Goal: Communication & Community: Answer question/provide support

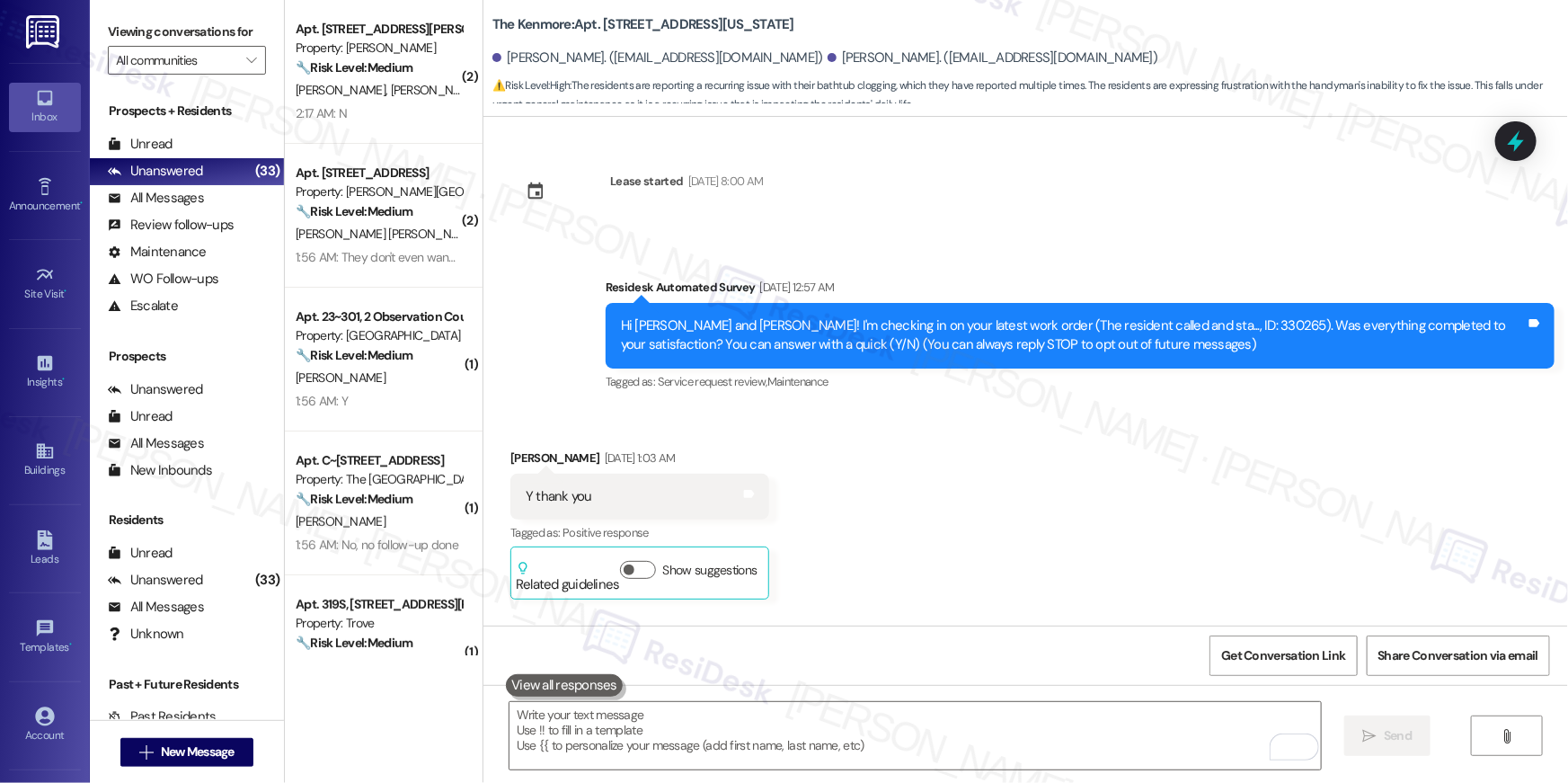
scroll to position [4747, 0]
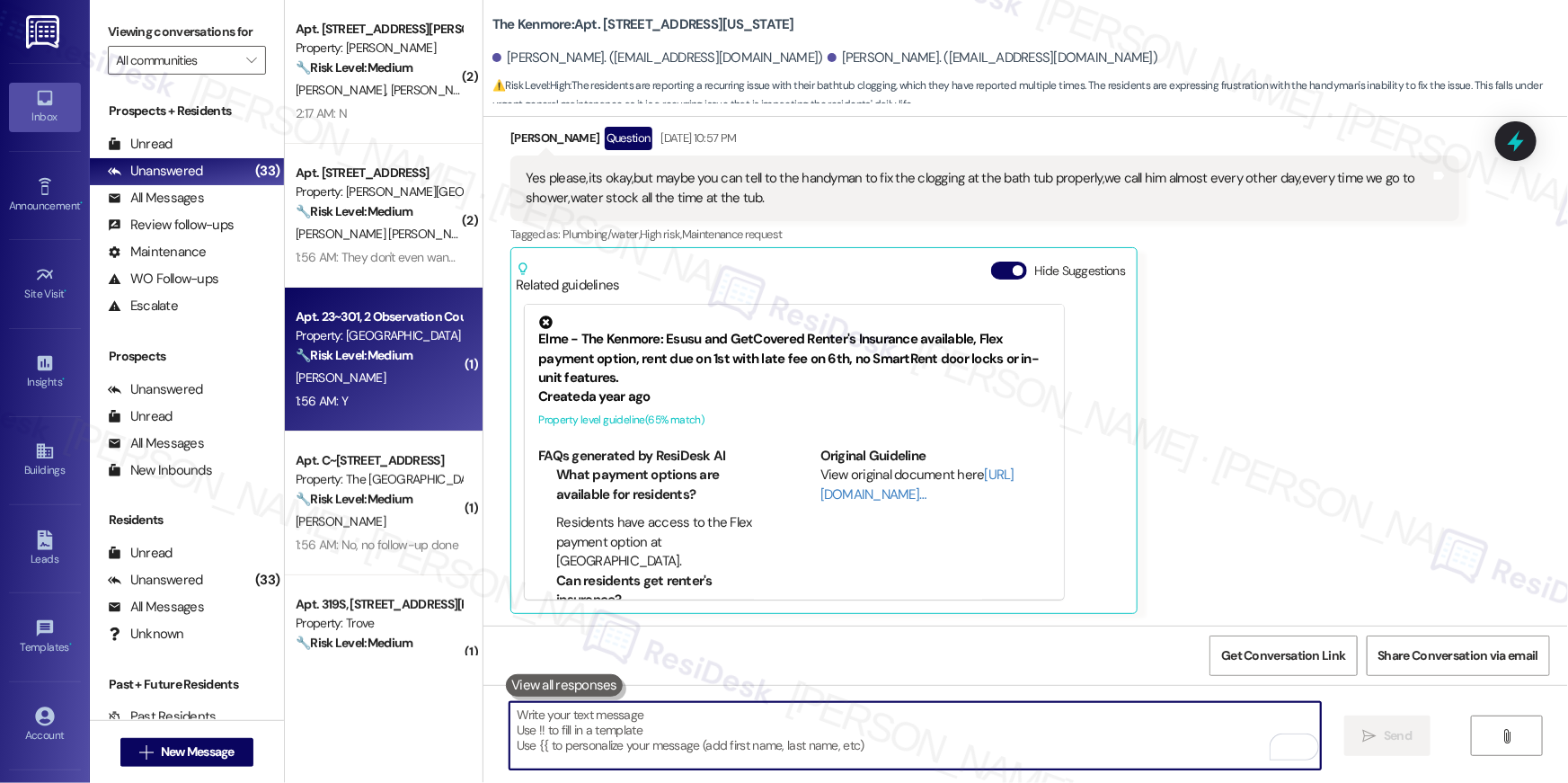
click at [430, 373] on div "[PERSON_NAME]" at bounding box center [378, 378] width 169 height 22
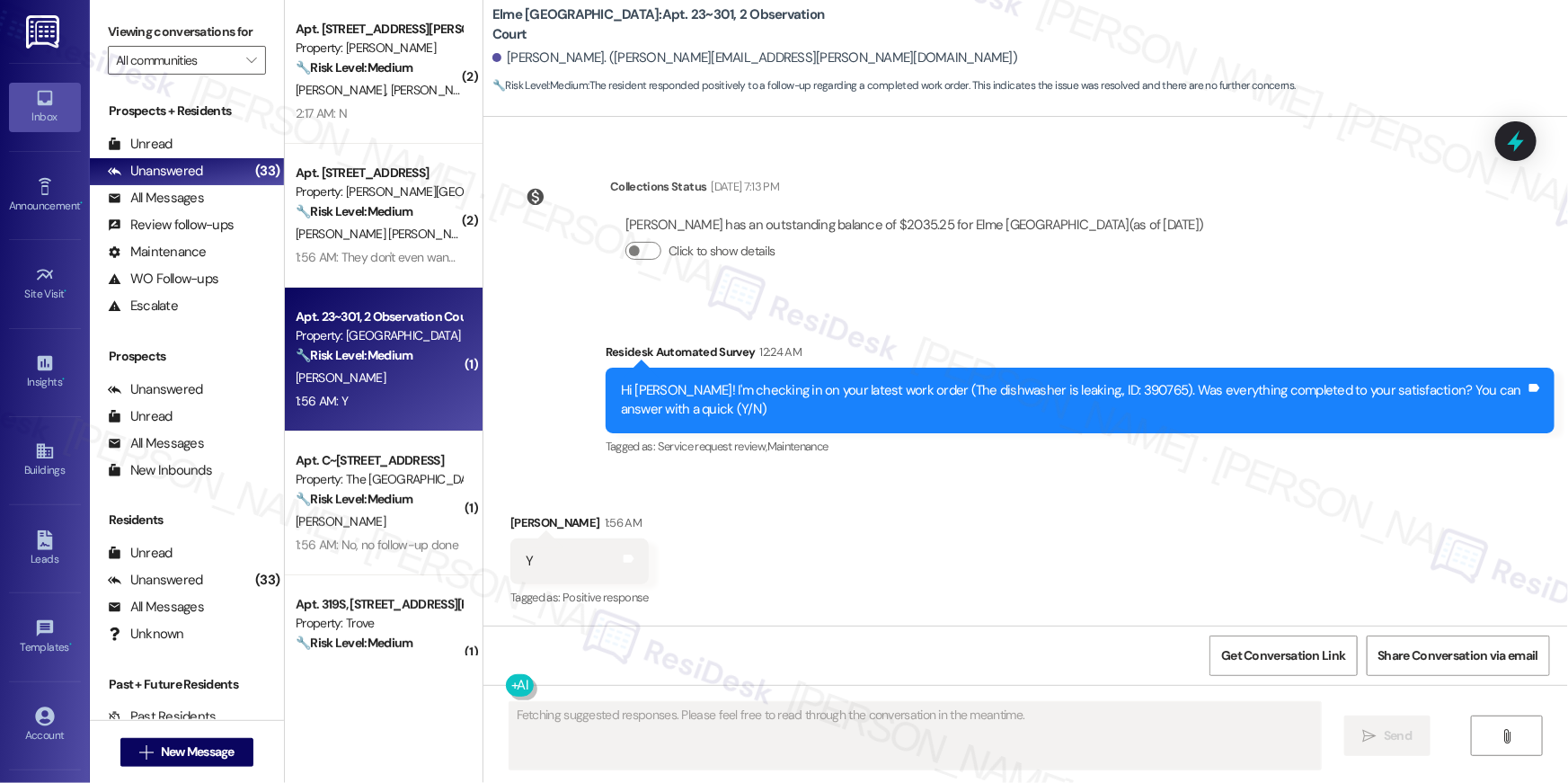
scroll to position [8917, 0]
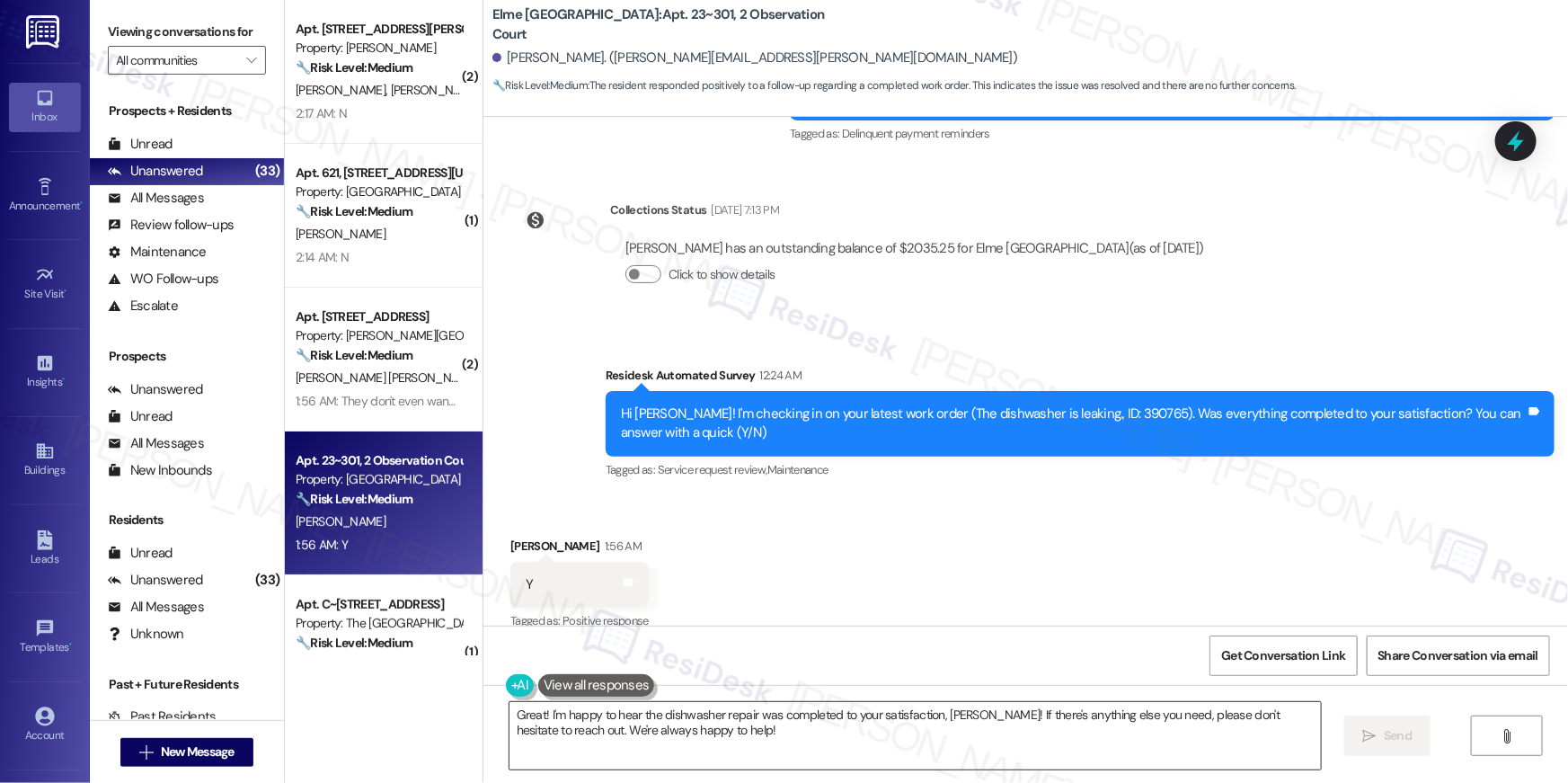
click at [806, 767] on textarea "Great! I'm happy to hear the dishwasher repair was completed to your satisfacti…" at bounding box center [914, 735] width 811 height 67
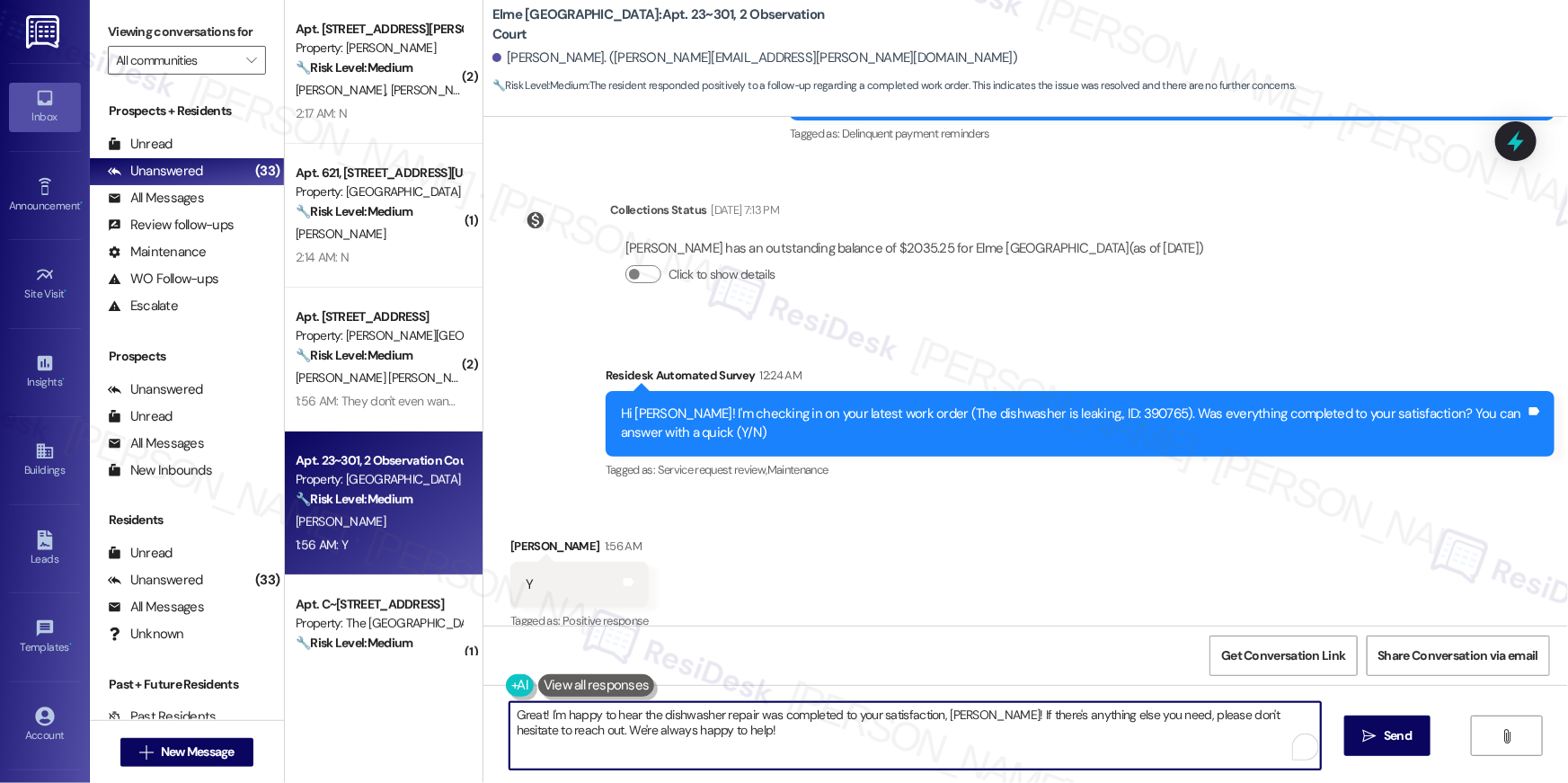
click at [806, 766] on textarea "Great! I'm happy to hear the dishwasher repair was completed to your satisfacti…" at bounding box center [914, 735] width 811 height 67
paste textarea "Hi {{first_name}}, I’m so happy to hear your work order is all taken care of! I…"
type textarea "Hi {{first_name}}, I’m so happy to hear your work order is all taken care of! I…"
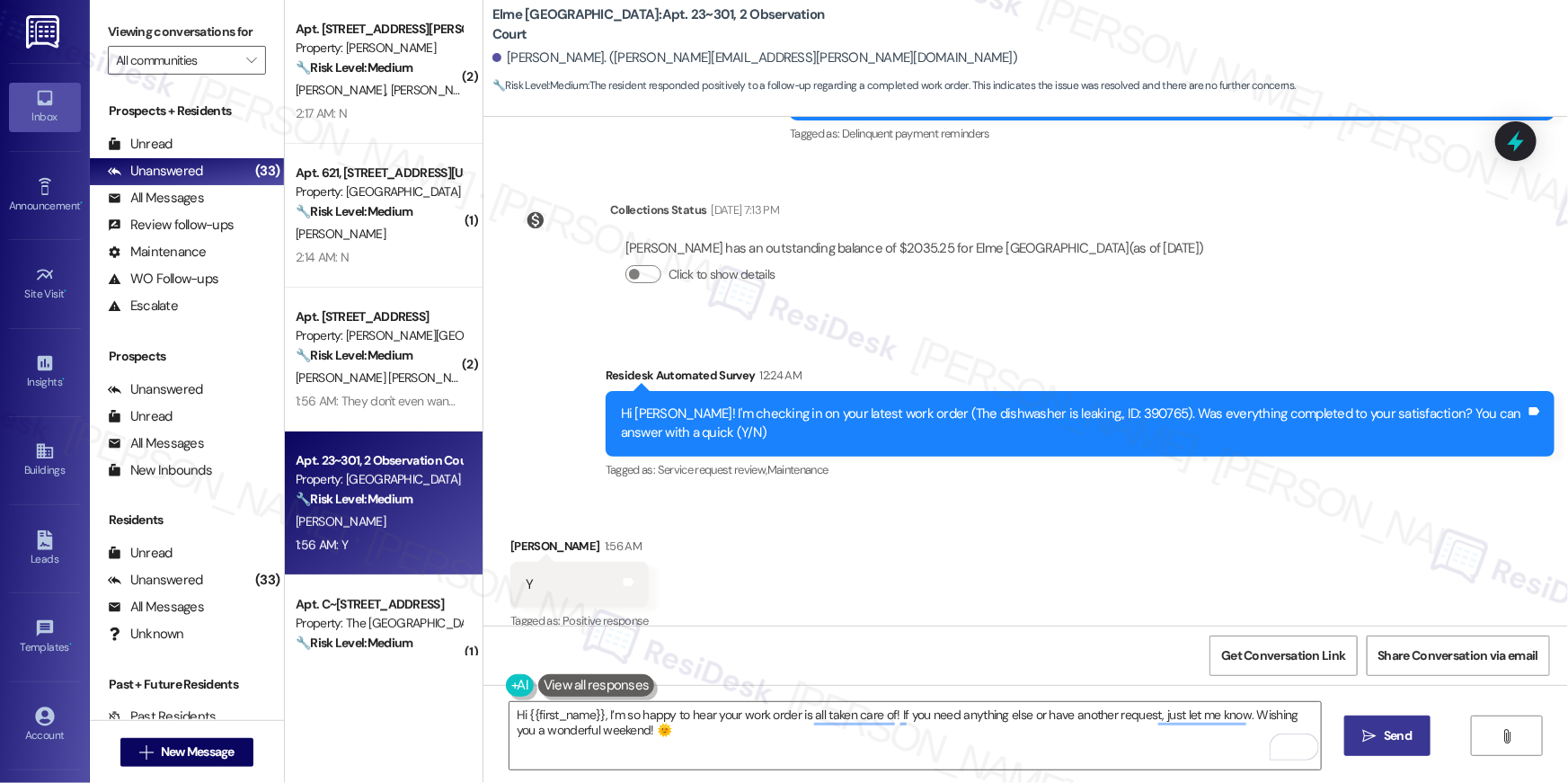
click at [1382, 752] on button " Send" at bounding box center [1388, 736] width 87 height 41
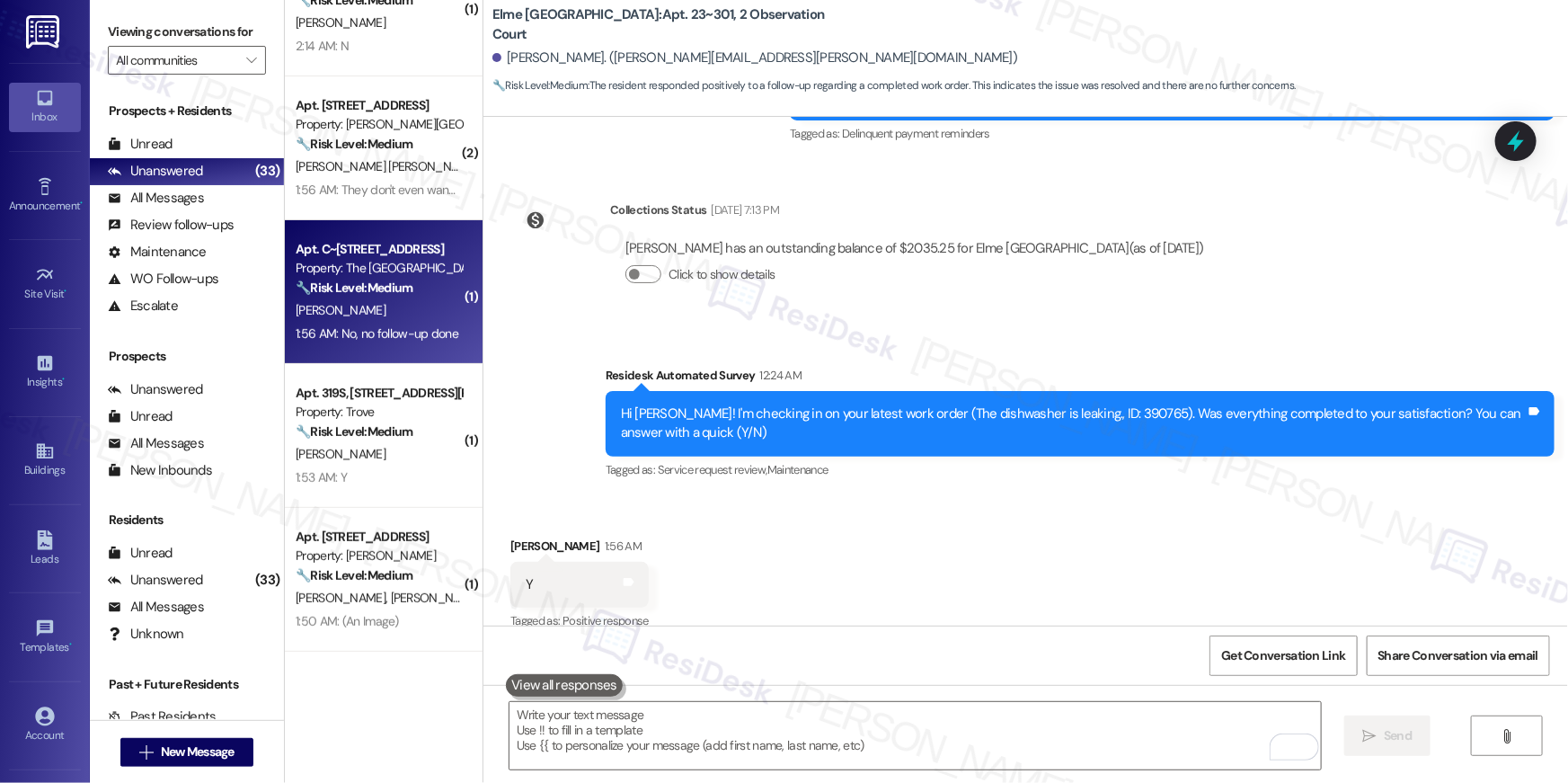
scroll to position [218, 0]
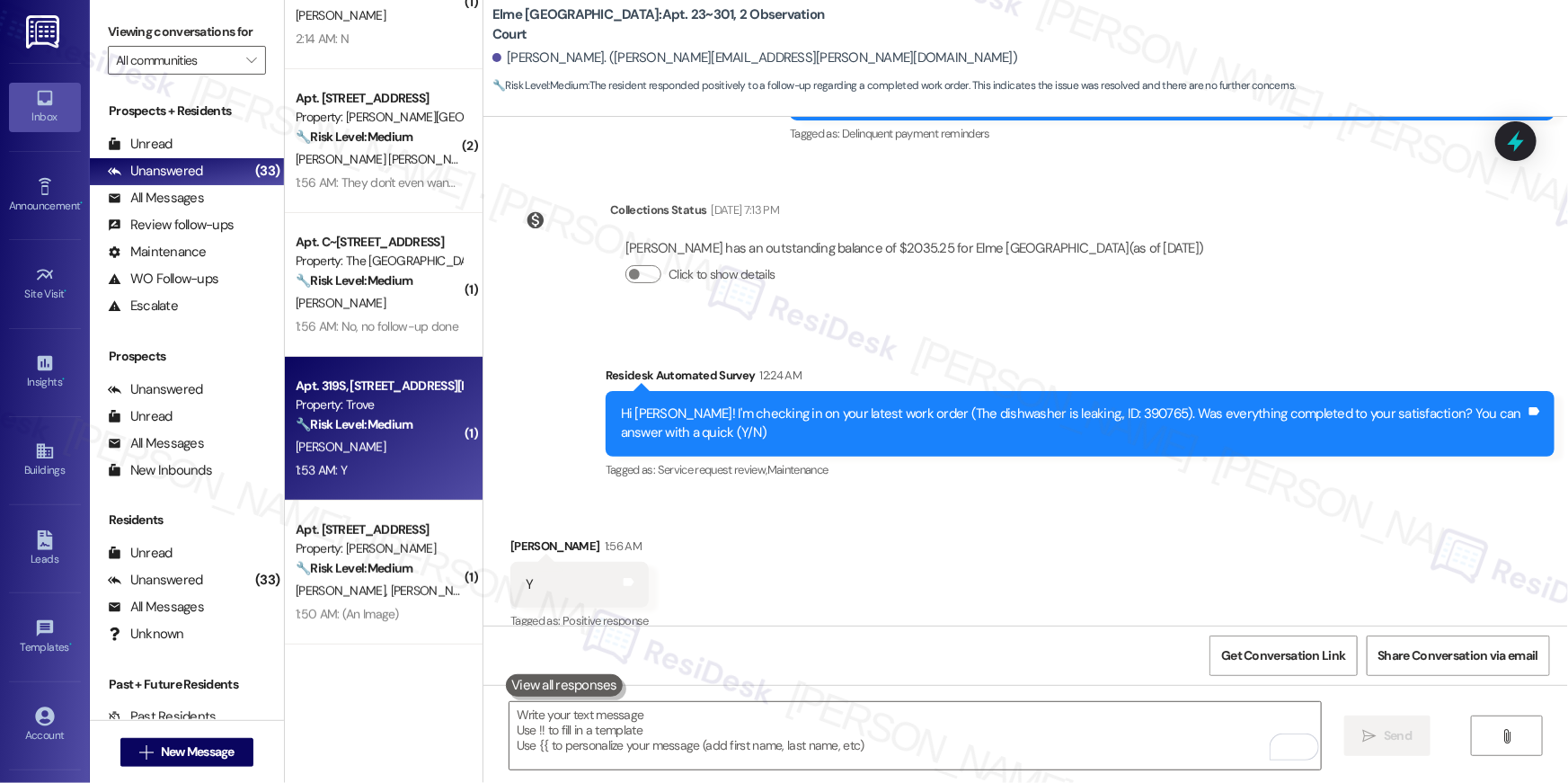
click at [414, 387] on div "Apt. 319S, [STREET_ADDRESS][PERSON_NAME]" at bounding box center [378, 386] width 167 height 18
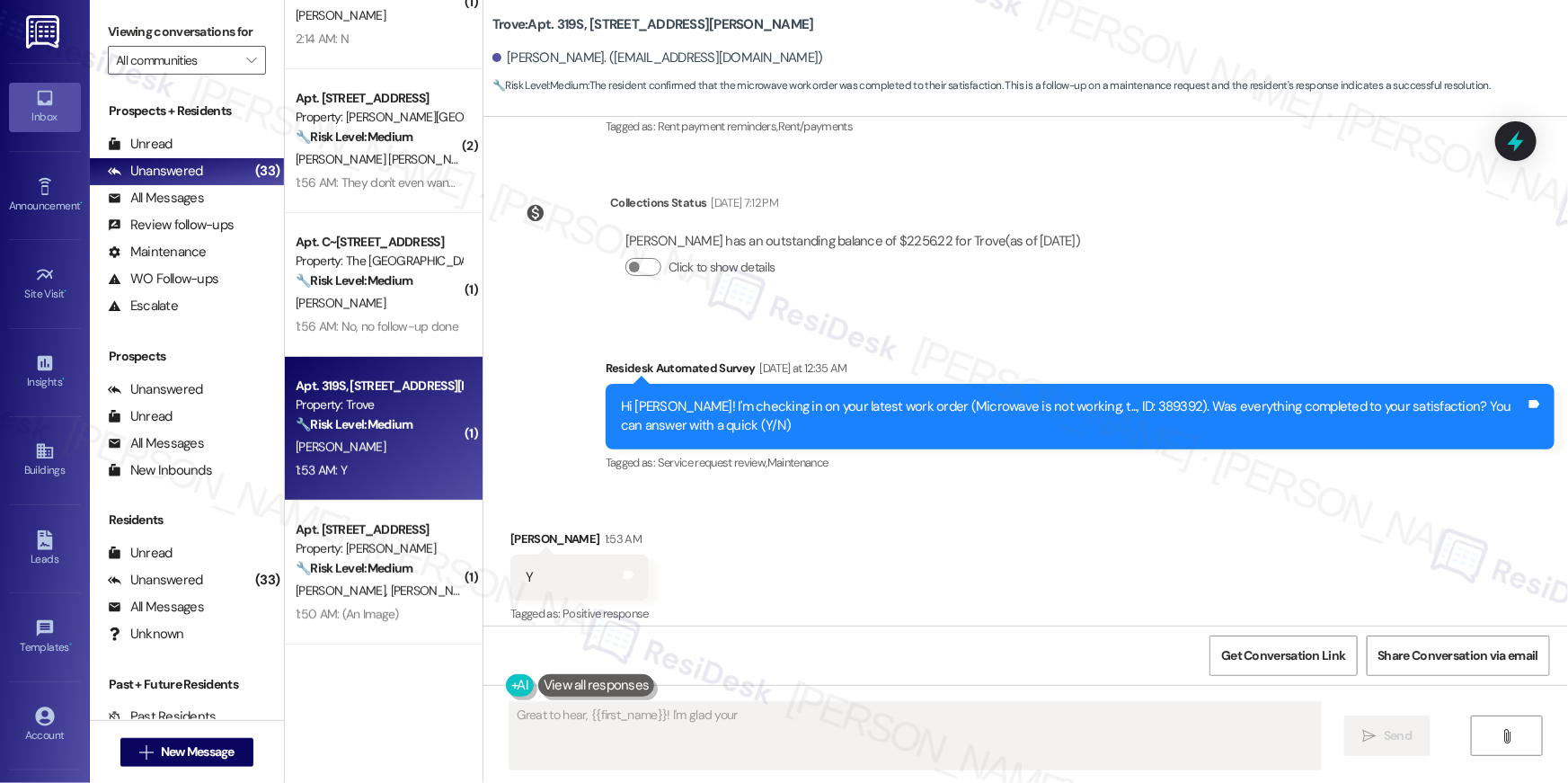
scroll to position [802, 0]
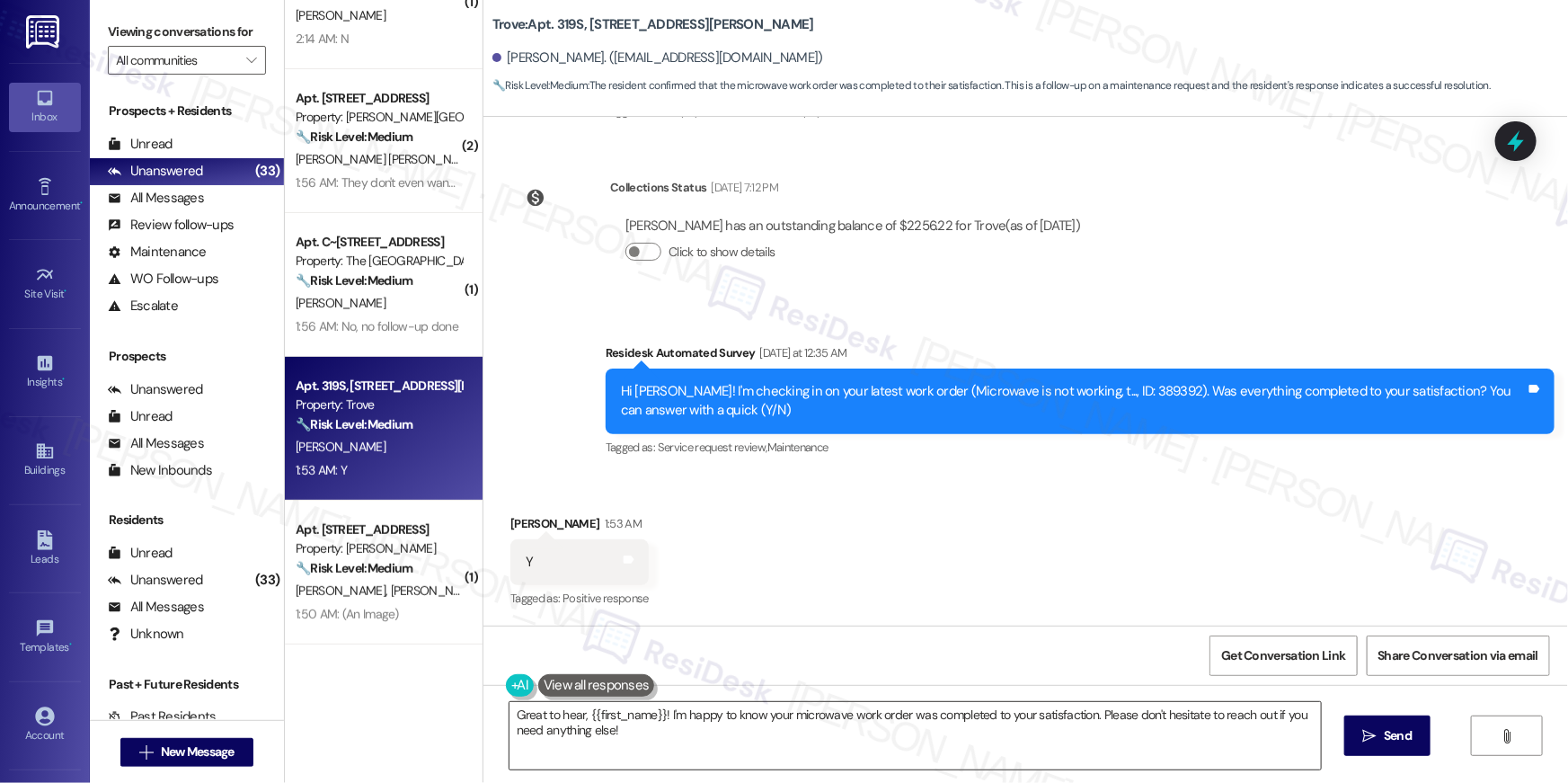
click at [785, 755] on textarea "Great to hear, {{first_name}}! I'm happy to know your microwave work order was …" at bounding box center [914, 735] width 811 height 67
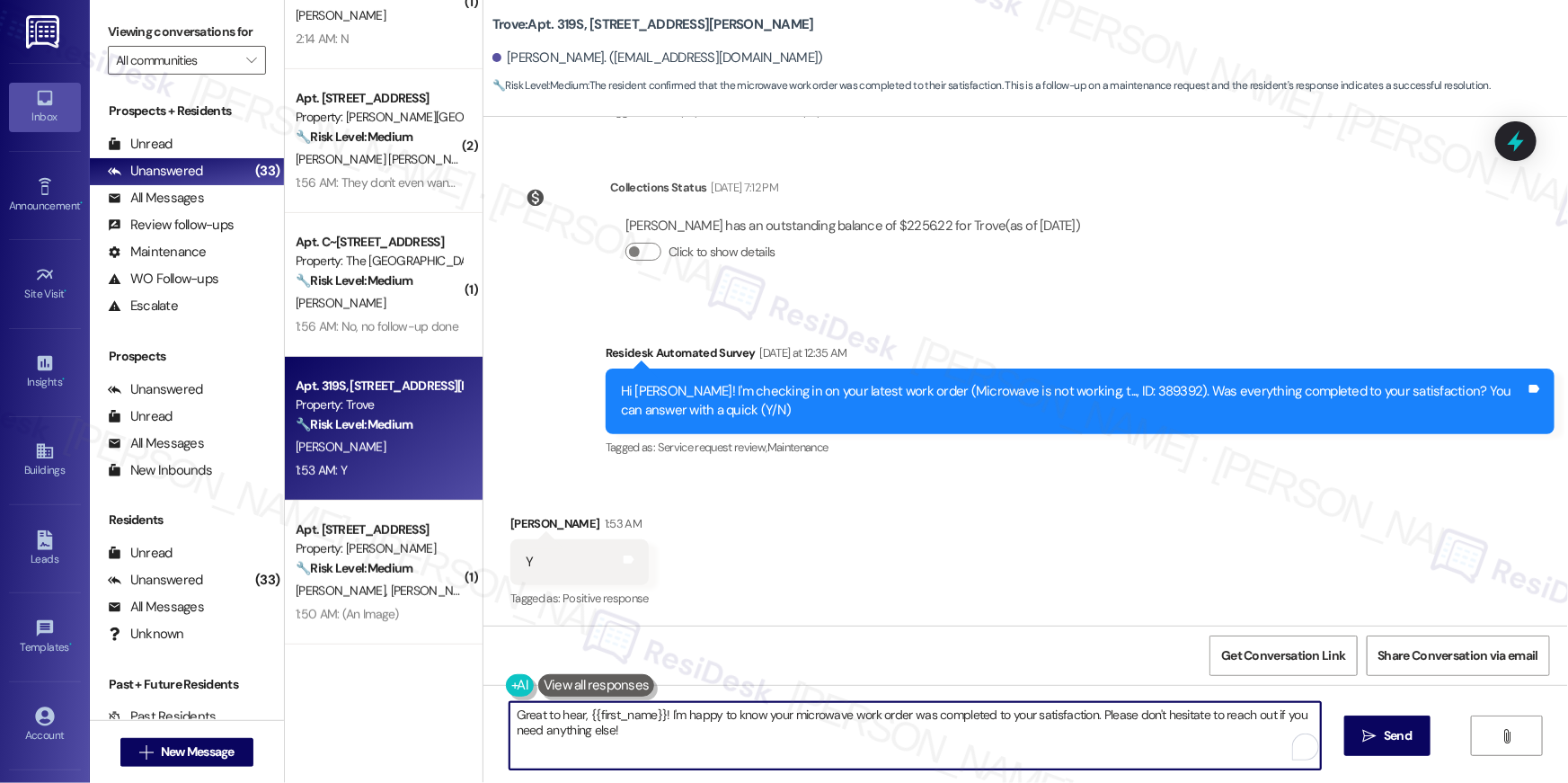
paste textarea "Hi {{first_name}}, I’m so happy to hear your work order is all taken care of! I…"
click at [1376, 740] on span " Send" at bounding box center [1387, 735] width 56 height 18
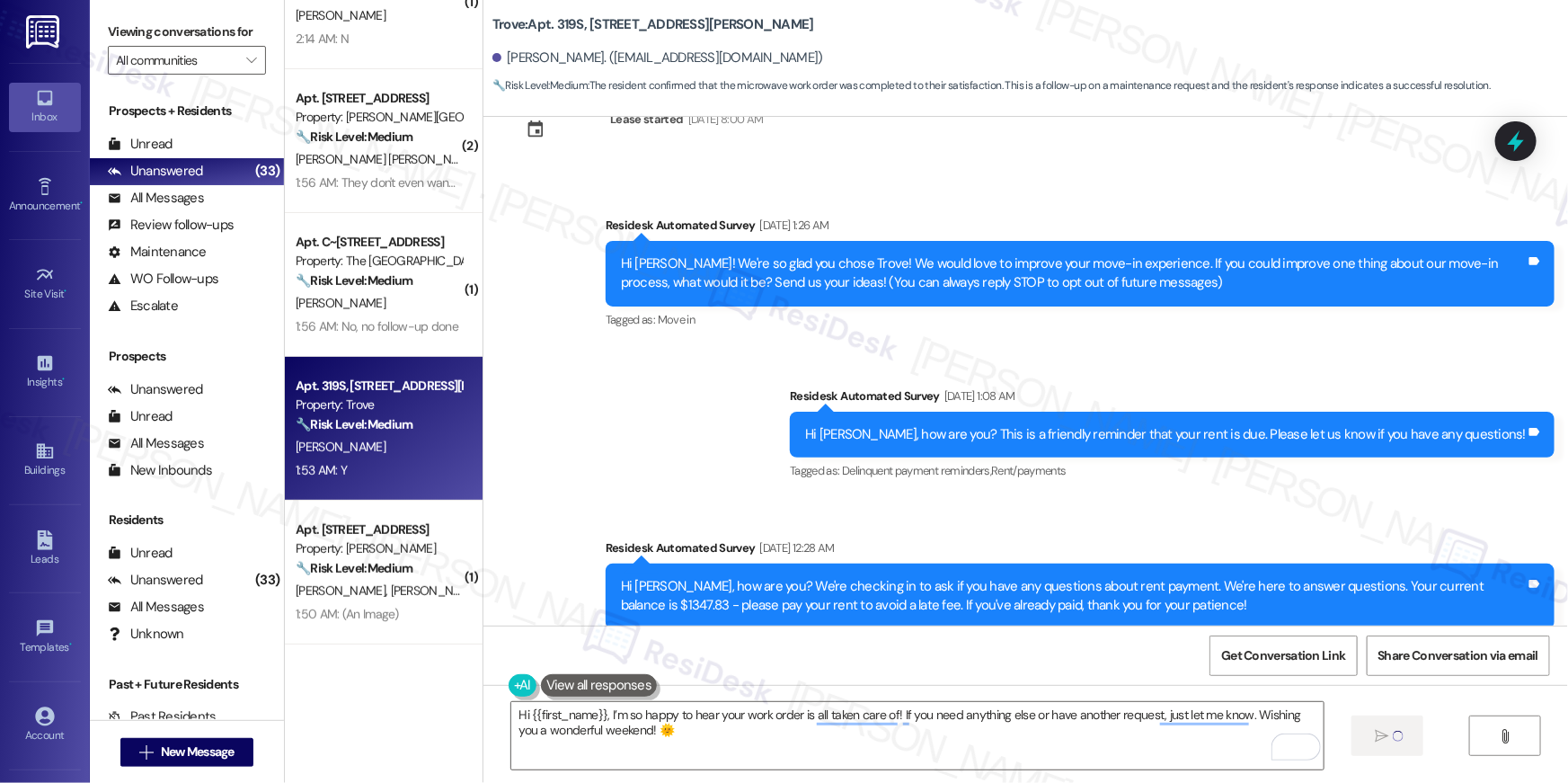
scroll to position [0, 0]
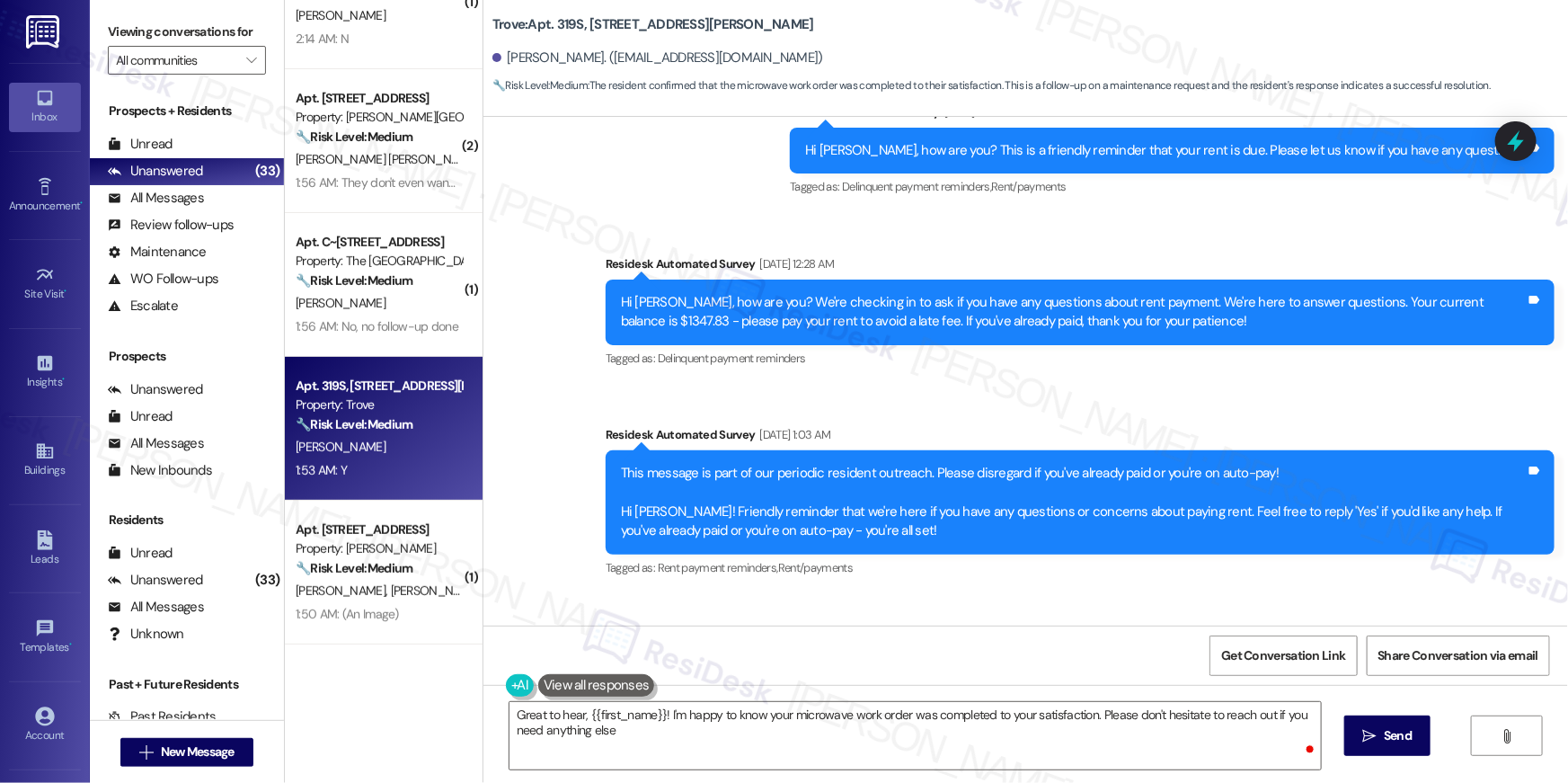
type textarea "Great to hear, {{first_name}}! I'm happy to know your microwave work order was …"
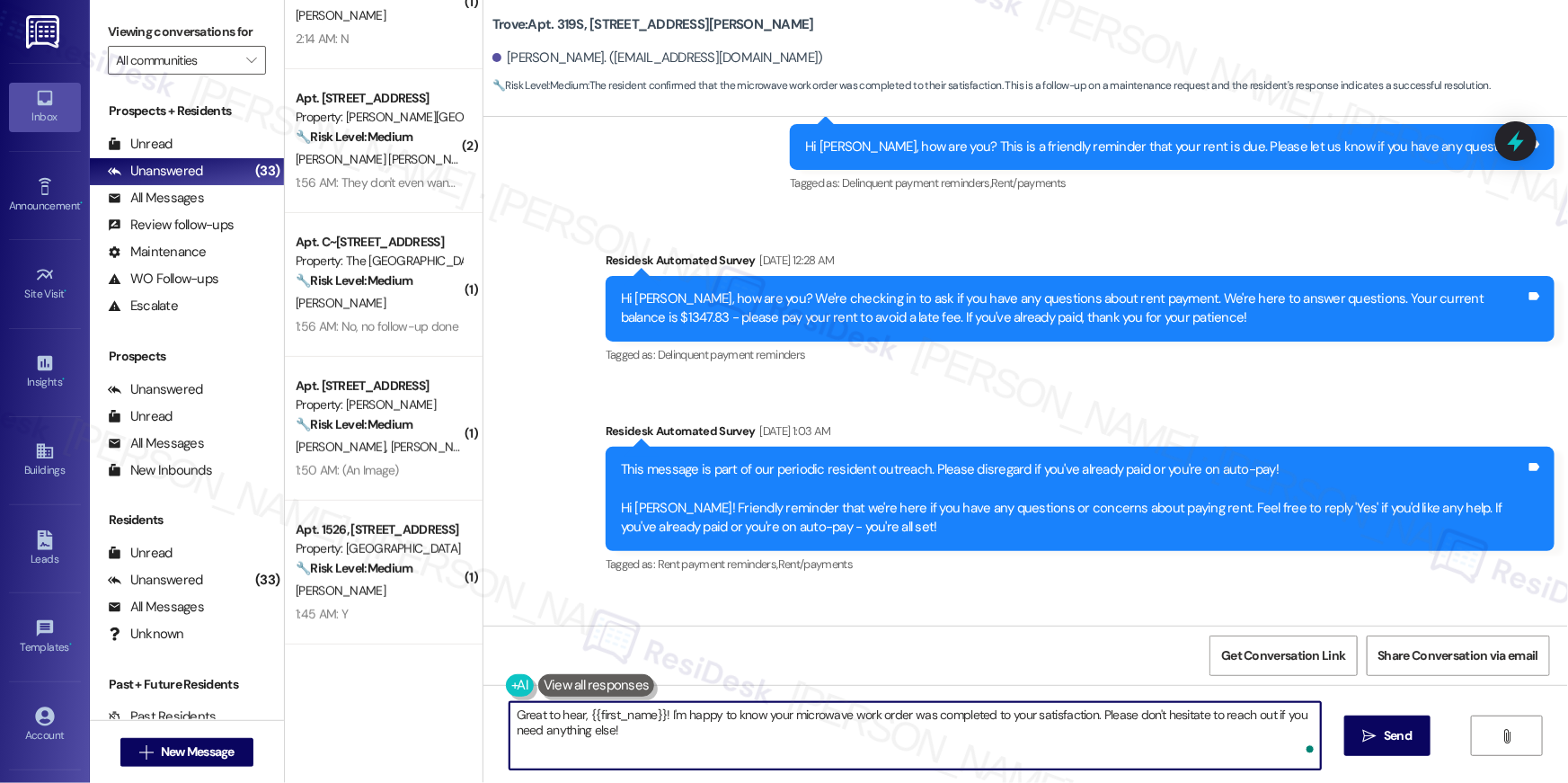
click at [1134, 747] on textarea "Great to hear, {{first_name}}! I'm happy to know your microwave work order was …" at bounding box center [914, 735] width 811 height 67
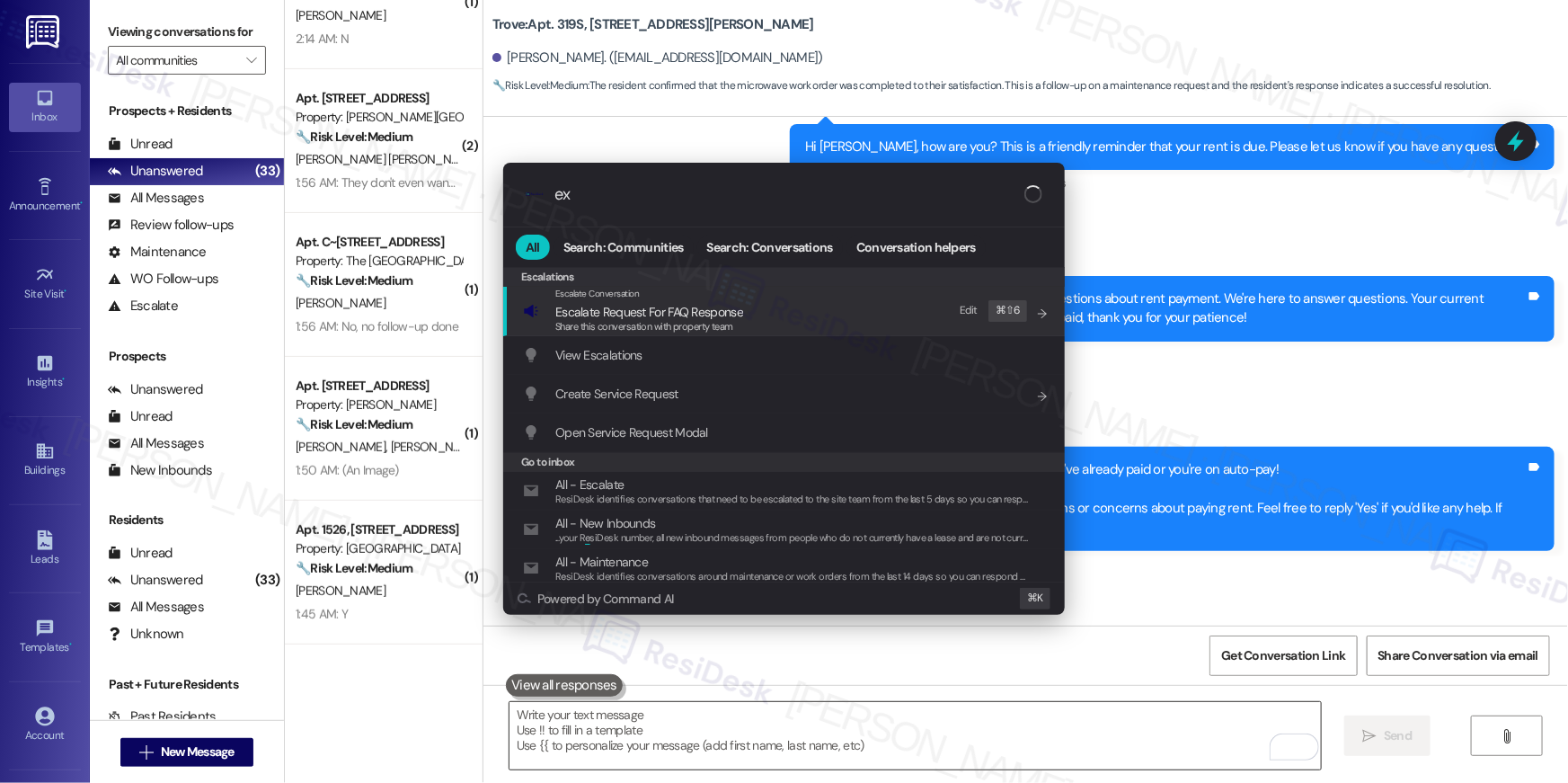
type input "exp"
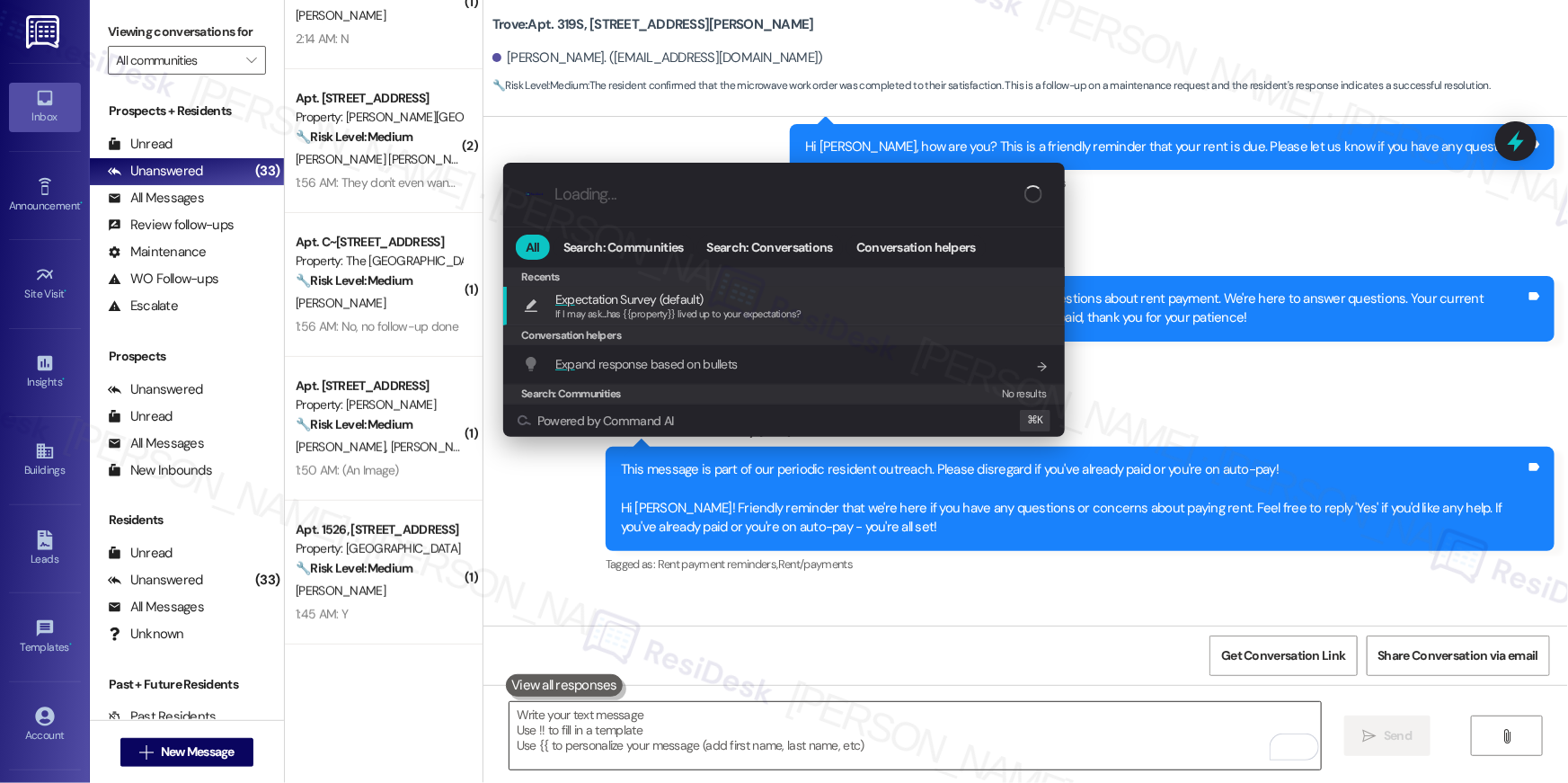
type textarea "If I may ask...has {{property}} lived up to your expectations?"
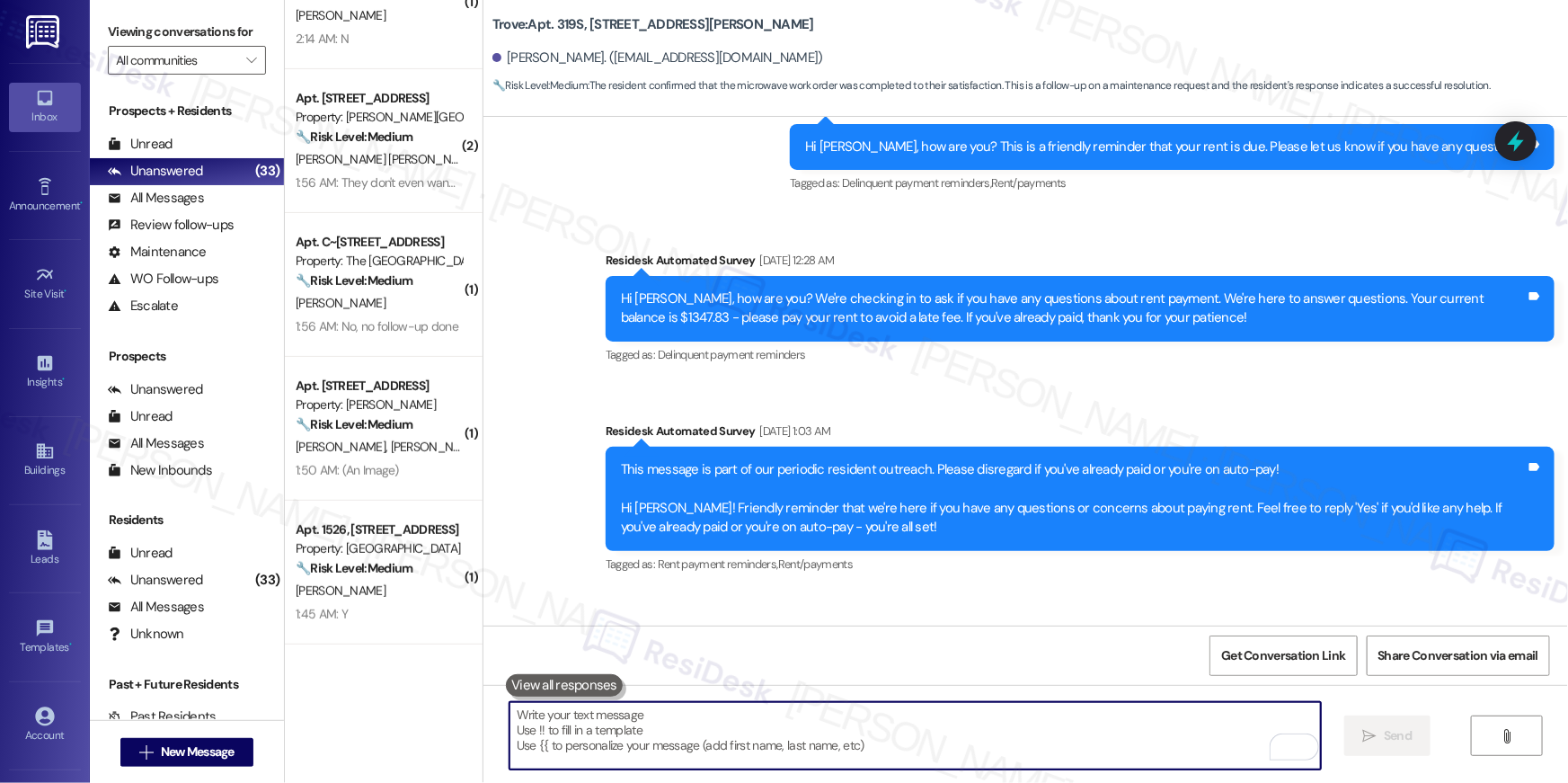
scroll to position [947, 0]
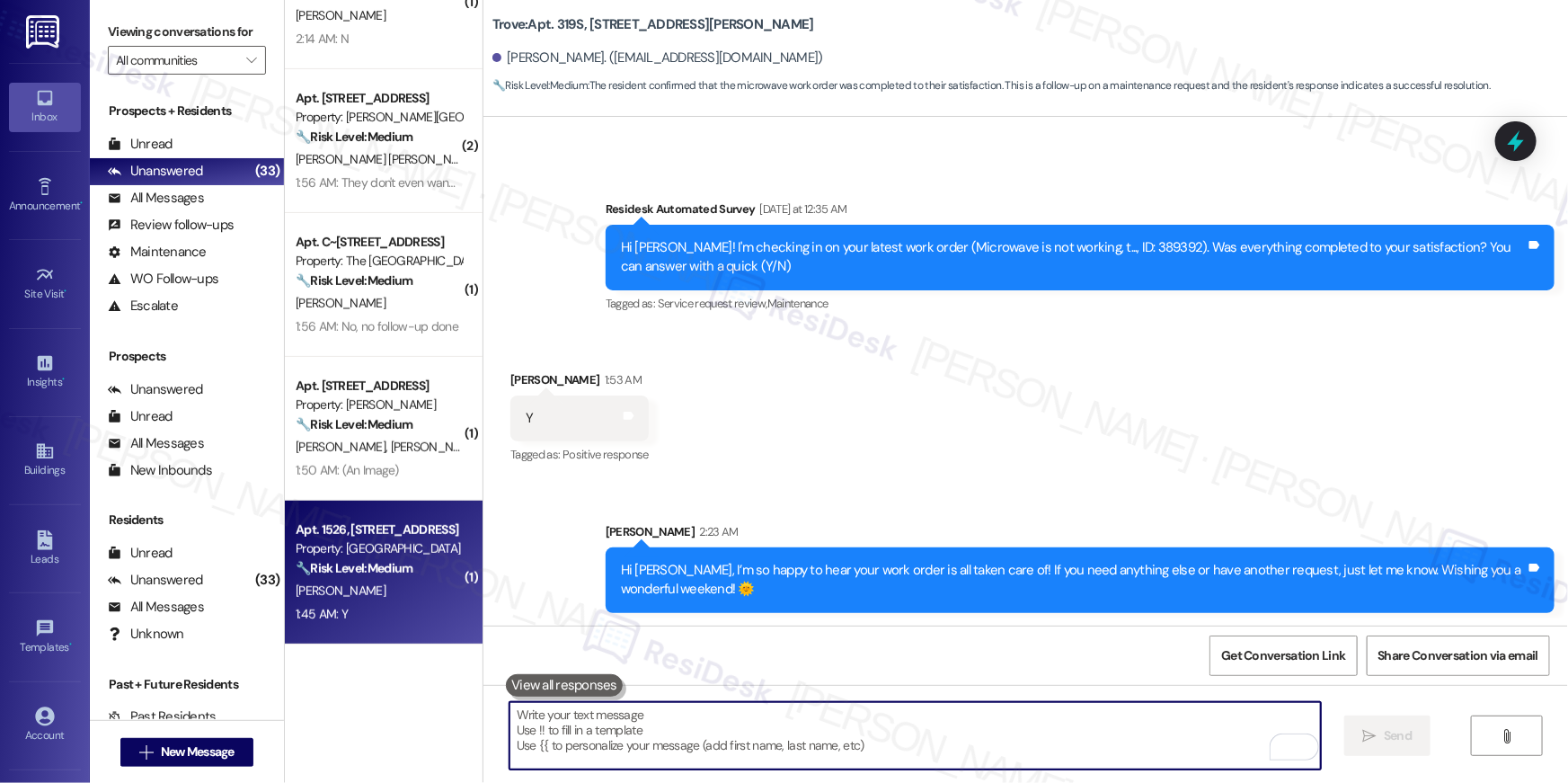
click at [401, 577] on div "🔧 Risk Level: Medium The resident responded 'Y' to confirm that the work order …" at bounding box center [378, 568] width 167 height 18
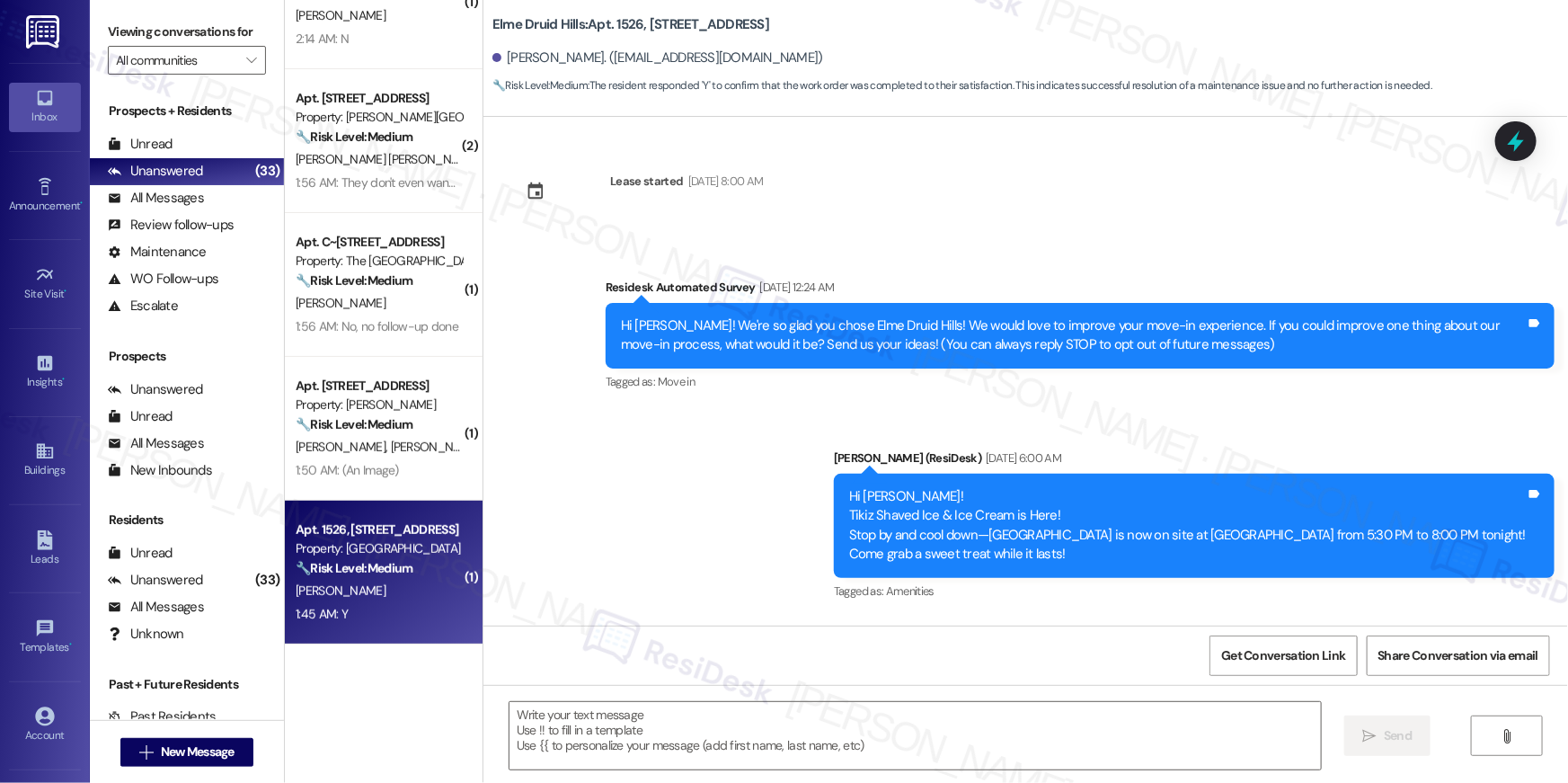
scroll to position [6572, 0]
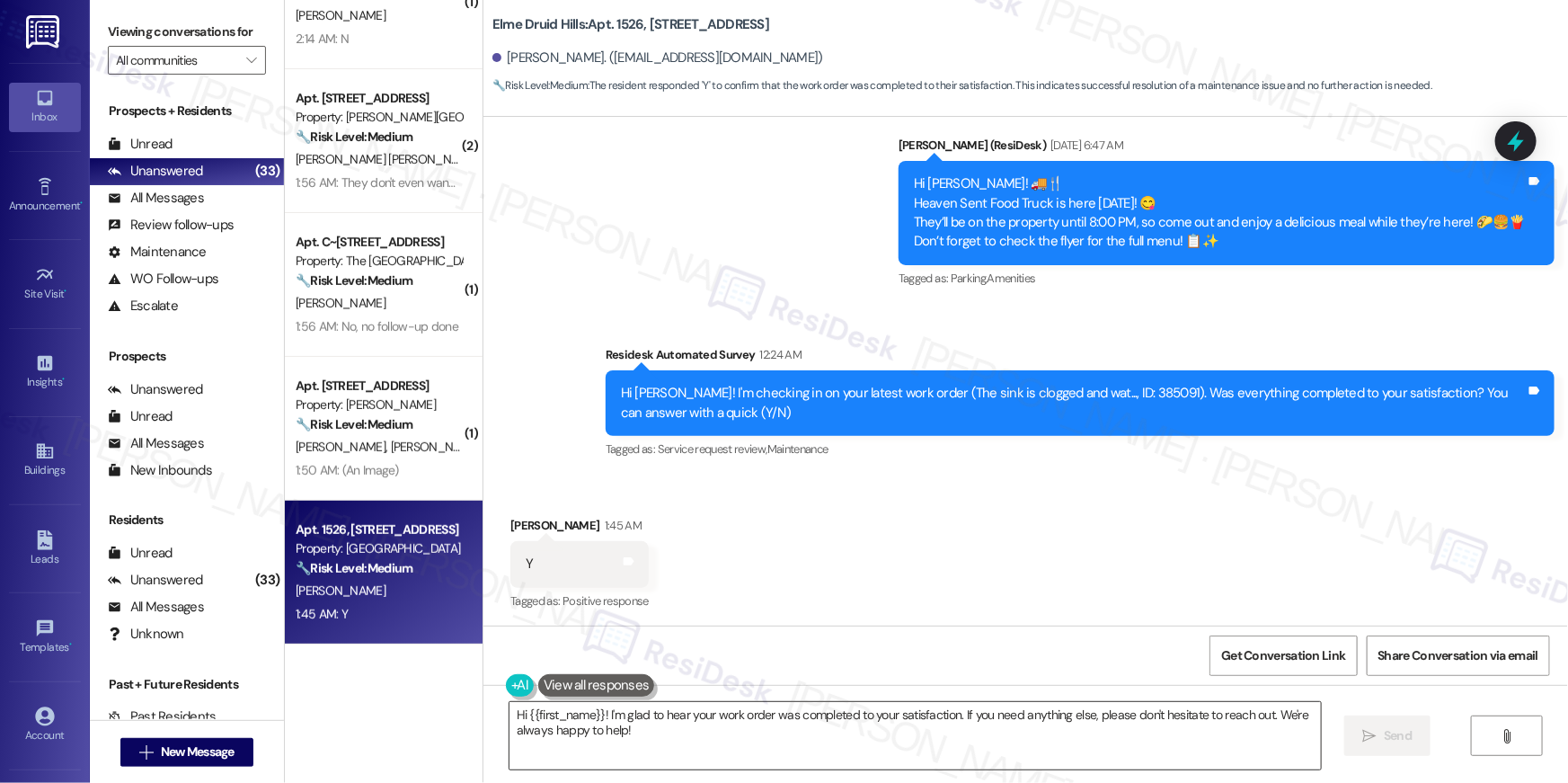
click at [730, 755] on textarea "Hi {{first_name}}! I'm glad to hear your work order was completed to your satis…" at bounding box center [914, 735] width 811 height 67
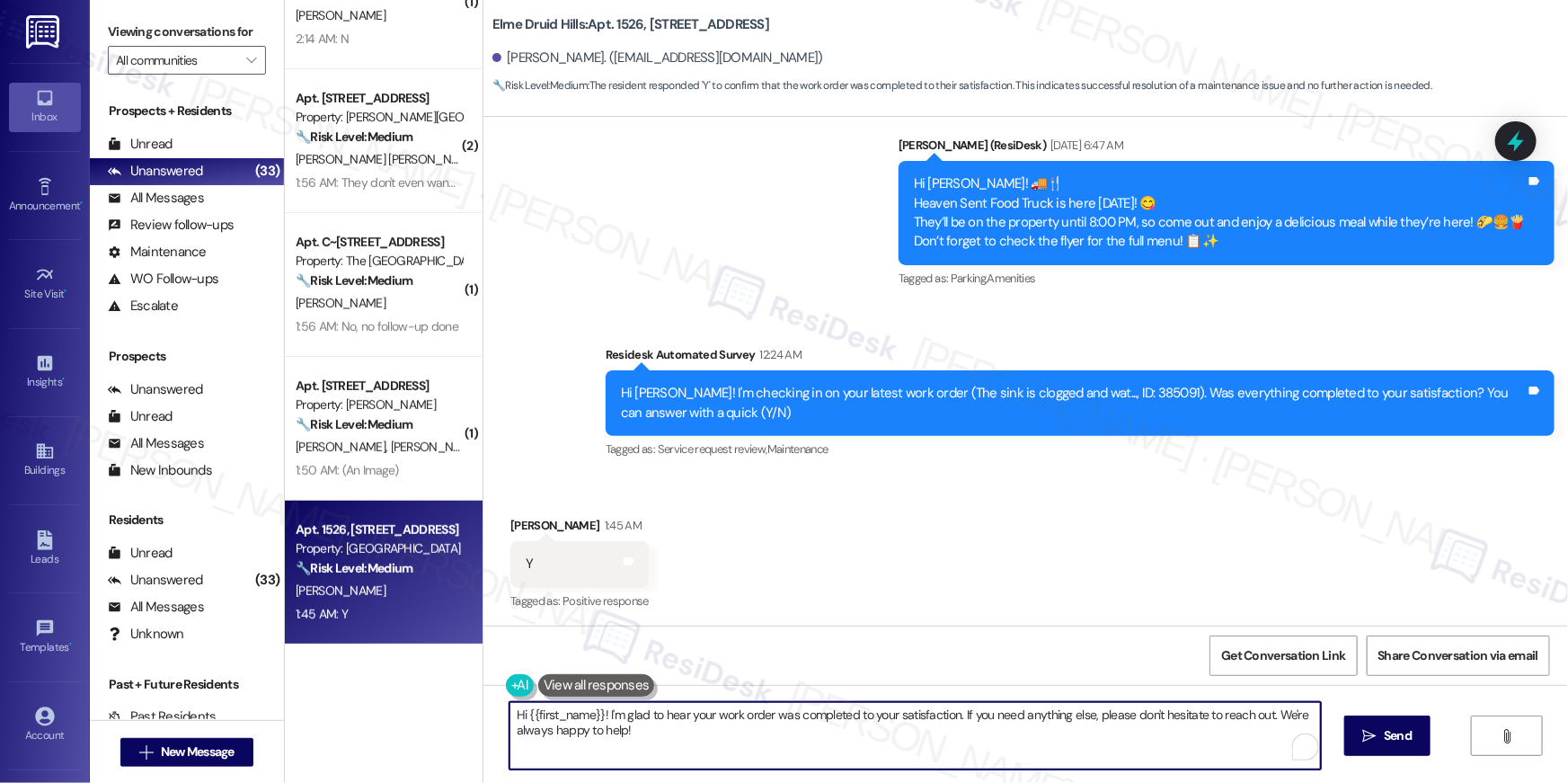
paste textarea ", I’m so happy to hear your work order is all taken care of! If you need anythi…"
type textarea "Hi {{first_name}}, I’m so happy to hear your work order is all taken care of! I…"
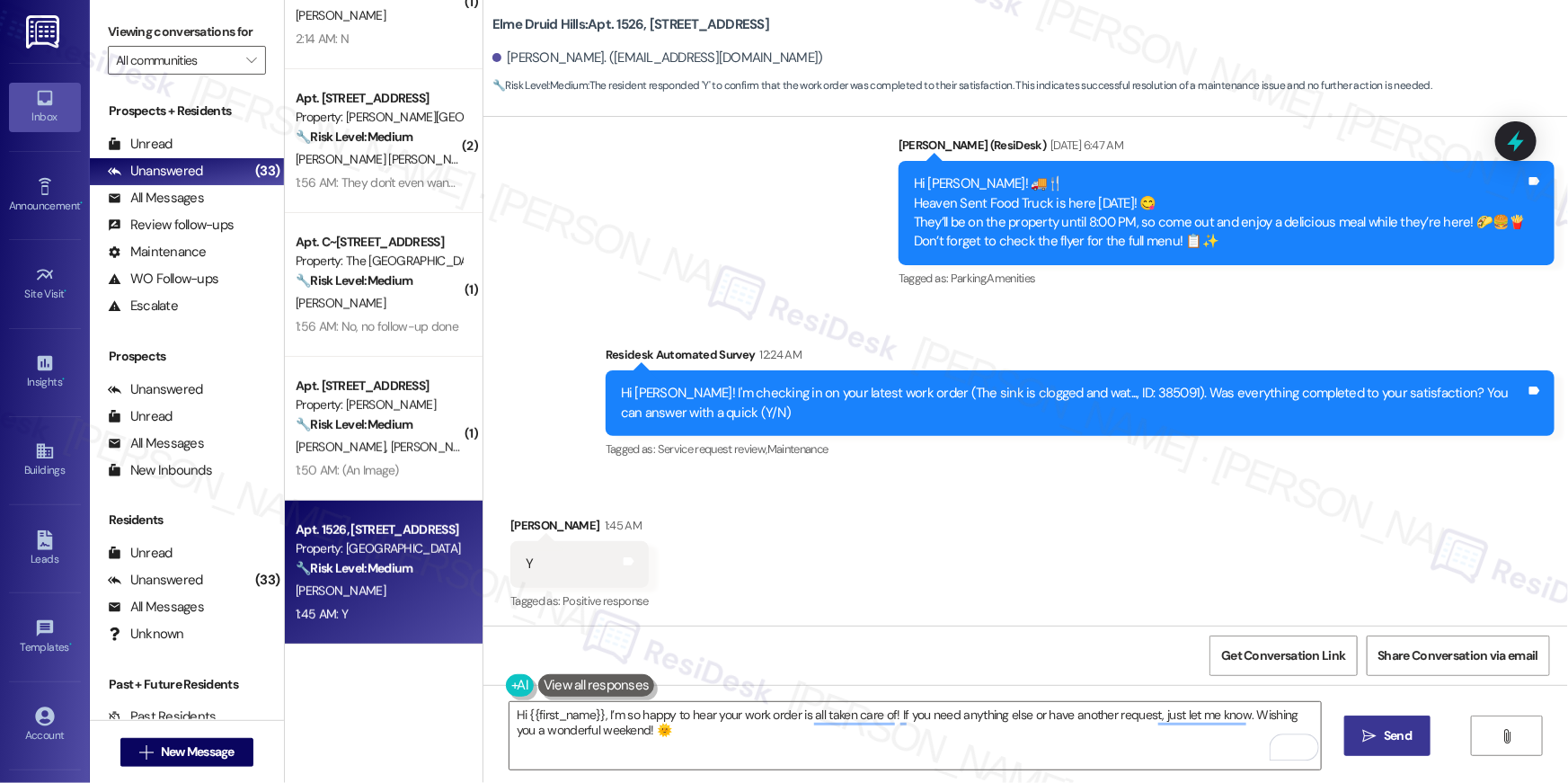
click at [1402, 737] on span "Send" at bounding box center [1398, 735] width 28 height 18
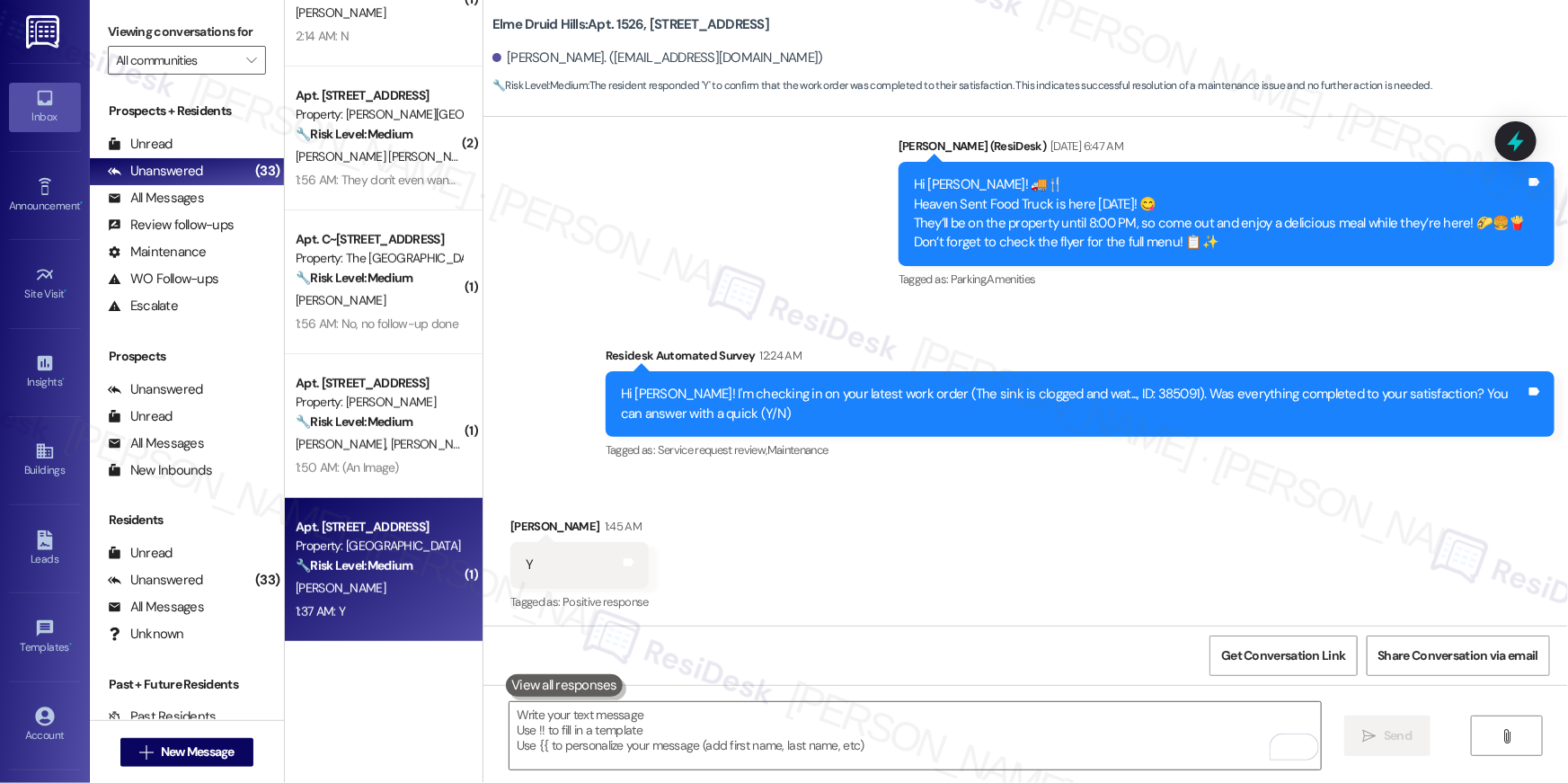
scroll to position [222, 0]
click at [417, 578] on div "( 2 ) Apt. [STREET_ADDRESS][PERSON_NAME] Property: [PERSON_NAME] 🔧 Risk Level: …" at bounding box center [383, 327] width 198 height 655
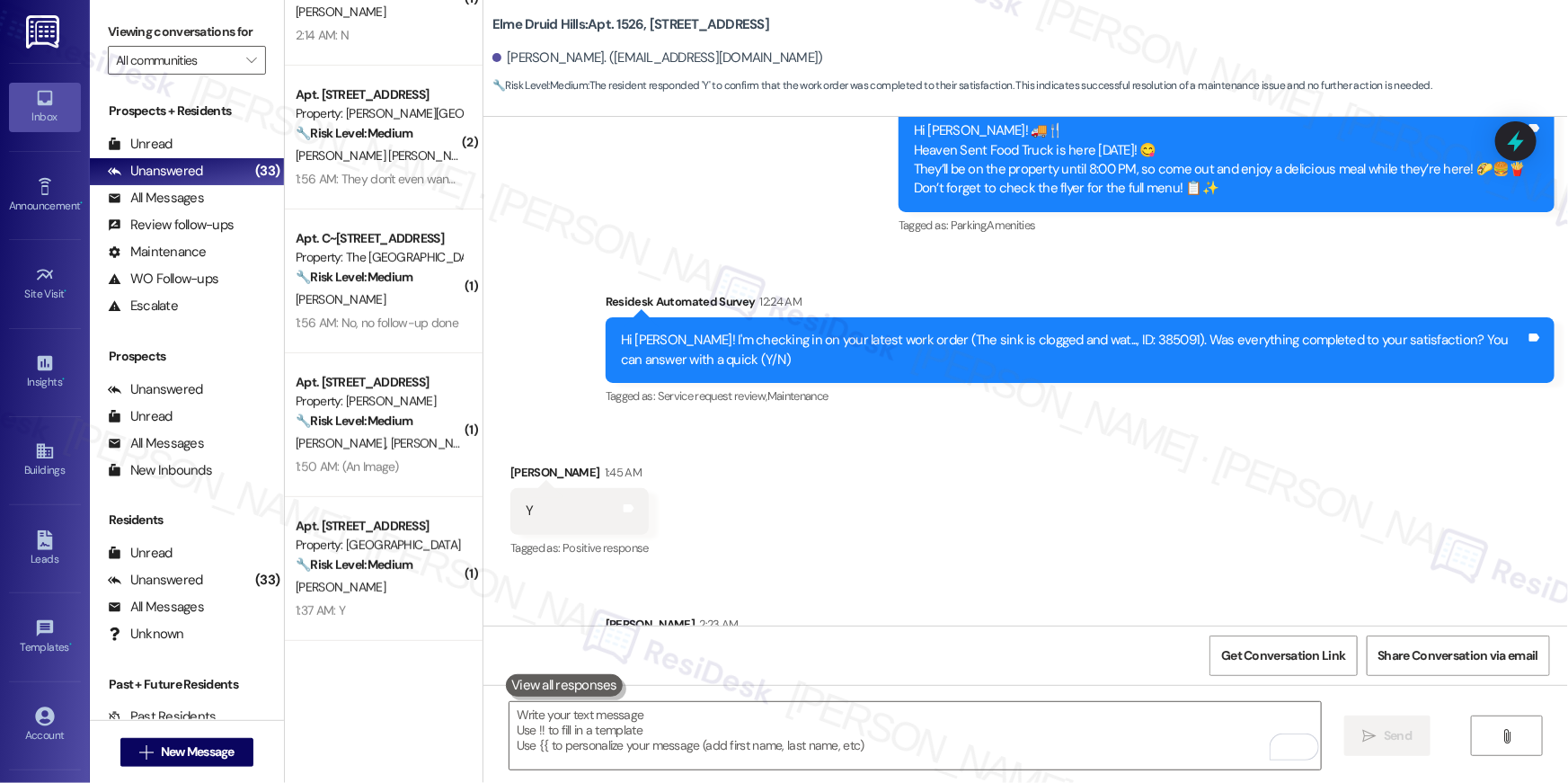
scroll to position [6716, 0]
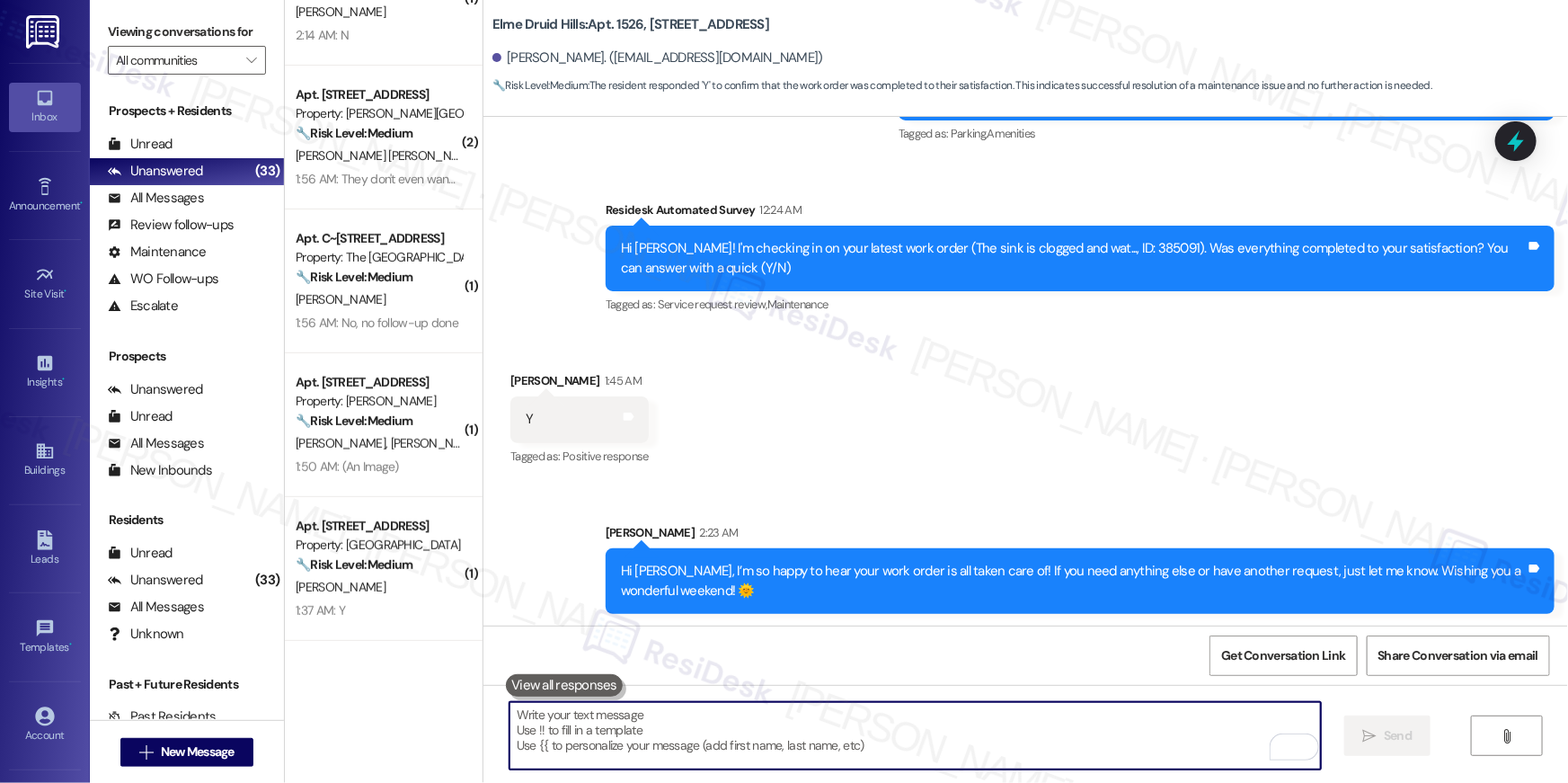
click at [751, 740] on textarea "To enrich screen reader interactions, please activate Accessibility in Grammarl…" at bounding box center [914, 735] width 811 height 67
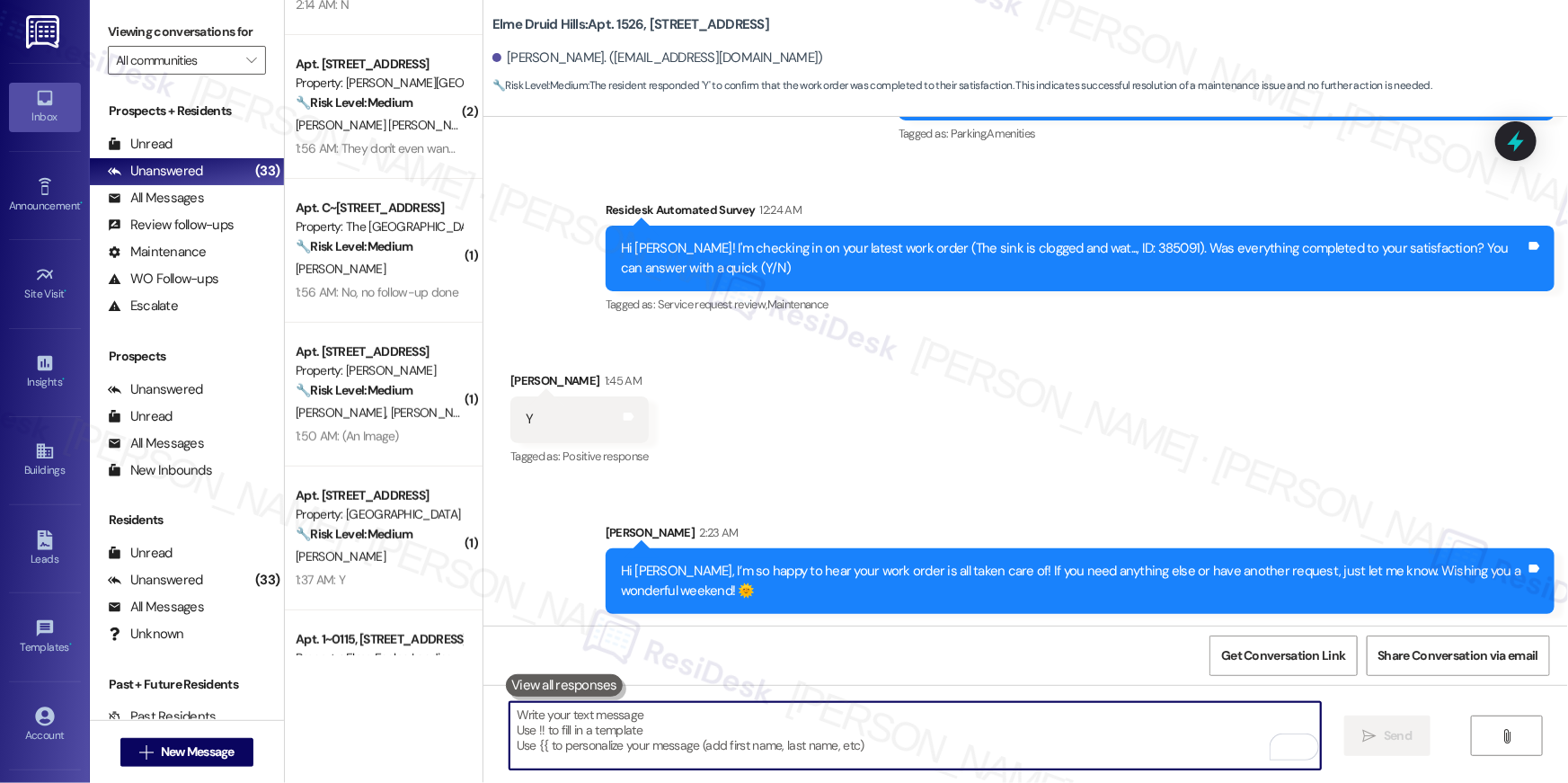
scroll to position [281, 0]
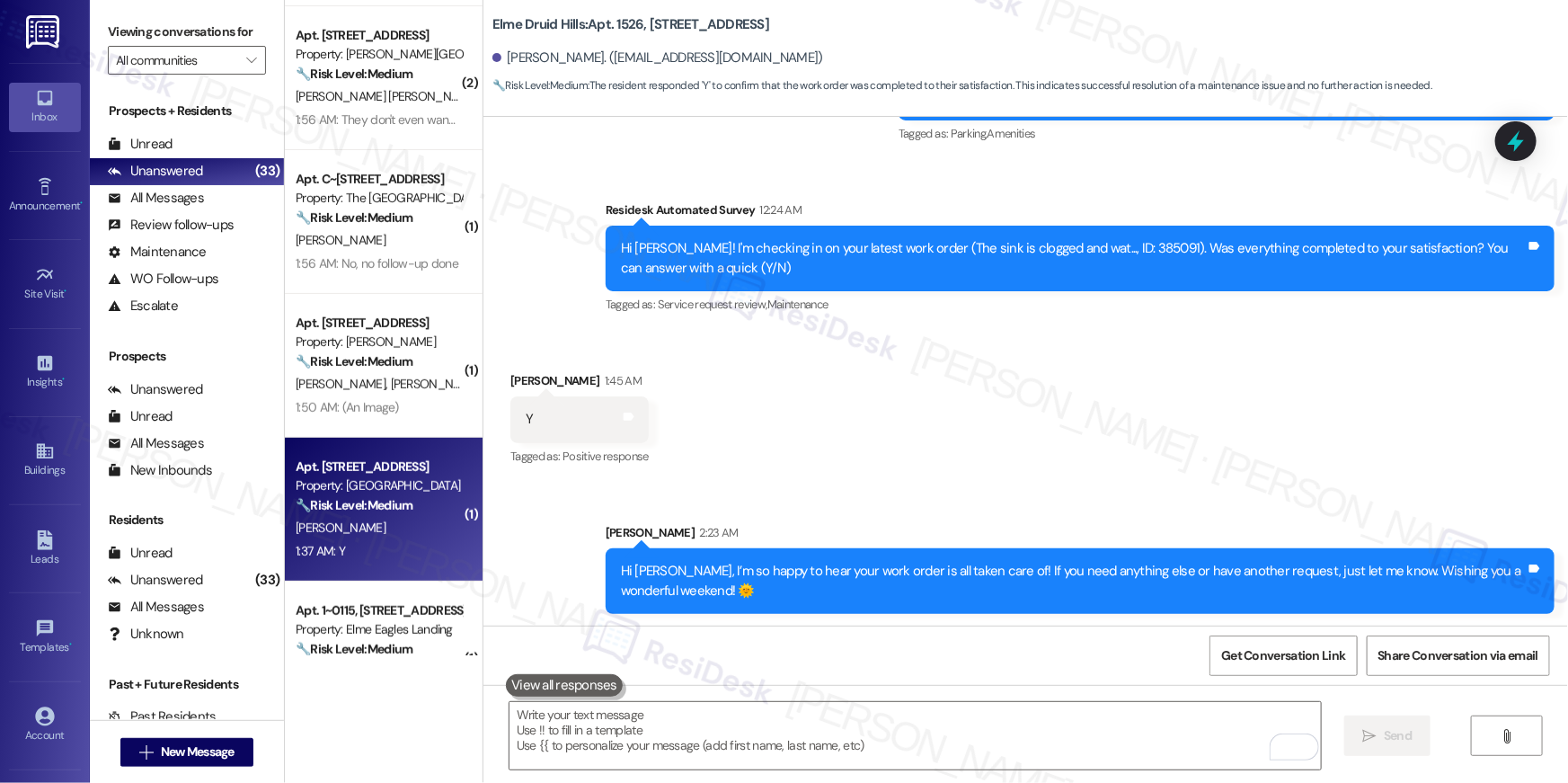
click at [383, 514] on div "Apt. 2635, [STREET_ADDRESS] Property: [GEOGRAPHIC_DATA] 🔧 Risk Level: Medium Th…" at bounding box center [378, 486] width 169 height 61
type textarea "Fetching suggested responses. Please feel free to read through the conversation…"
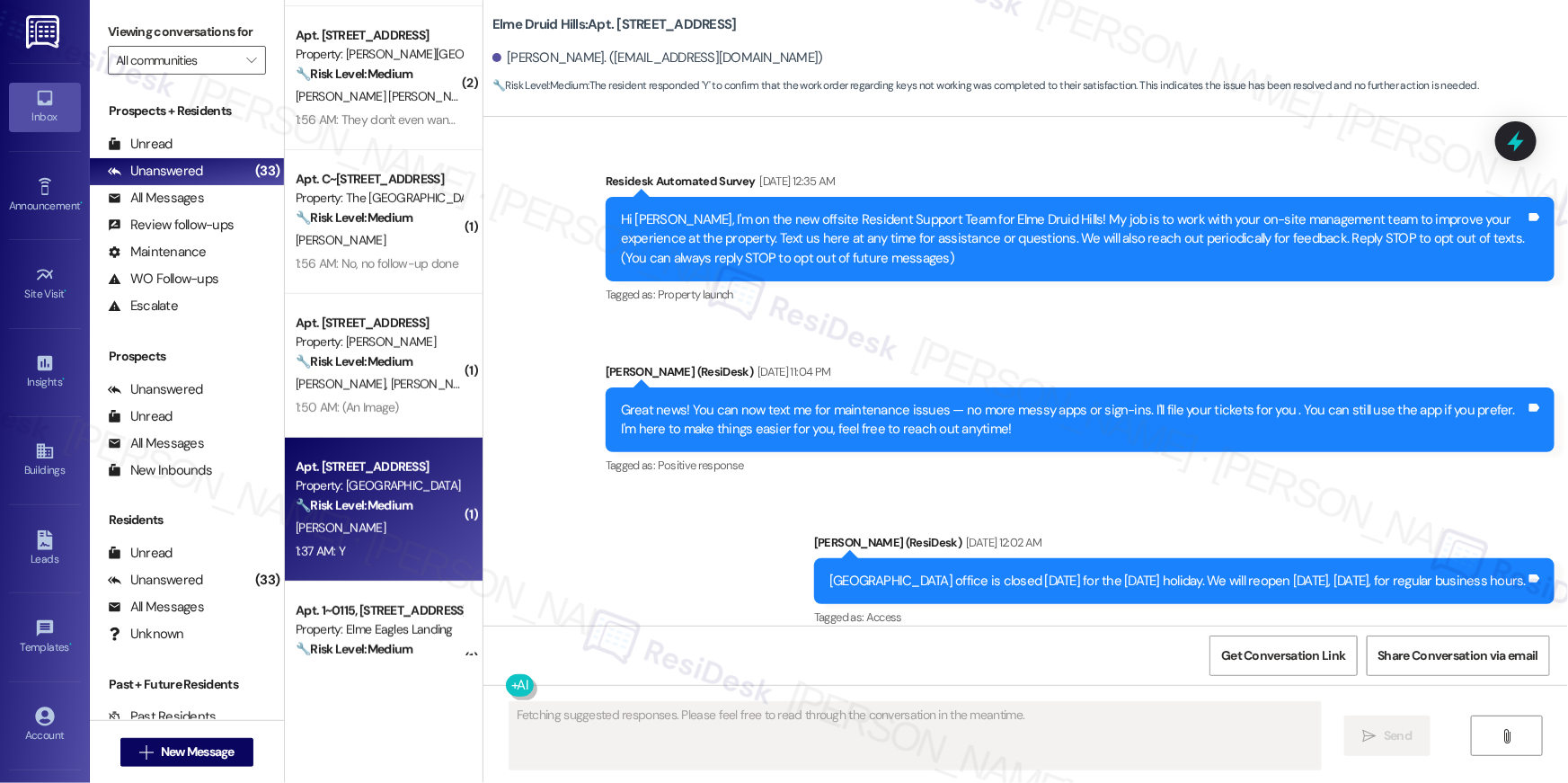
scroll to position [34575, 0]
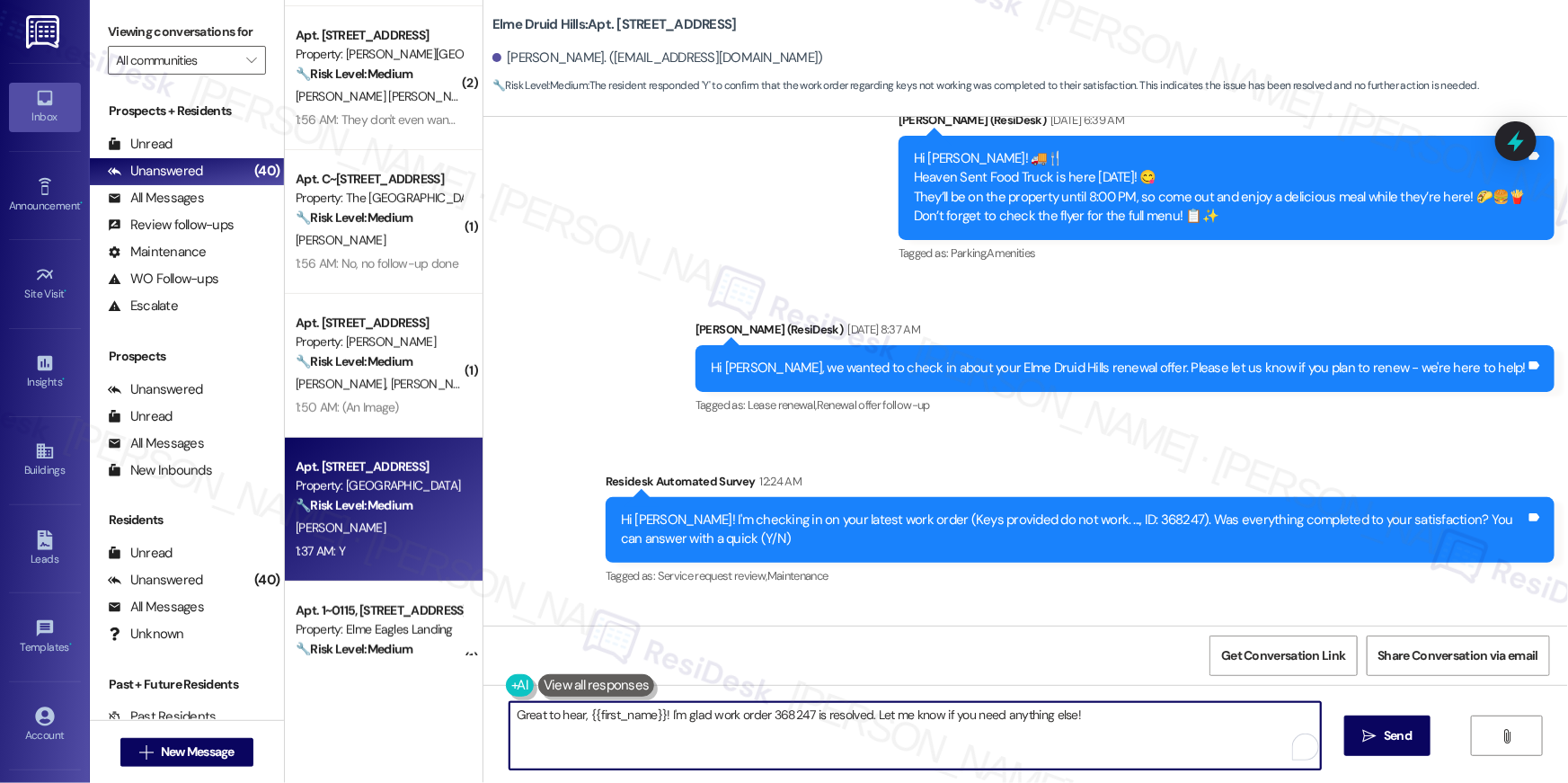
click at [968, 754] on textarea "Great to hear, {{first_name}}! I'm glad work order 368247 is resolved. Let me k…" at bounding box center [914, 735] width 811 height 67
paste textarea "Hi {{first_name}}, I’m so happy to hear your work order is all taken care of! I…"
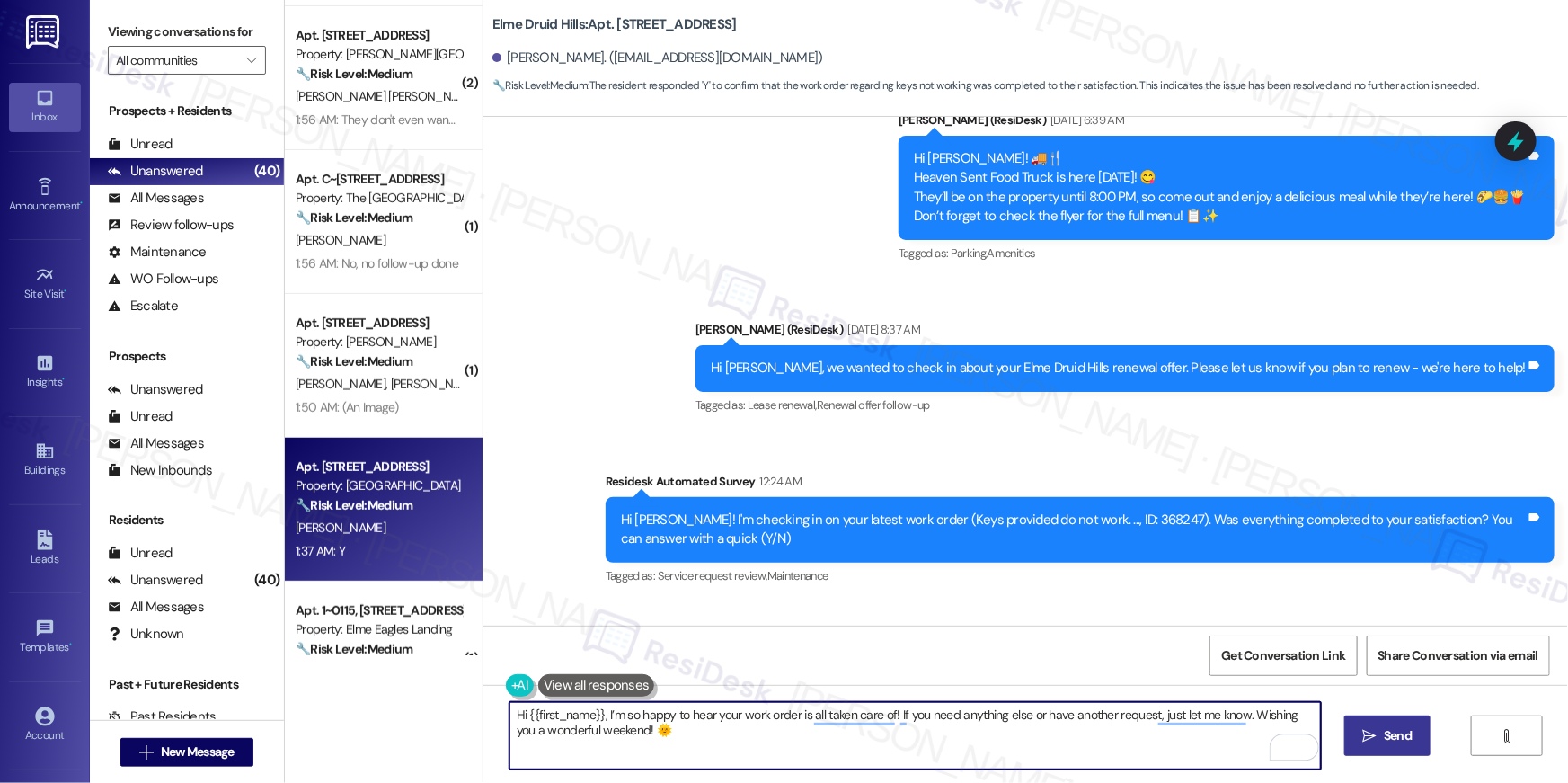
type textarea "Hi {{first_name}}, I’m so happy to hear your work order is all taken care of! I…"
click at [1381, 742] on span "Send" at bounding box center [1398, 735] width 35 height 18
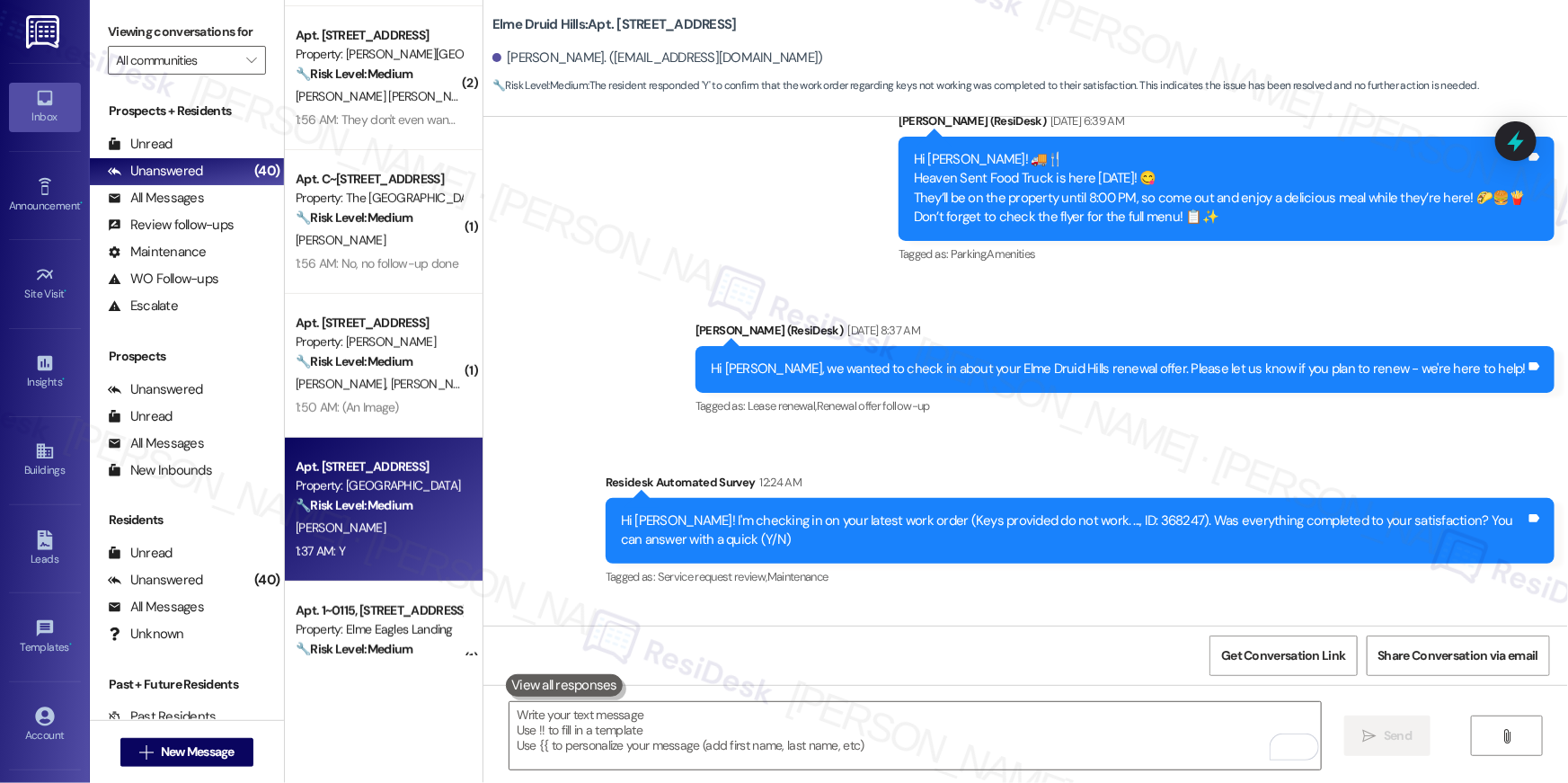
scroll to position [929, 0]
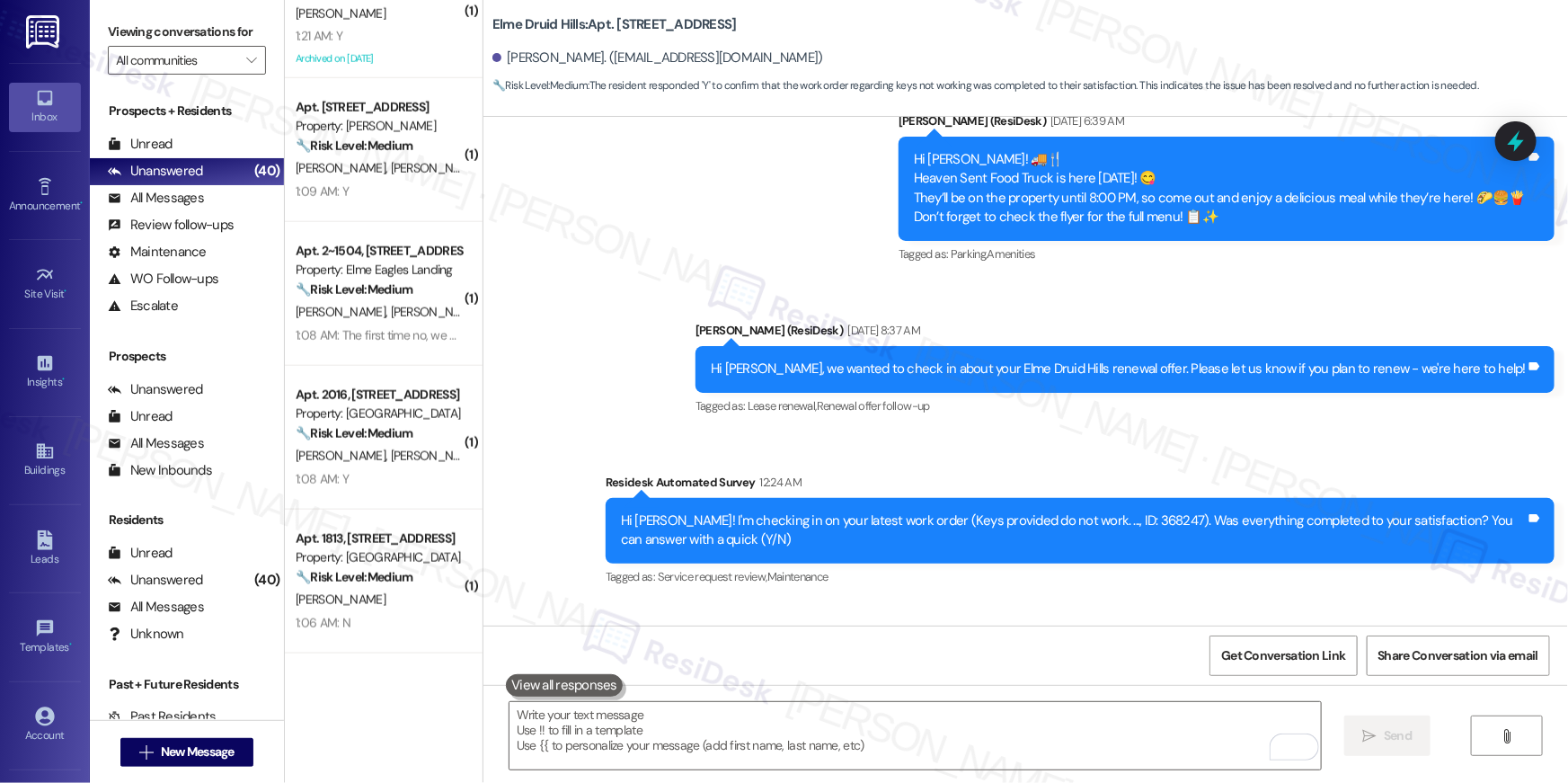
click at [444, 468] on div "1:08 AM: Y 1:08 AM: Y" at bounding box center [378, 479] width 169 height 22
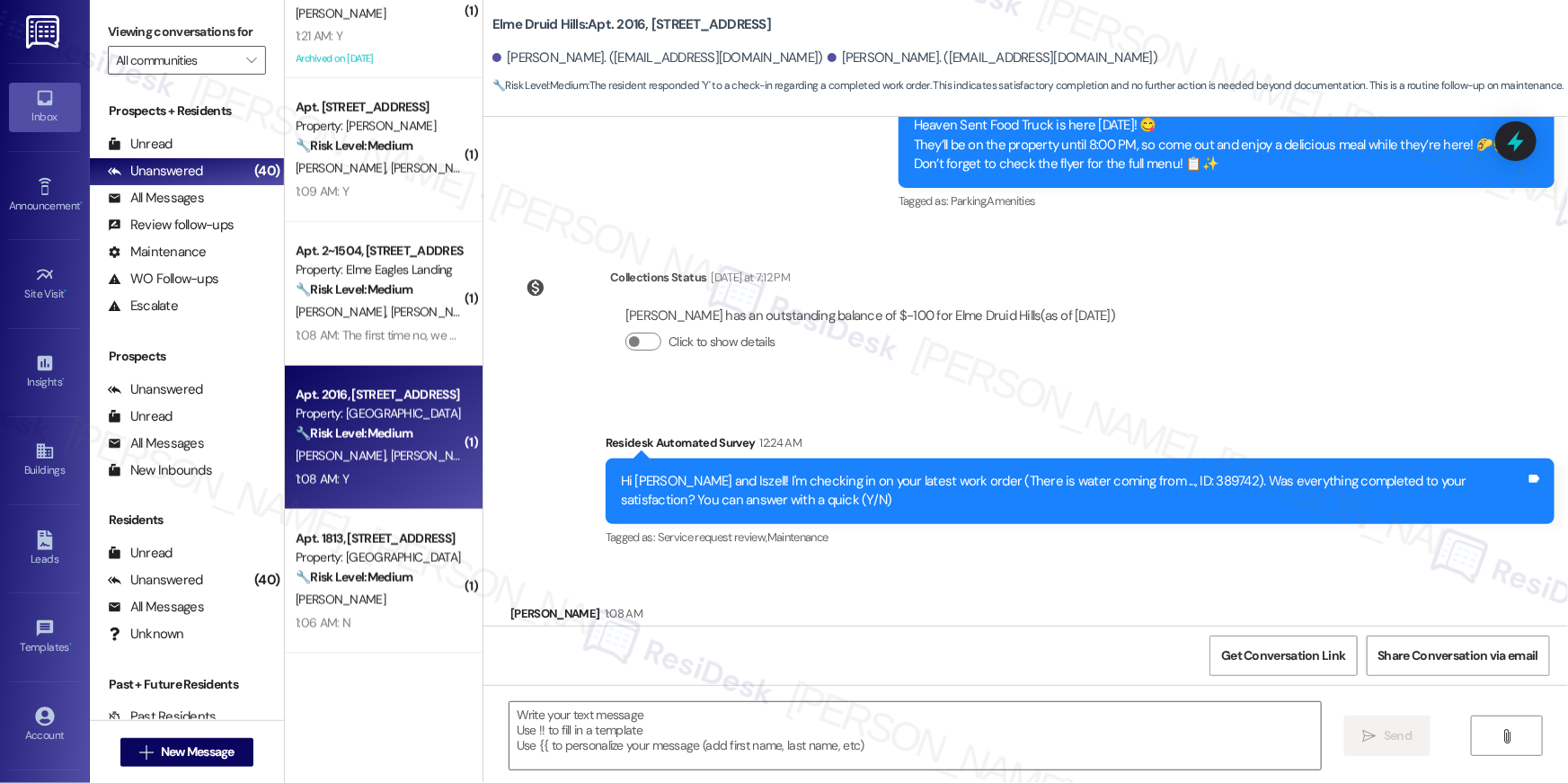
scroll to position [579, 0]
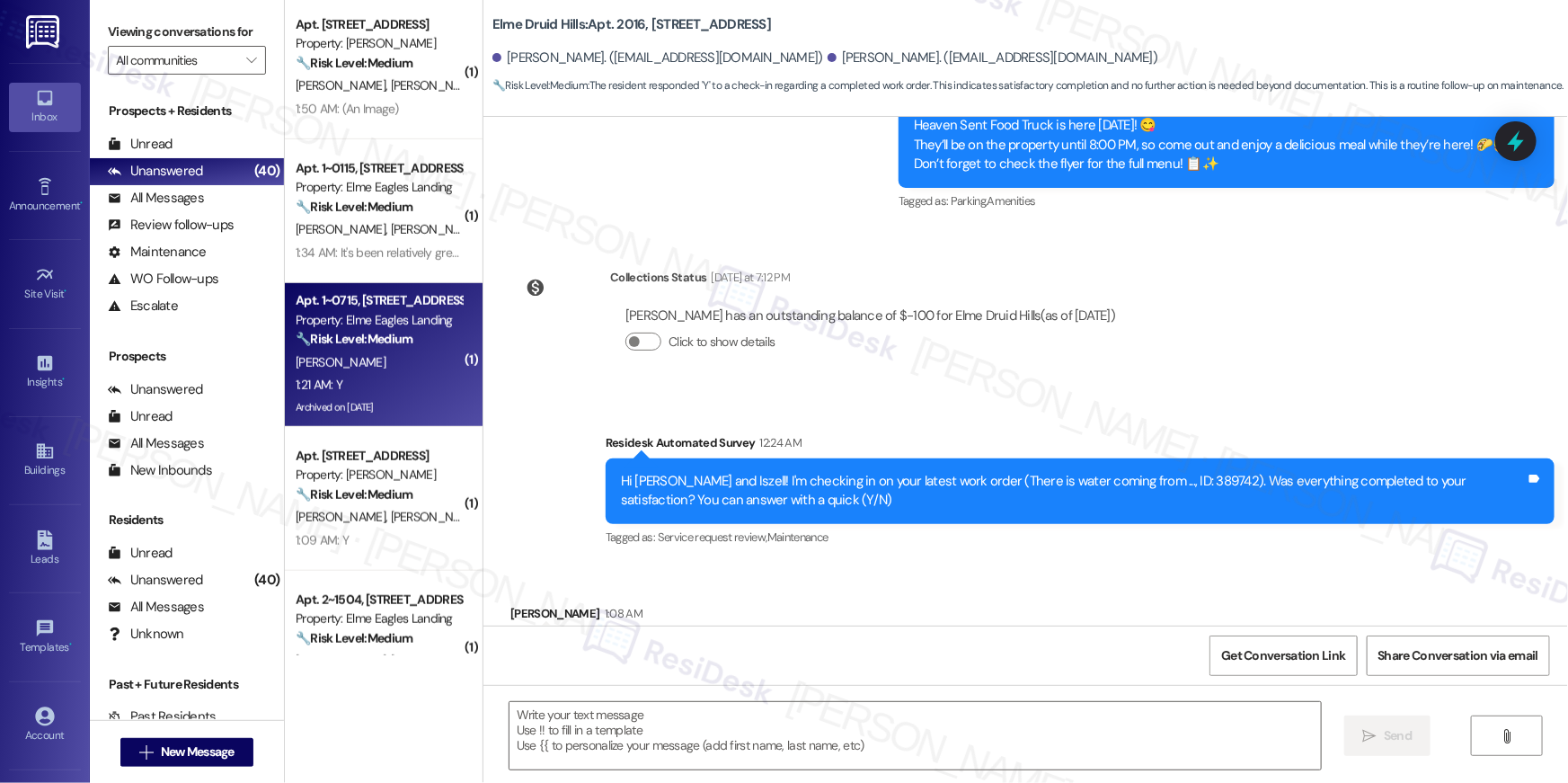
click at [370, 371] on div "[PERSON_NAME]" at bounding box center [378, 363] width 169 height 22
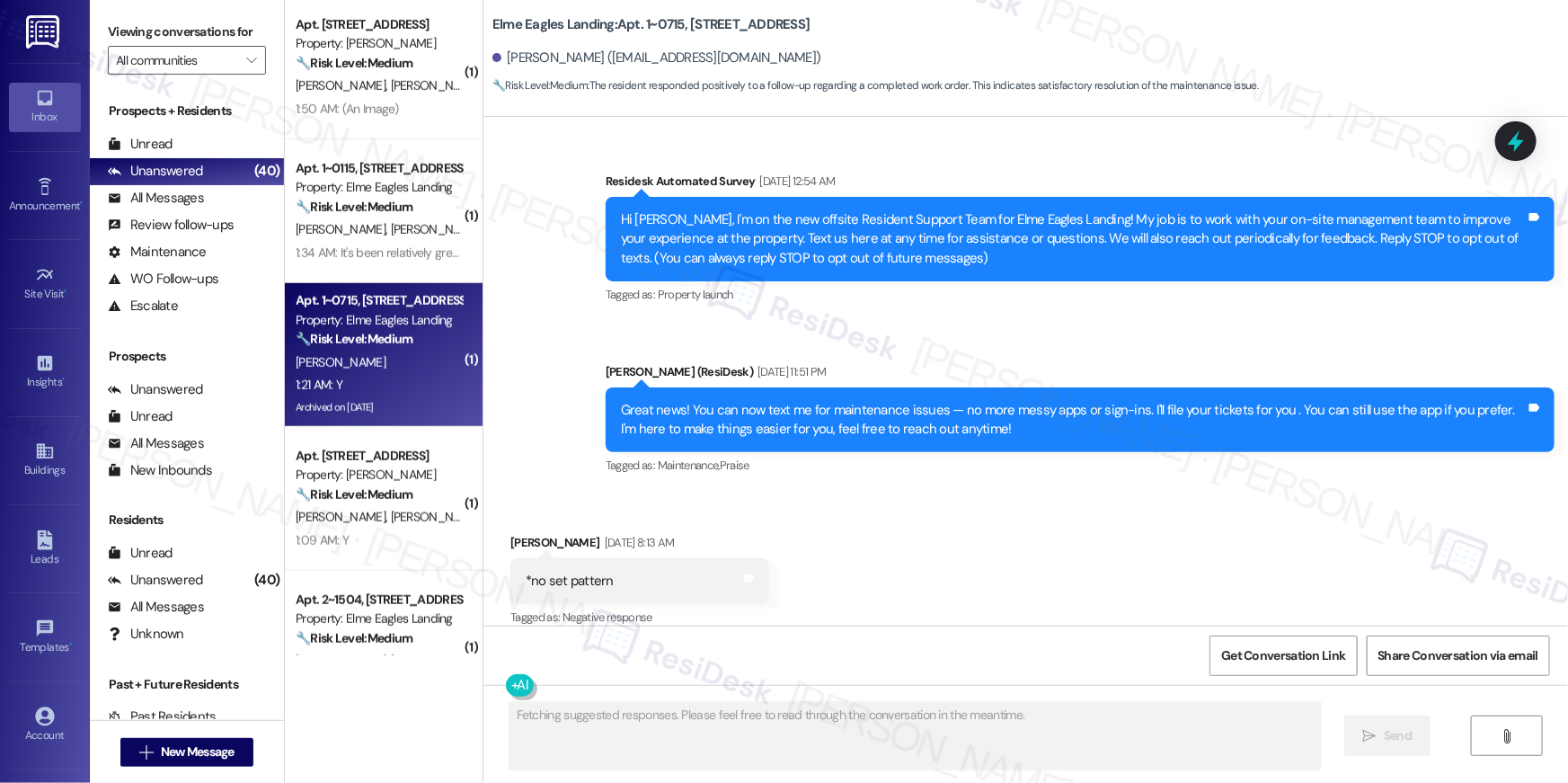
scroll to position [19681, 0]
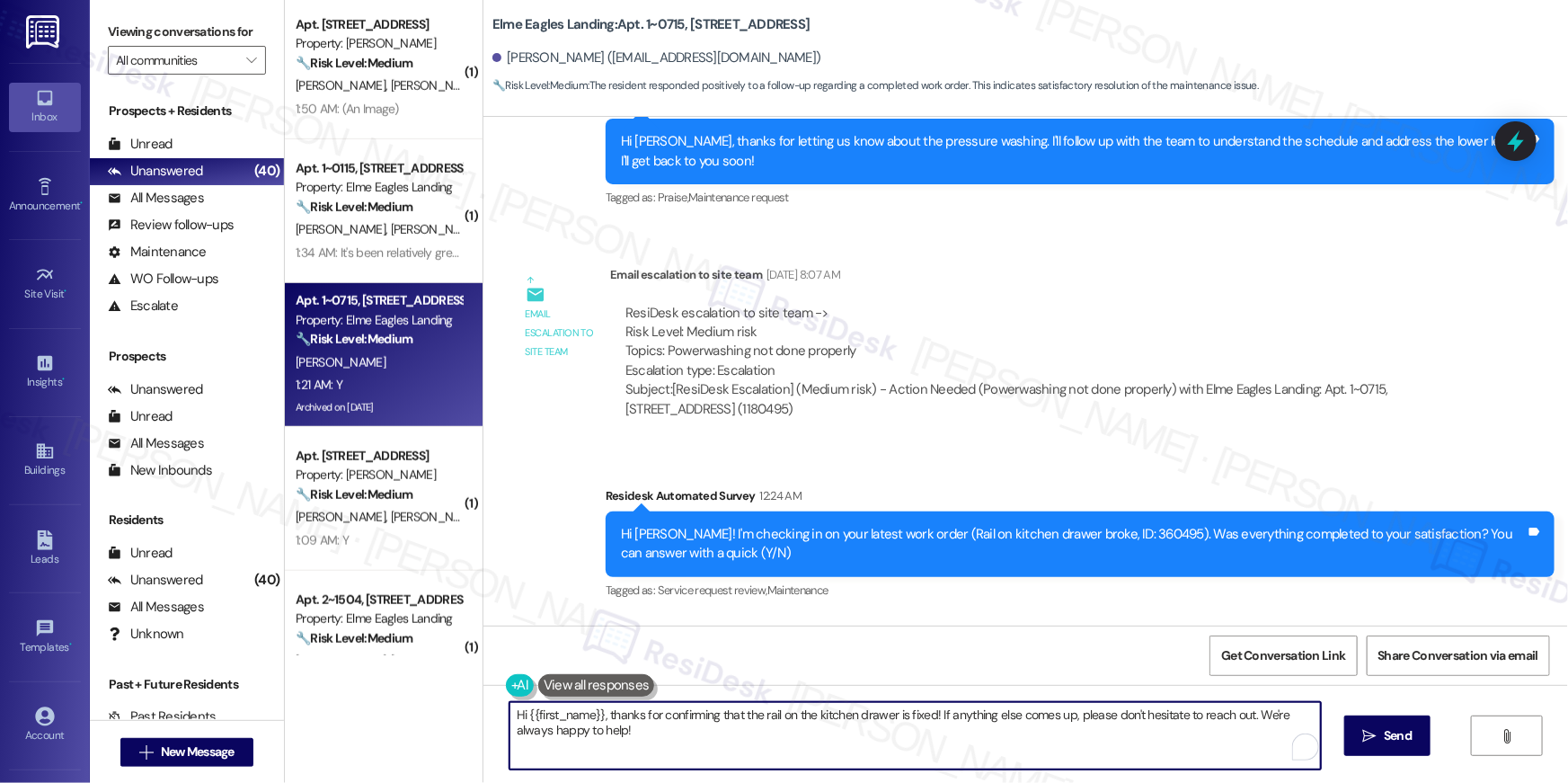
click at [970, 737] on textarea "Hi {{first_name}}, thanks for confirming that the rail on the kitchen drawer is…" at bounding box center [914, 735] width 811 height 67
paste textarea "I’m so happy to hear your work order is all taken care of! If you need anything…"
type textarea "Hi {{first_name}}, I’m so happy to hear your work order is all taken care of! I…"
click at [1395, 750] on button " Send" at bounding box center [1388, 736] width 87 height 41
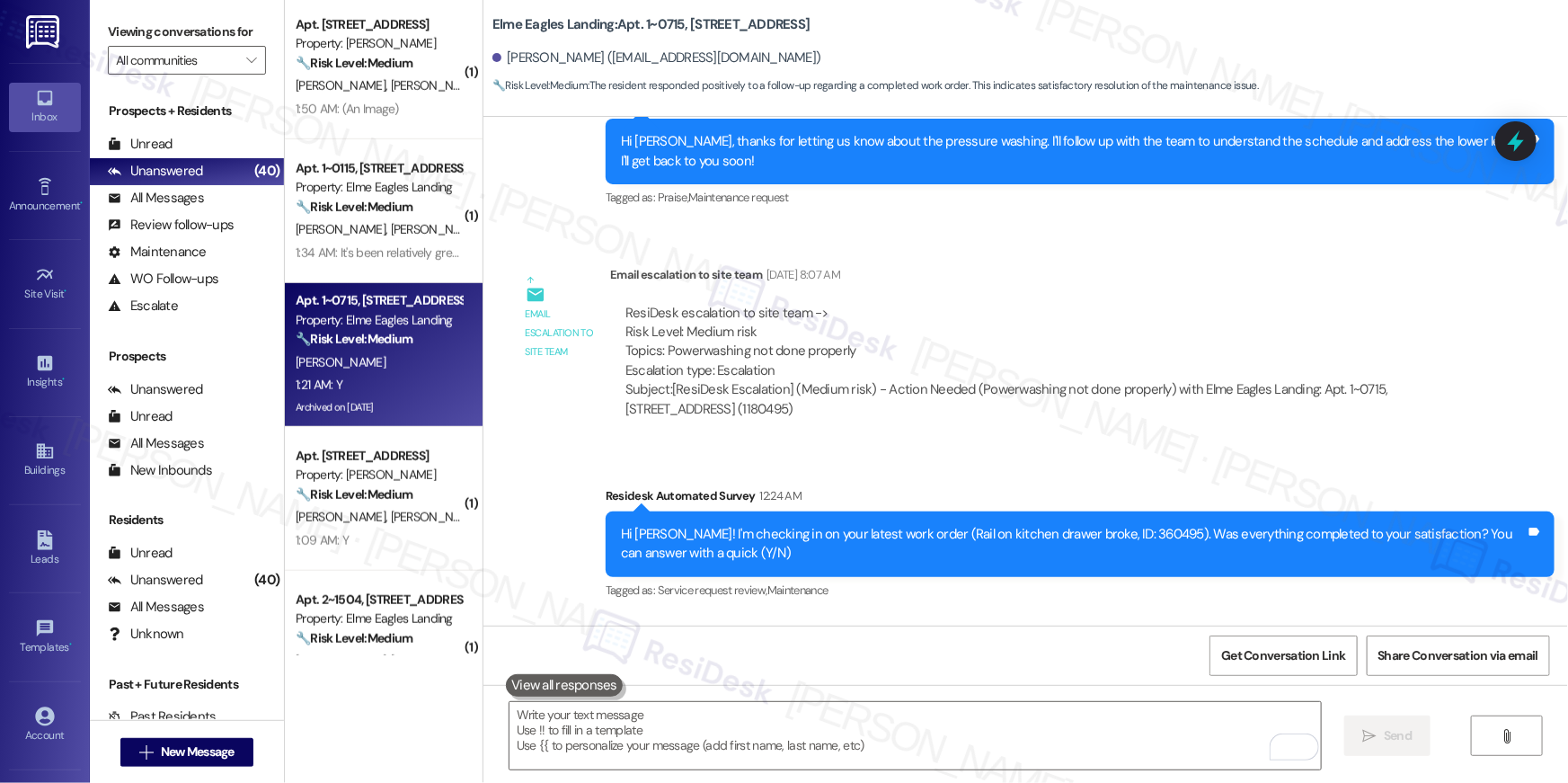
scroll to position [19680, 0]
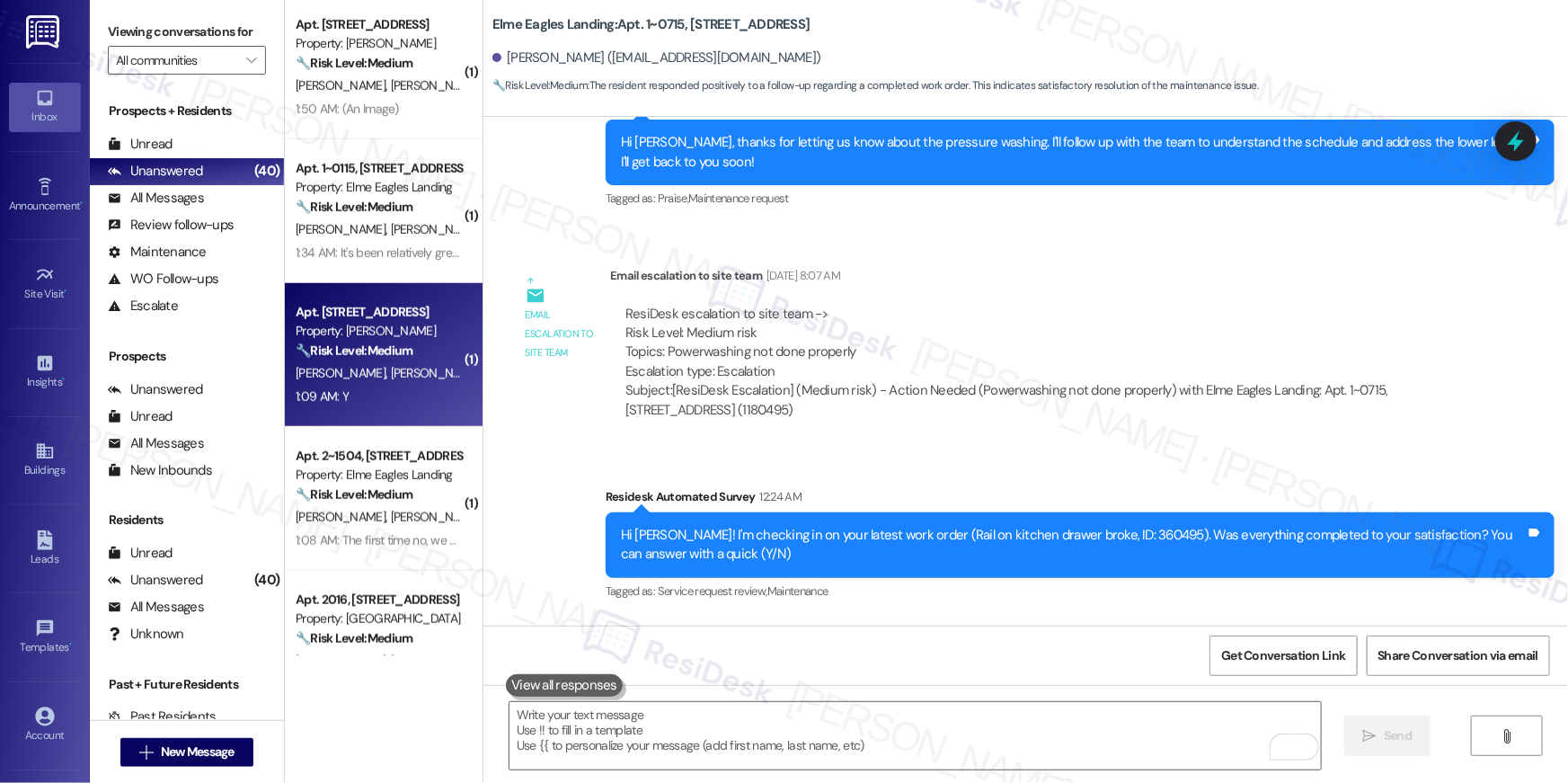
click at [390, 371] on span "[PERSON_NAME] [PERSON_NAME]" at bounding box center [482, 373] width 182 height 17
type textarea "Fetching suggested responses. Please feel free to read through the conversation…"
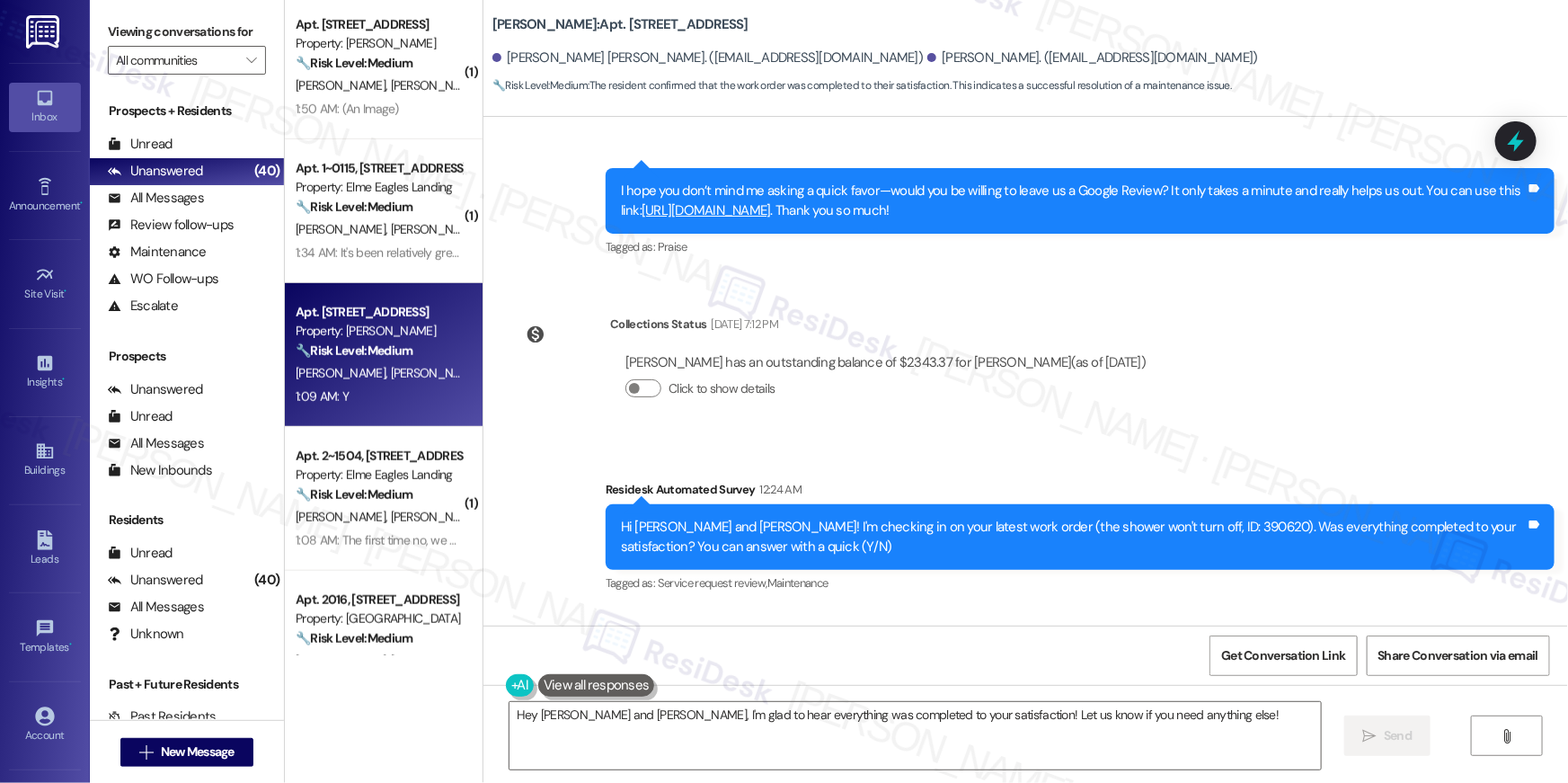
scroll to position [3388, 0]
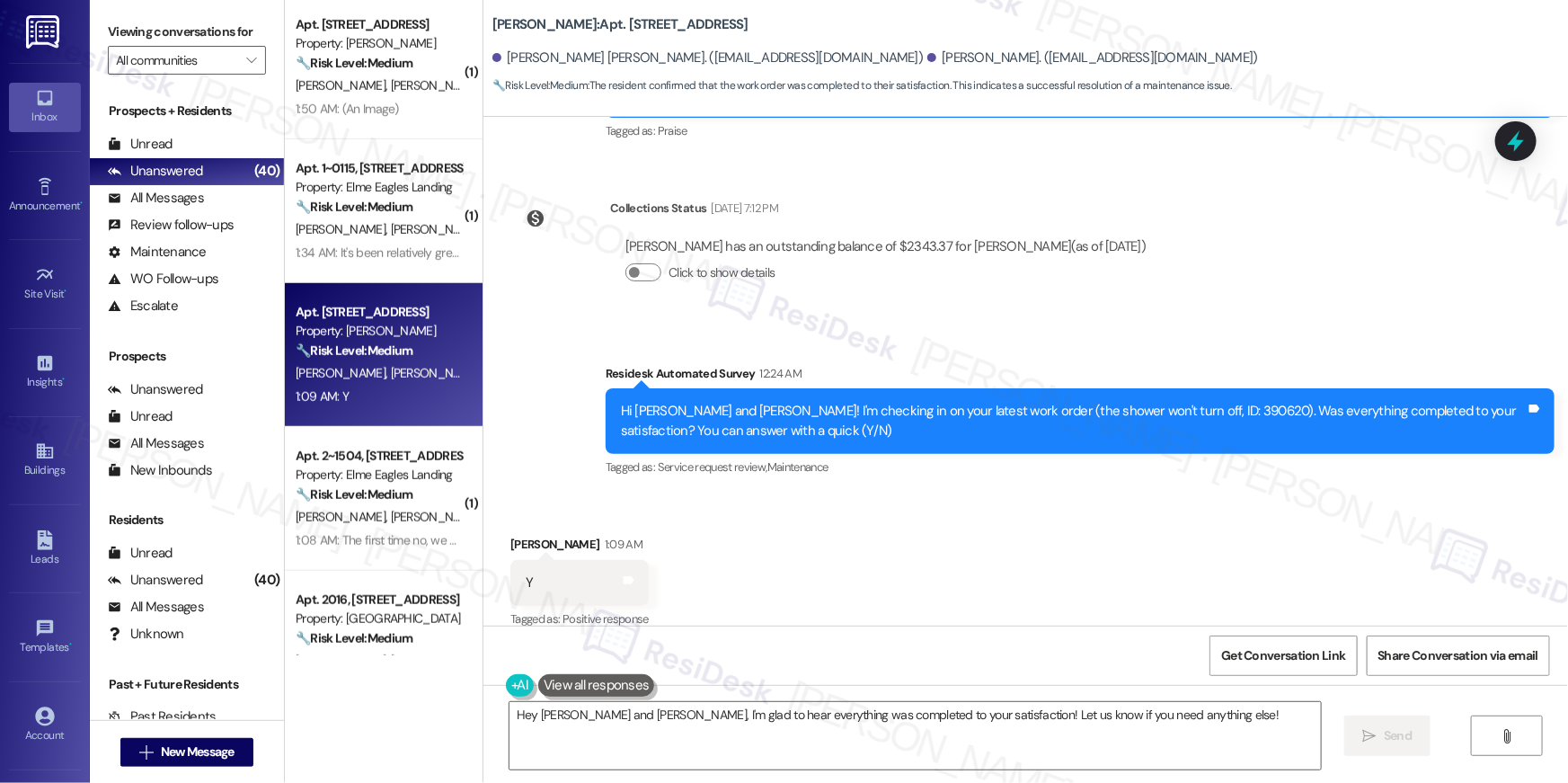
click at [808, 548] on div "Received via SMS [PERSON_NAME] 1:09 AM Y Tags and notes Tagged as: Positive res…" at bounding box center [1026, 570] width 1085 height 152
click at [746, 735] on textarea "Hey [PERSON_NAME] and [PERSON_NAME], I'm glad to hear everything was completed …" at bounding box center [914, 735] width 811 height 67
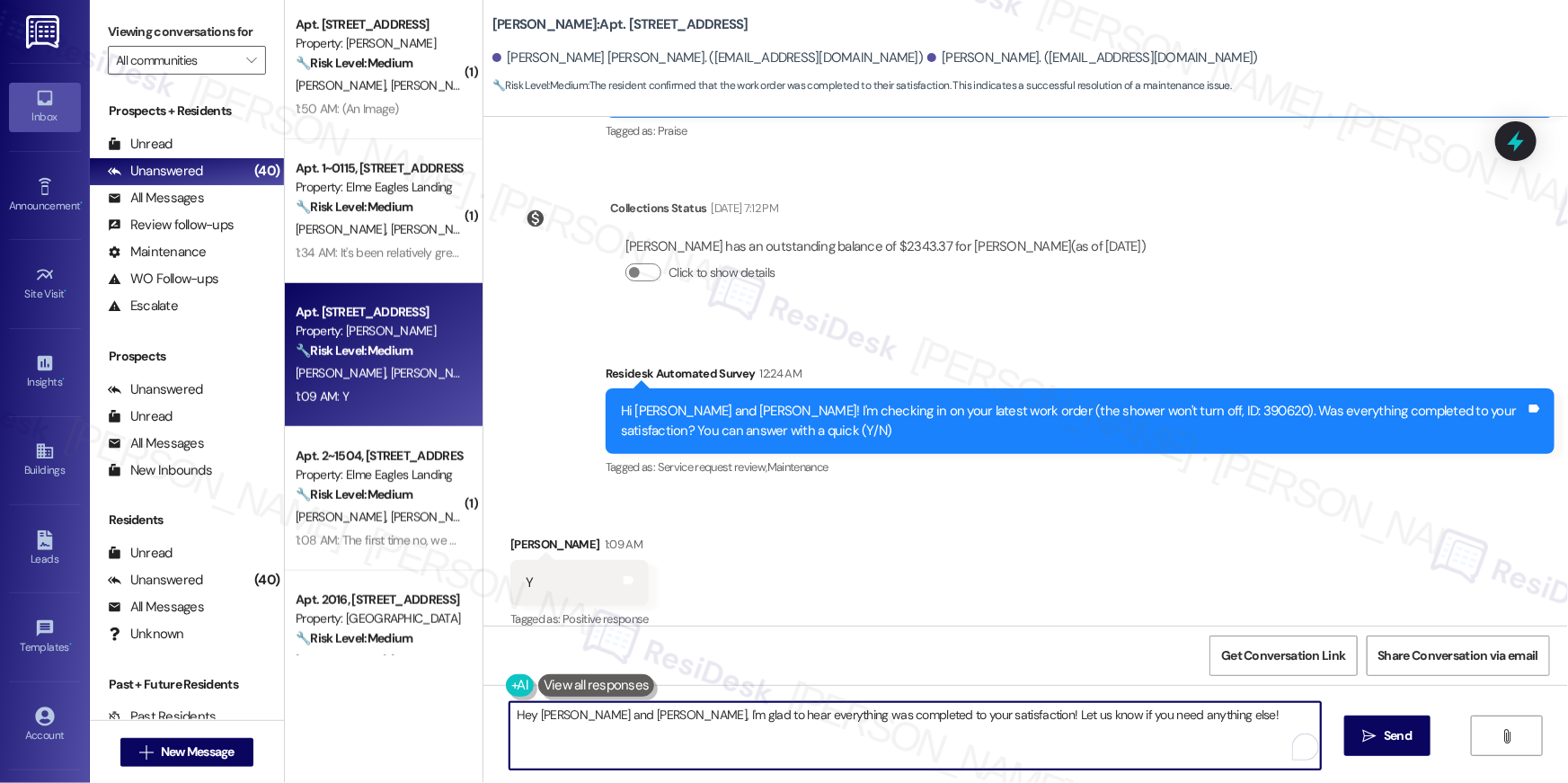
click at [746, 735] on textarea "Hey [PERSON_NAME] and [PERSON_NAME], I'm glad to hear everything was completed …" at bounding box center [914, 735] width 811 height 67
paste textarea "i {{first_name}}, I’m so happy to hear your work order is all taken care of! If…"
type textarea "Hi {{first_name}}, I’m so happy to hear your work order is all taken care of! I…"
click at [1358, 754] on button " Send" at bounding box center [1388, 736] width 87 height 41
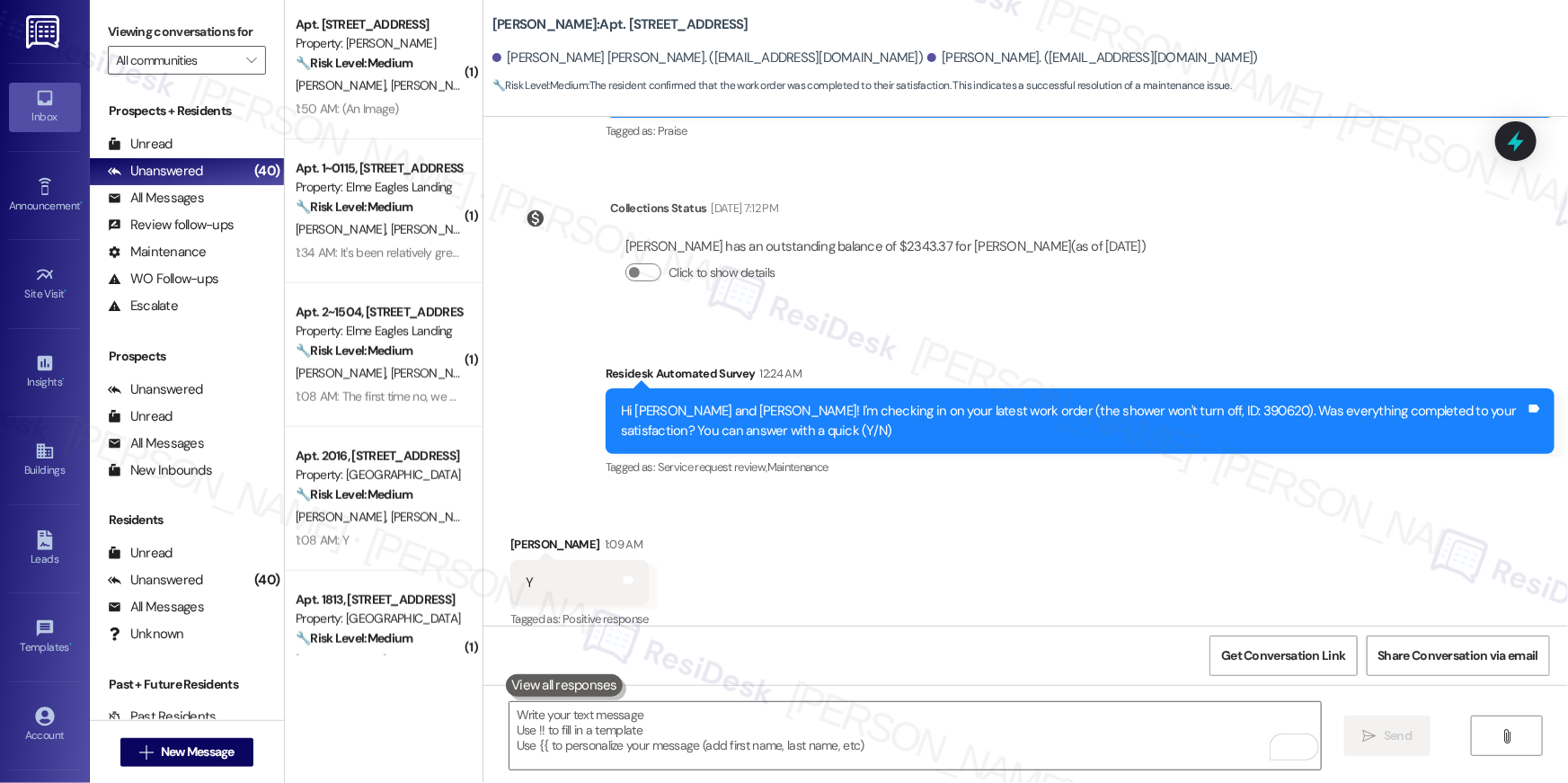
scroll to position [3533, 0]
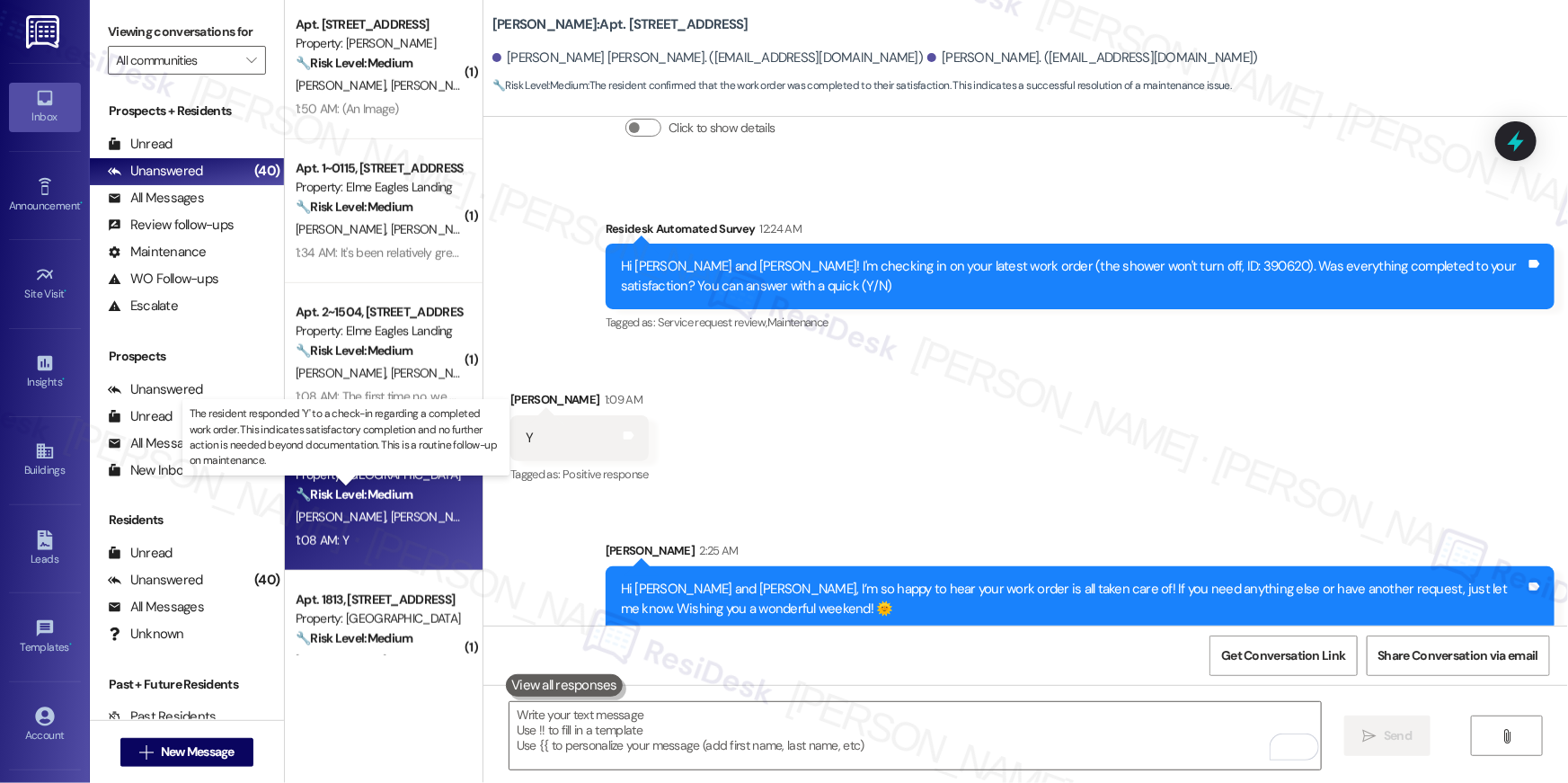
click at [387, 494] on strong "🔧 Risk Level: Medium" at bounding box center [354, 495] width 117 height 17
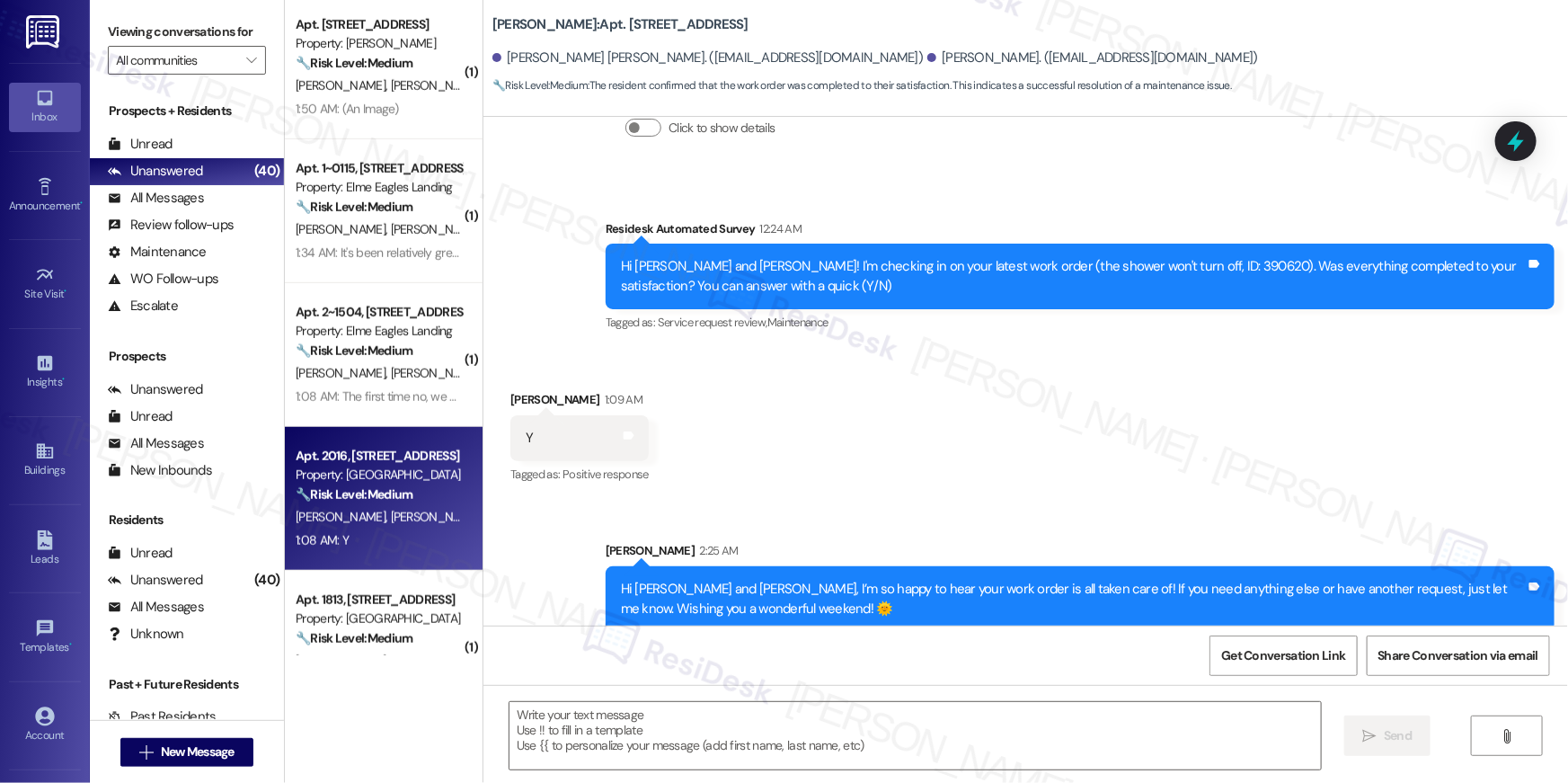
type textarea "Fetching suggested responses. Please feel free to read through the conversation…"
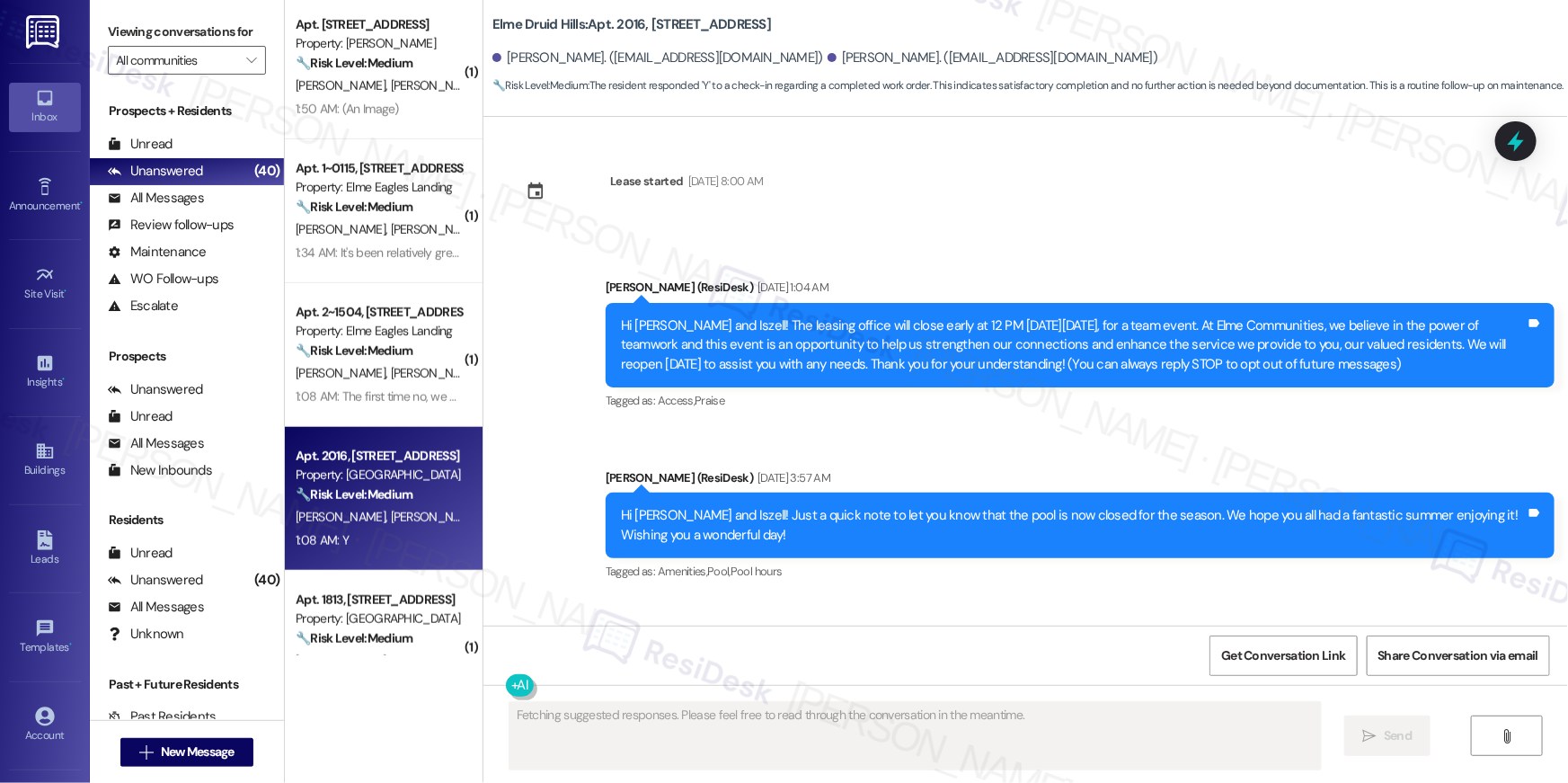
scroll to position [32410, 0]
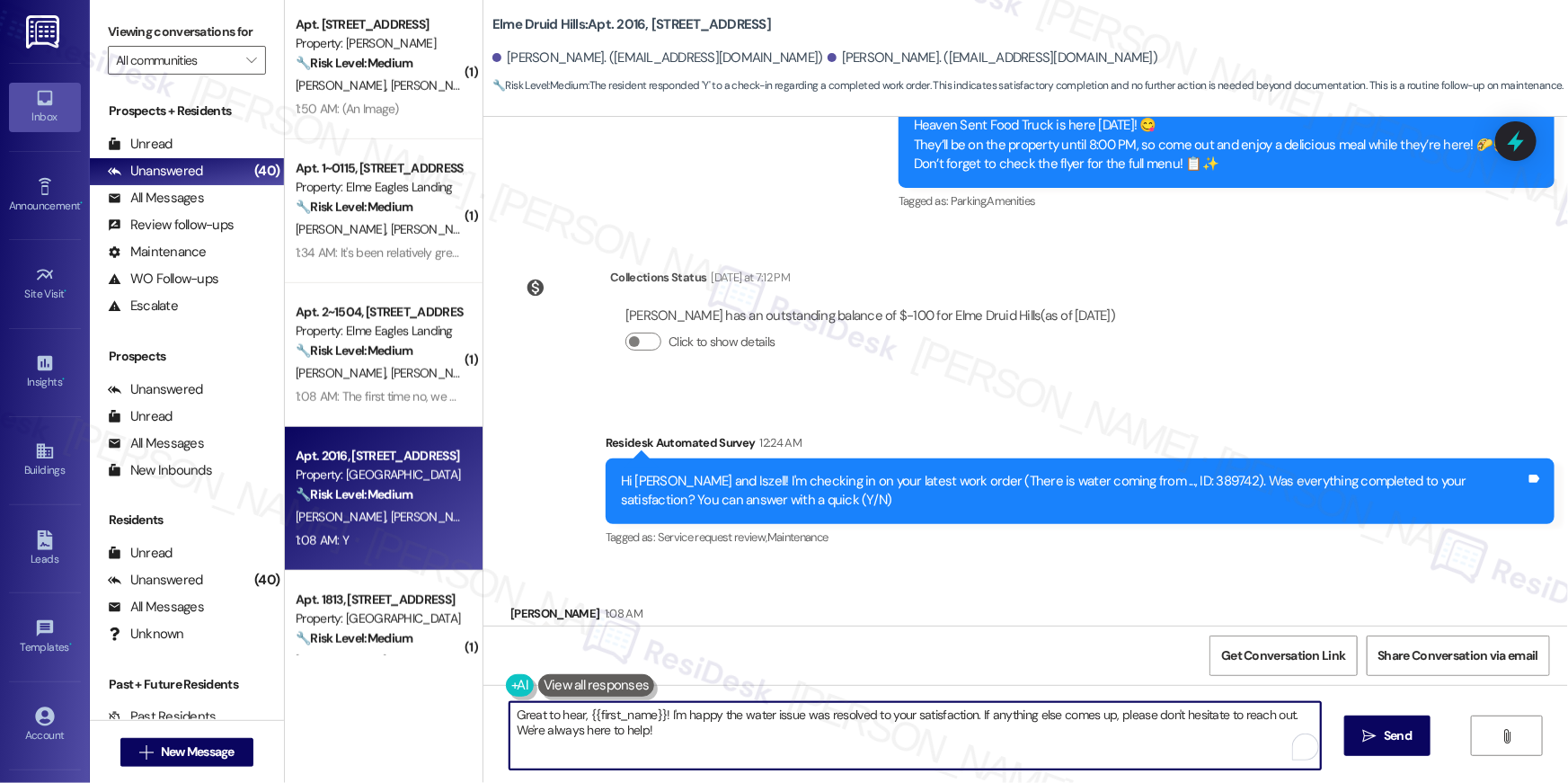
click at [839, 735] on textarea "Great to hear, {{first_name}}! I'm happy the water issue was resolved to your s…" at bounding box center [914, 735] width 811 height 67
paste textarea "Hi {{first_name}}, I’m so happy to hear your work order is all taken care of! I…"
type textarea "Hi {{first_name}}, I’m so happy to hear your work order is all taken care of! I…"
click at [1400, 738] on span "Send" at bounding box center [1398, 735] width 28 height 18
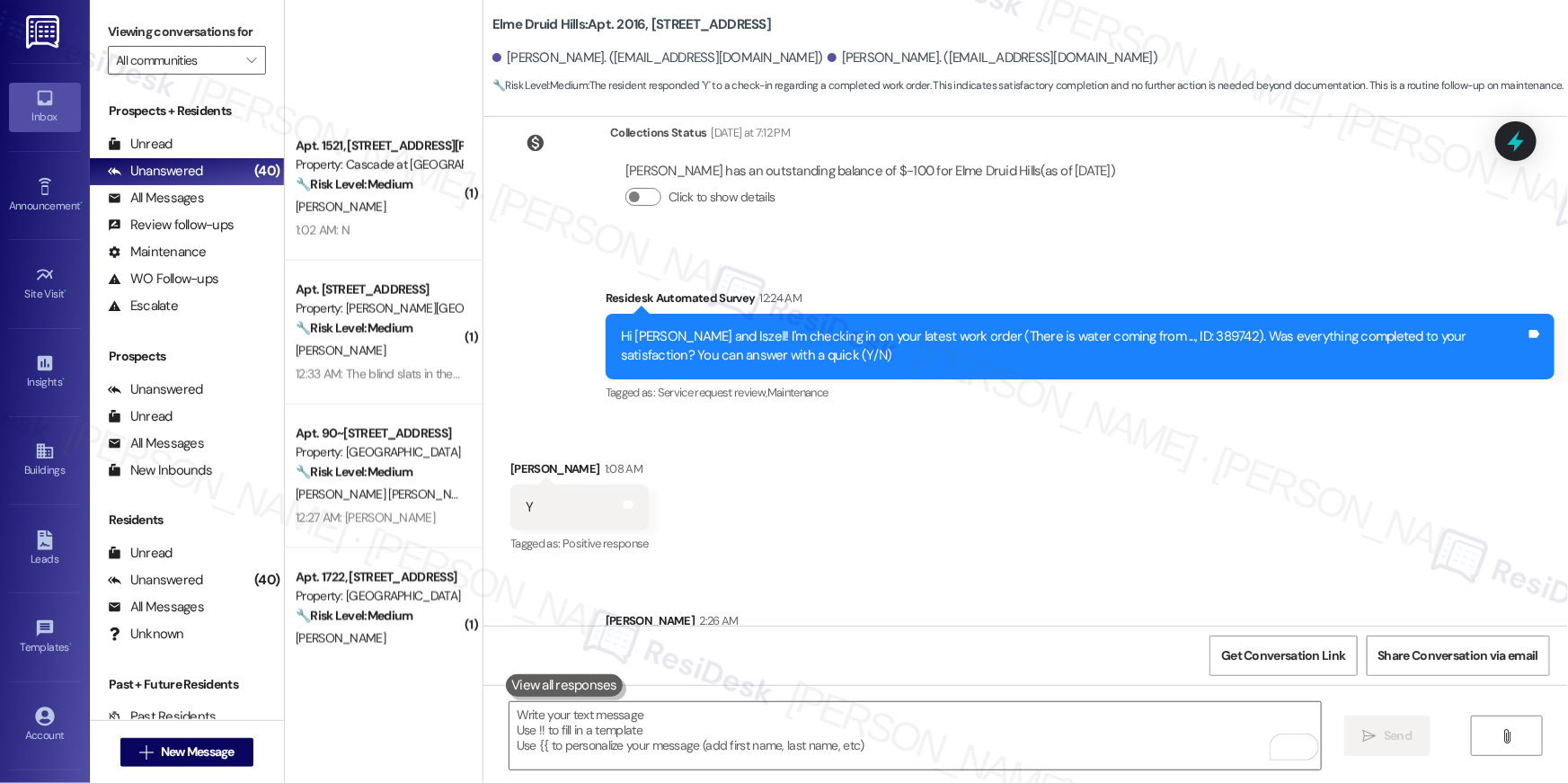
scroll to position [1299, 0]
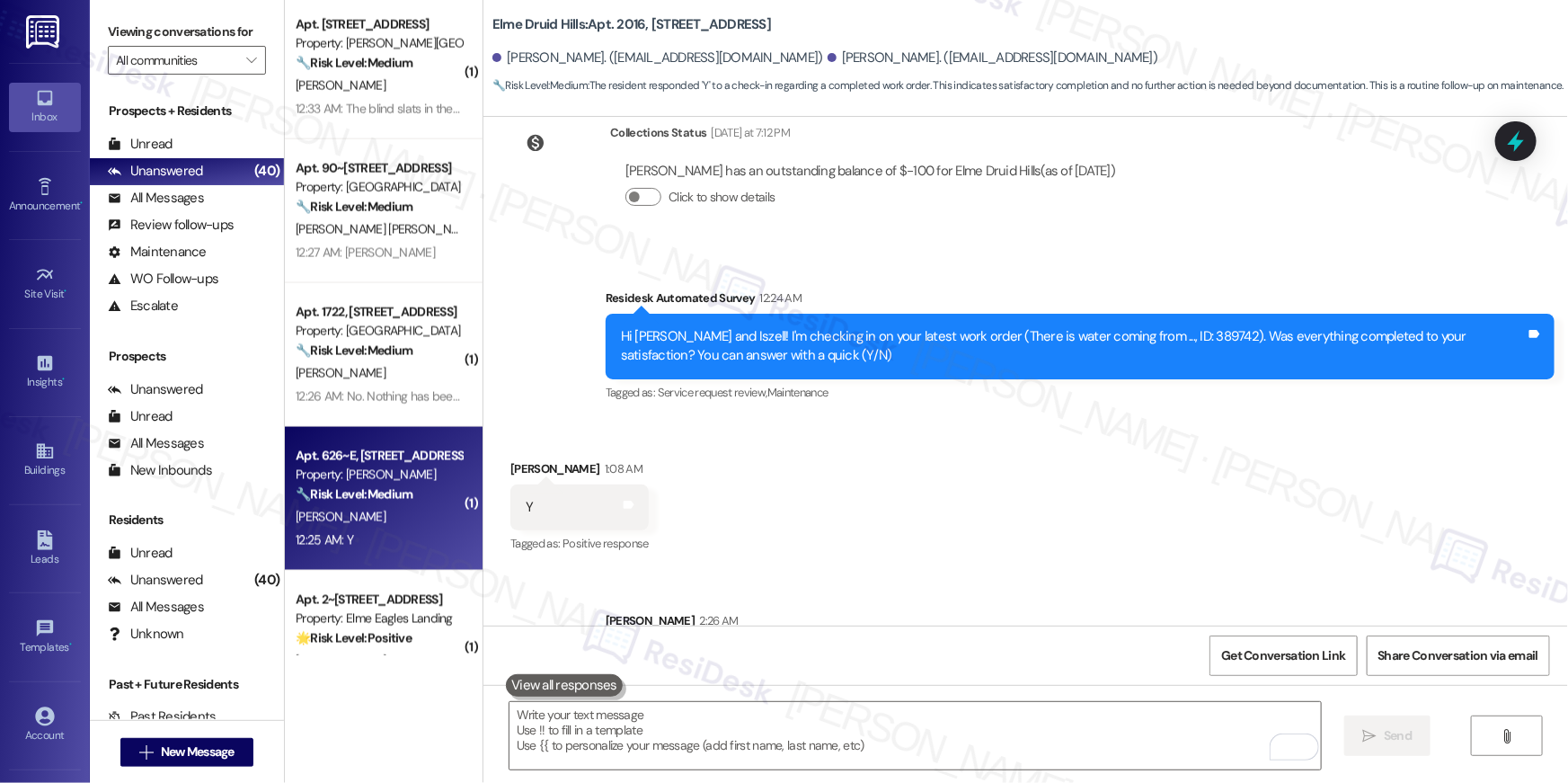
click at [416, 555] on div "Apt. 626~E, [STREET_ADDRESS] Property: [PERSON_NAME] 🔧 Risk Level: Medium The r…" at bounding box center [383, 499] width 198 height 144
type textarea "Fetching suggested responses. Please feel free to read through the conversation…"
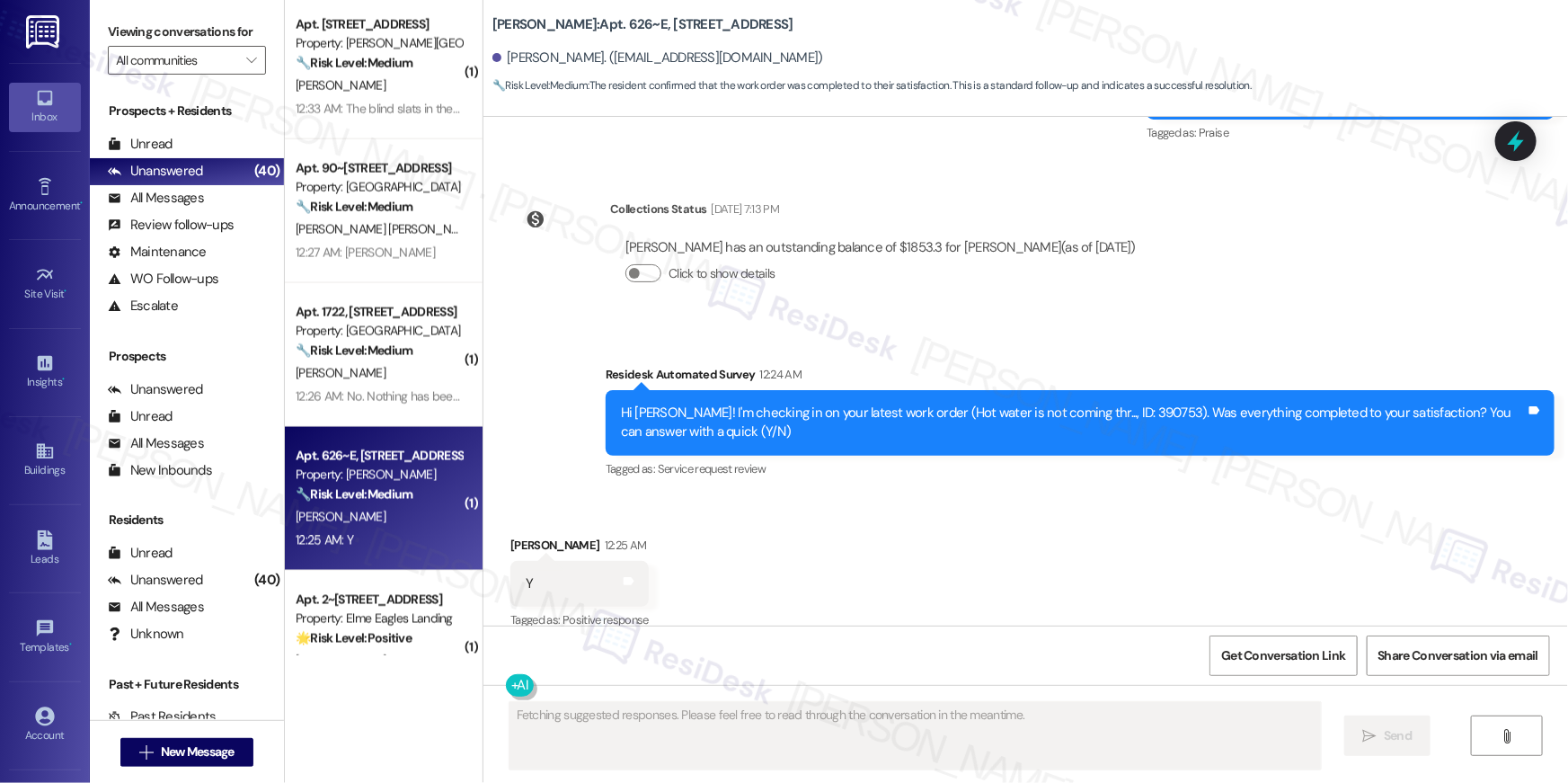
scroll to position [1378, 0]
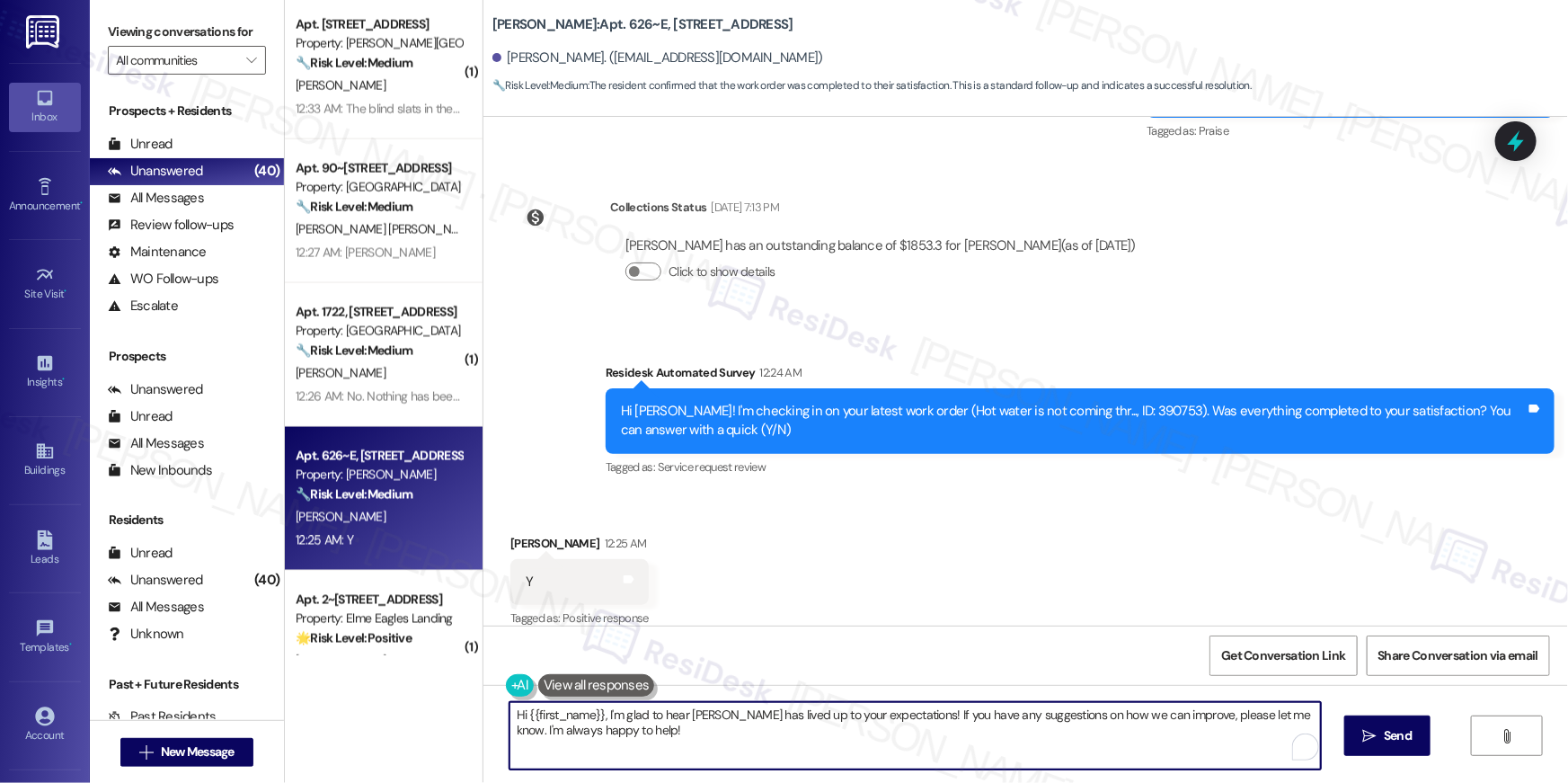
click at [853, 754] on textarea "Hi {{first_name}}, I'm glad to hear [PERSON_NAME] has lived up to your expectat…" at bounding box center [914, 735] width 811 height 67
paste textarea "’m so happy to hear your work order is all taken care of! If you need anything …"
type textarea "Hi {{first_name}}, I’m so happy to hear your work order is all taken care of! I…"
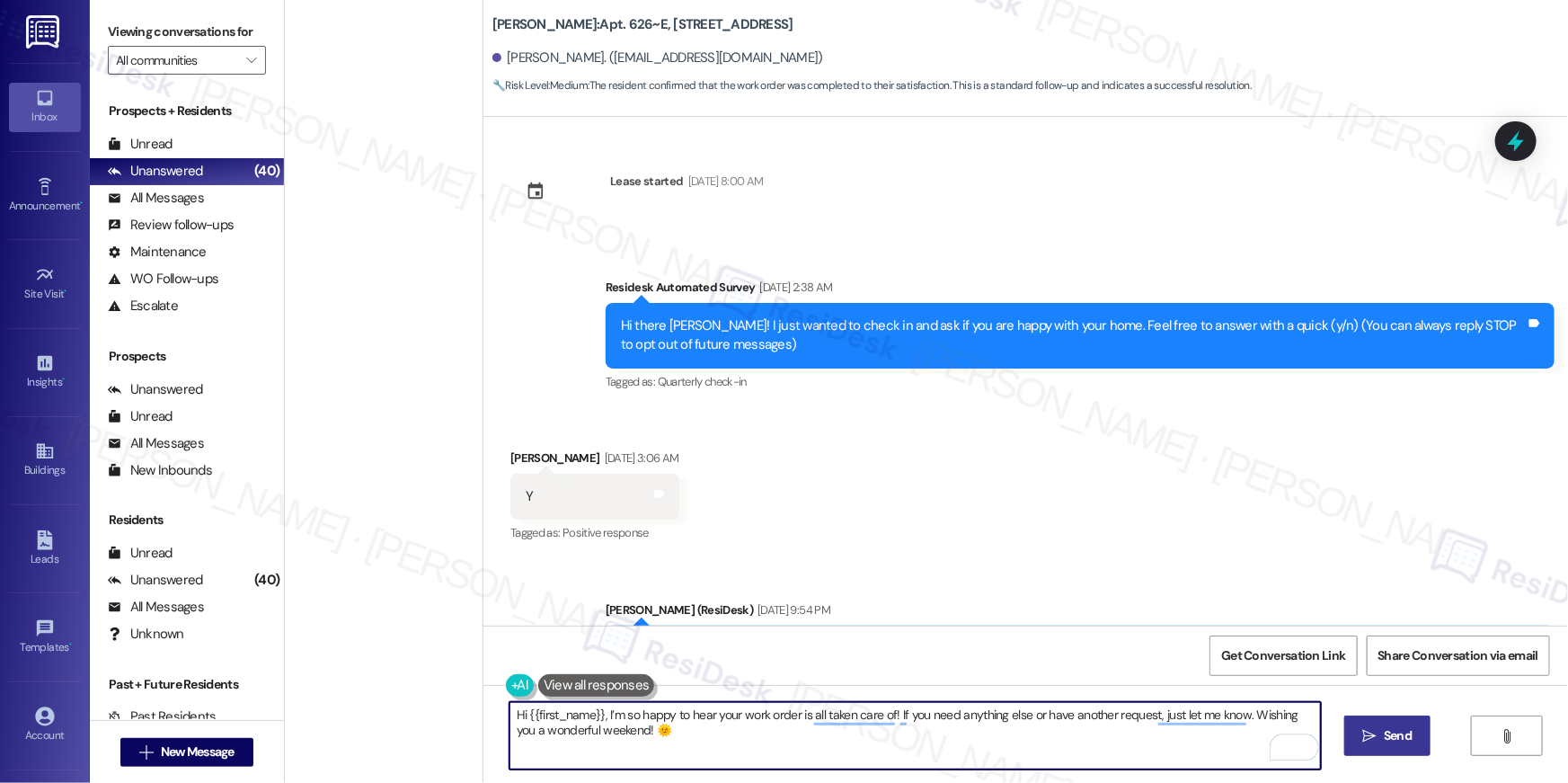
scroll to position [1378, 0]
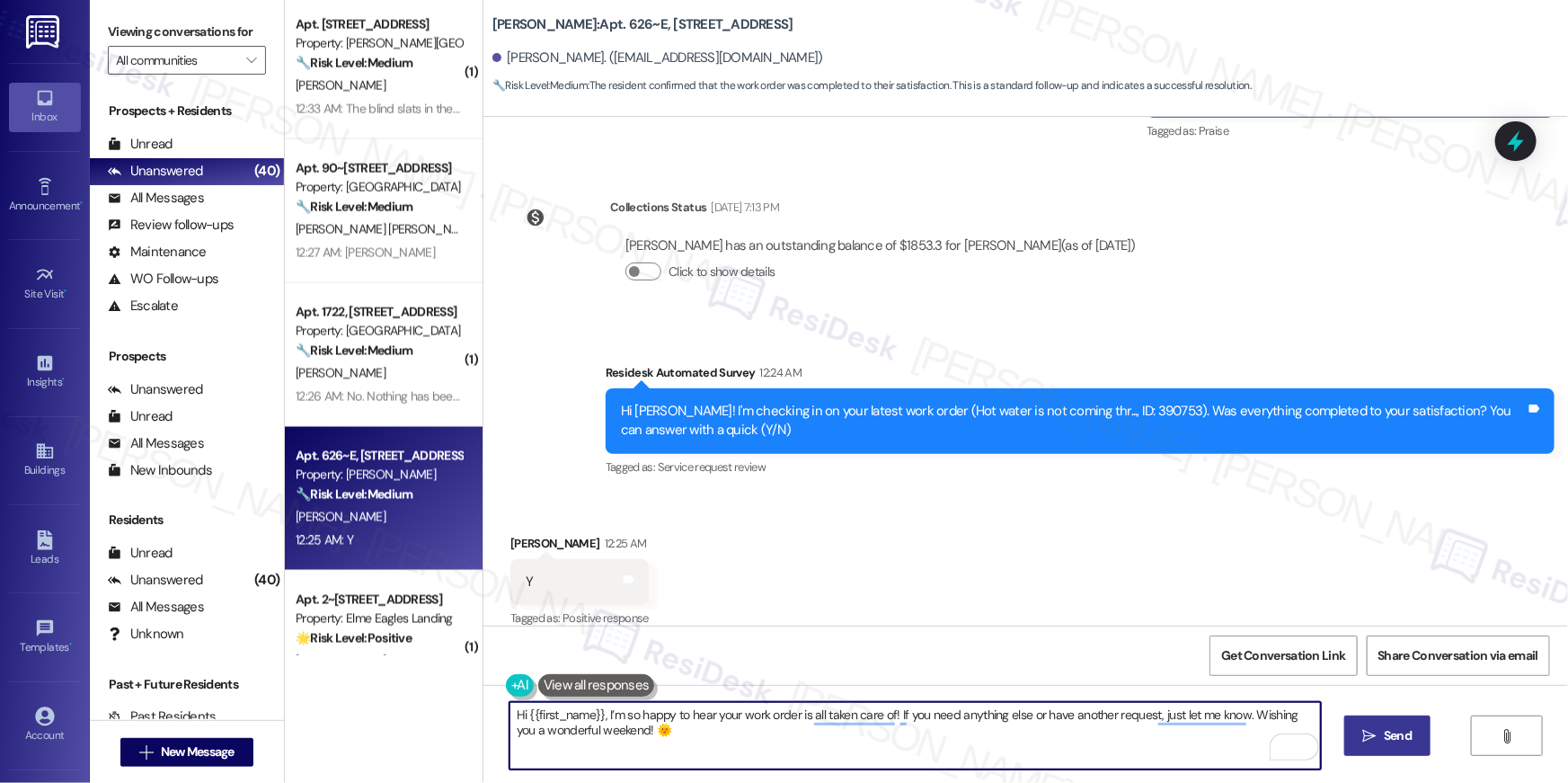
type textarea "Hi {{first_name}}, I’m so happy to hear your work order is all taken care of! I…"
click at [1369, 730] on icon "" at bounding box center [1369, 736] width 14 height 15
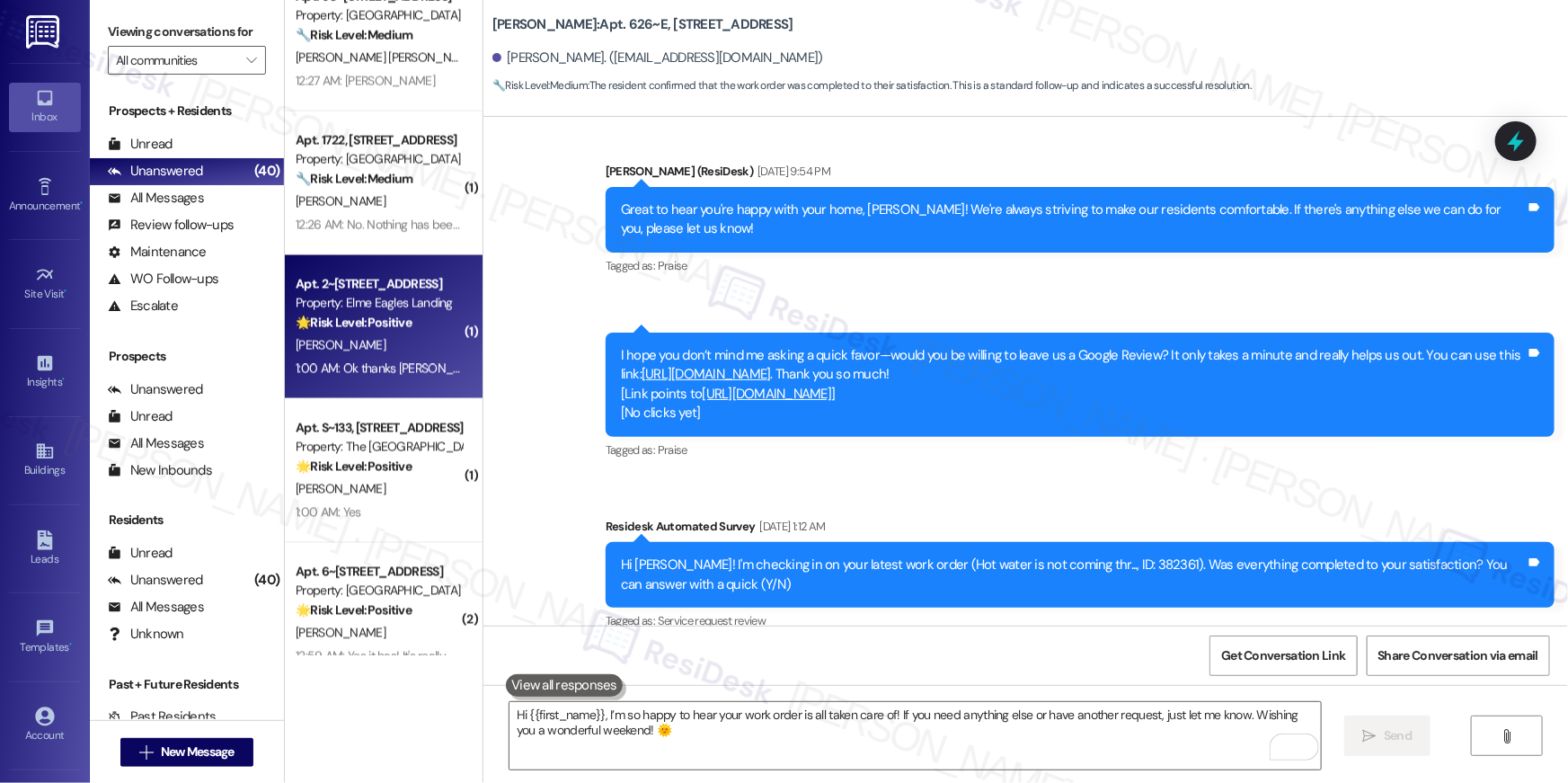
scroll to position [1630, 0]
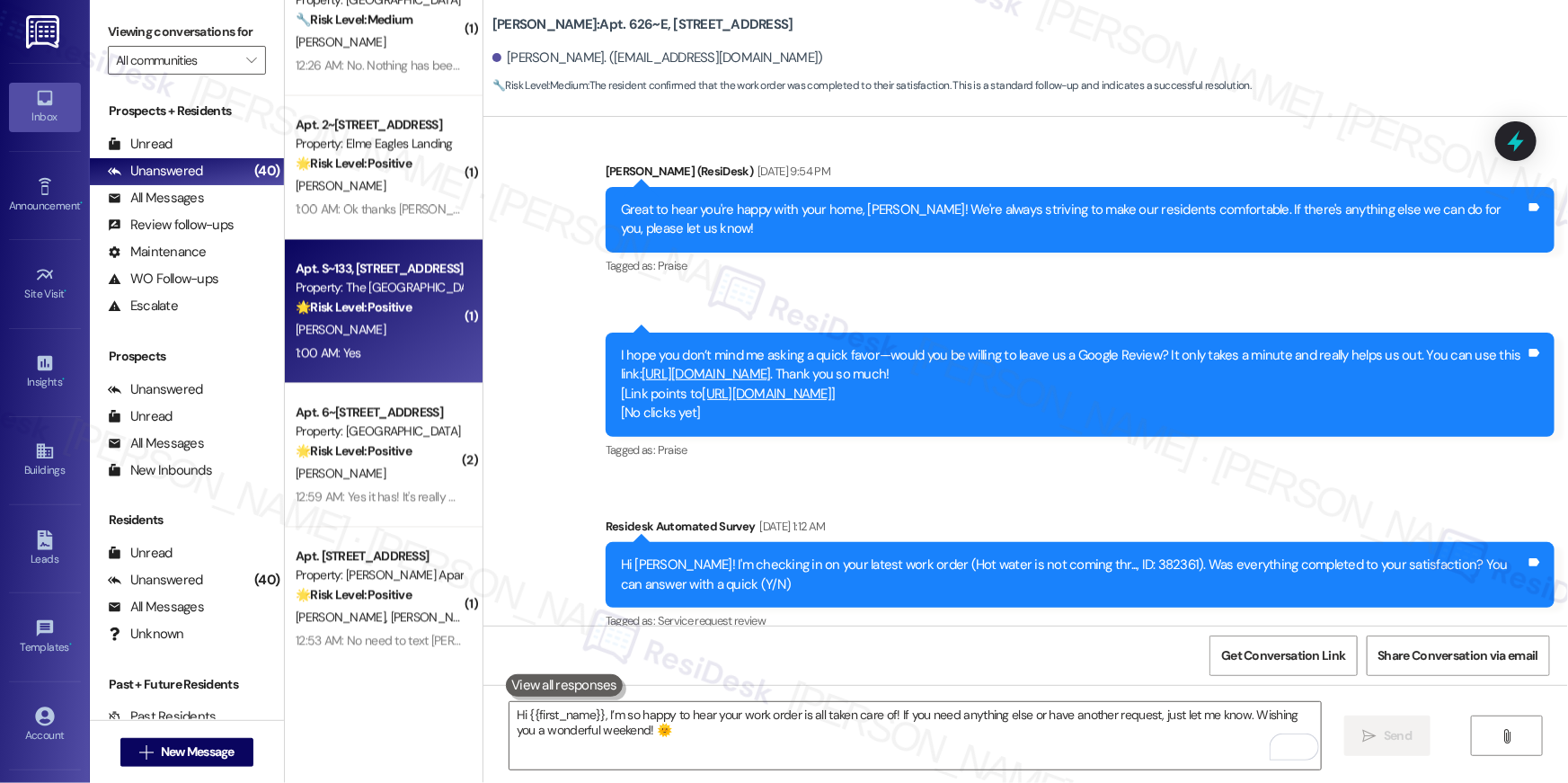
click at [387, 367] on div "Apt. S~133, [STREET_ADDRESS] Property: The Wellington 🌟 Risk Level: Positive Th…" at bounding box center [383, 312] width 198 height 144
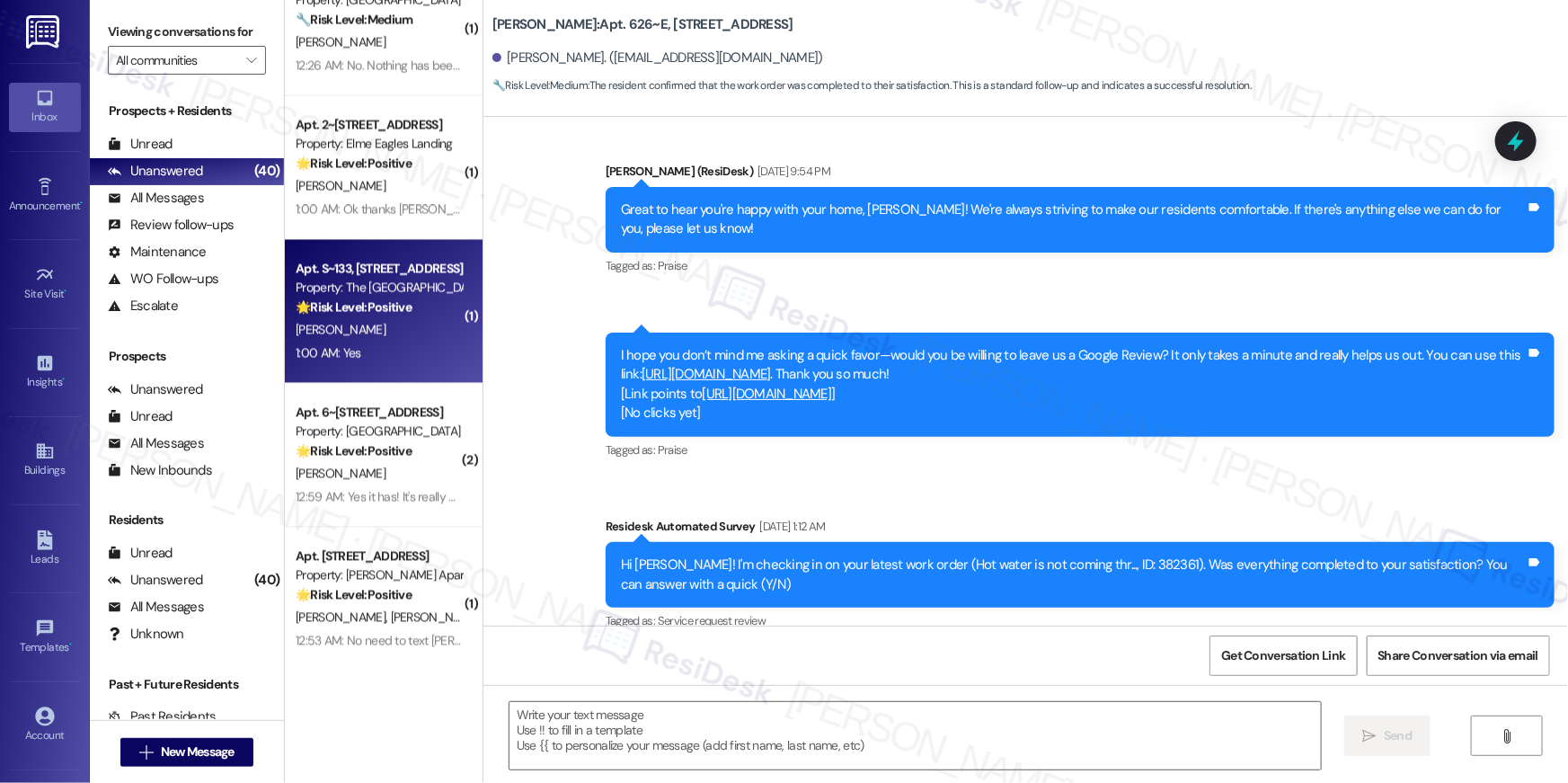
type textarea "Fetching suggested responses. Please feel free to read through the conversation…"
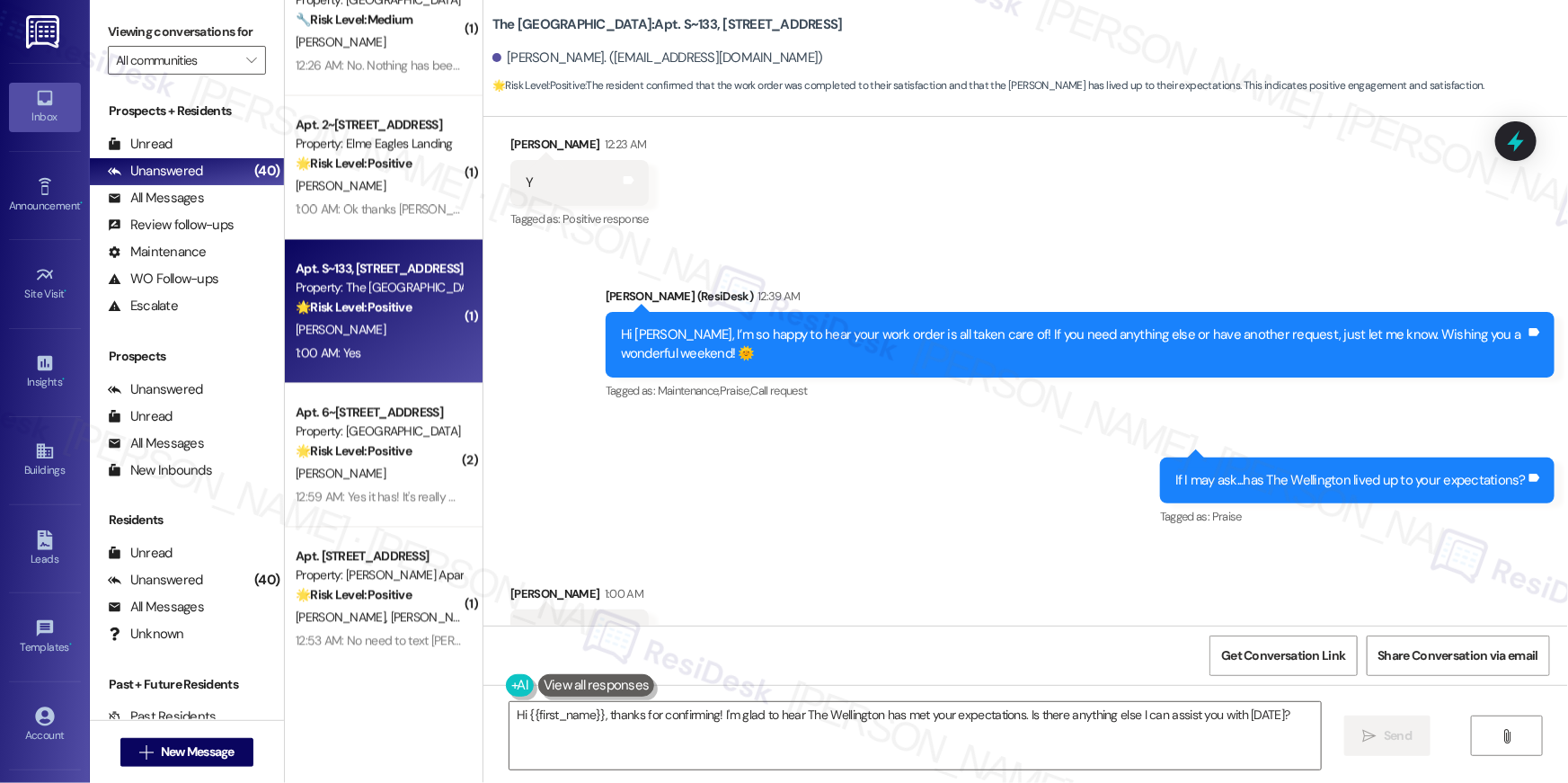
scroll to position [2759, 0]
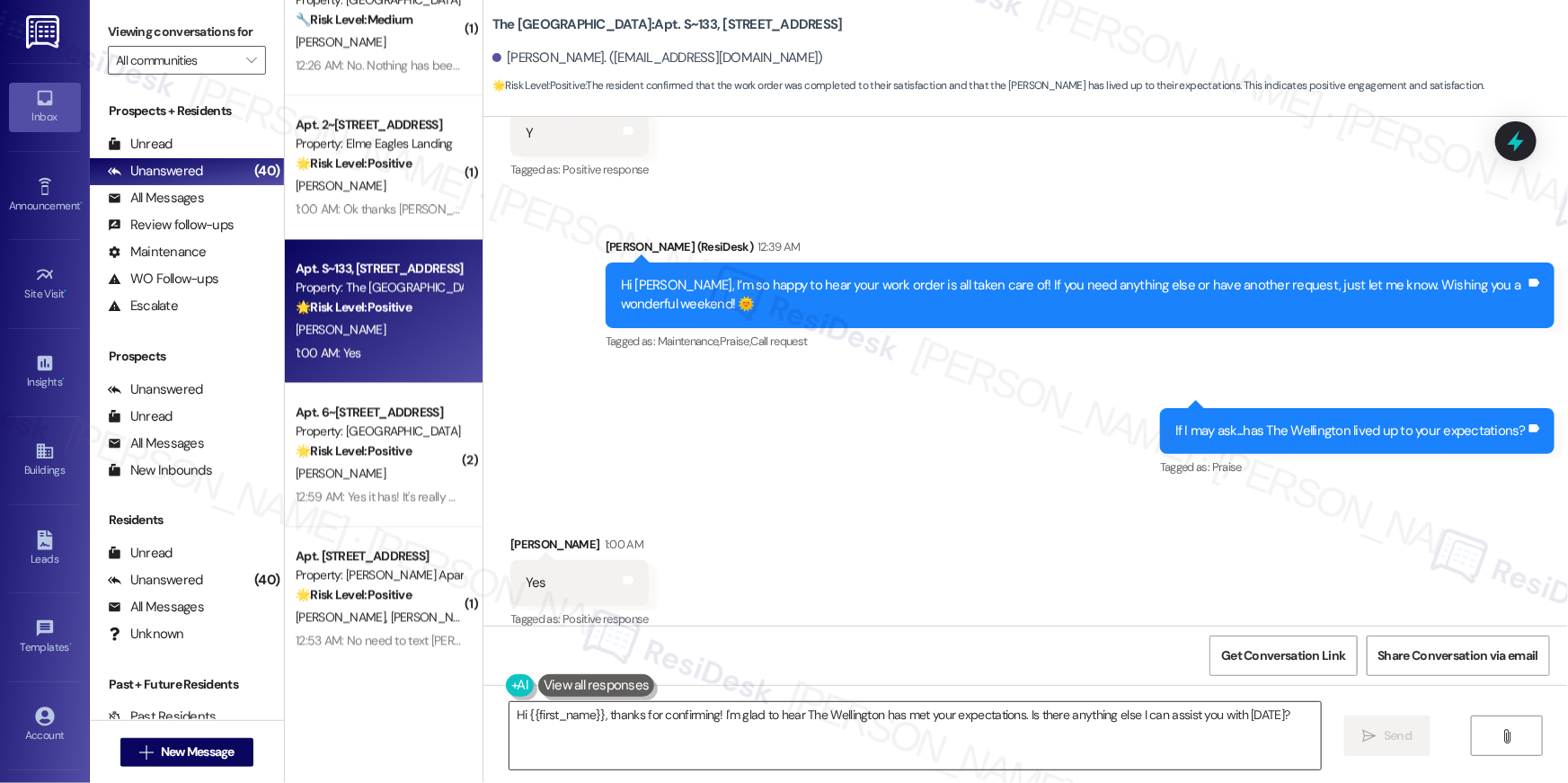
click at [1246, 743] on textarea "Hi {{first_name}}, thanks for confirming! I'm glad to hear The Wellington has m…" at bounding box center [914, 735] width 811 height 67
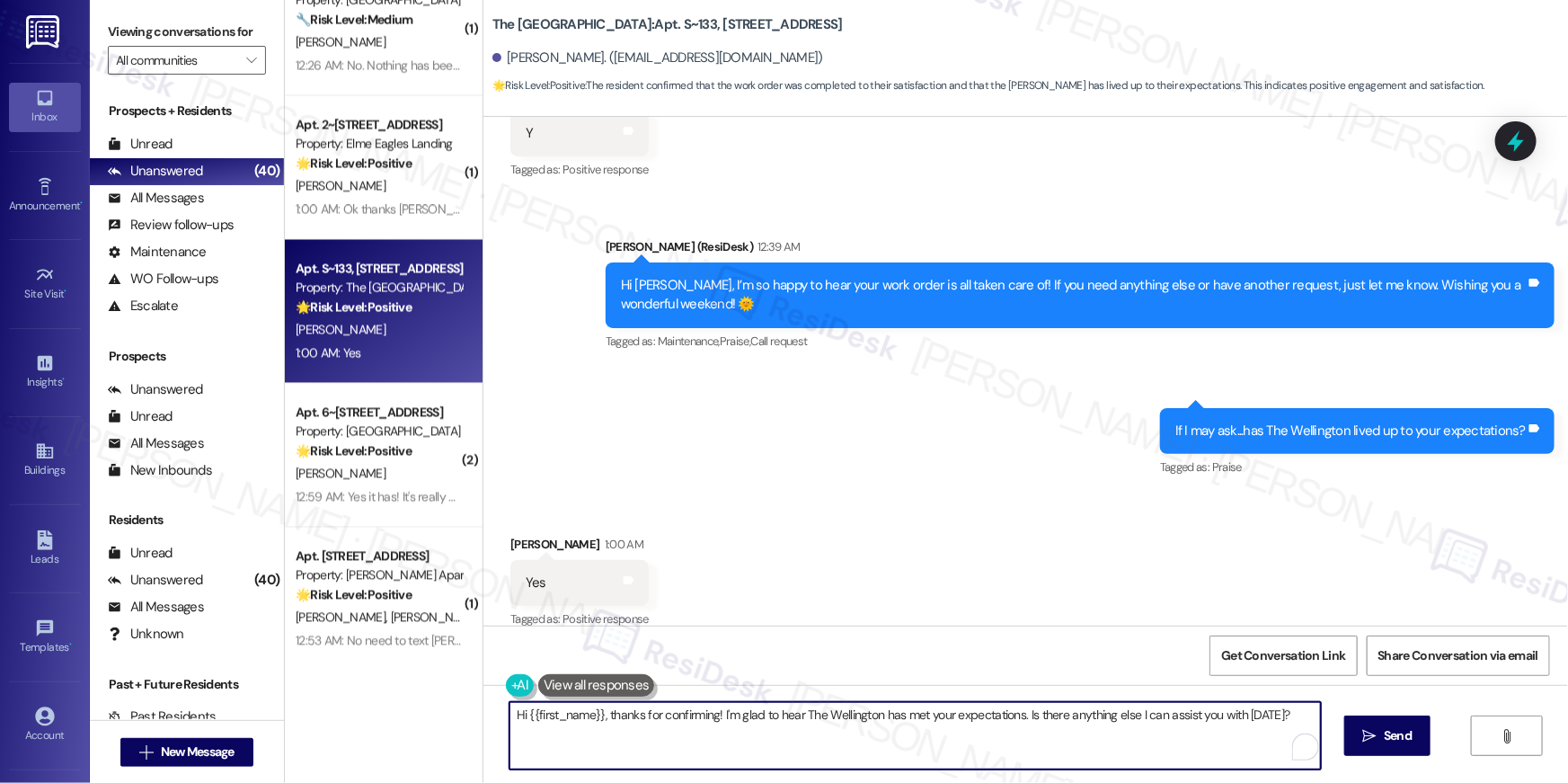
paste textarea "Thank you for sharing that the property has lived up to your expectations, {{fi…"
type textarea "Thank you for sharing that the property has lived up to your expectations, {{fi…"
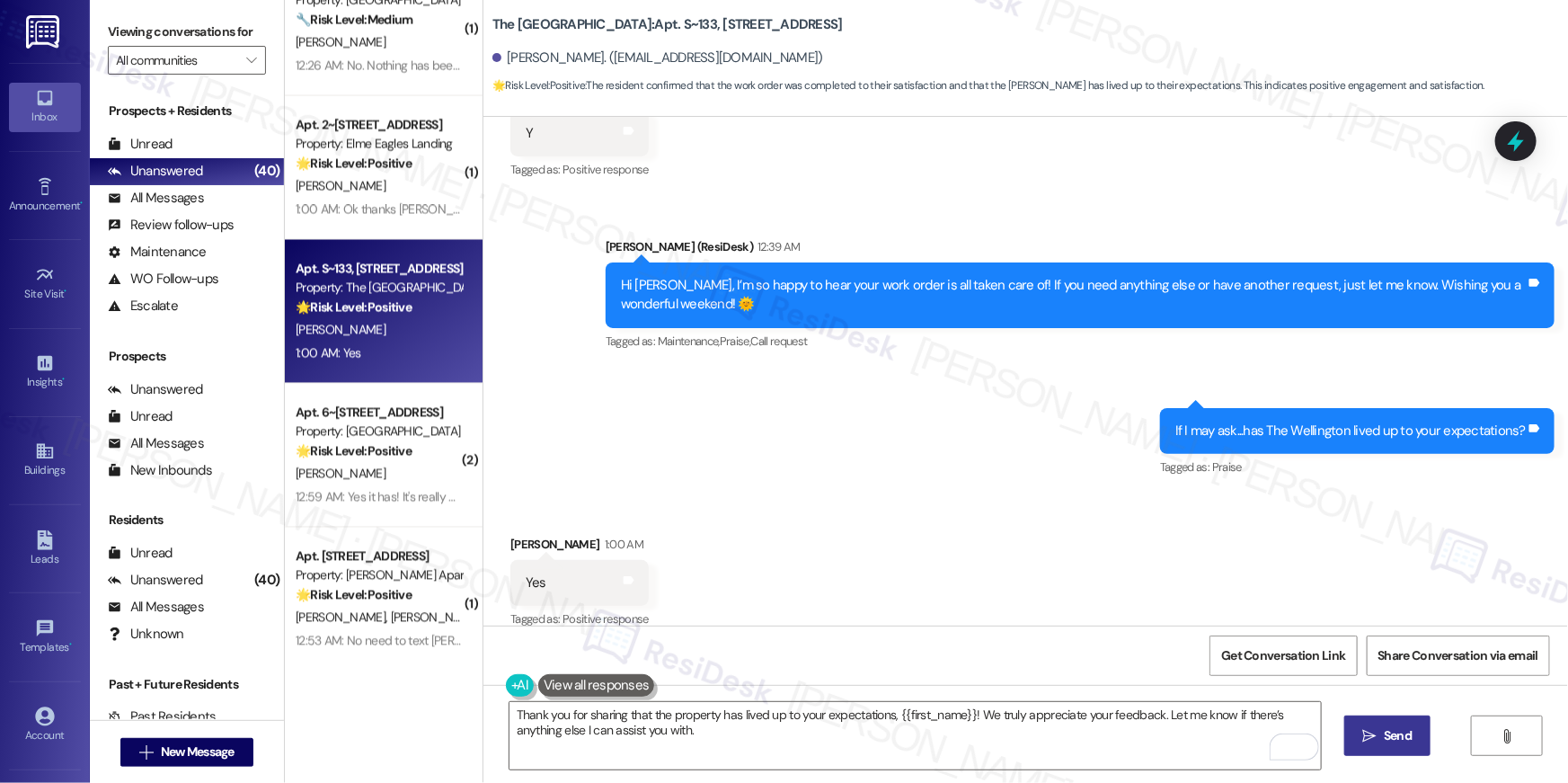
click at [1366, 734] on icon "" at bounding box center [1369, 736] width 14 height 15
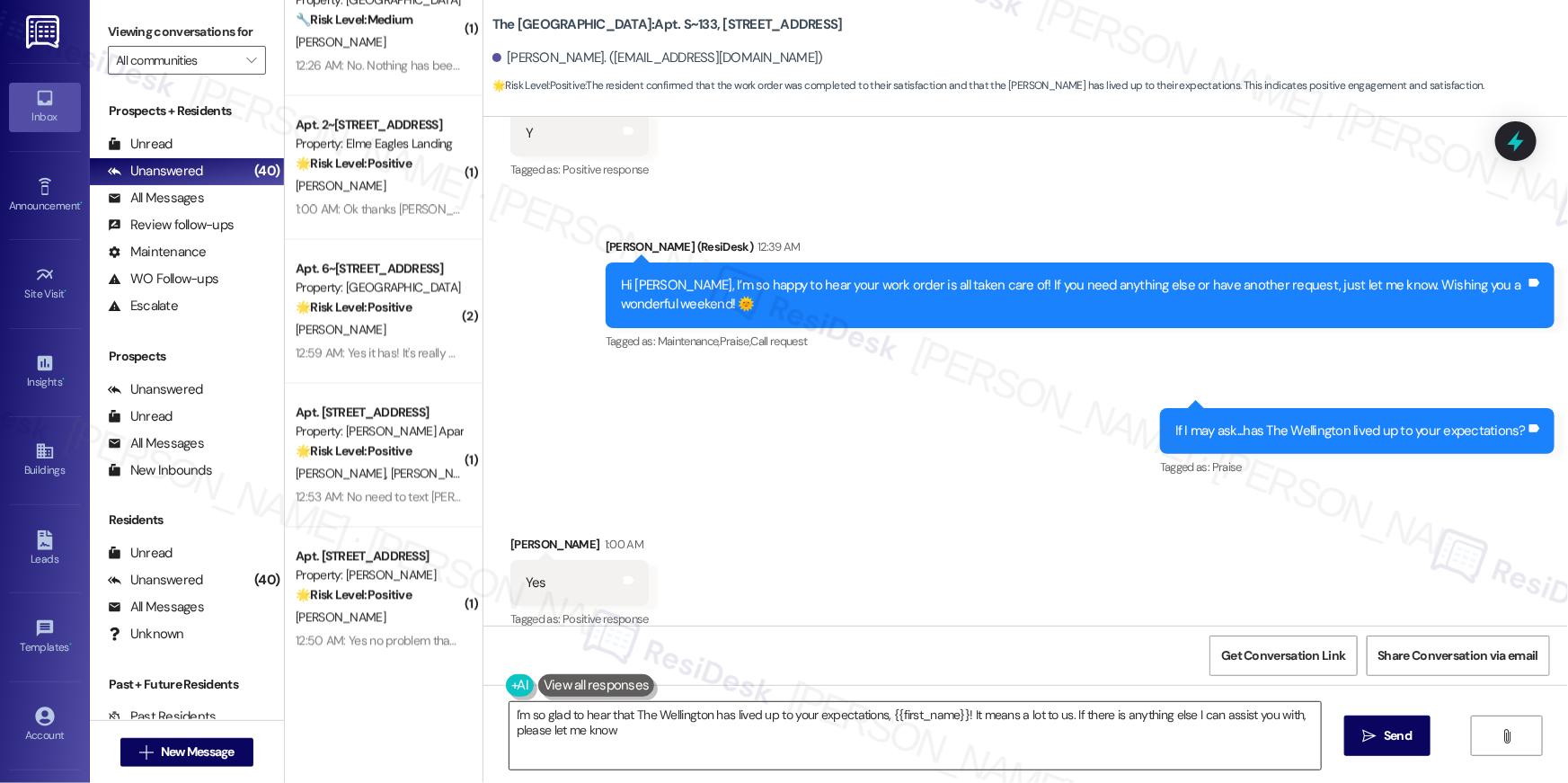
type textarea "I'm so glad to hear that The Wellington has lived up to your expectations, {{fi…"
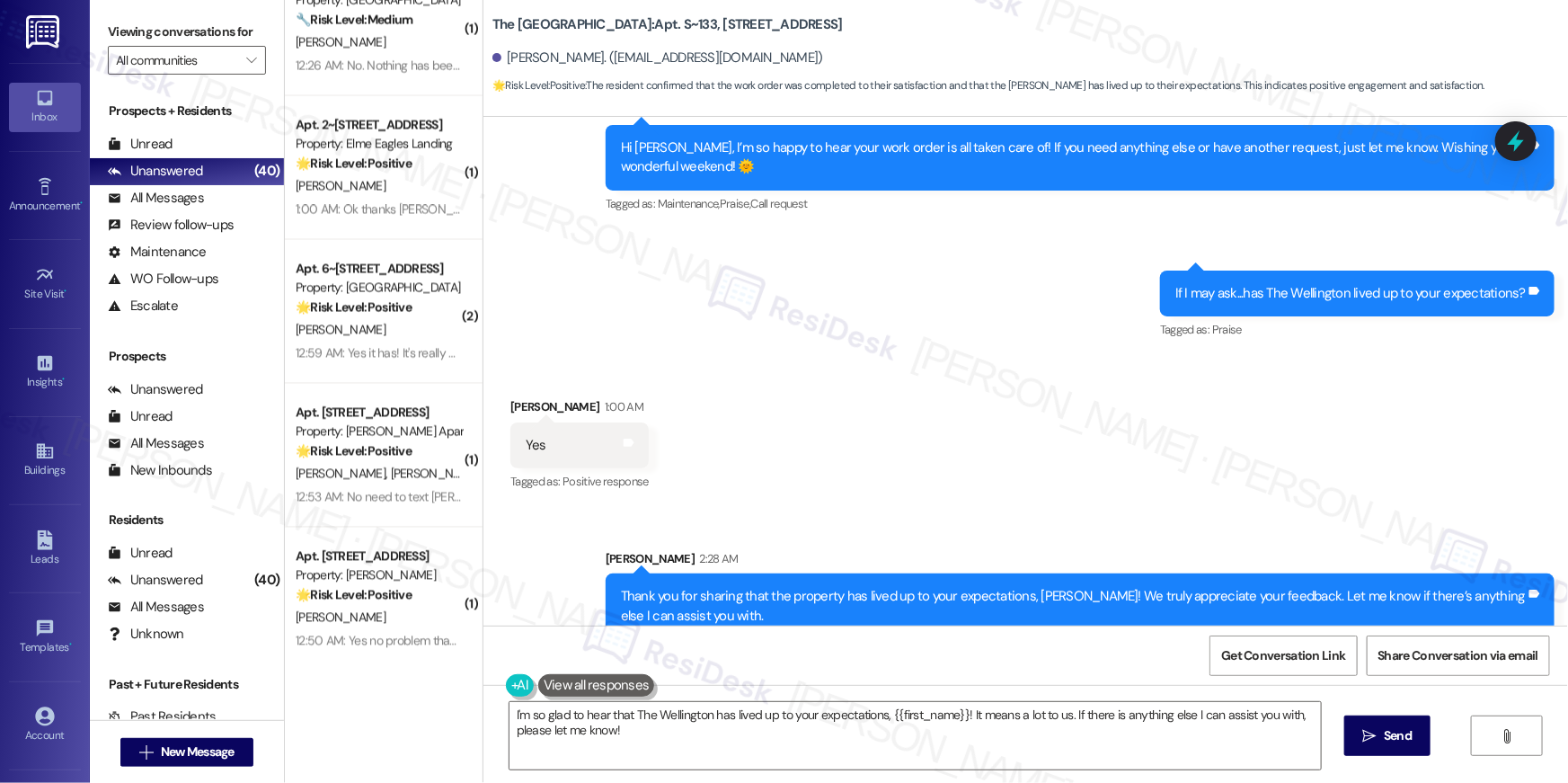
scroll to position [2904, 0]
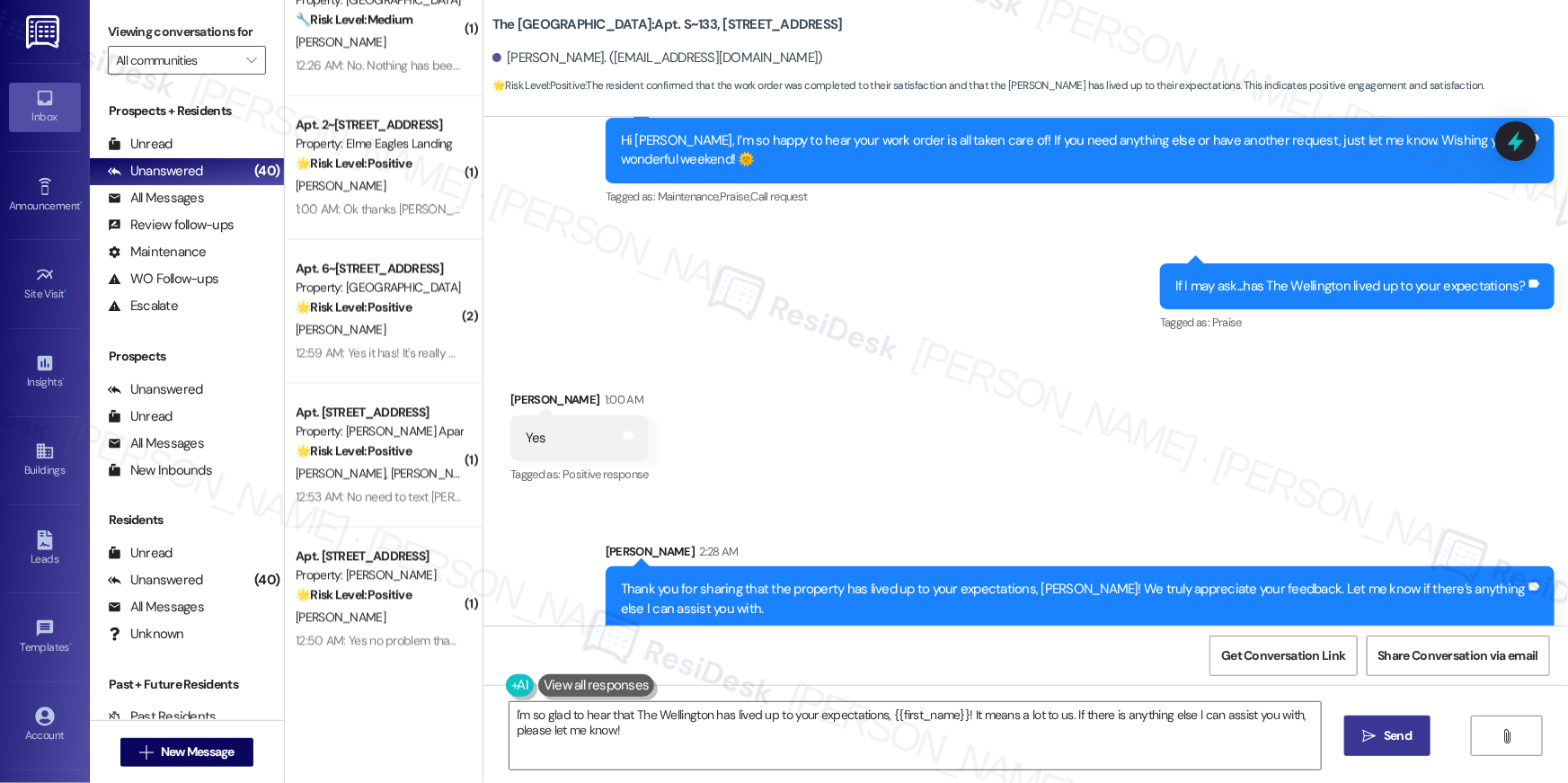
click at [1389, 739] on span "Send" at bounding box center [1398, 735] width 28 height 18
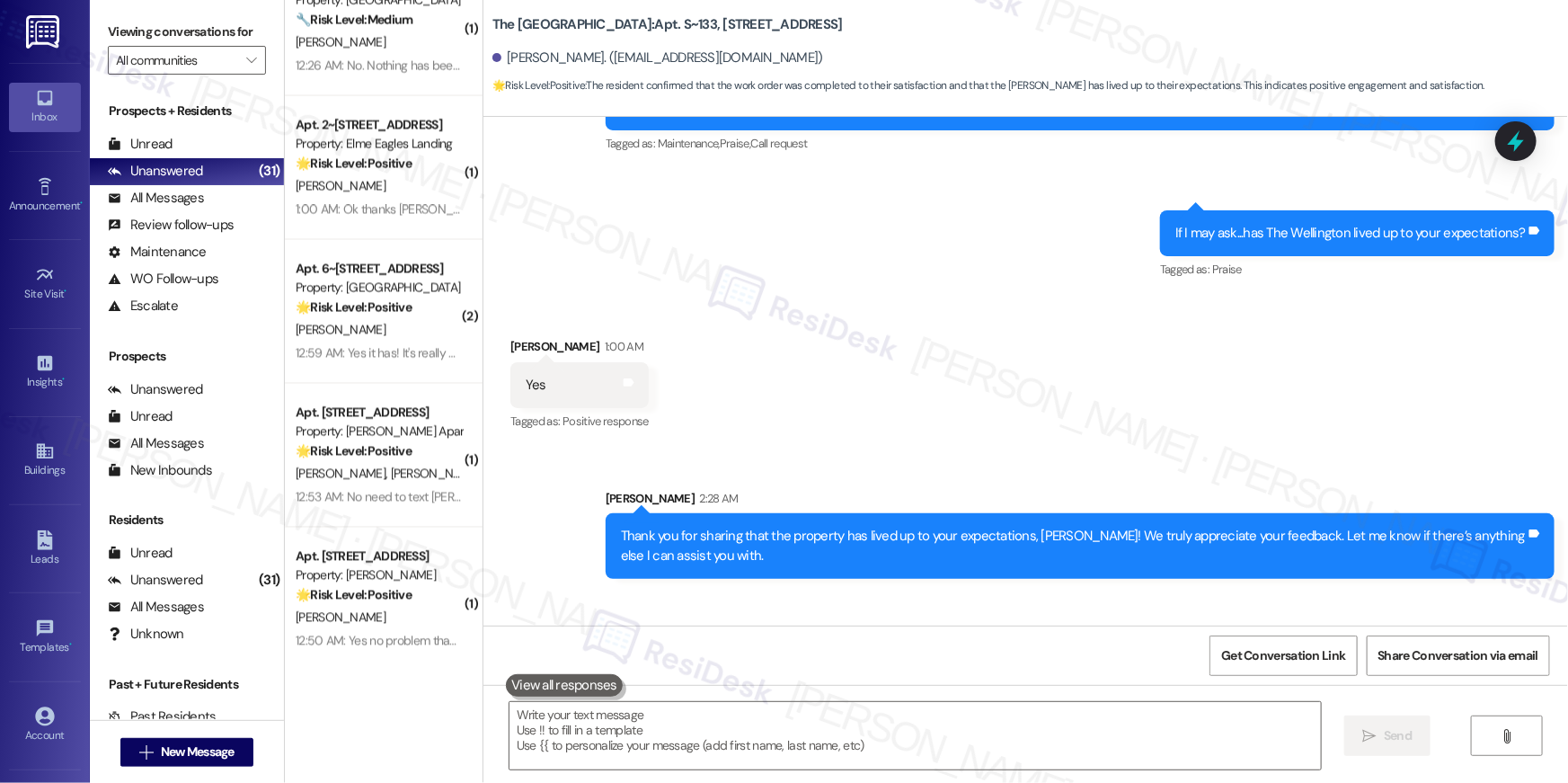
scroll to position [3029, 0]
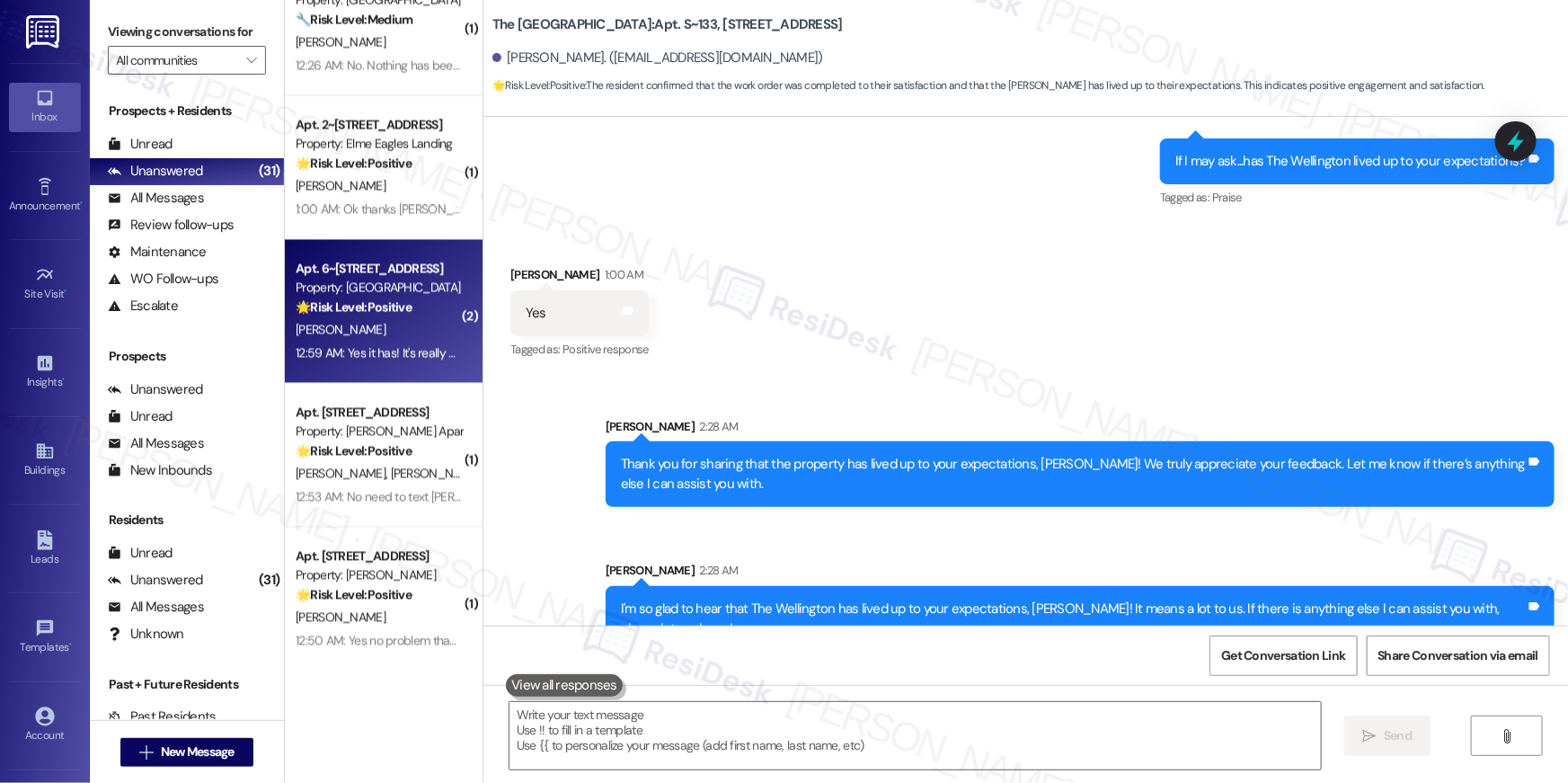
click at [346, 323] on div "[PERSON_NAME]" at bounding box center [378, 330] width 169 height 22
type textarea "Fetching suggested responses. Please feel free to read through the conversation…"
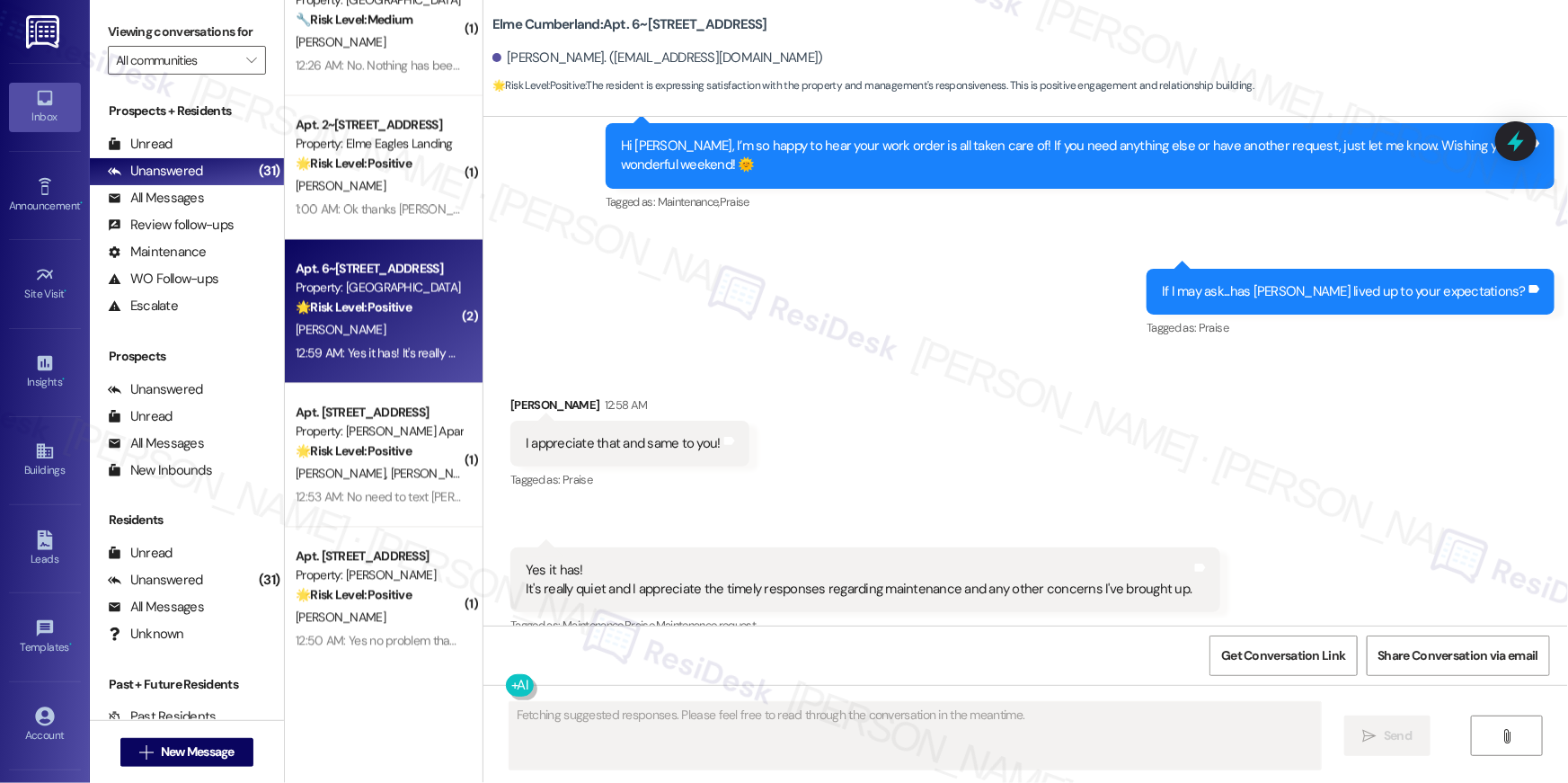
scroll to position [3337, 0]
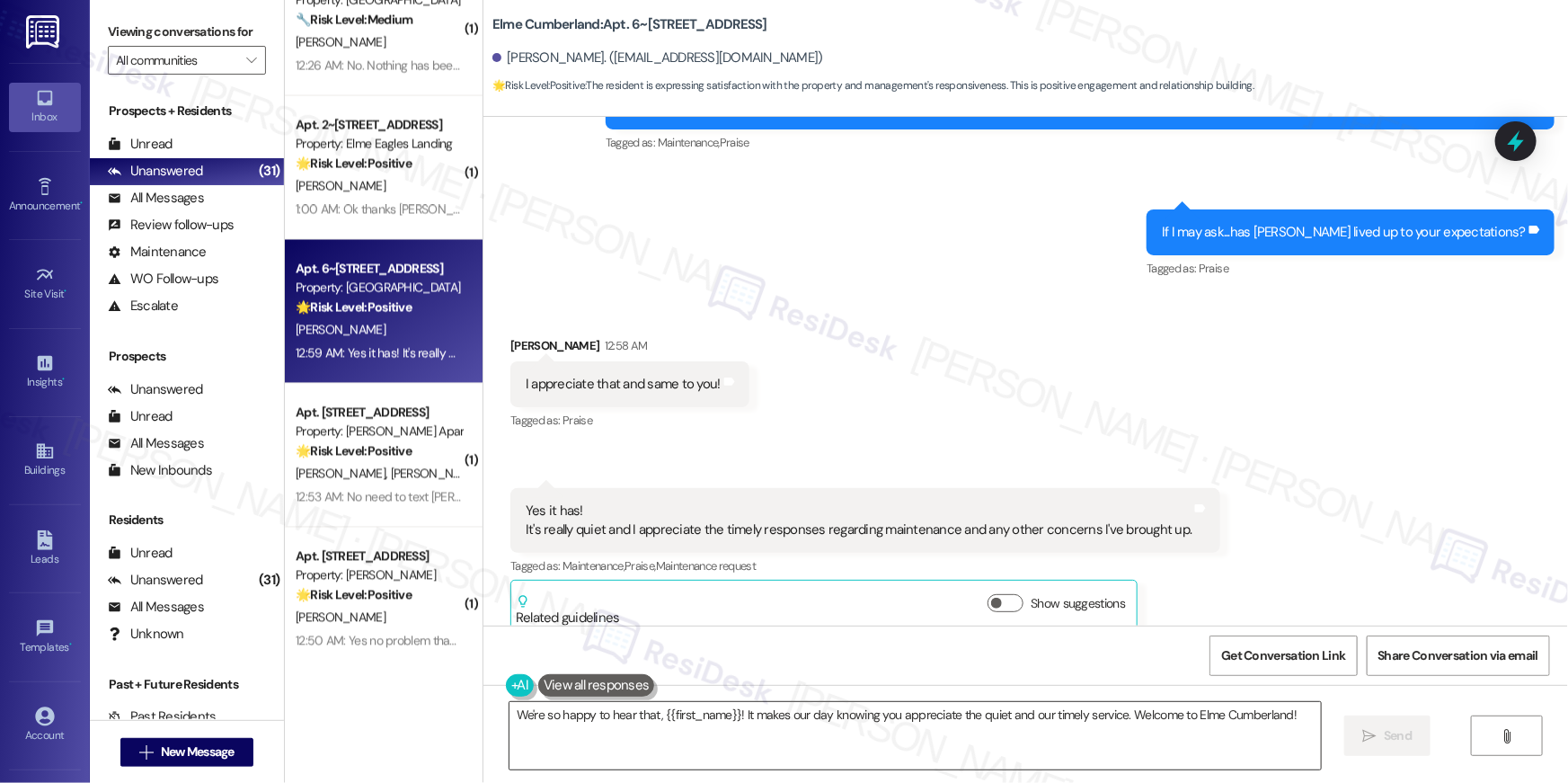
click at [1214, 741] on textarea "We're so happy to hear that, {{first_name}}! It makes our day knowing you appre…" at bounding box center [914, 735] width 811 height 67
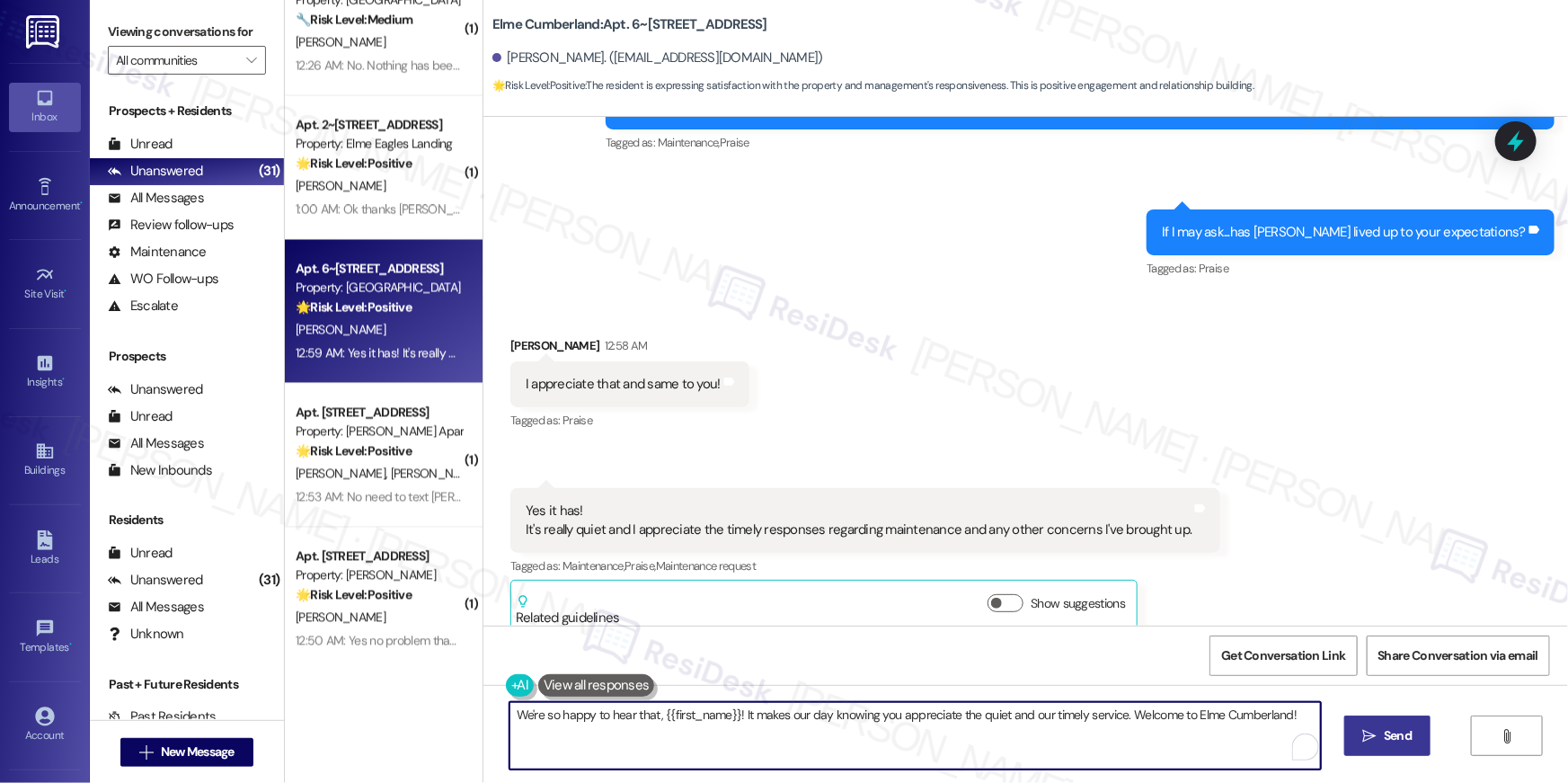
paste textarea "Thank you for sharing that the property has lived up to your expectations, {{fi…"
type textarea "Thank you for sharing that the property has lived up to your expectations, {{fi…"
click at [1399, 737] on span "Send" at bounding box center [1398, 735] width 28 height 18
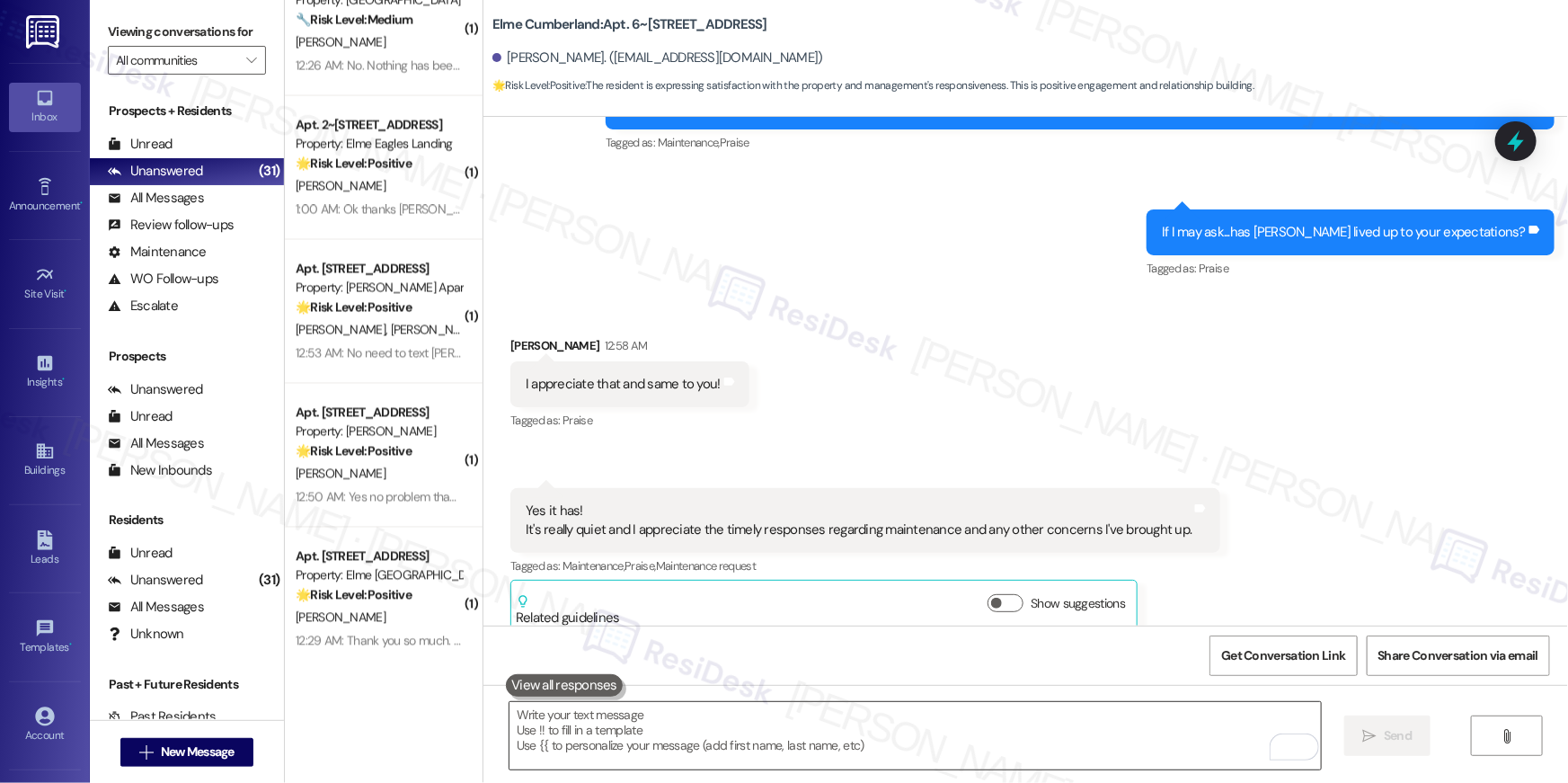
click at [1087, 725] on textarea "To enrich screen reader interactions, please activate Accessibility in Grammarl…" at bounding box center [914, 735] width 811 height 67
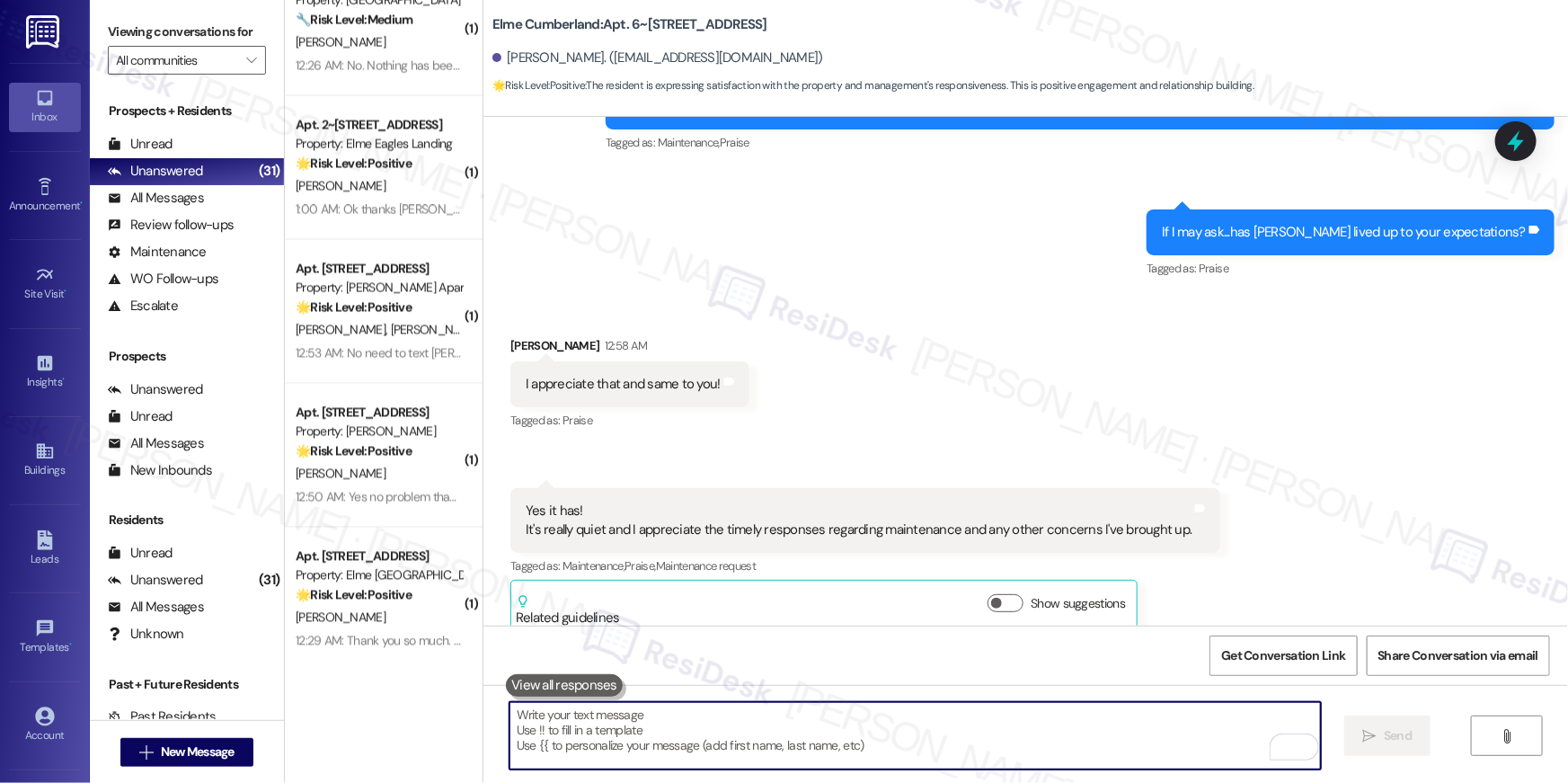
paste textarea "I hope you don’t mind me asking a quick favor—would you be willing to leave us …"
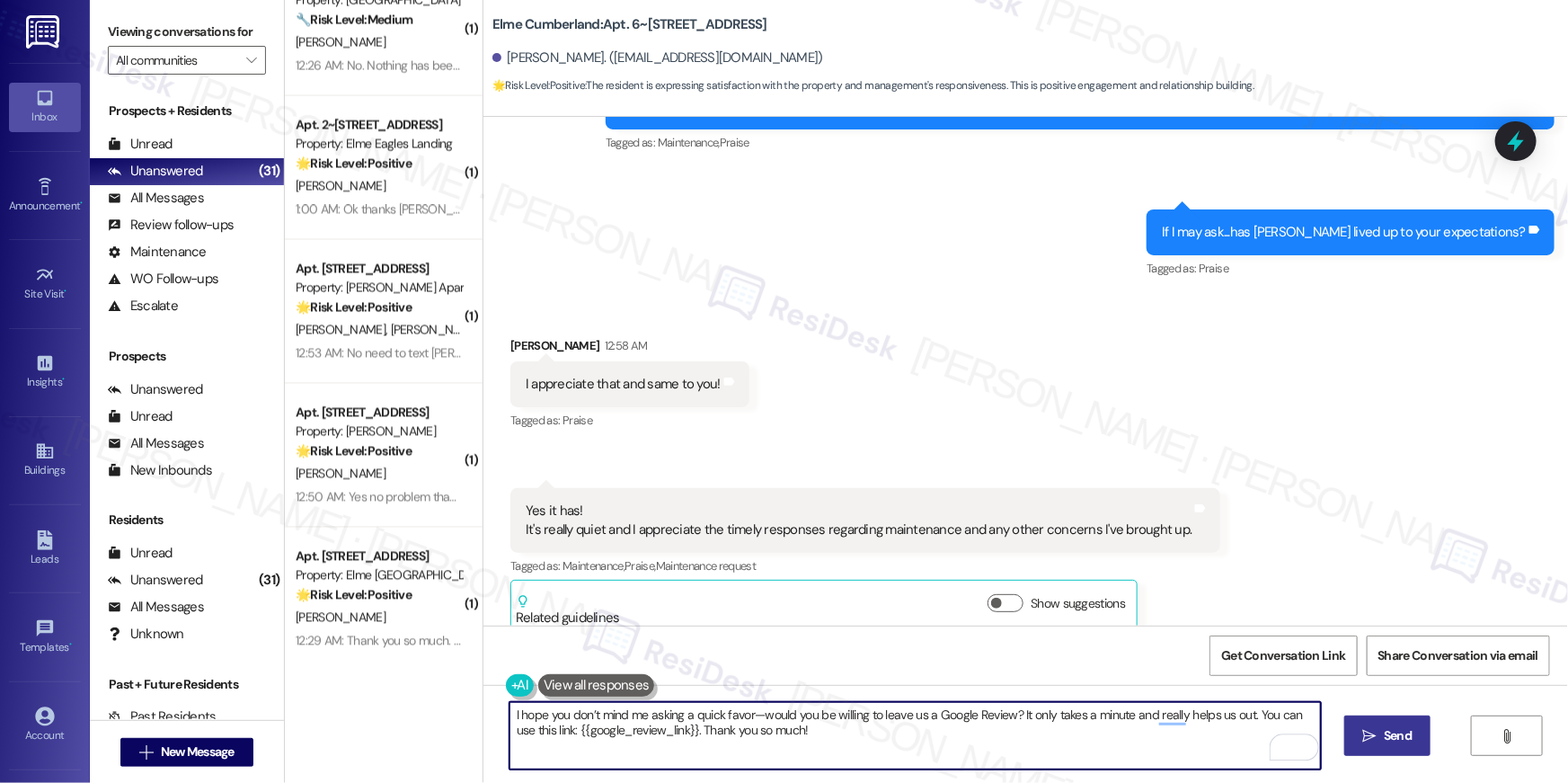
type textarea "I hope you don’t mind me asking a quick favor—would you be willing to leave us …"
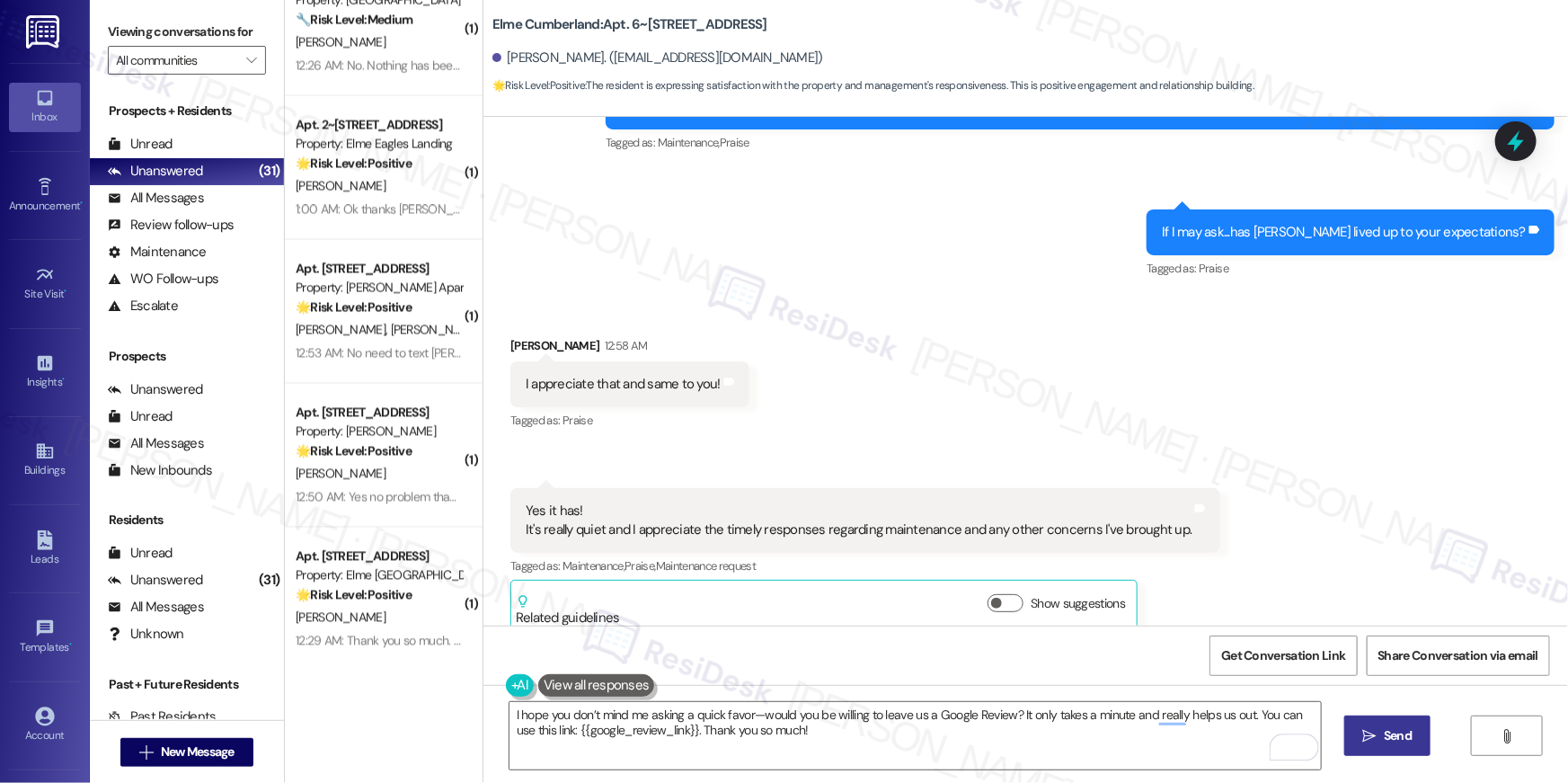
click at [1376, 733] on span " Send" at bounding box center [1387, 735] width 56 height 18
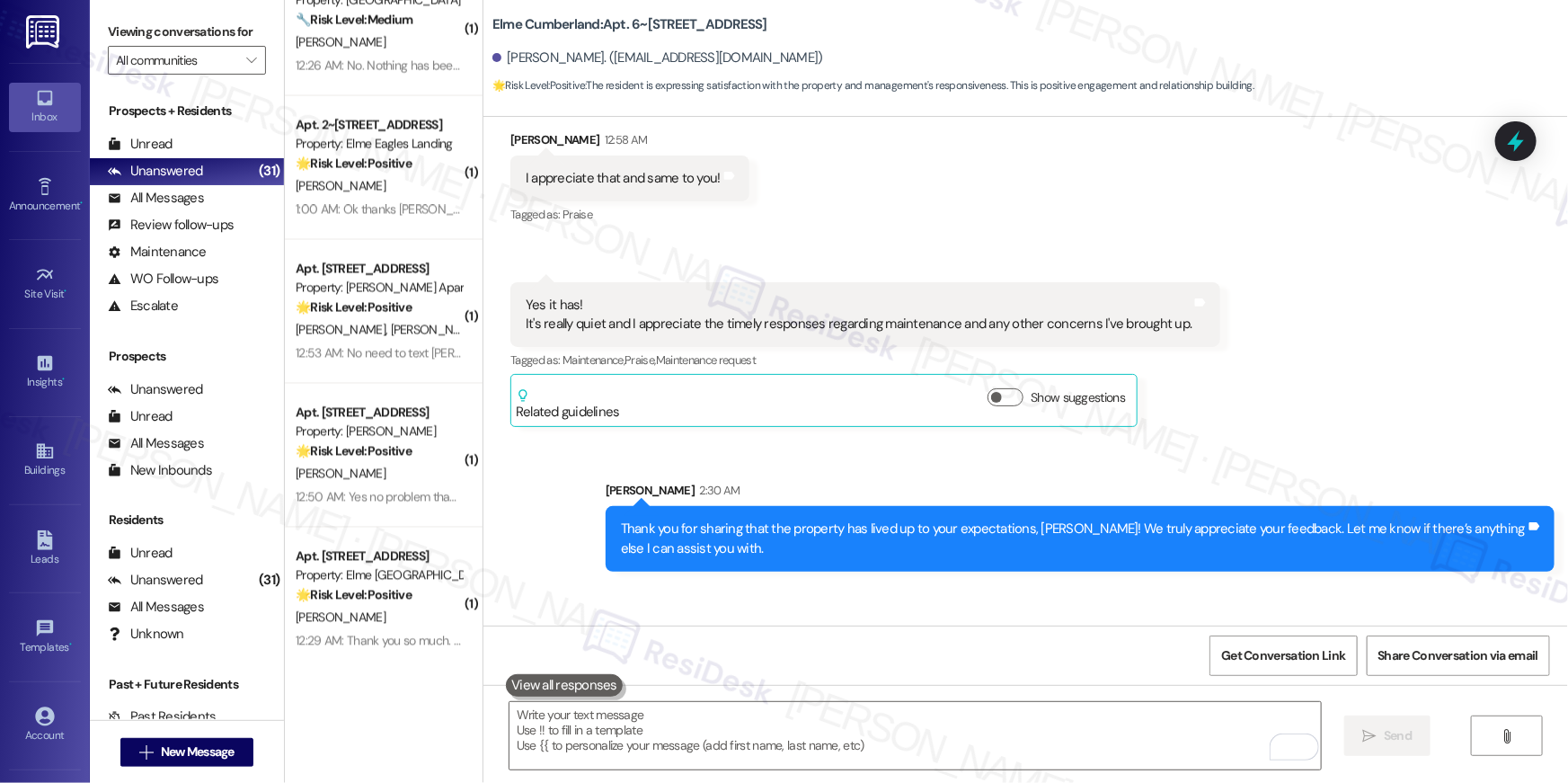
scroll to position [3627, 0]
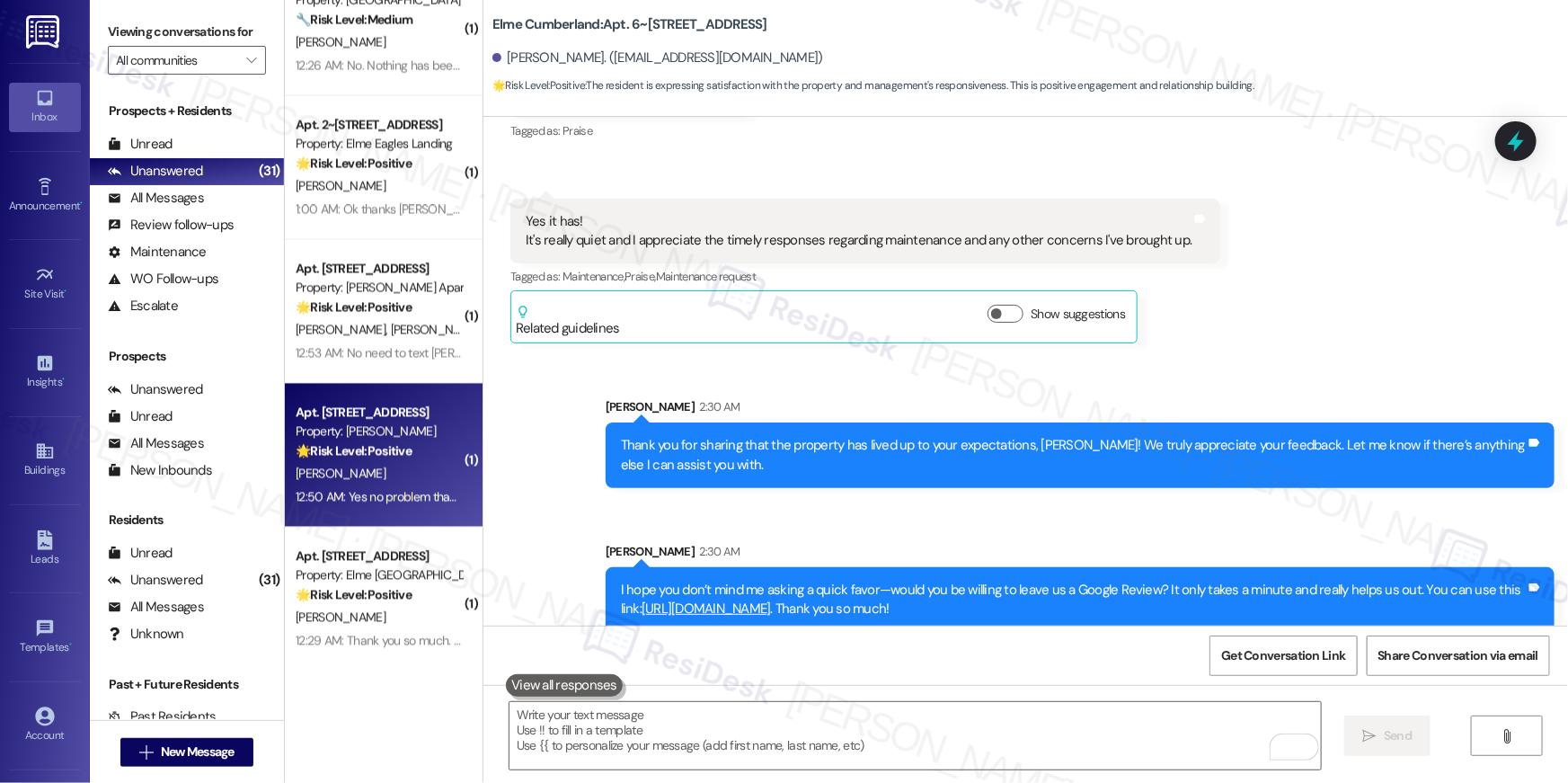
click at [400, 470] on div "M. Verne" at bounding box center [378, 474] width 169 height 22
type textarea "Fetching suggested responses. Please feel free to read through the conversation…"
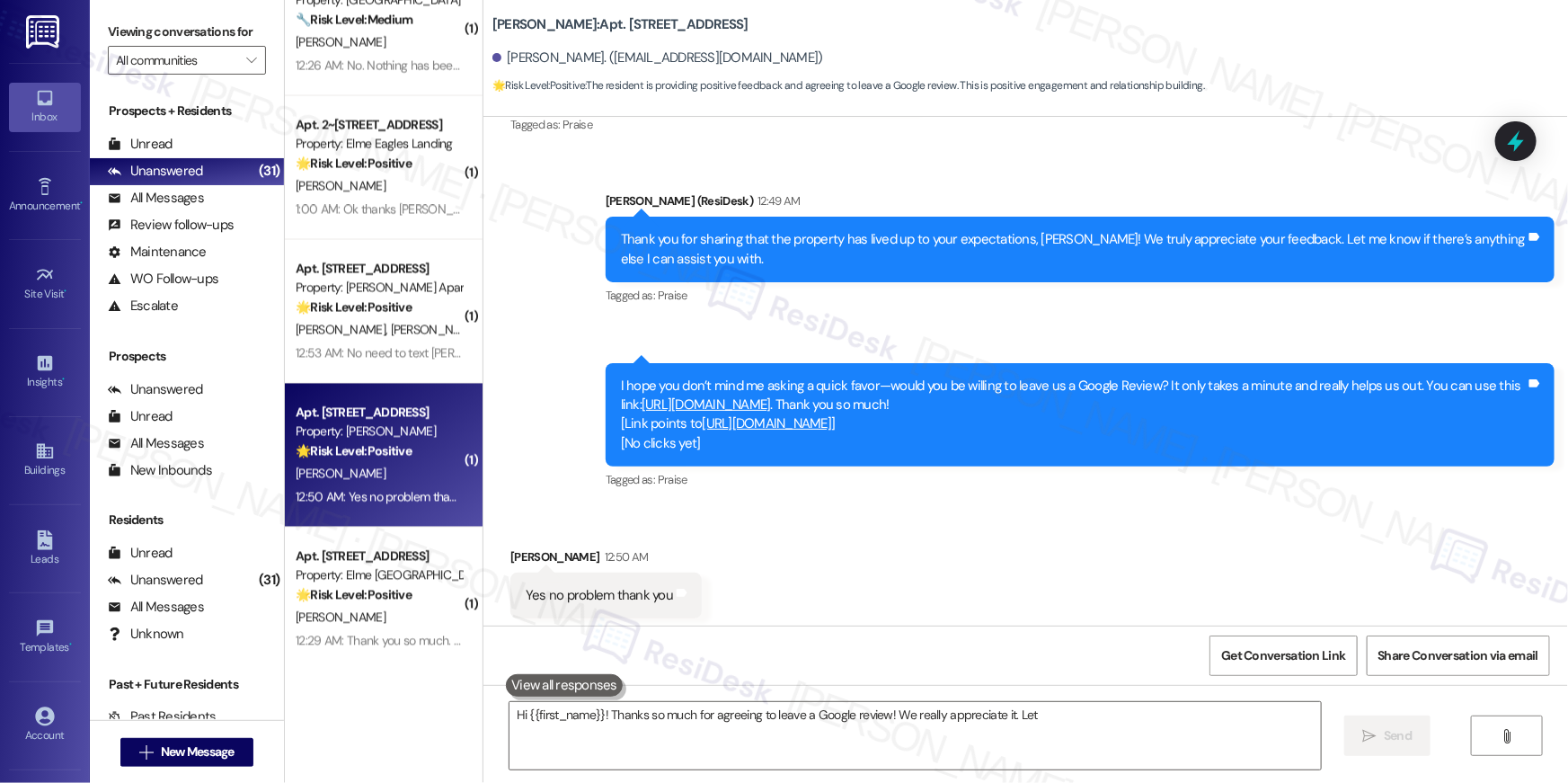
scroll to position [1402, 0]
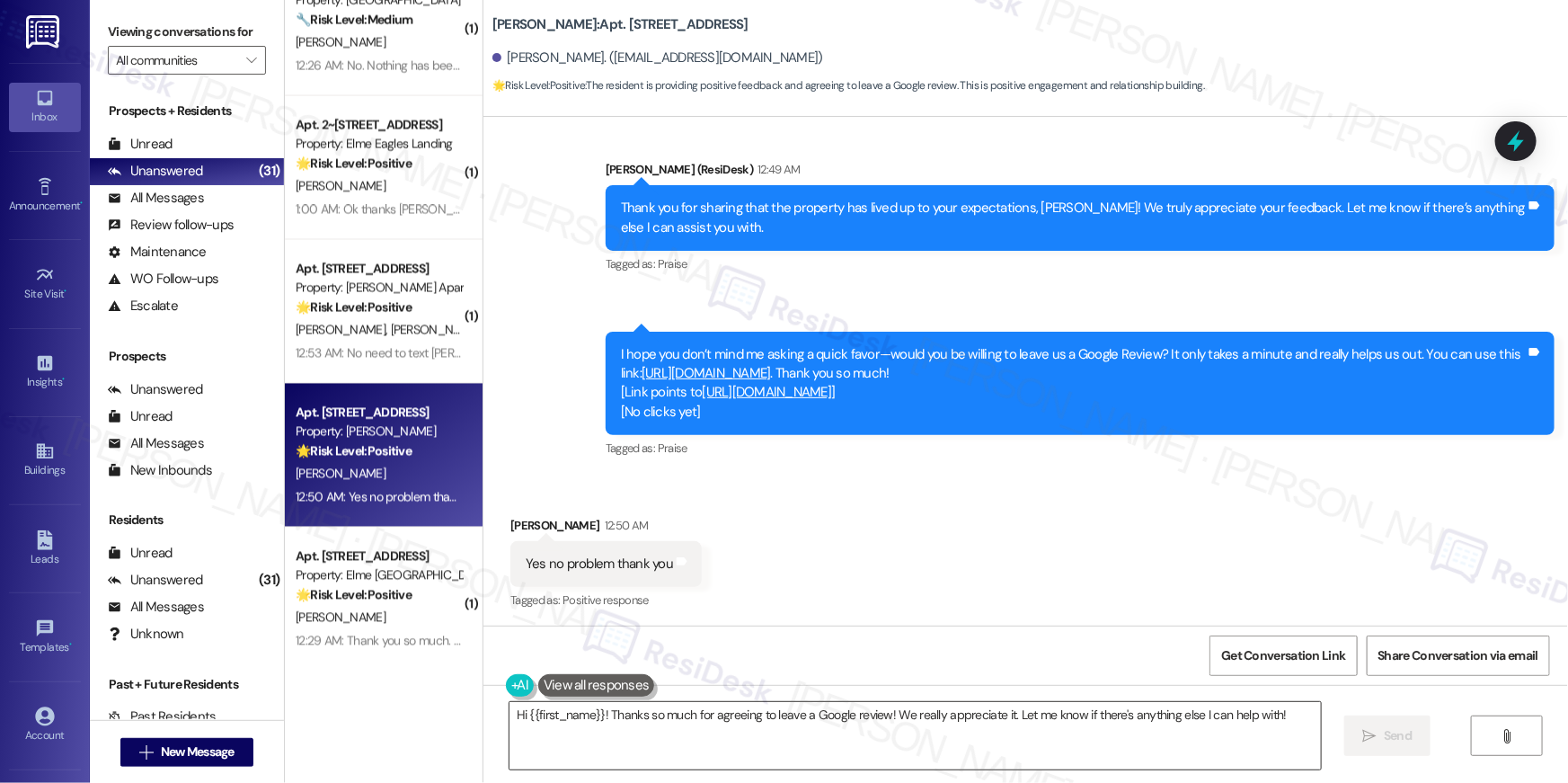
click at [805, 747] on textarea "Hi {{first_name}}! Thanks so much for agreeing to leave a Google review! We rea…" at bounding box center [914, 735] width 811 height 67
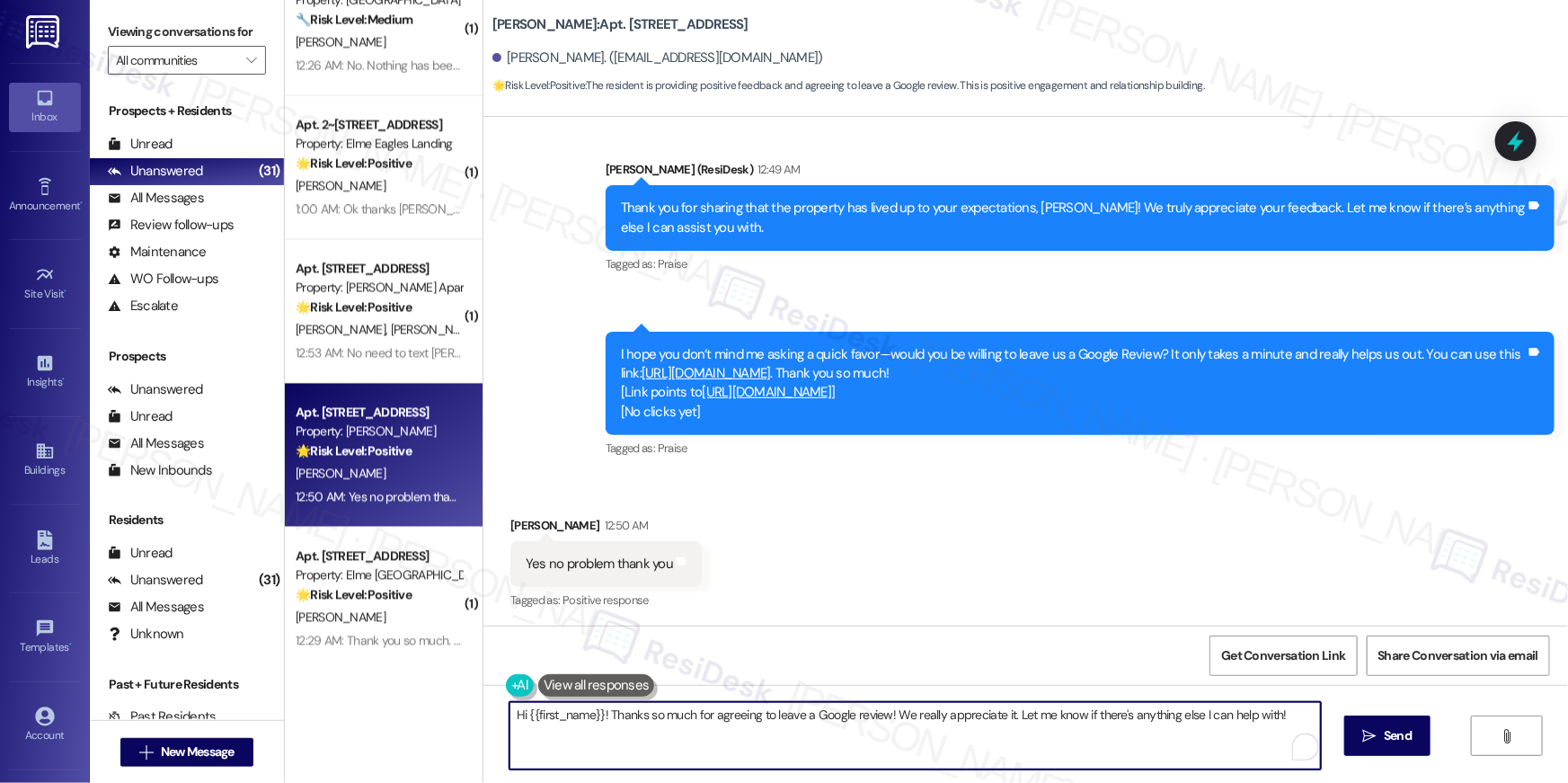
click at [762, 730] on textarea "Hi {{first_name}}! Thanks so much for agreeing to leave a Google review! We rea…" at bounding box center [914, 735] width 811 height 67
click at [649, 718] on textarea "Hi {{first_name}}! Thanks so much for agreeing to leave a Google review! We rea…" at bounding box center [914, 735] width 811 height 67
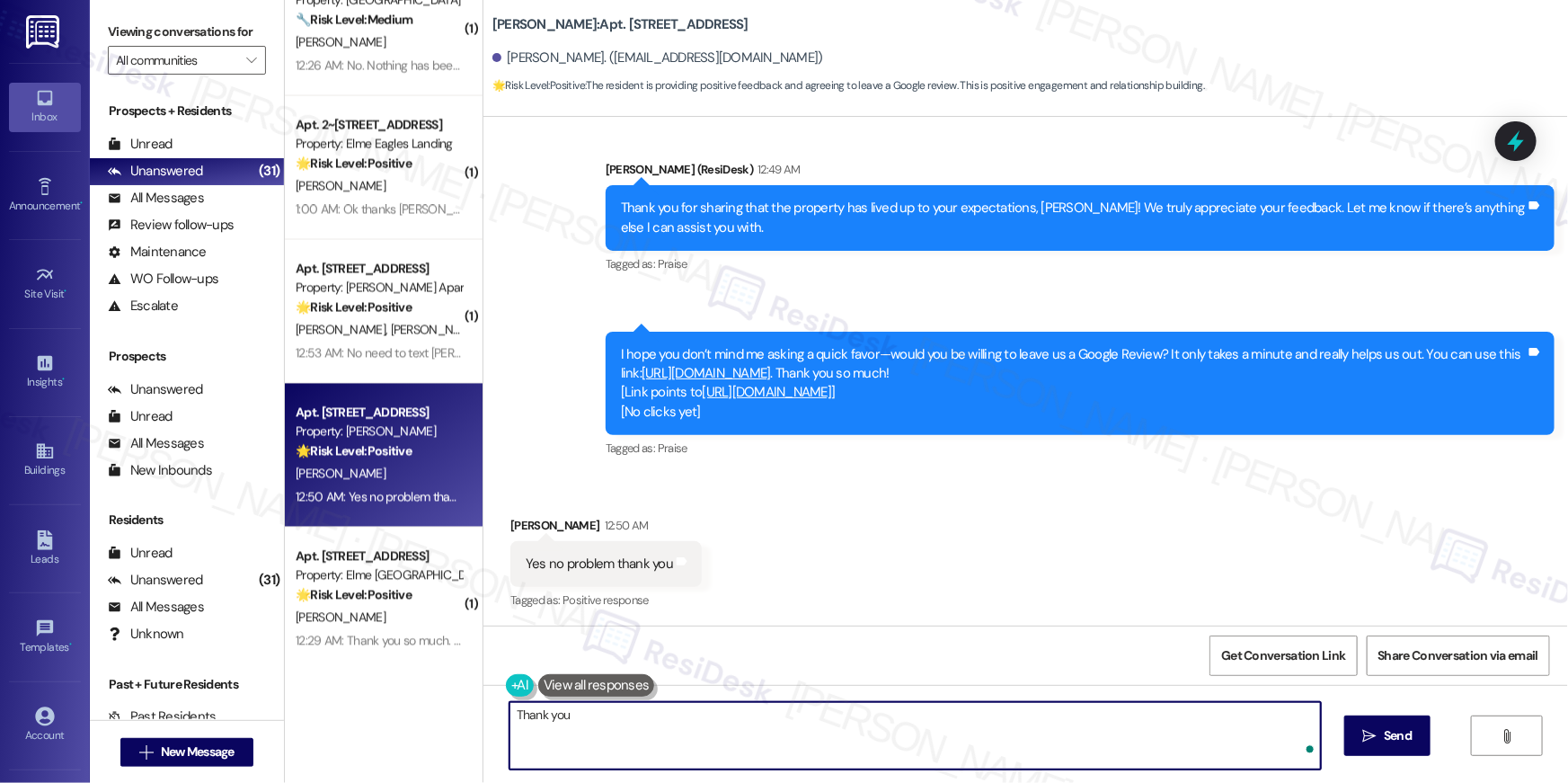
type textarea "Thank you!"
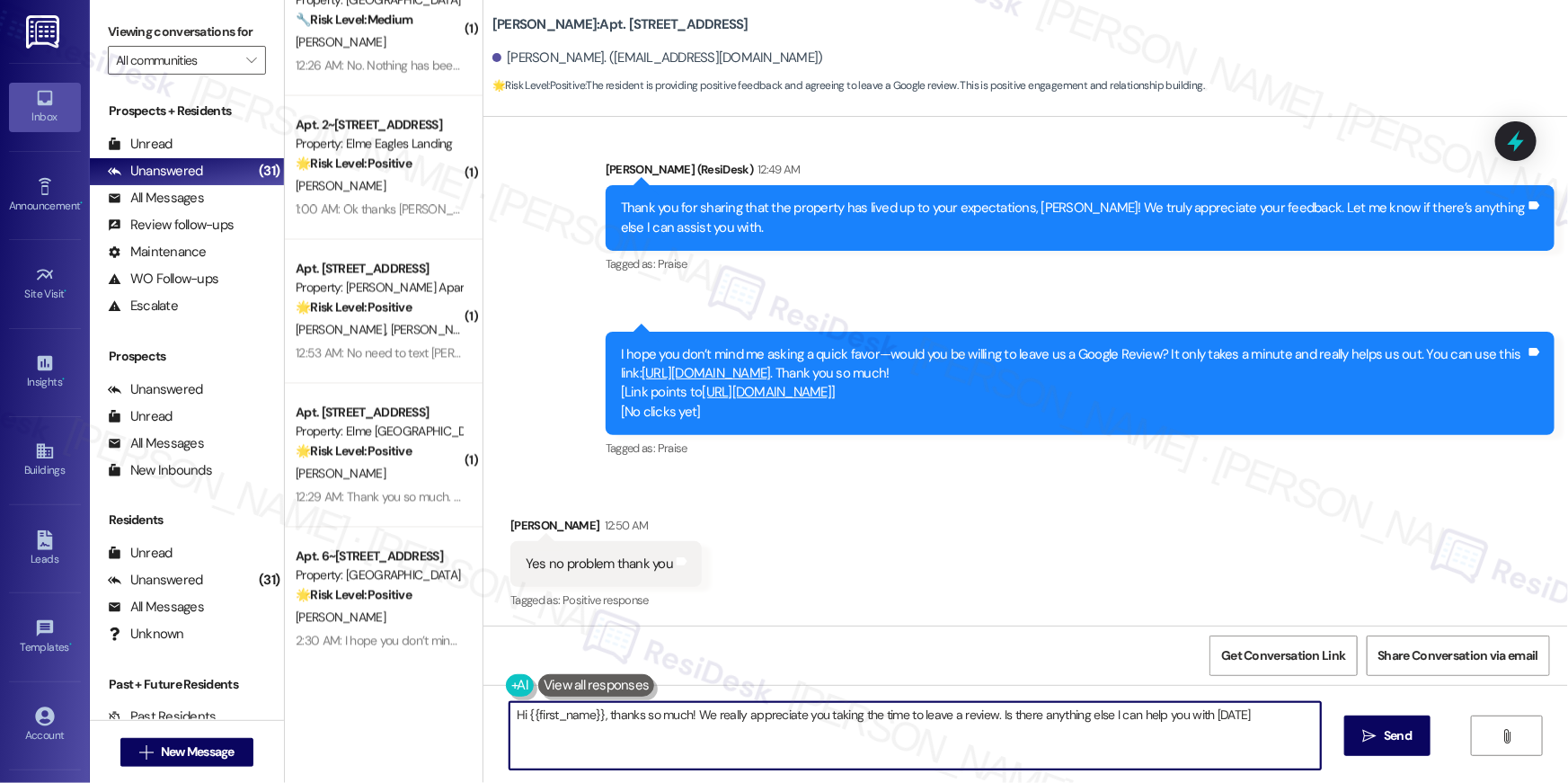
type textarea "Hi {{first_name}}, thanks so much! We really appreciate you taking the time to …"
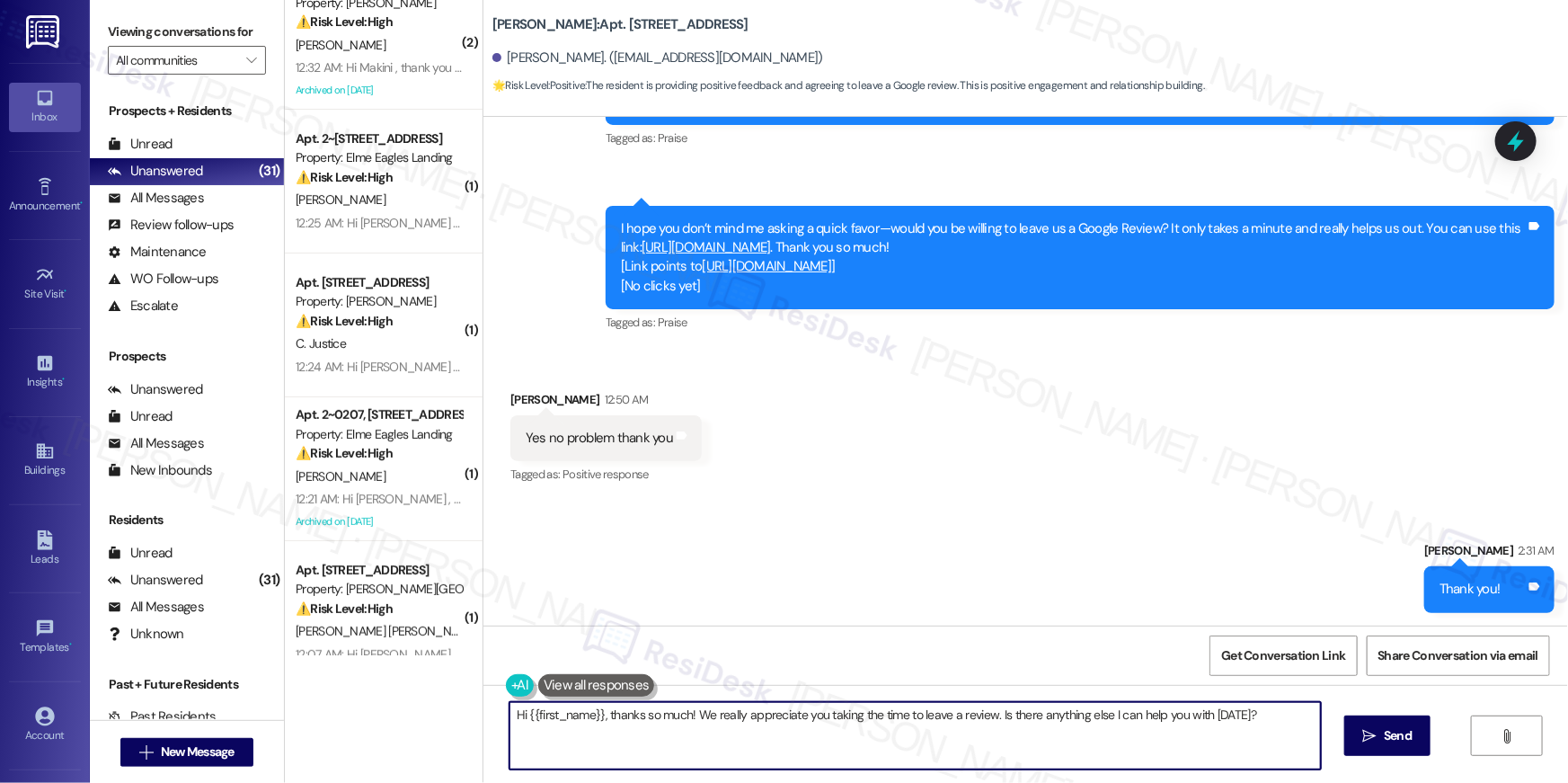
scroll to position [3803, 0]
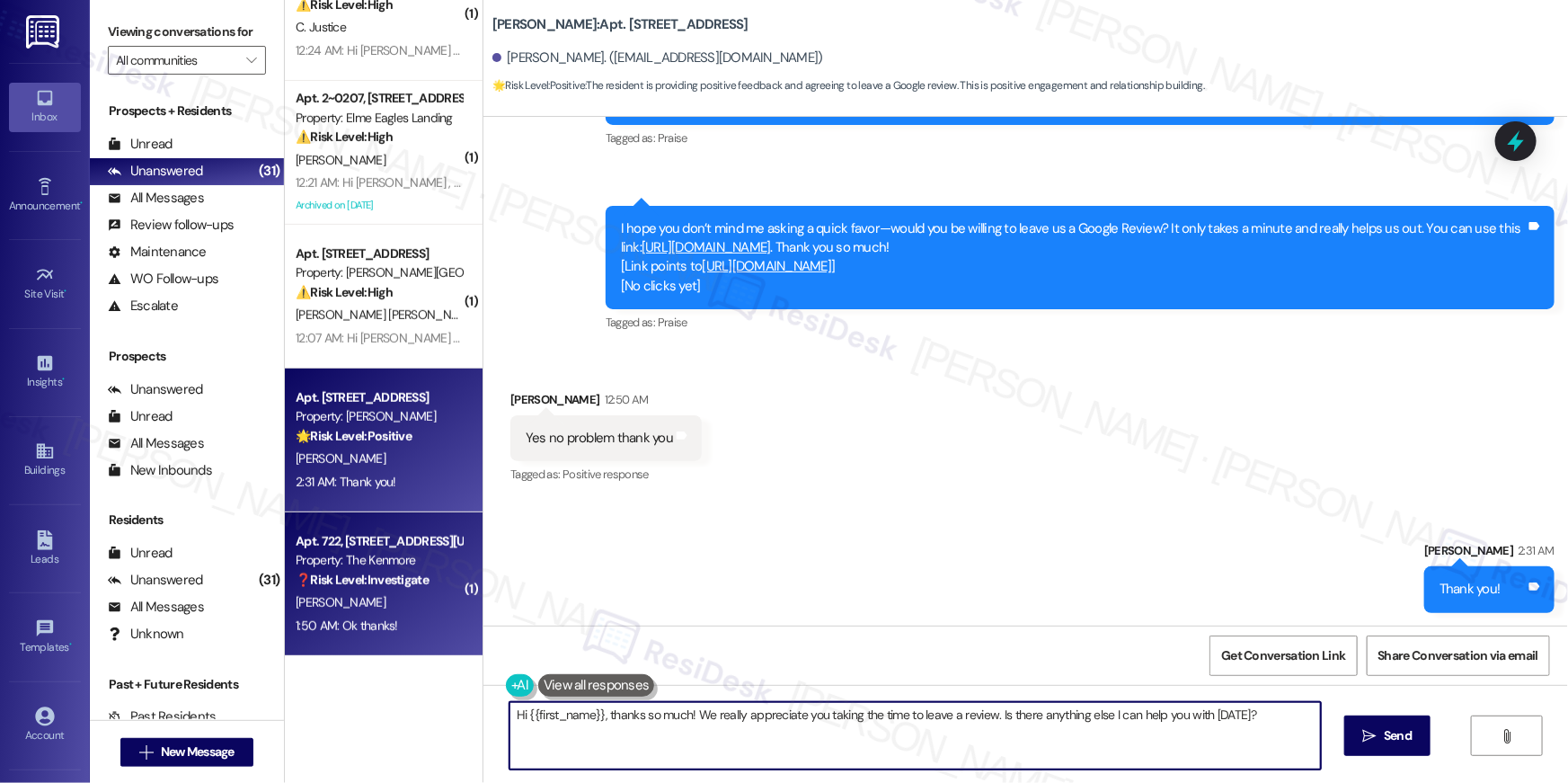
click at [356, 584] on strong "❓ Risk Level: Investigate" at bounding box center [362, 580] width 133 height 17
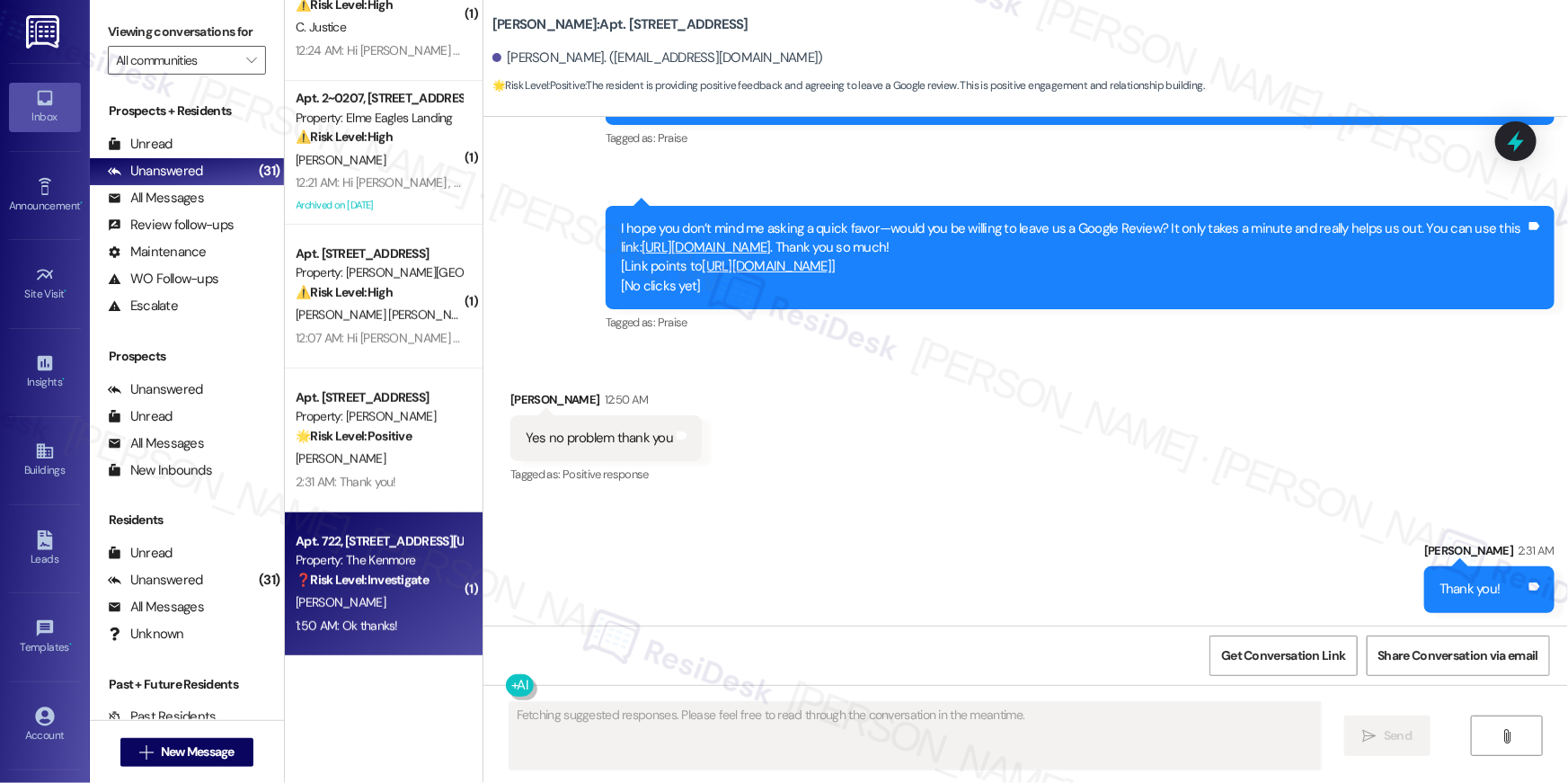
click at [356, 584] on strong "❓ Risk Level: Investigate" at bounding box center [362, 580] width 133 height 17
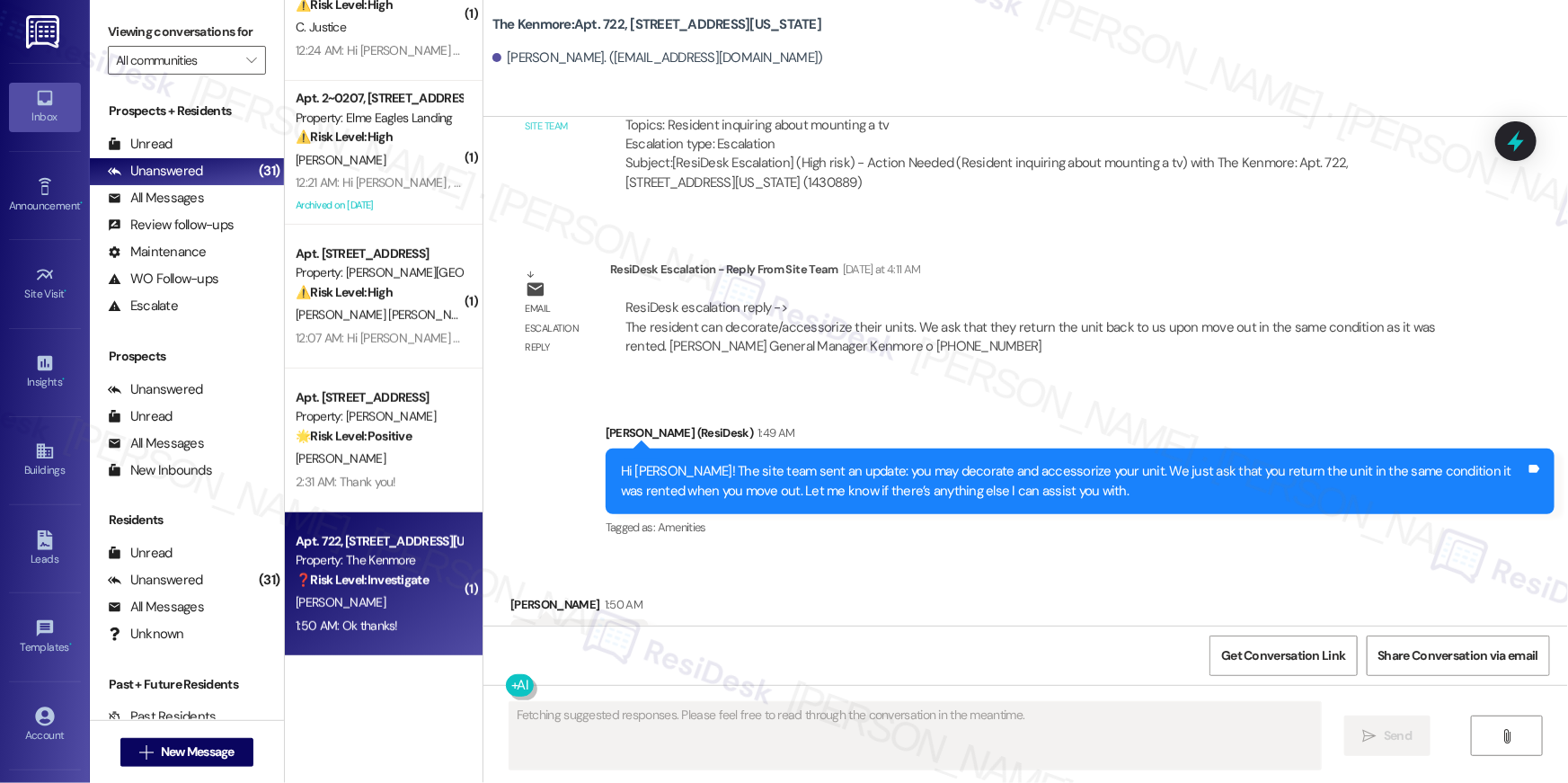
scroll to position [4434, 0]
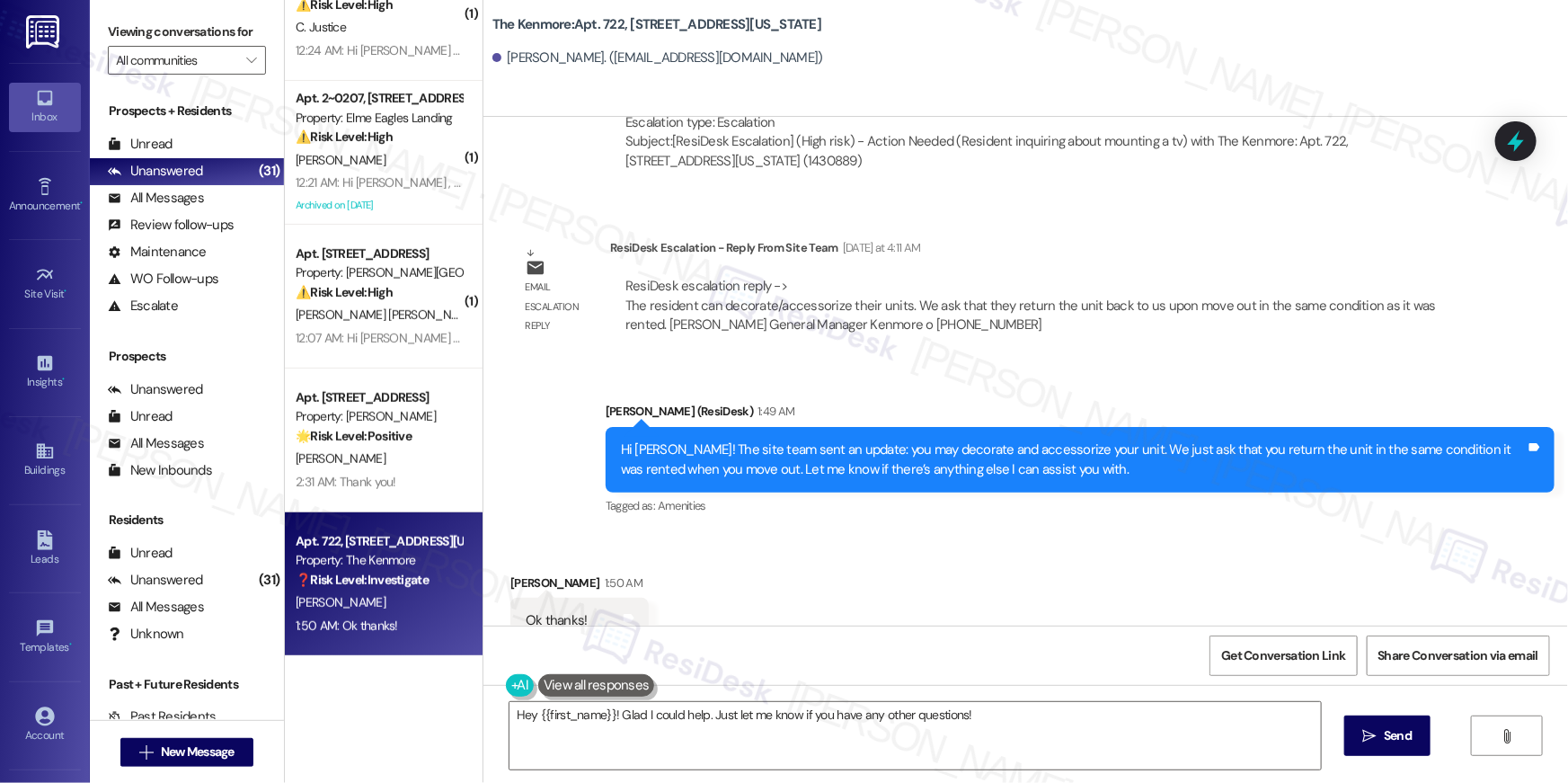
click at [904, 578] on div "Received via SMS Jibri Howard 1:50 AM Ok thanks! Tags and notes Tagged as: Posi…" at bounding box center [1026, 609] width 1085 height 152
click at [857, 763] on textarea "Hey {{first_name}}! Glad I could help. Just let me know if you have any other q…" at bounding box center [914, 735] width 811 height 67
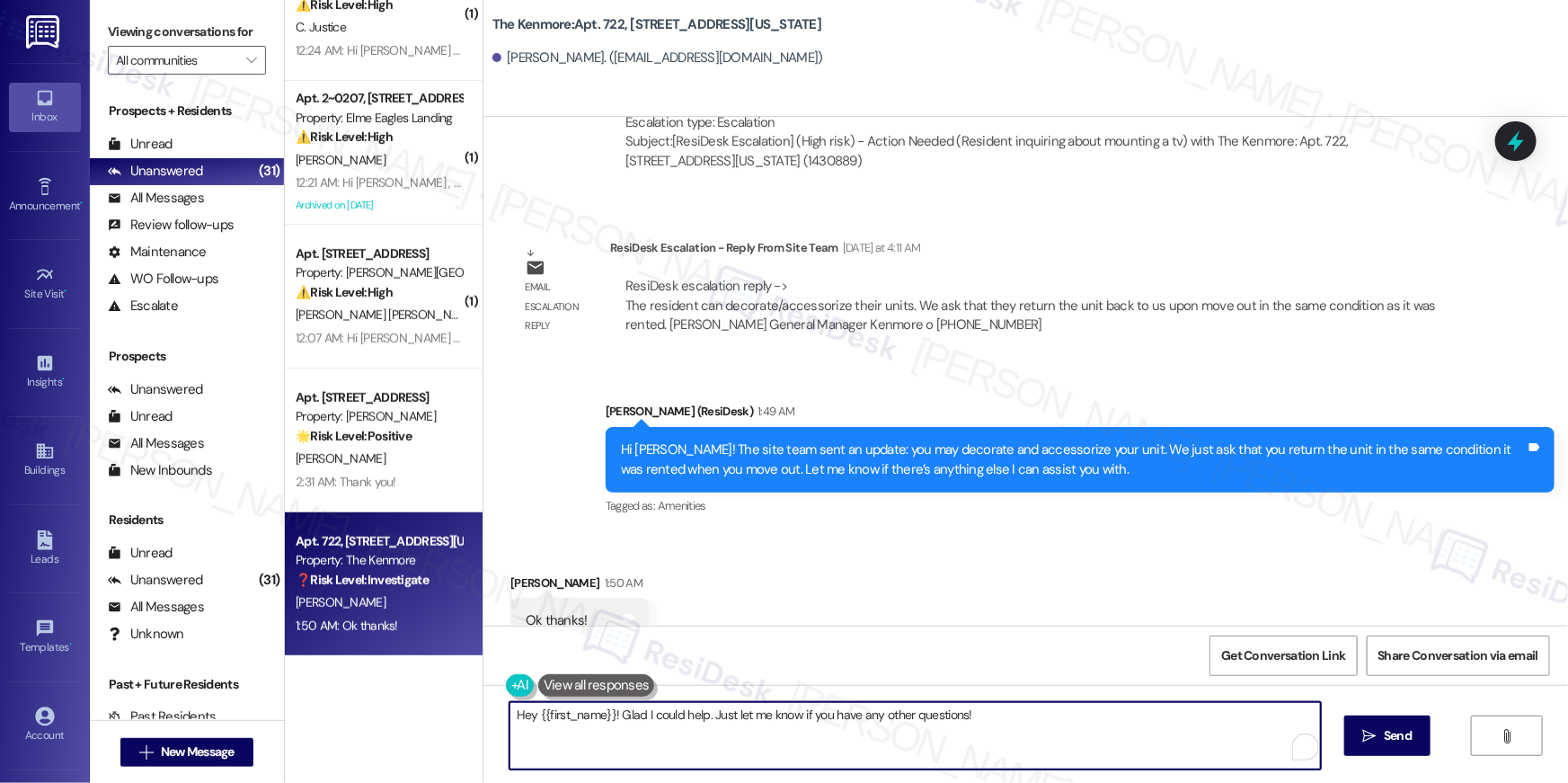
click at [857, 763] on textarea "Hey {{first_name}}! Glad I could help. Just let me know if you have any other q…" at bounding box center [914, 735] width 811 height 67
type textarea "You are welcome!"
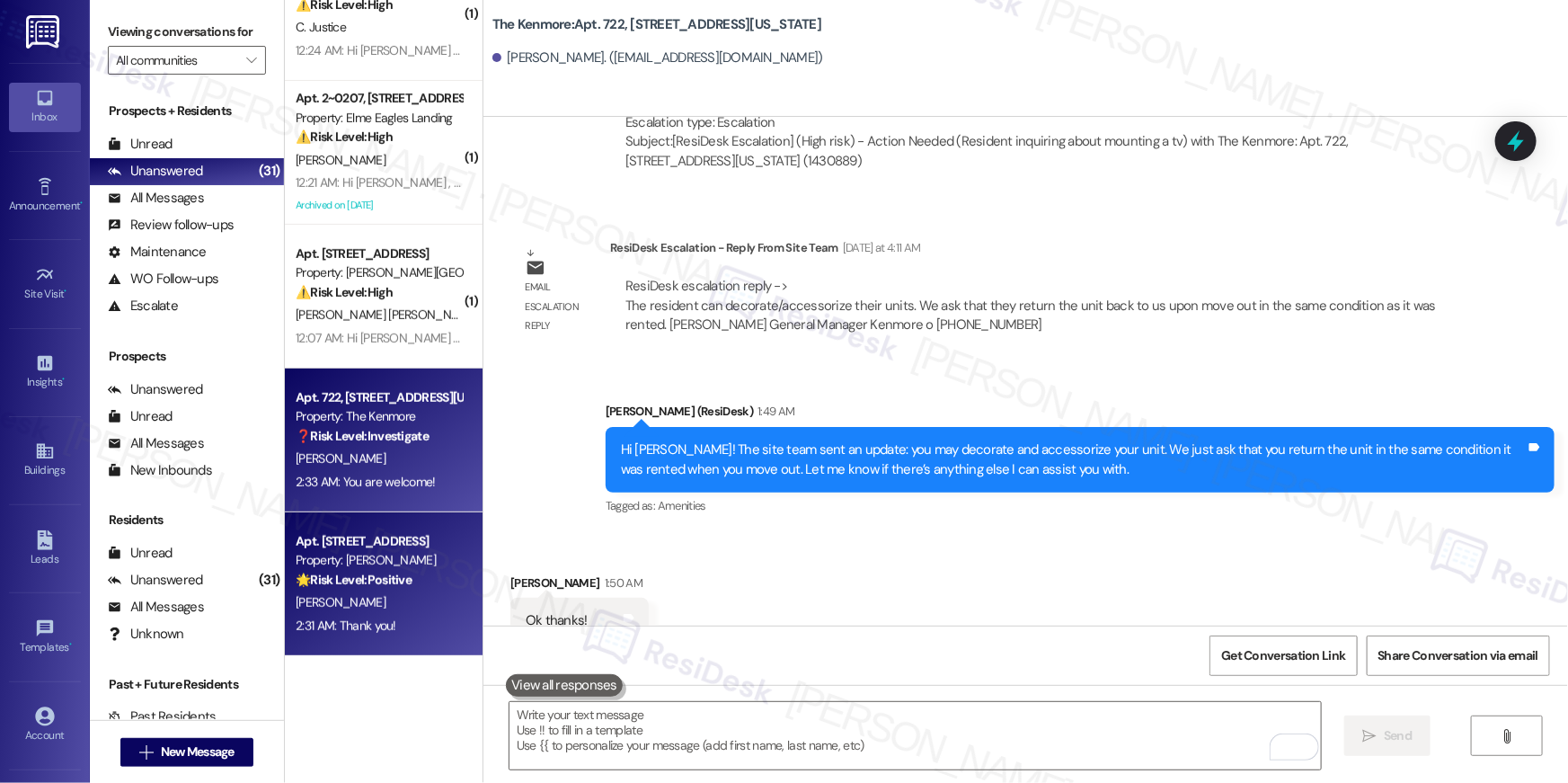
click at [440, 572] on div "🌟 Risk Level: Positive The resident is providing positive feedback and agreeing…" at bounding box center [378, 580] width 167 height 18
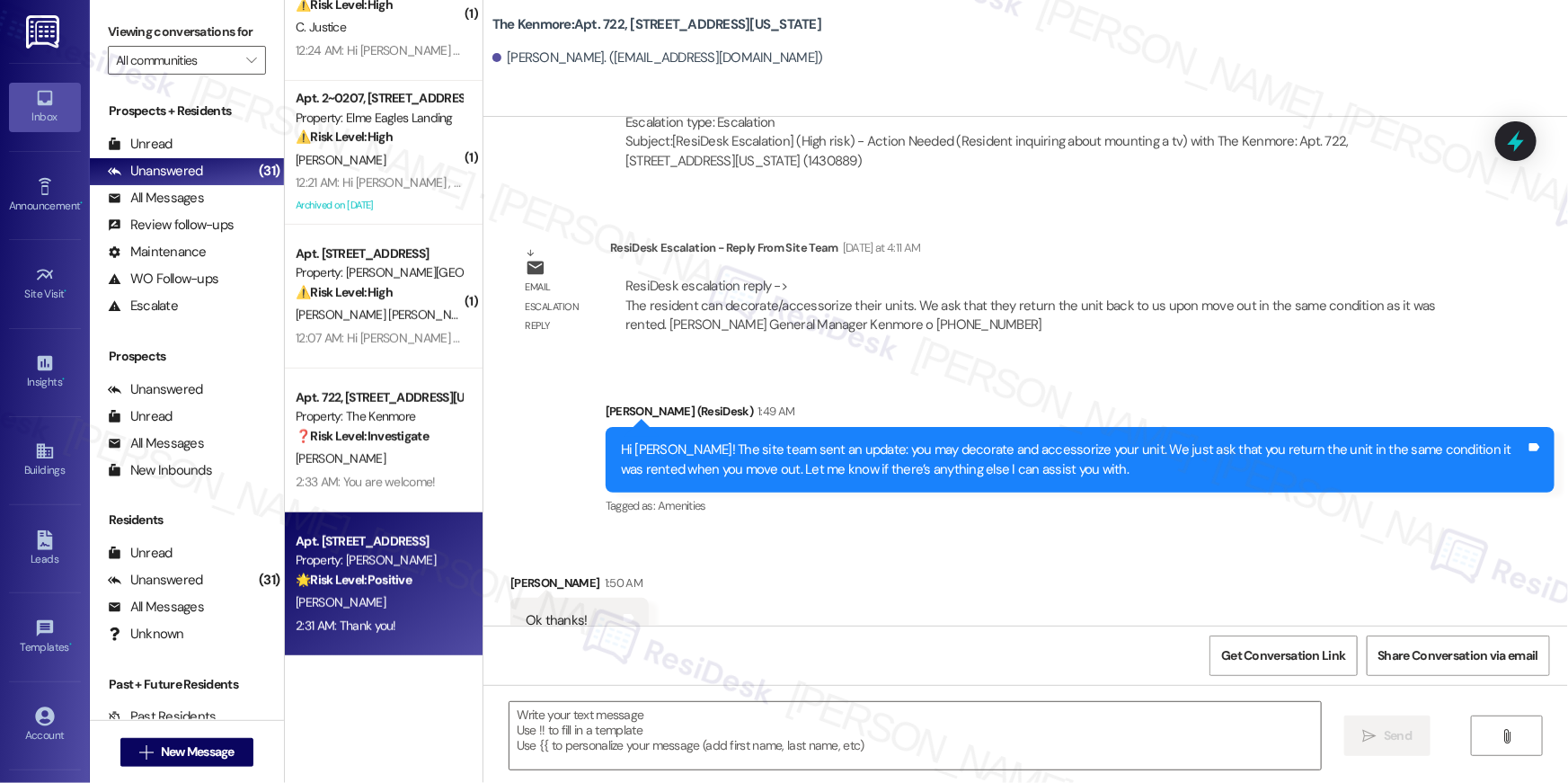
type textarea "Fetching suggested responses. Please feel free to read through the conversation…"
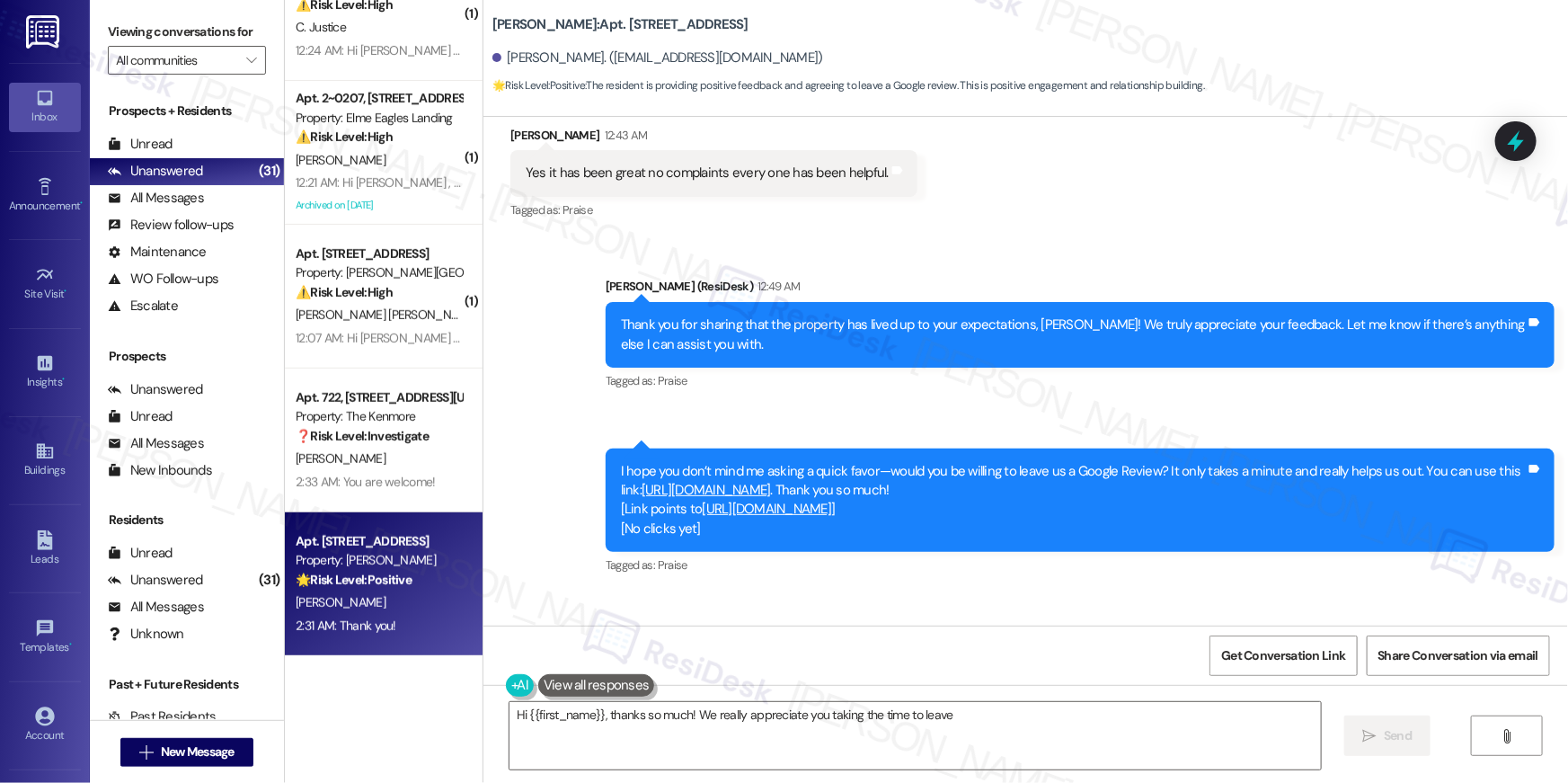
scroll to position [1402, 0]
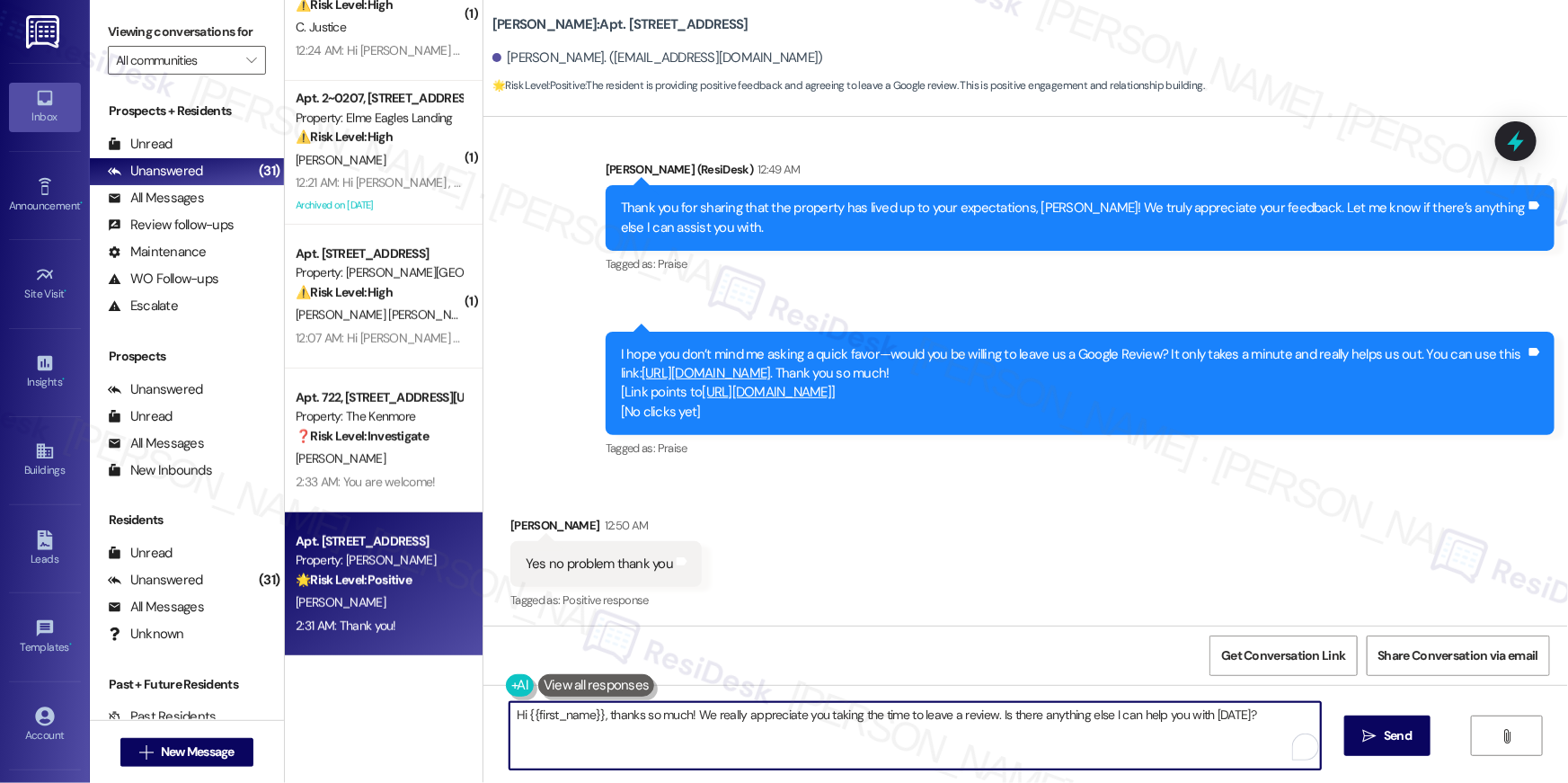
click at [674, 727] on textarea "Hi {{first_name}}, thanks so much! We really appreciate you taking the time to …" at bounding box center [914, 735] width 811 height 67
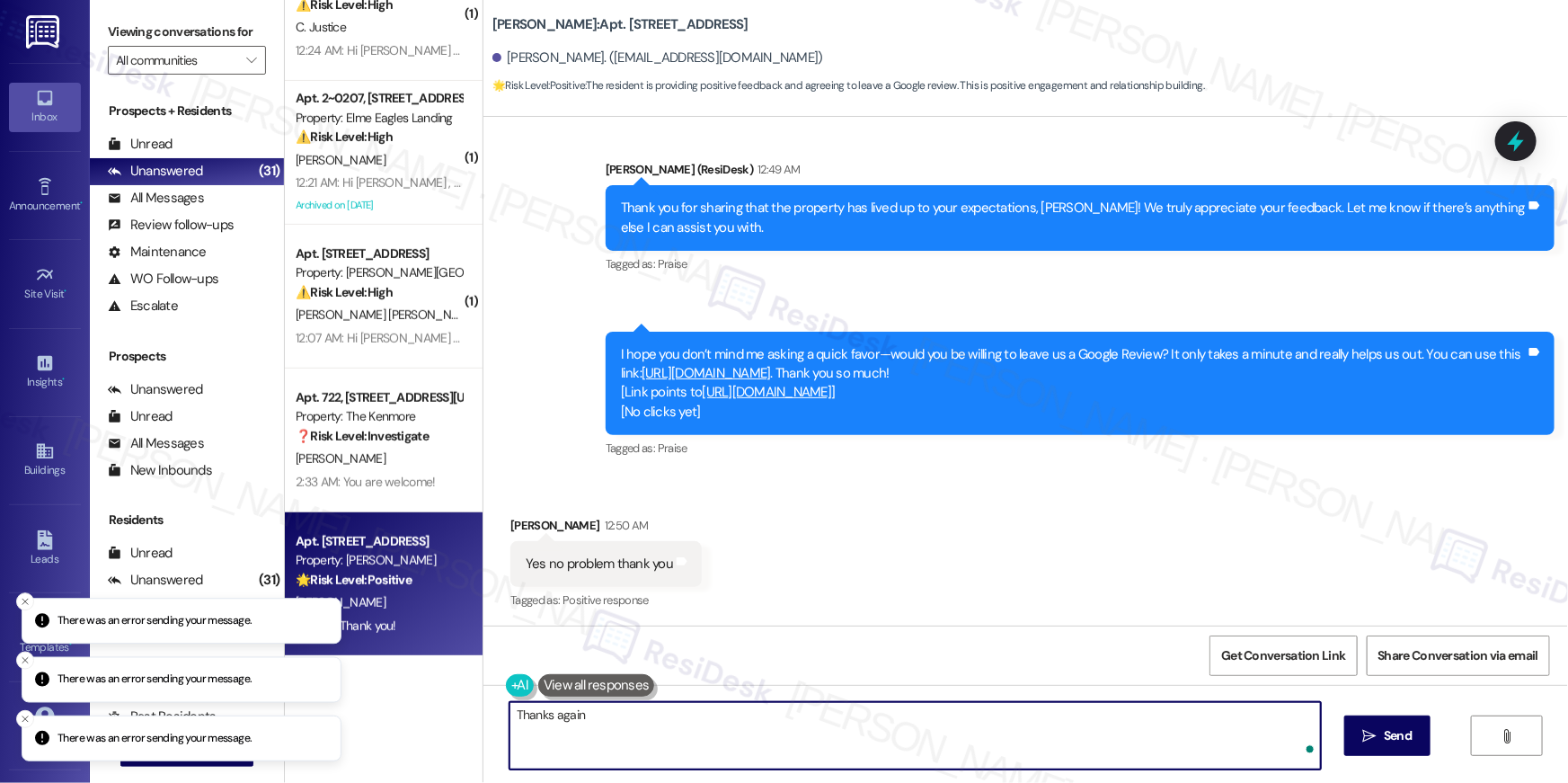
type textarea "Thanks again!"
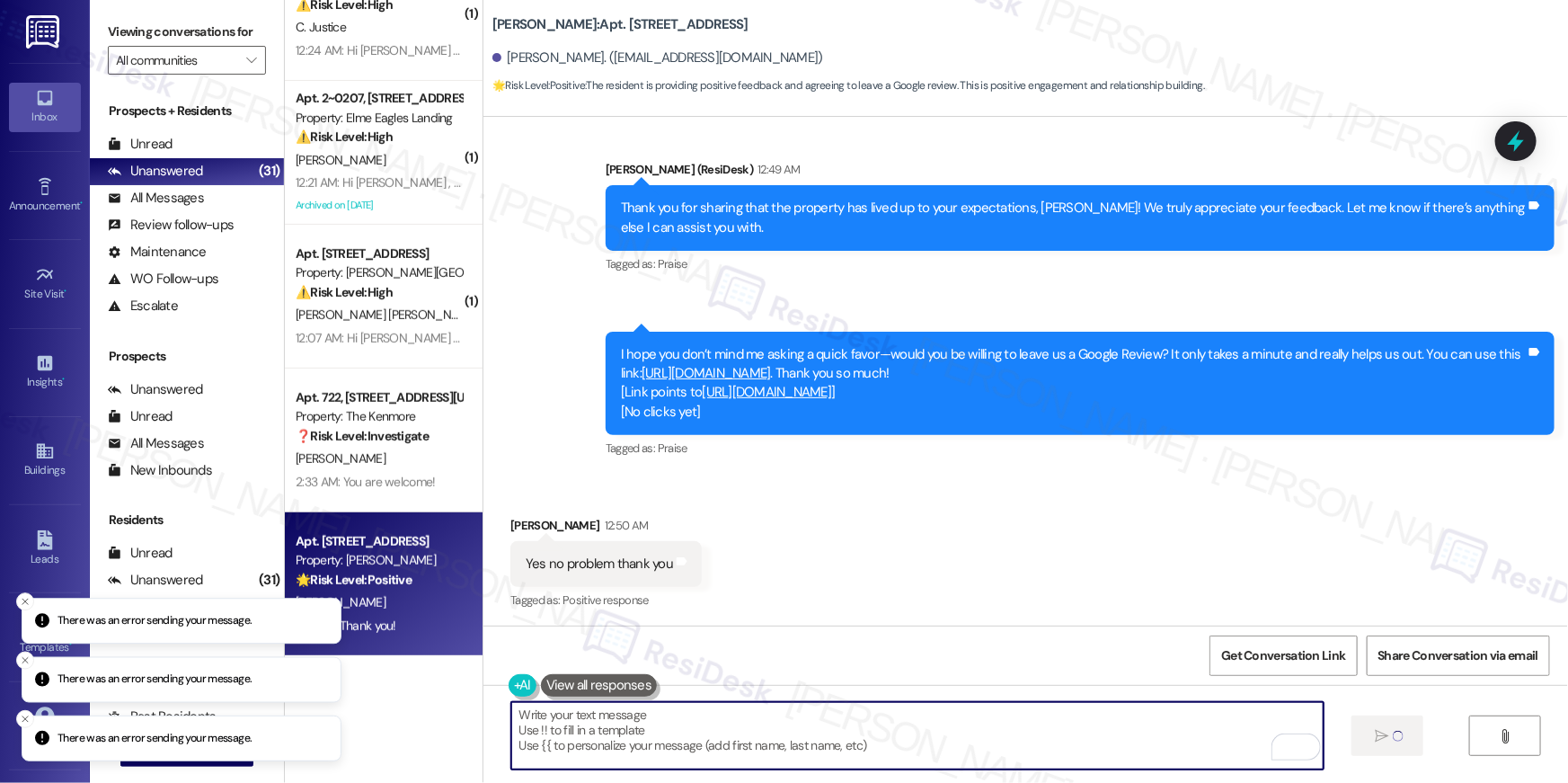
type textarea "Fetching suggested responses. Please feel free to read through the conversation…"
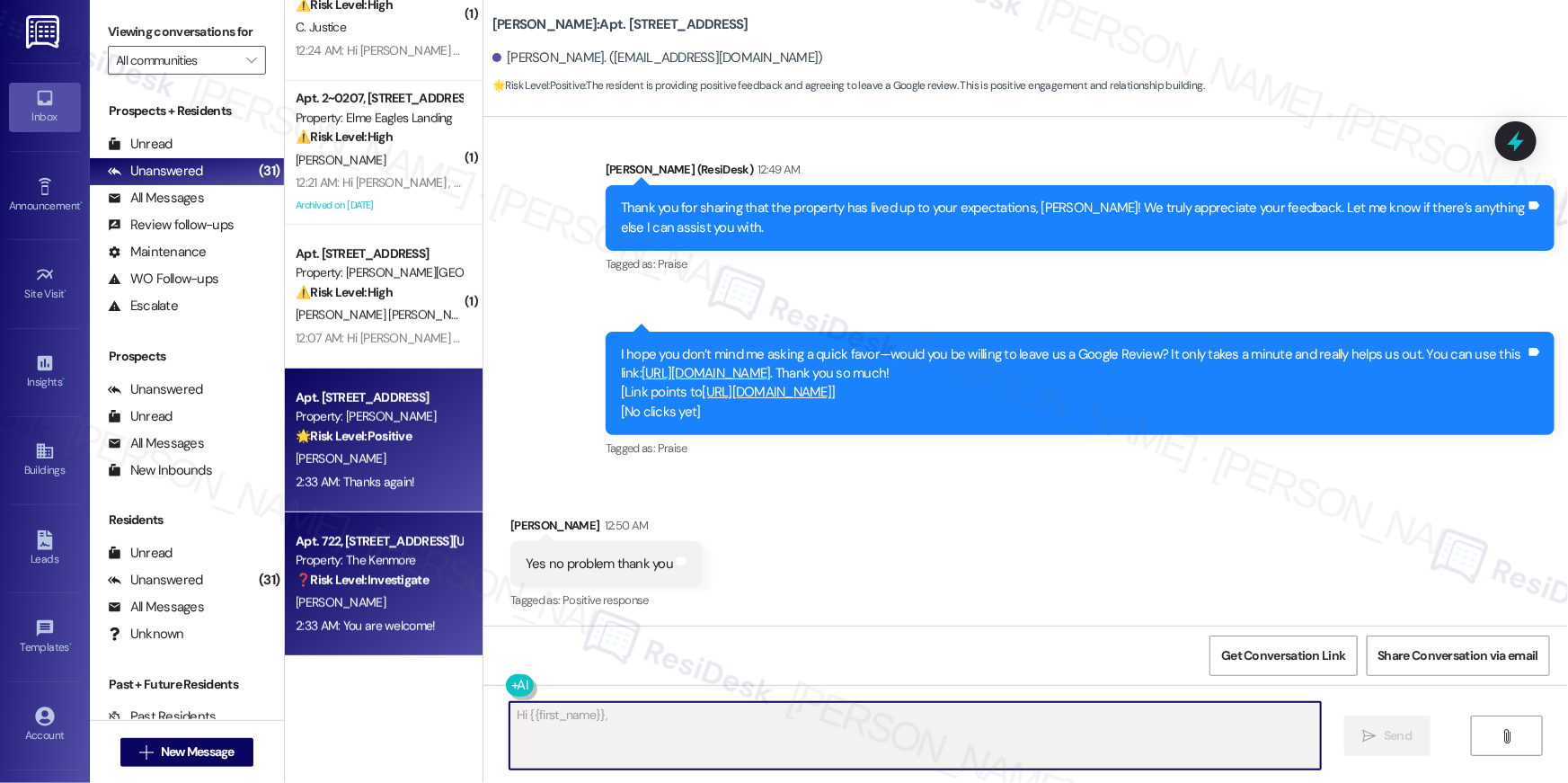
click at [402, 562] on div "Property: The Kenmore" at bounding box center [378, 560] width 167 height 18
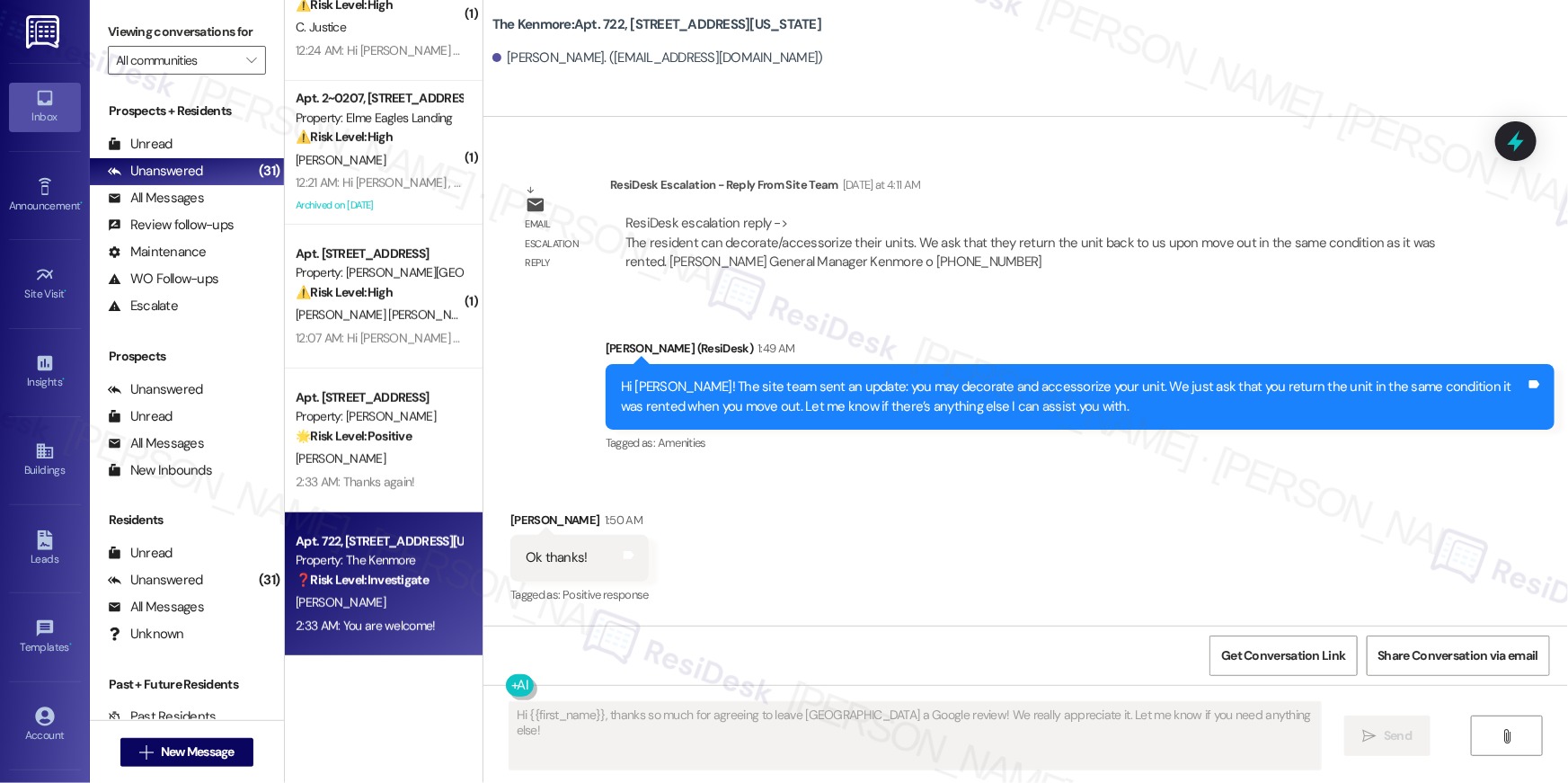
scroll to position [4586, 0]
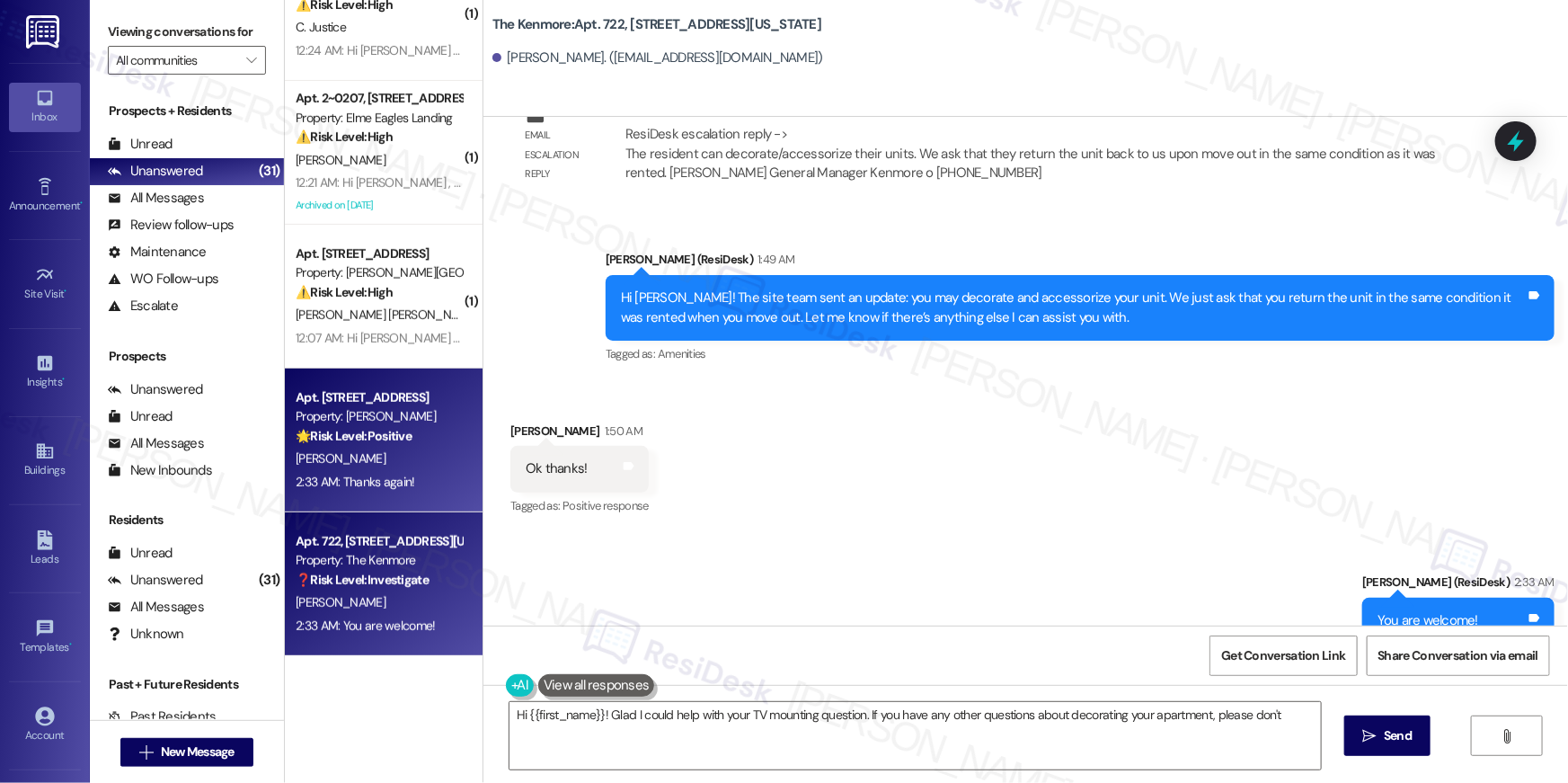
type textarea "Hi {{first_name}}! Glad I could help with your TV mounting question. If you hav…"
click at [390, 399] on div "Apt. 2515, 1113 Powers Ferry Place SE" at bounding box center [378, 398] width 167 height 18
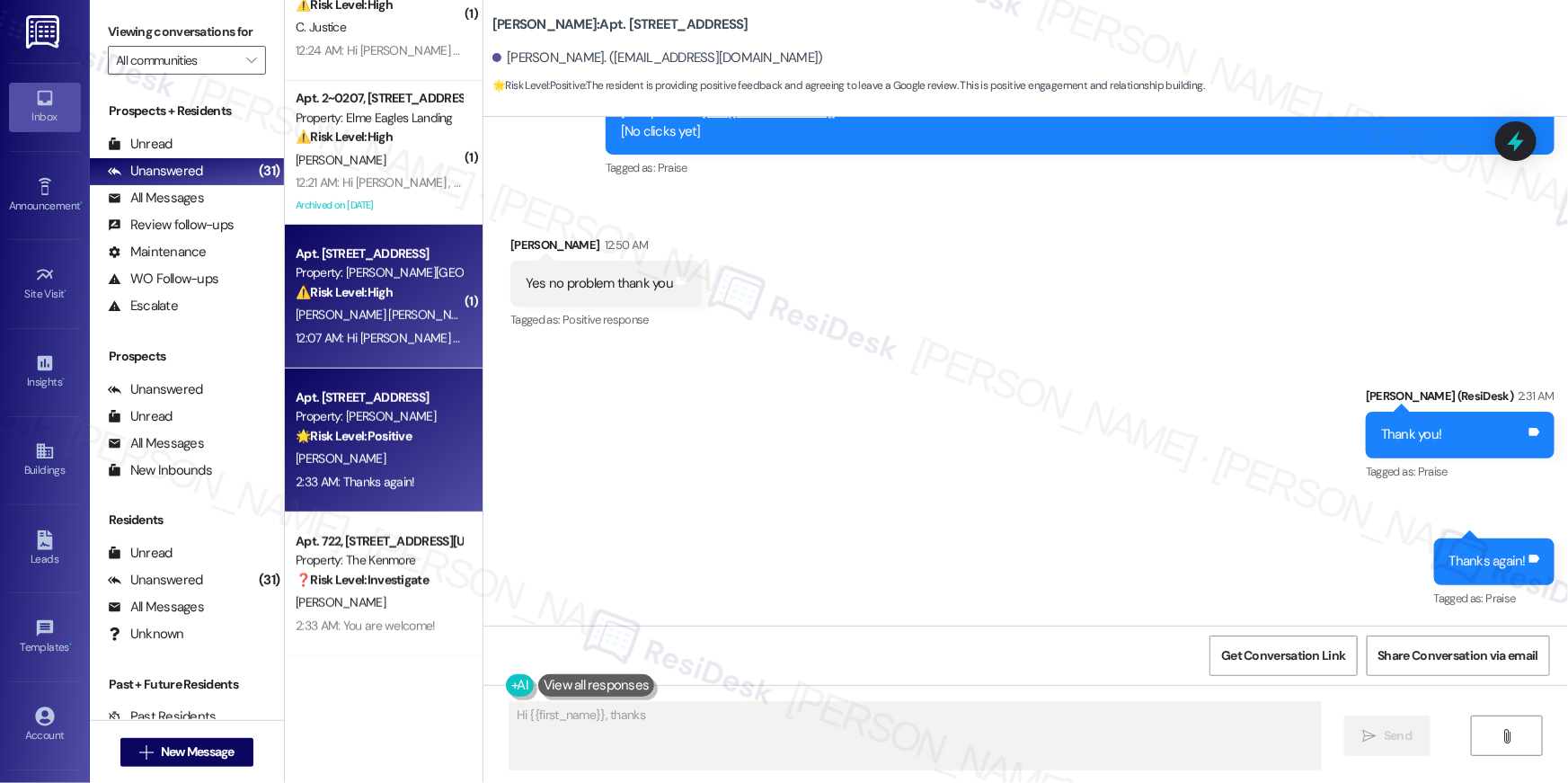
scroll to position [1681, 0]
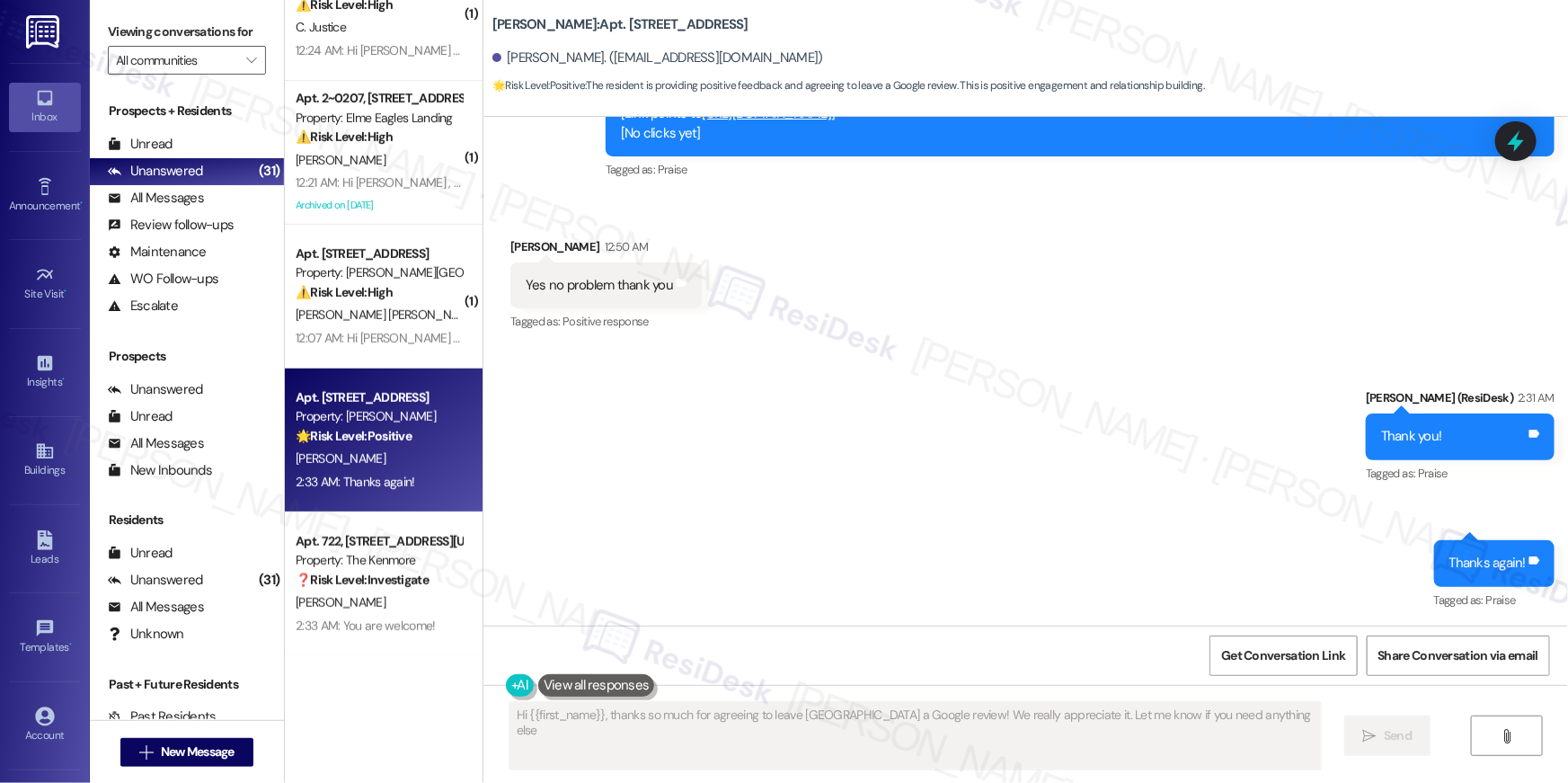
type textarea "Hi {{first_name}}, thanks so much for agreeing to leave us a Google review! We …"
click at [483, 320] on span "V. Dos Santos" at bounding box center [546, 315] width 125 height 17
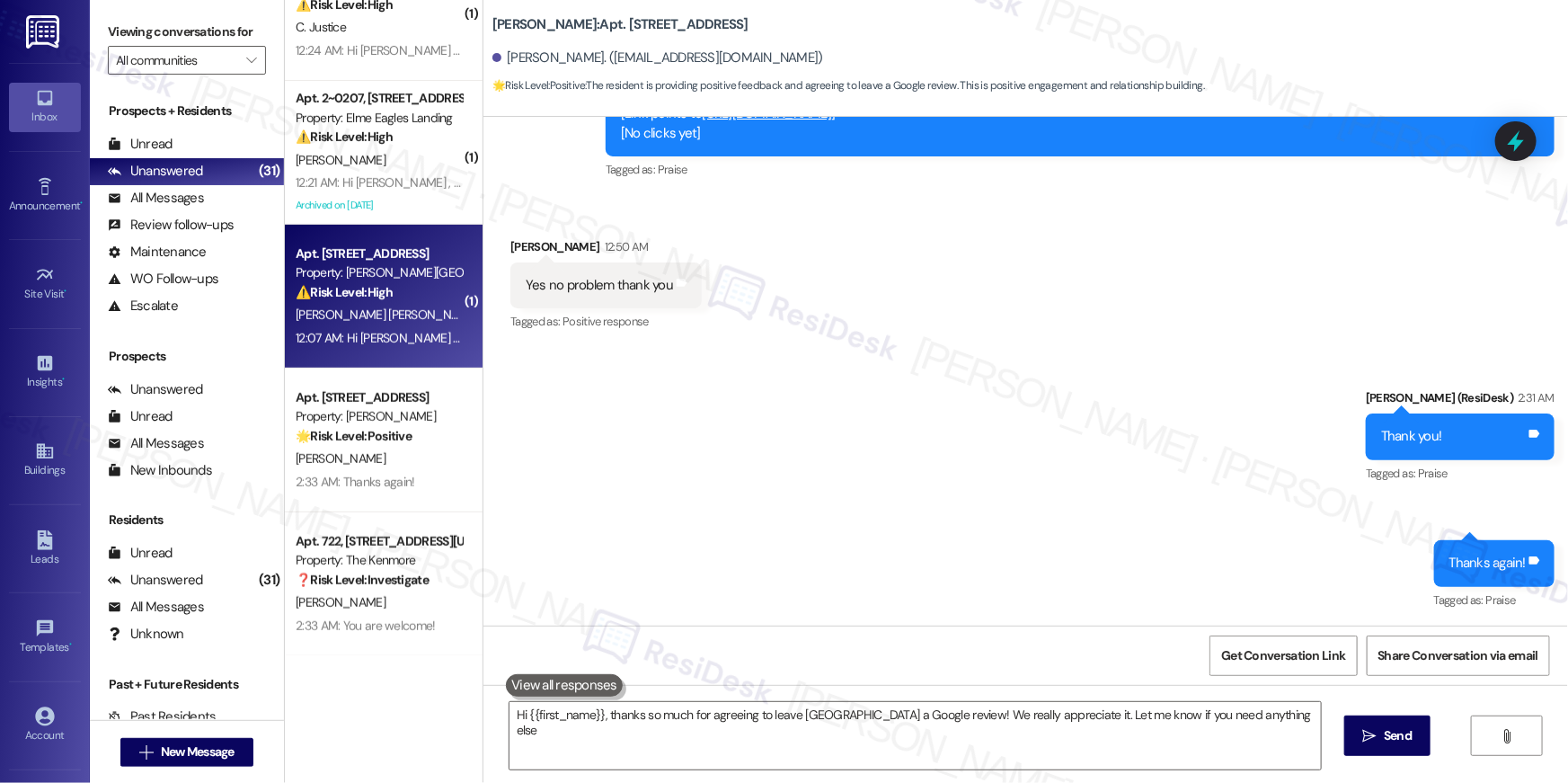
type textarea "Hi {{first_name}}, thanks so much for agreeing to leave us a Google review! We …"
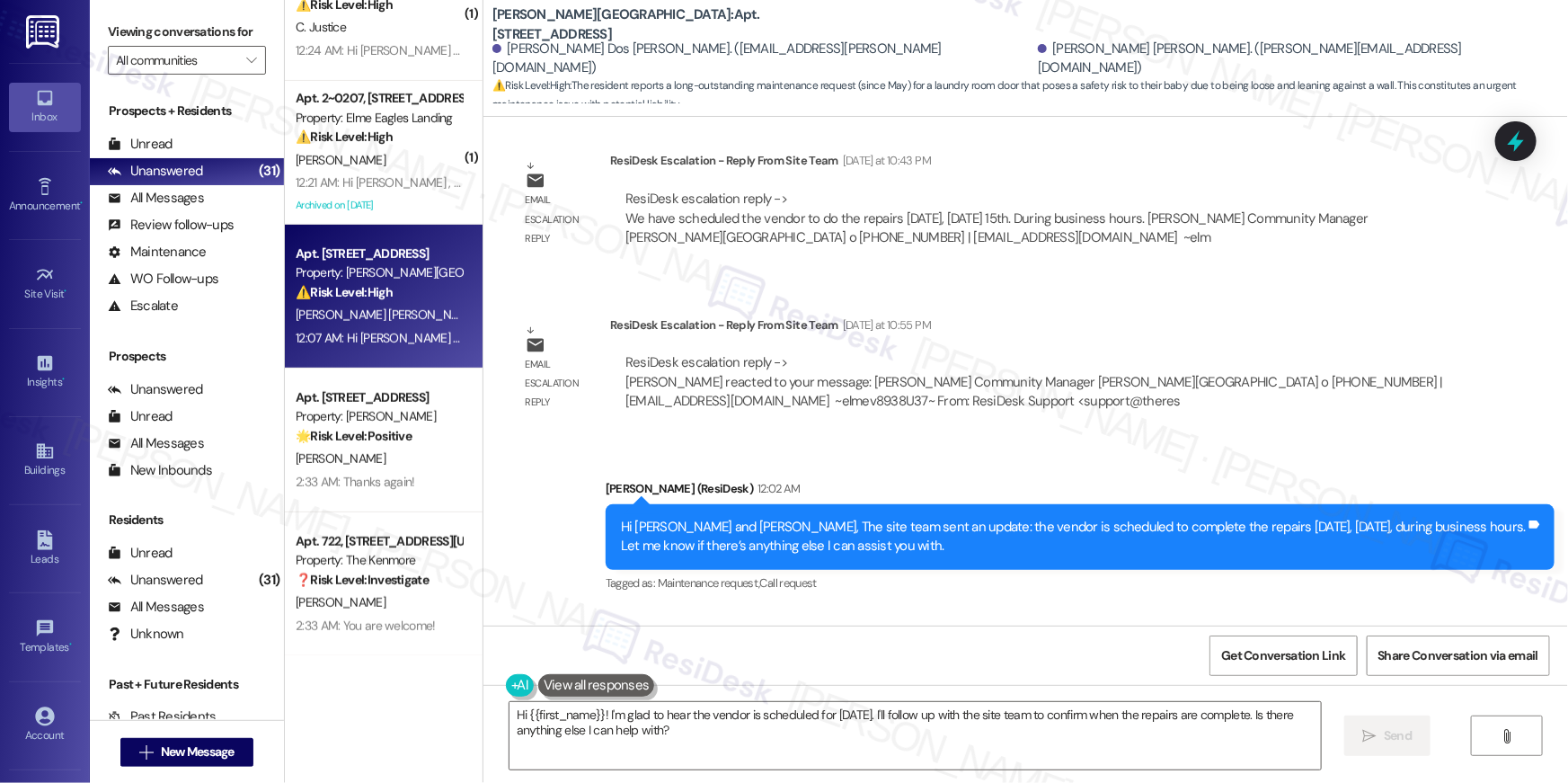
scroll to position [30351, 0]
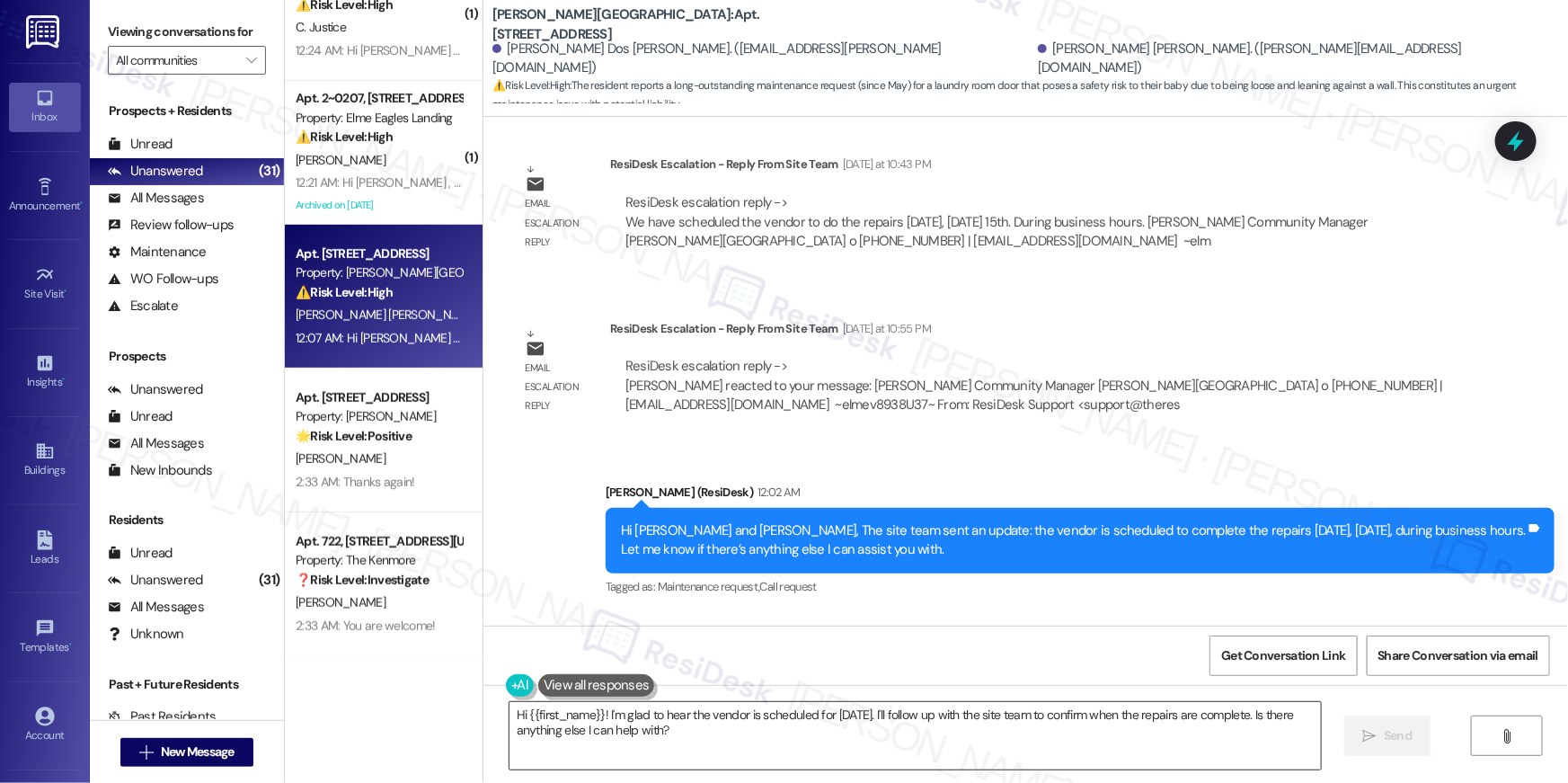
click at [715, 734] on textarea "Hi {{first_name}}! I'm glad to hear the vendor is scheduled for today. I'll fol…" at bounding box center [914, 735] width 811 height 67
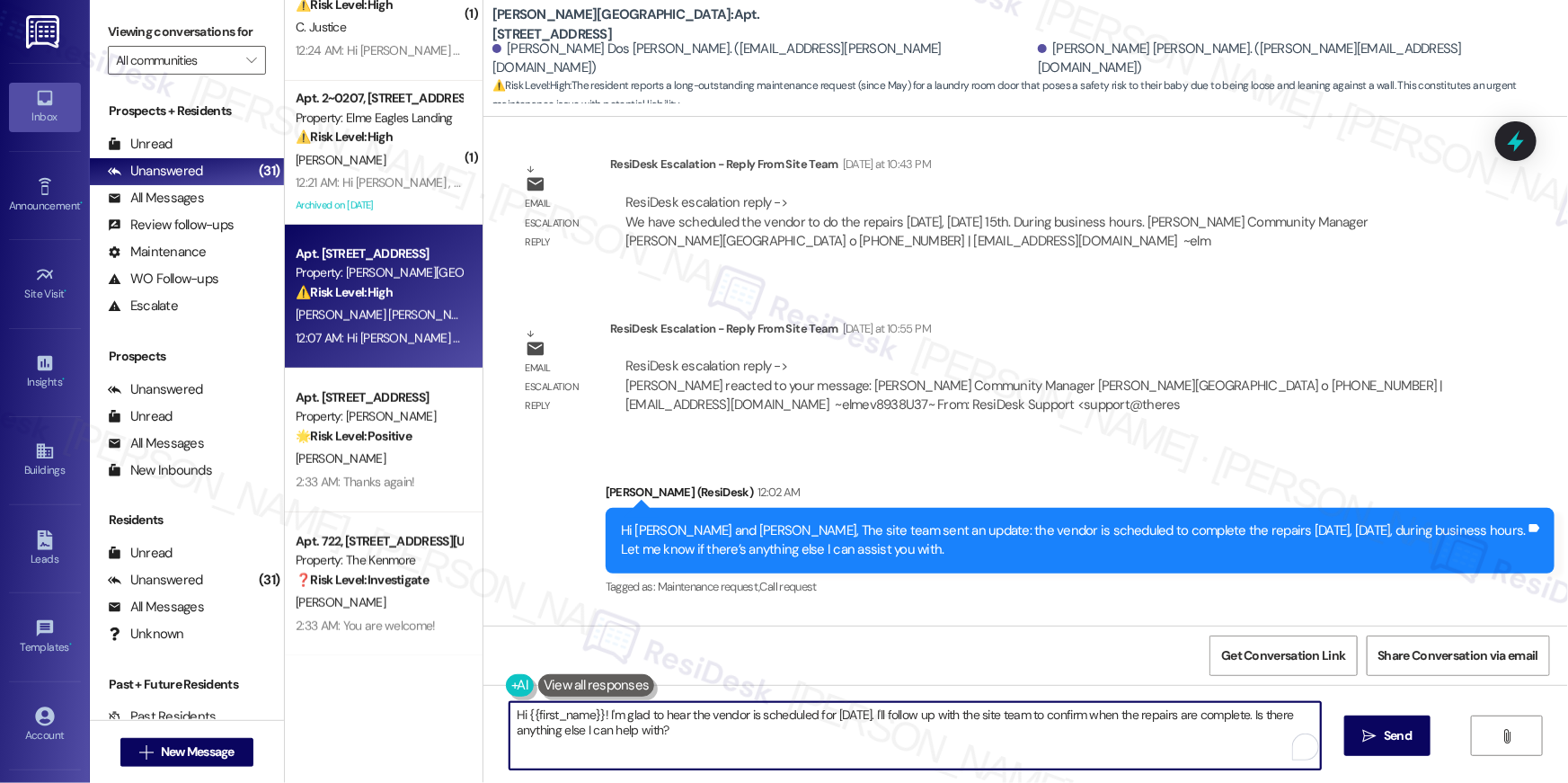
click at [715, 734] on textarea "Hi {{first_name}}! I'm glad to hear the vendor is scheduled for today. I'll fol…" at bounding box center [914, 735] width 811 height 67
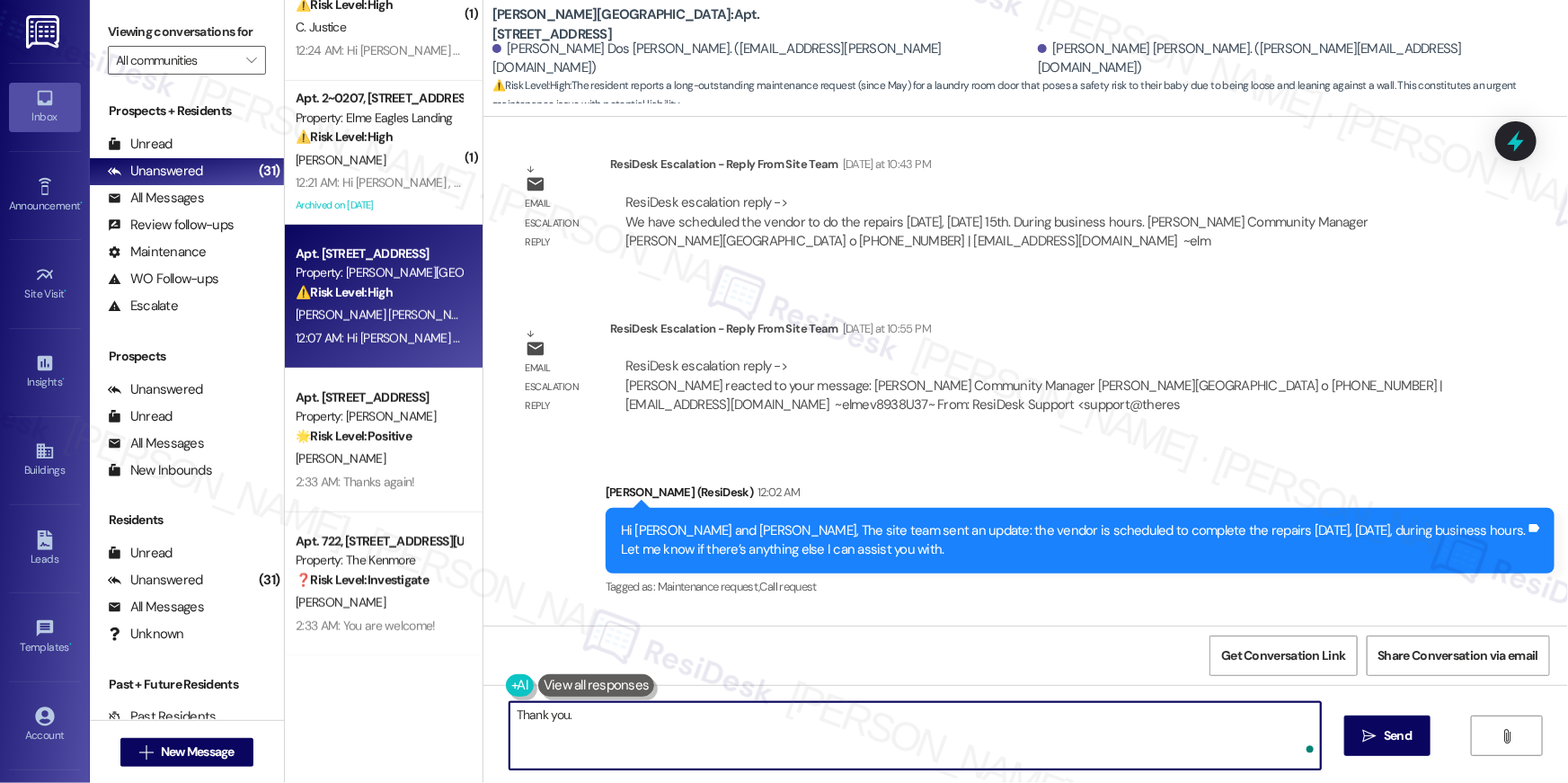
type textarea "Thank you."
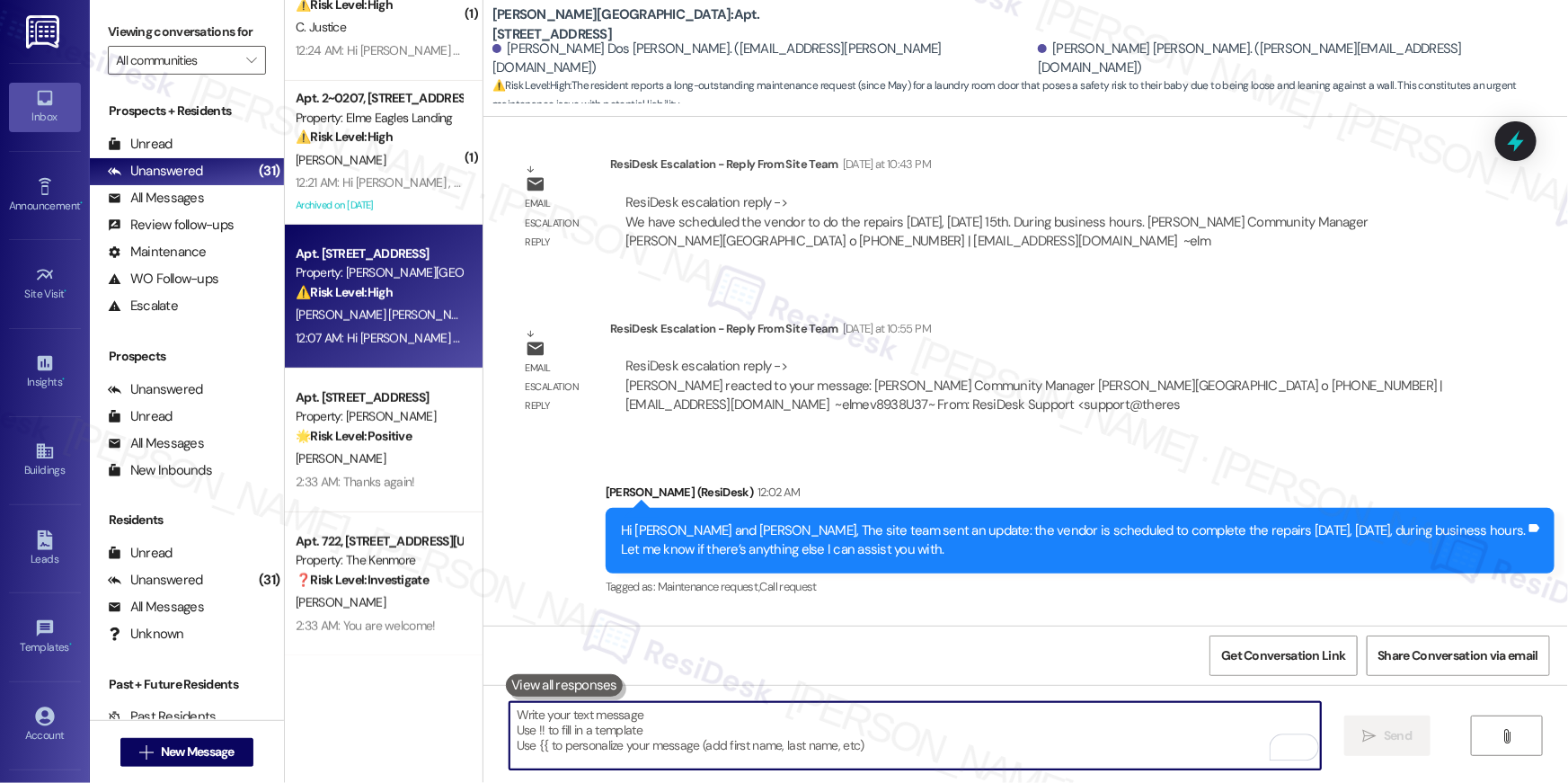
scroll to position [30261, 0]
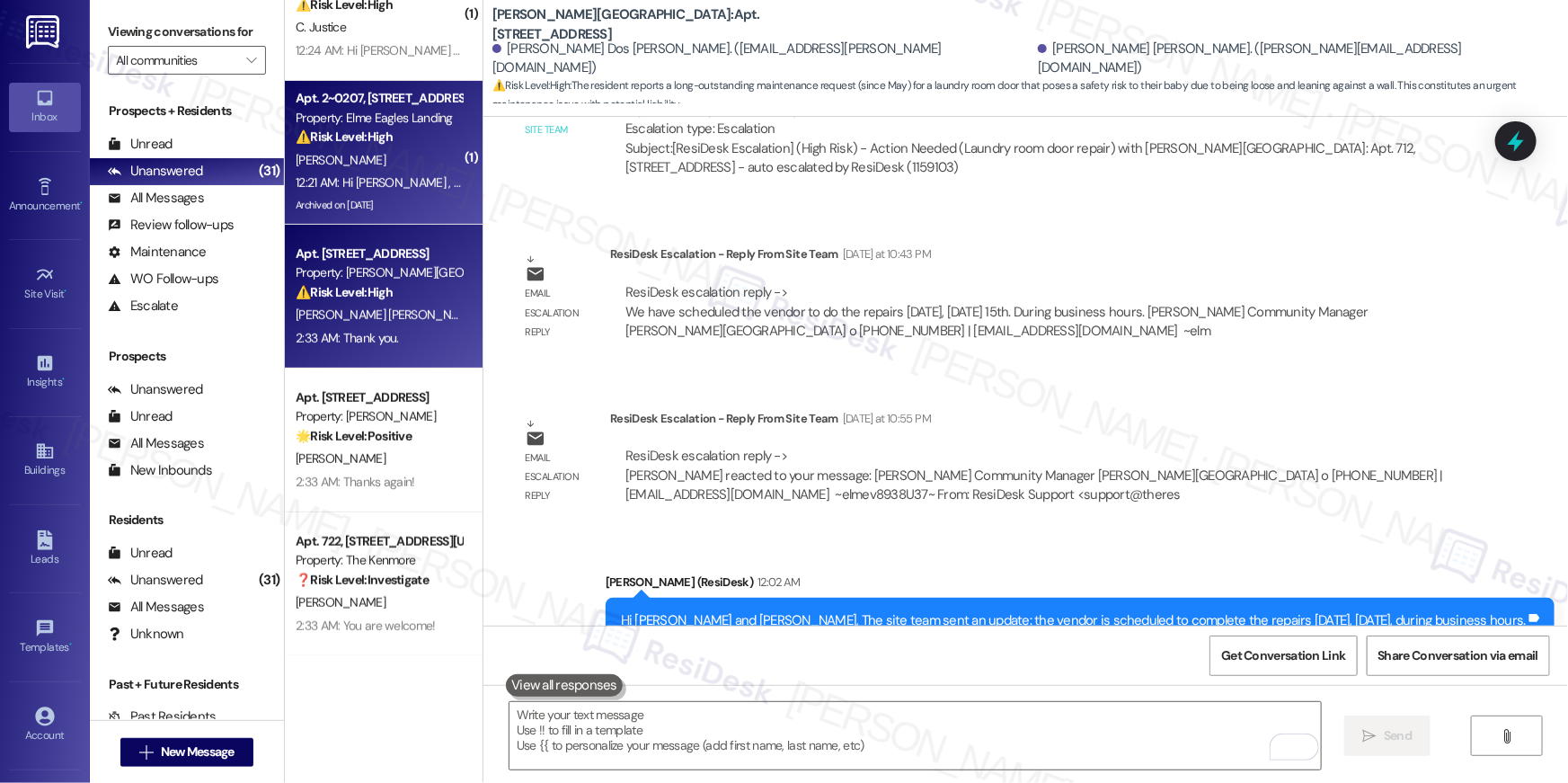
click at [418, 160] on div "M. Jones" at bounding box center [378, 160] width 169 height 22
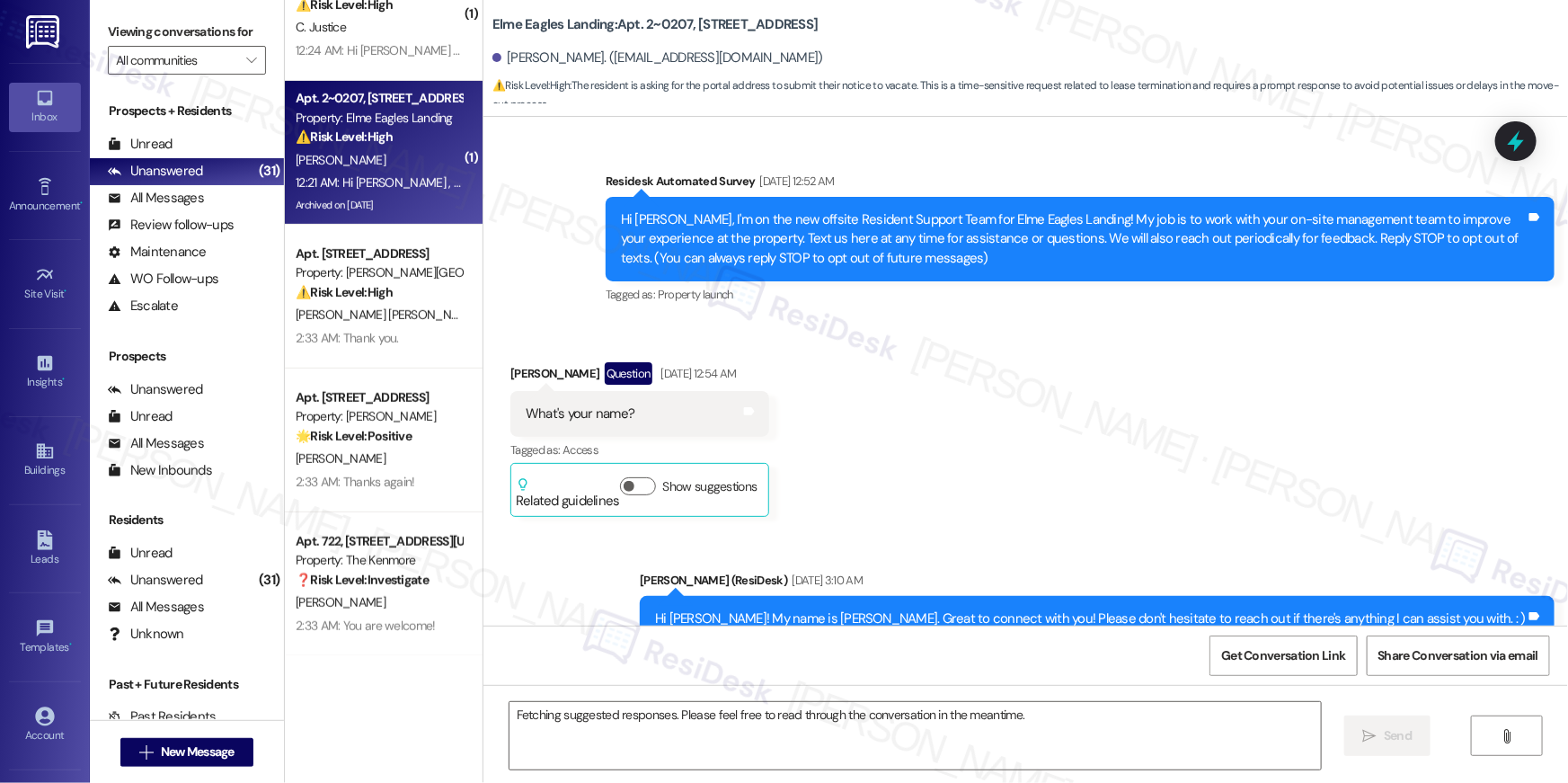
scroll to position [28449, 0]
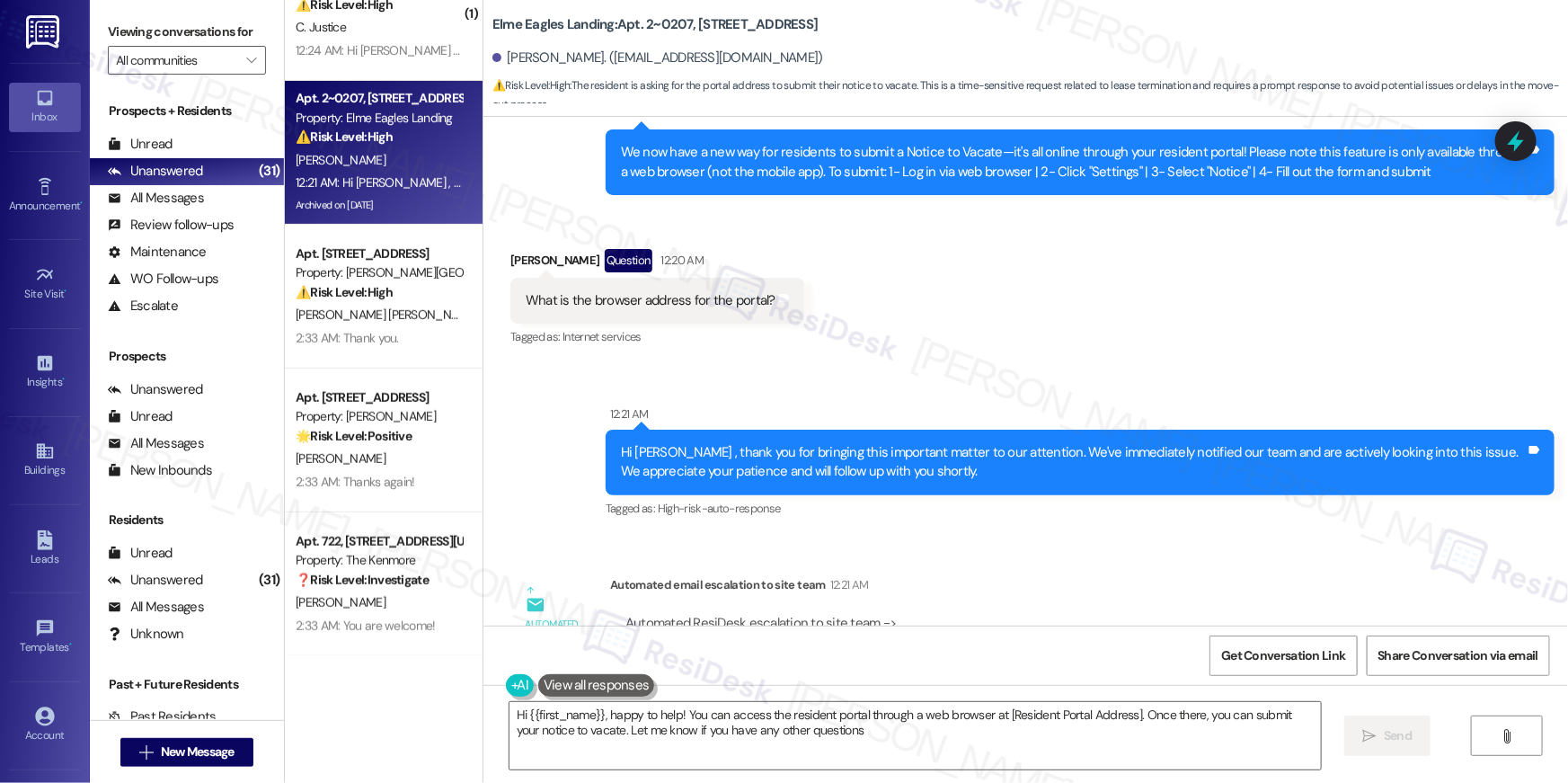
type textarea "Hi {{first_name}}, happy to help! You can access the resident portal through a …"
click at [973, 614] on div "Automated ResiDesk escalation to site team -> Risk Level: High Risk Topics: Req…" at bounding box center [1034, 652] width 819 height 77
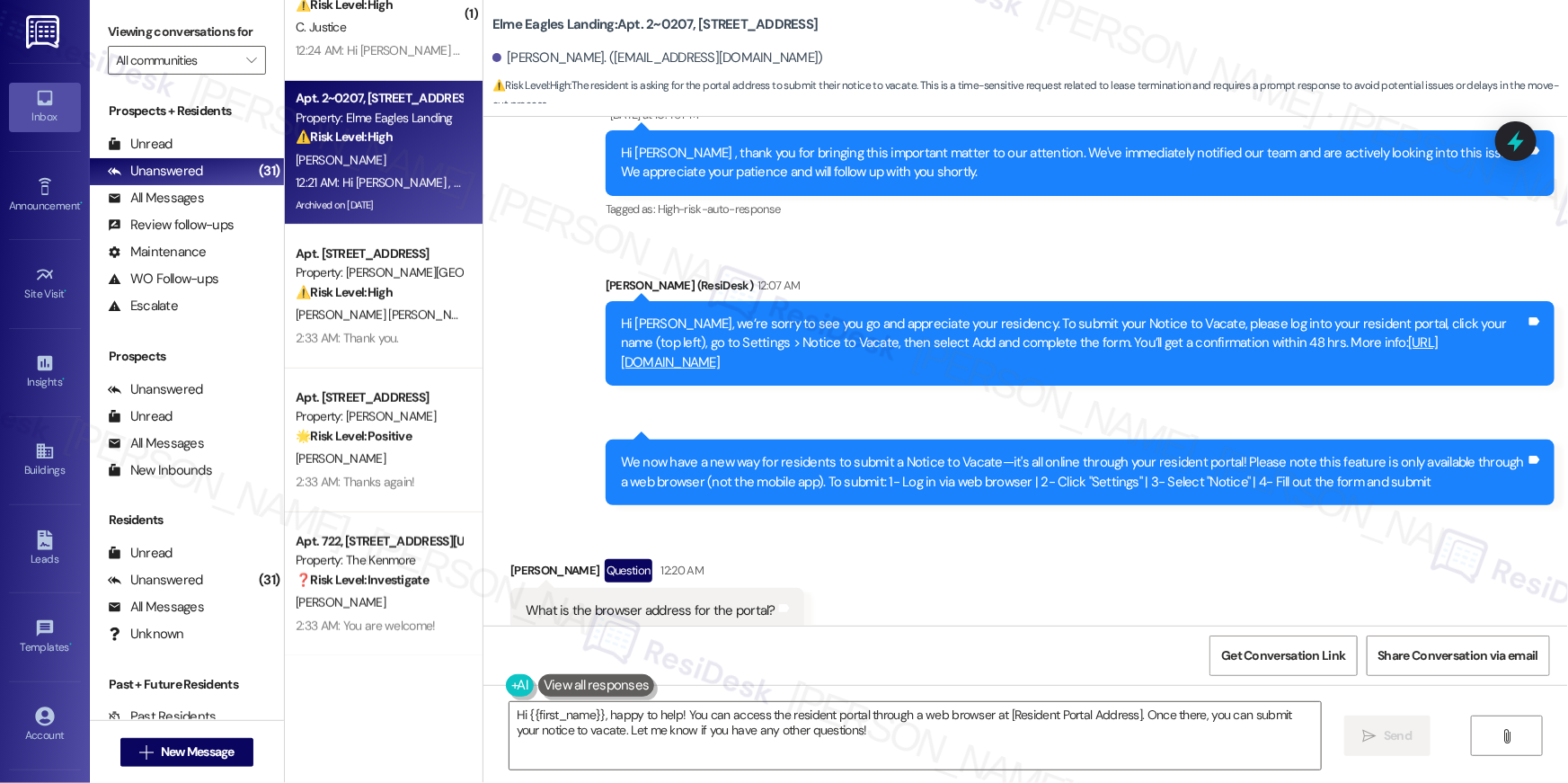
scroll to position [28127, 0]
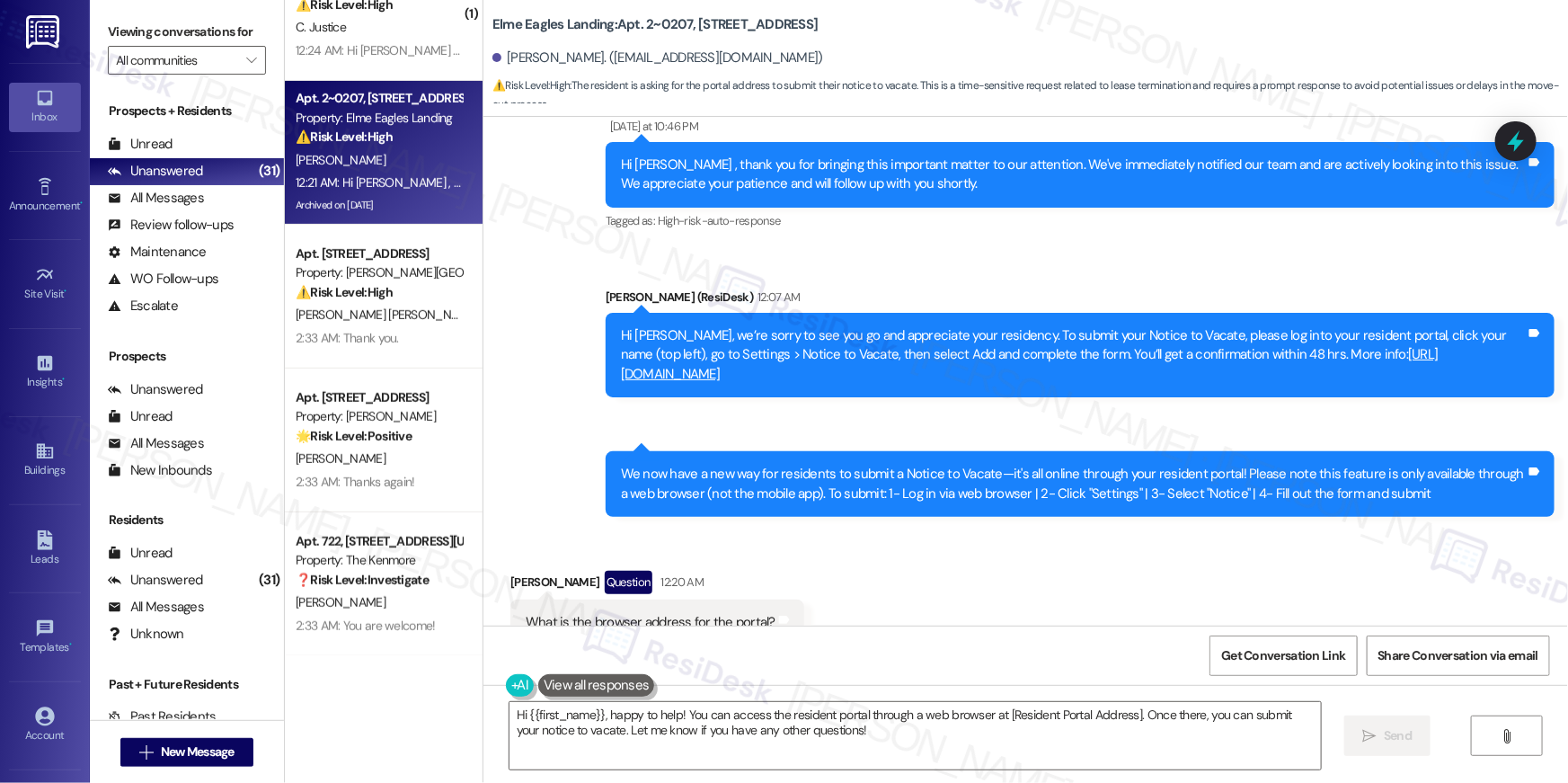
click at [982, 345] on link "https://elmeresidentrelations.com/faq/what-is-the-notice-to-vacate-policy/" at bounding box center [1029, 364] width 818 height 37
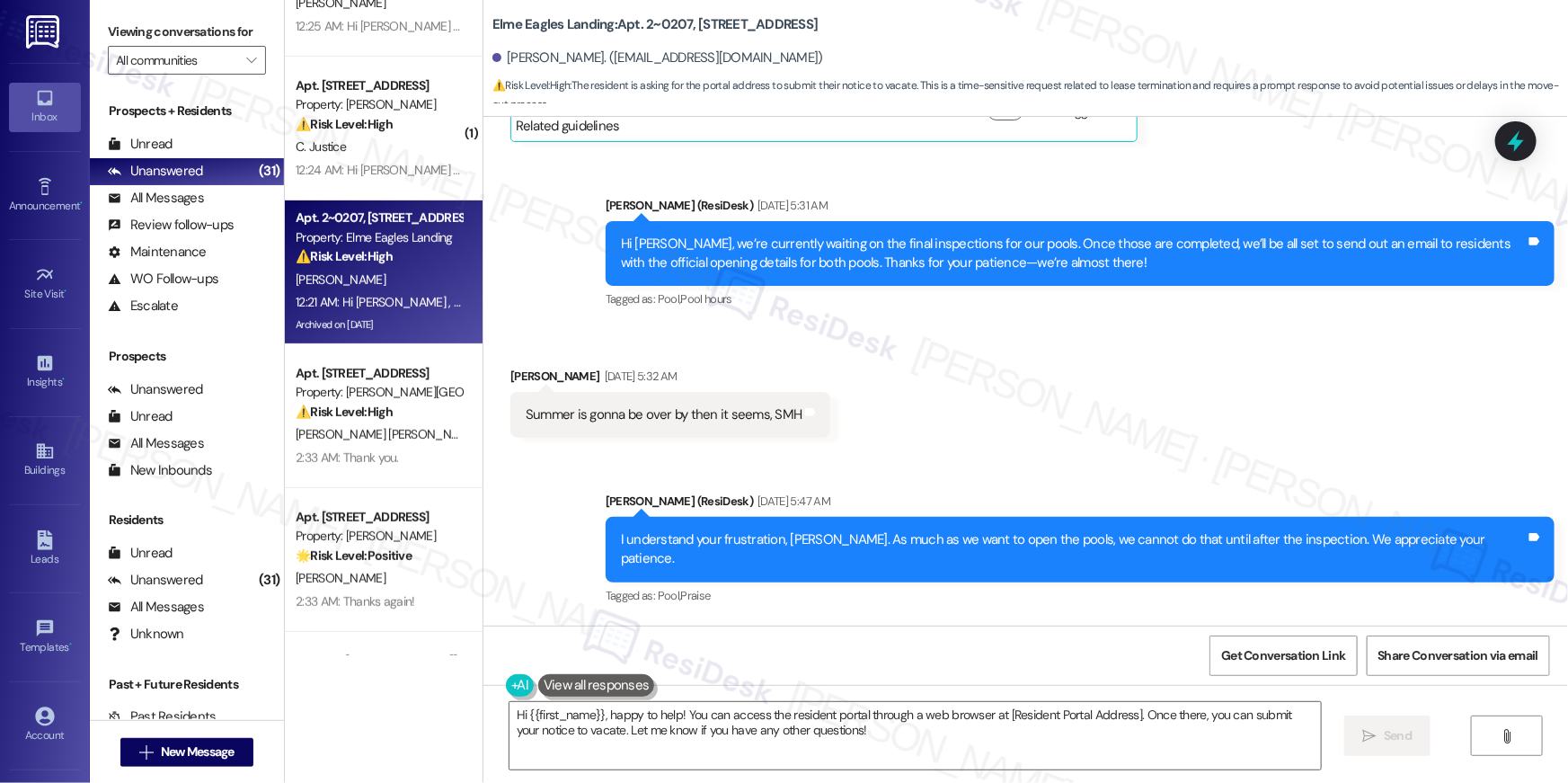
scroll to position [3658, 0]
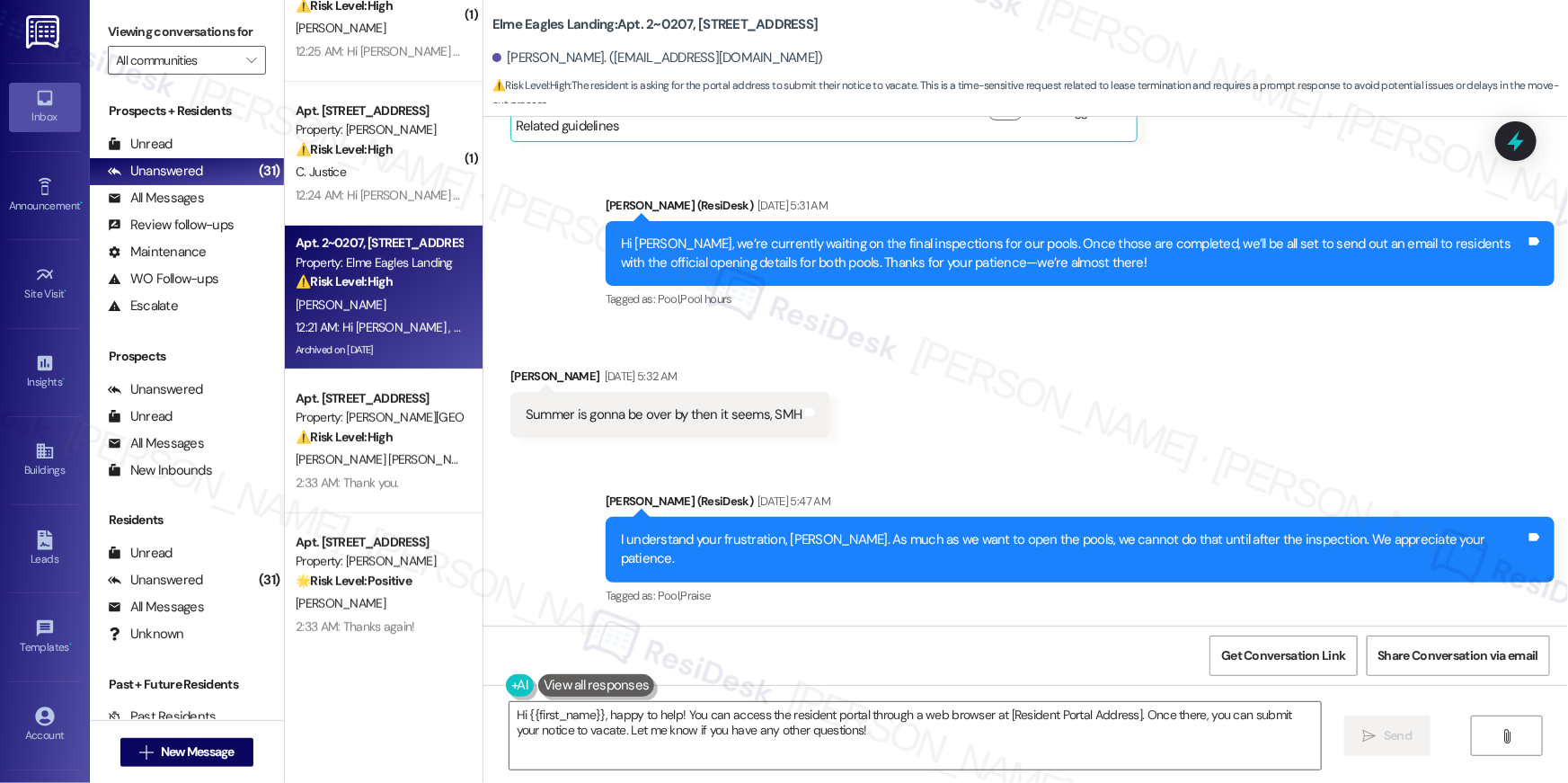
click at [400, 192] on div "12:24 AM: Hi Clinton , thank you for bringing this important matter to our atte…" at bounding box center [895, 195] width 1199 height 17
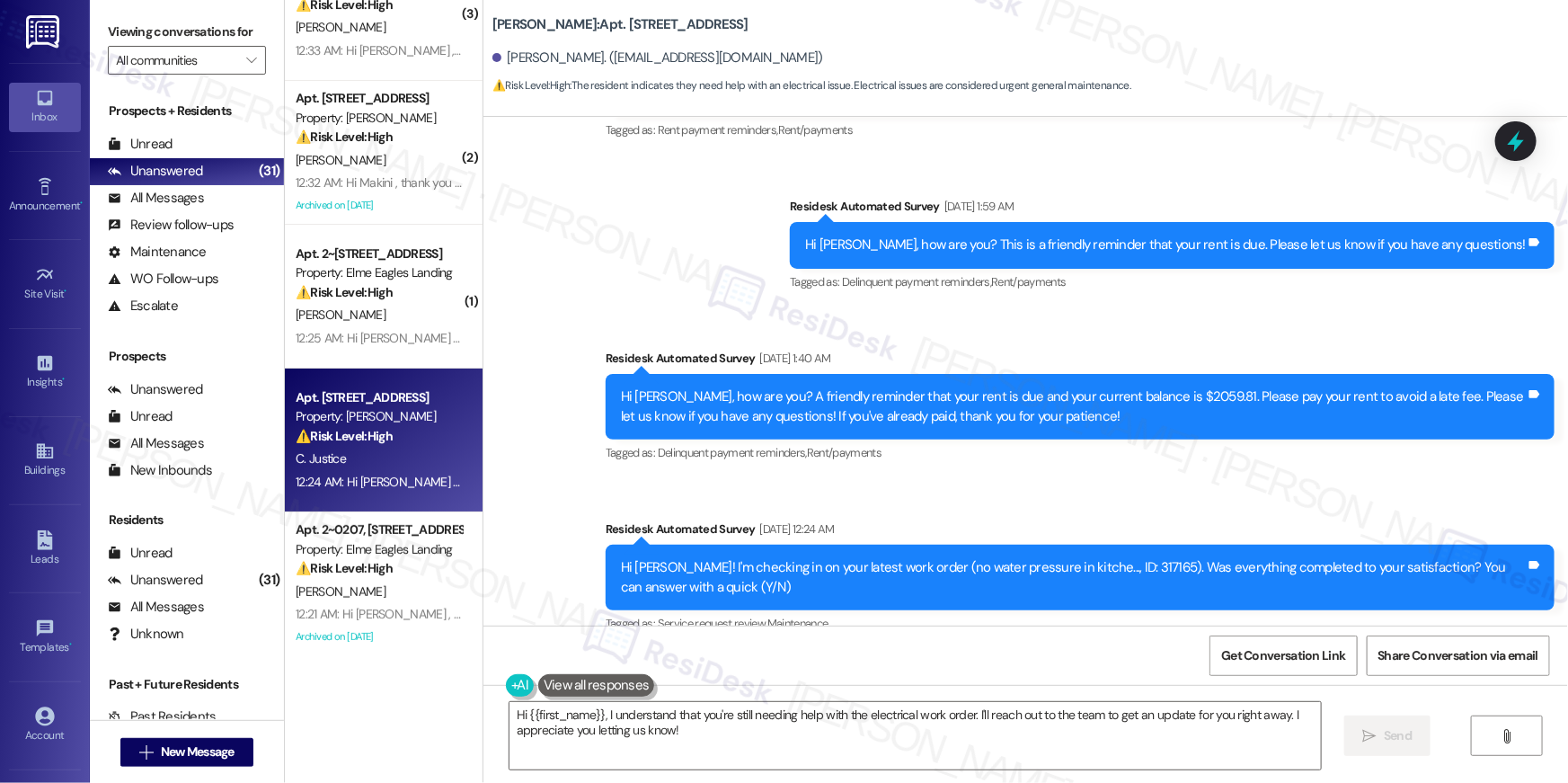
scroll to position [6517, 0]
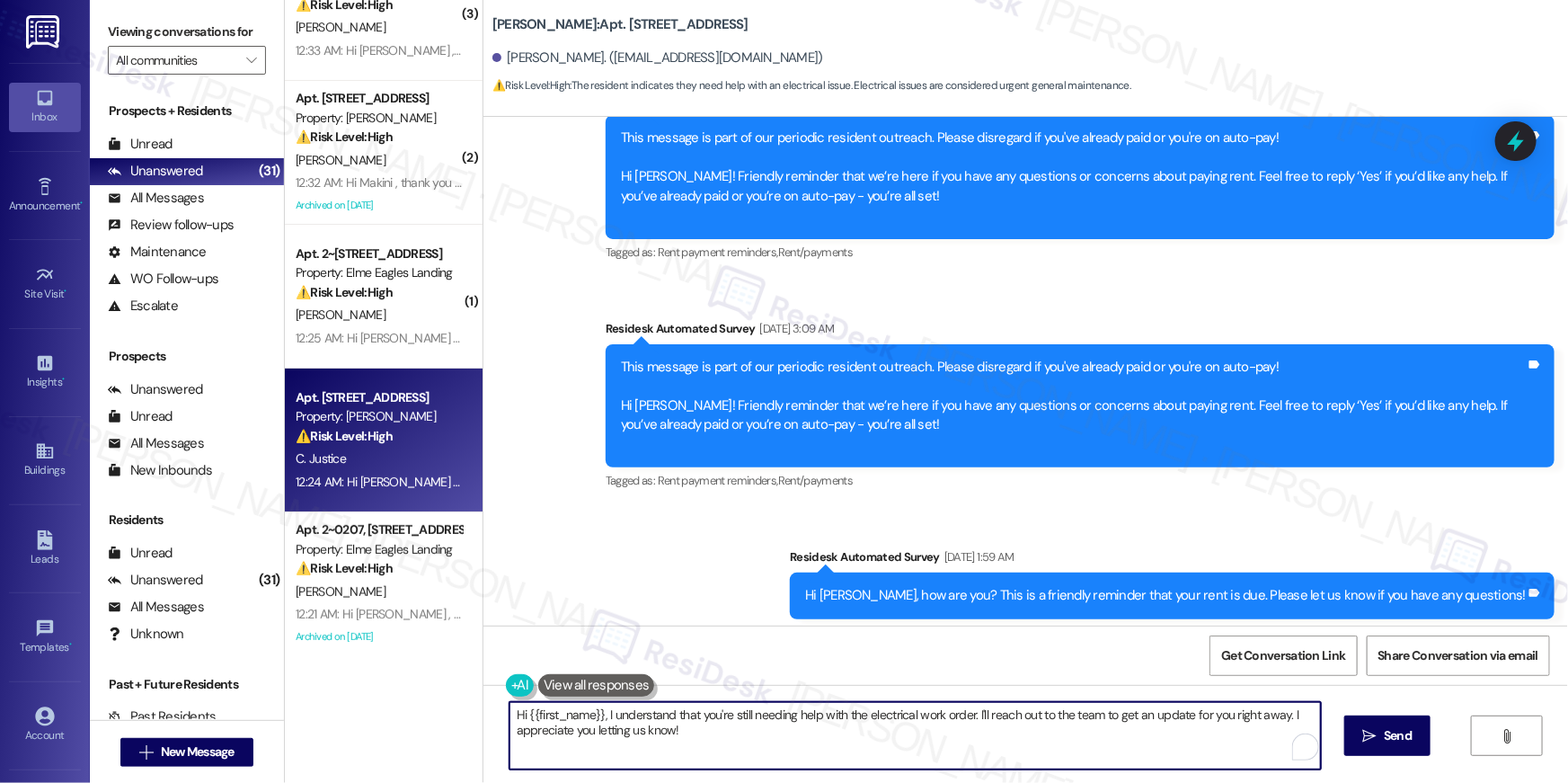
click at [665, 739] on textarea "Hi {{first_name}}, I understand that you're still needing help with the electri…" at bounding box center [914, 735] width 811 height 67
drag, startPoint x: 660, startPoint y: 721, endPoint x: 739, endPoint y: 727, distance: 79.2
click at [600, 712] on textarea "Hi {{first_name}}, I understand that you're still needing help with the electri…" at bounding box center [914, 735] width 811 height 67
click at [893, 731] on textarea "Hi {{first_name}}, I understand that you're still needing help with the electri…" at bounding box center [914, 735] width 811 height 67
drag, startPoint x: 974, startPoint y: 713, endPoint x: 986, endPoint y: 763, distance: 51.4
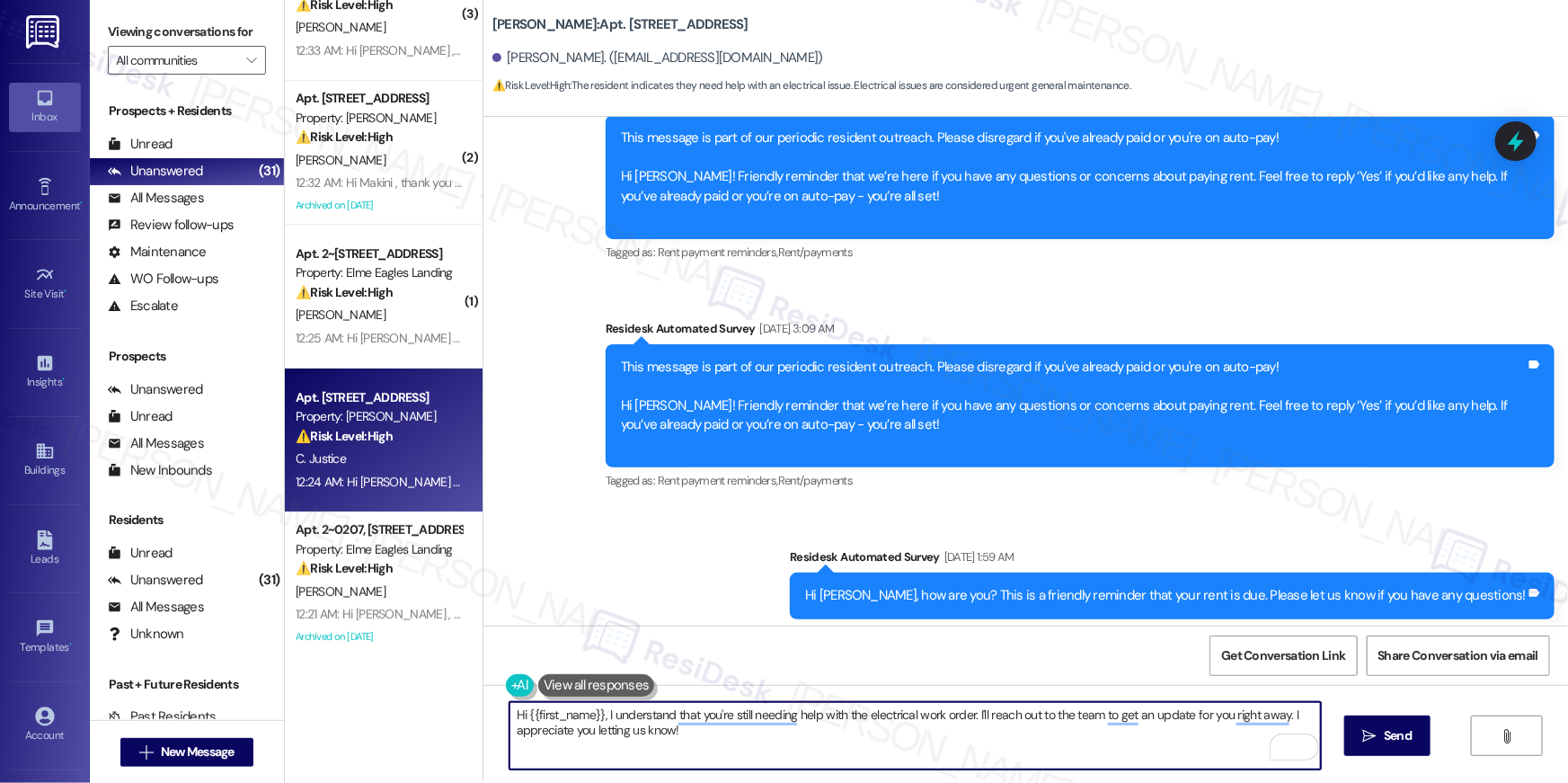
click at [986, 763] on textarea "Hi {{first_name}}, I understand that you're still needing help with the electri…" at bounding box center [914, 735] width 811 height 67
type textarea "Hi {{first_name}}, I understand that you're still needing help with the electri…"
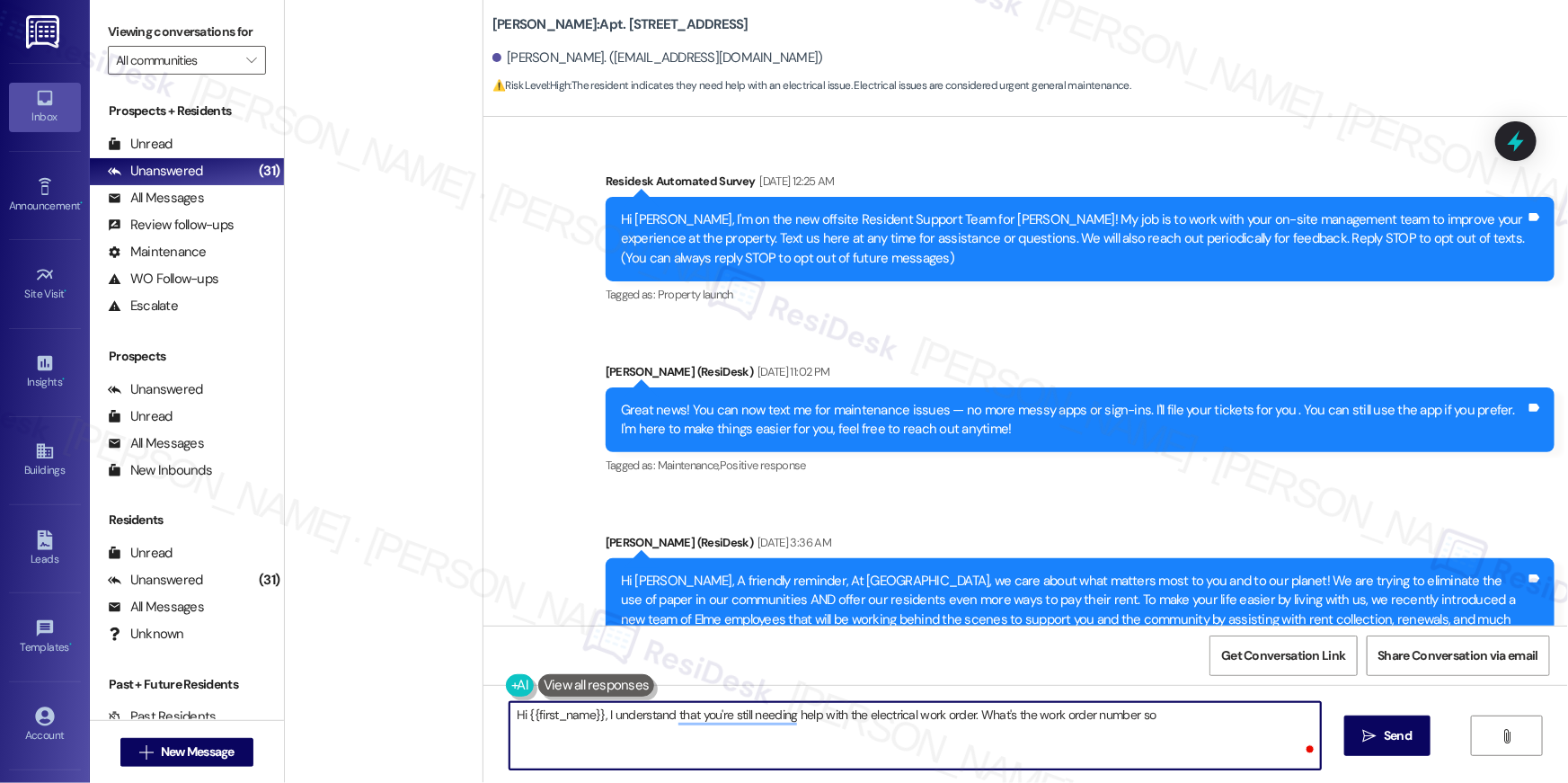
scroll to position [6517, 0]
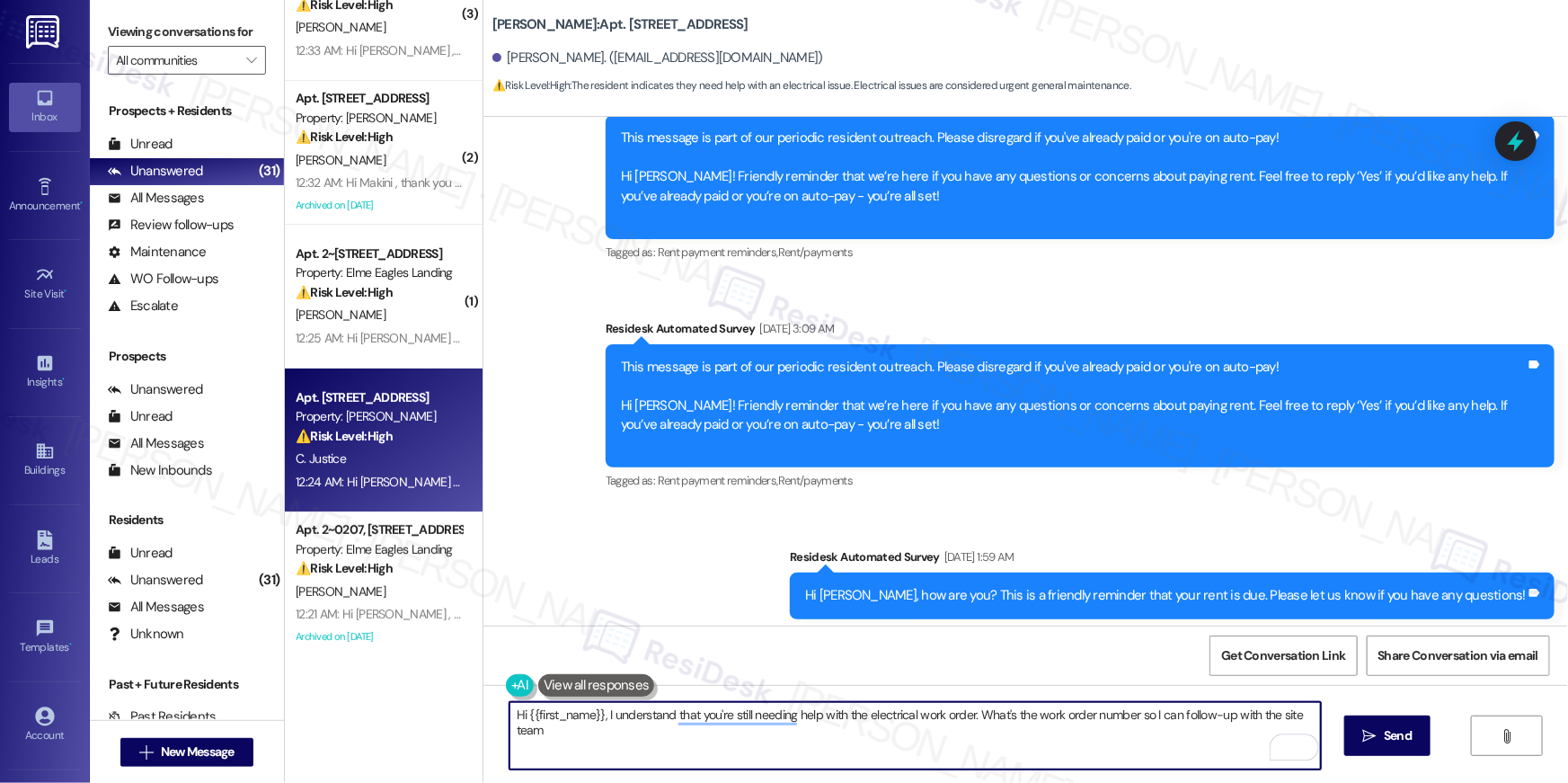
type textarea "Hi {{first_name}}, I understand that you're still needing help with the electri…"
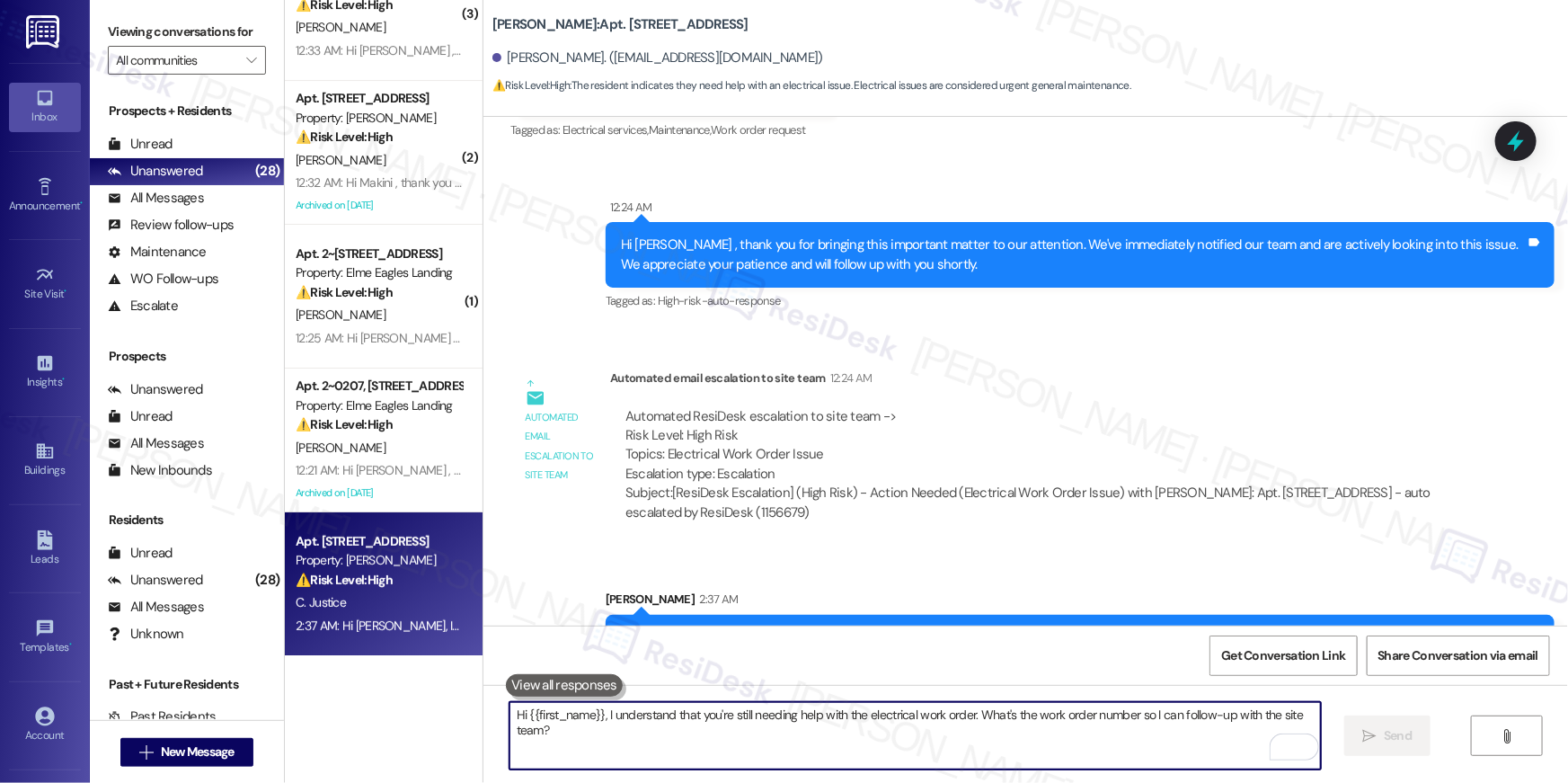
scroll to position [8643, 0]
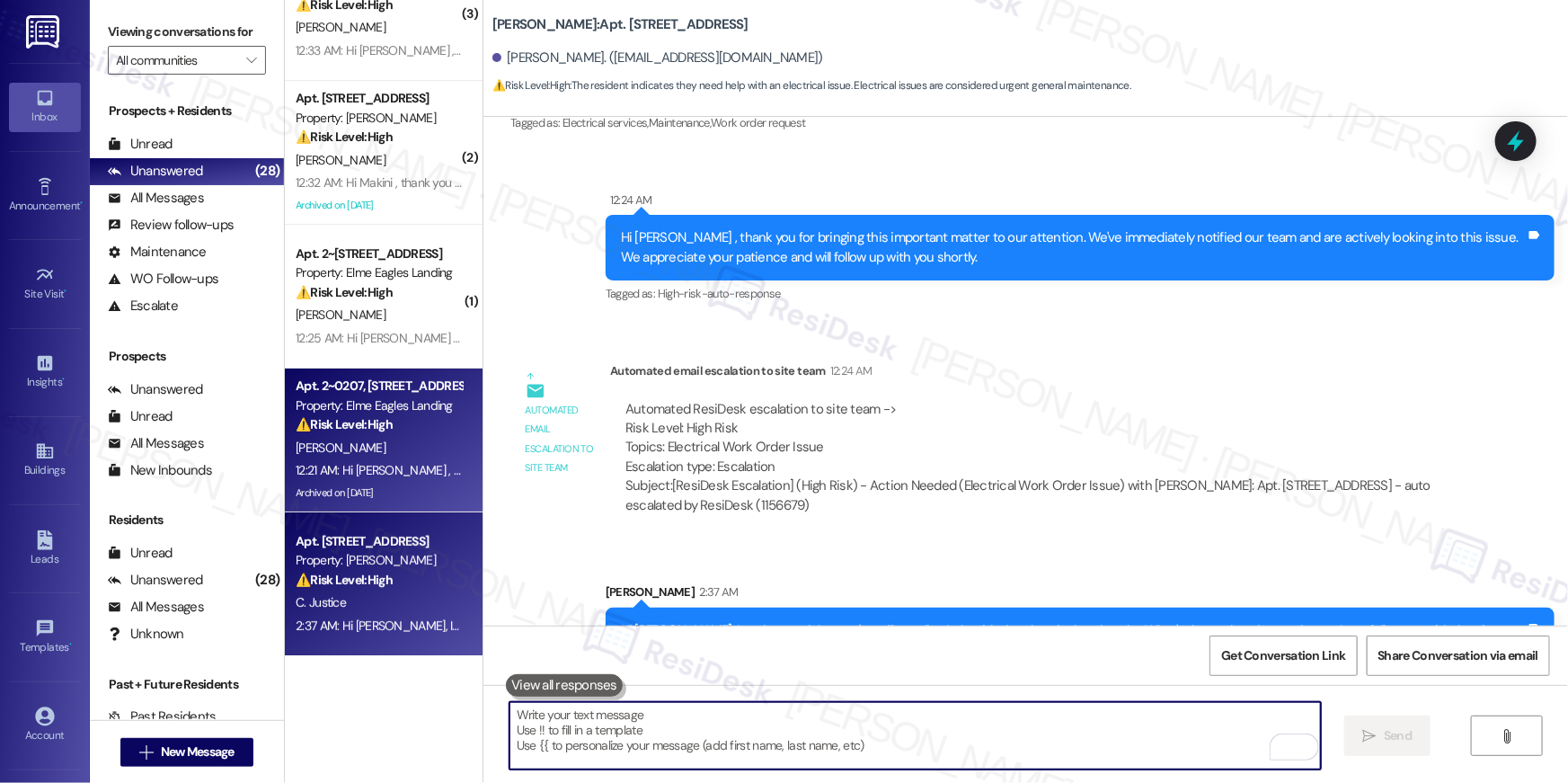
click at [384, 469] on div "12:21 AM: Hi Mark , thank you for bringing this important matter to our attenti…" at bounding box center [892, 471] width 1194 height 17
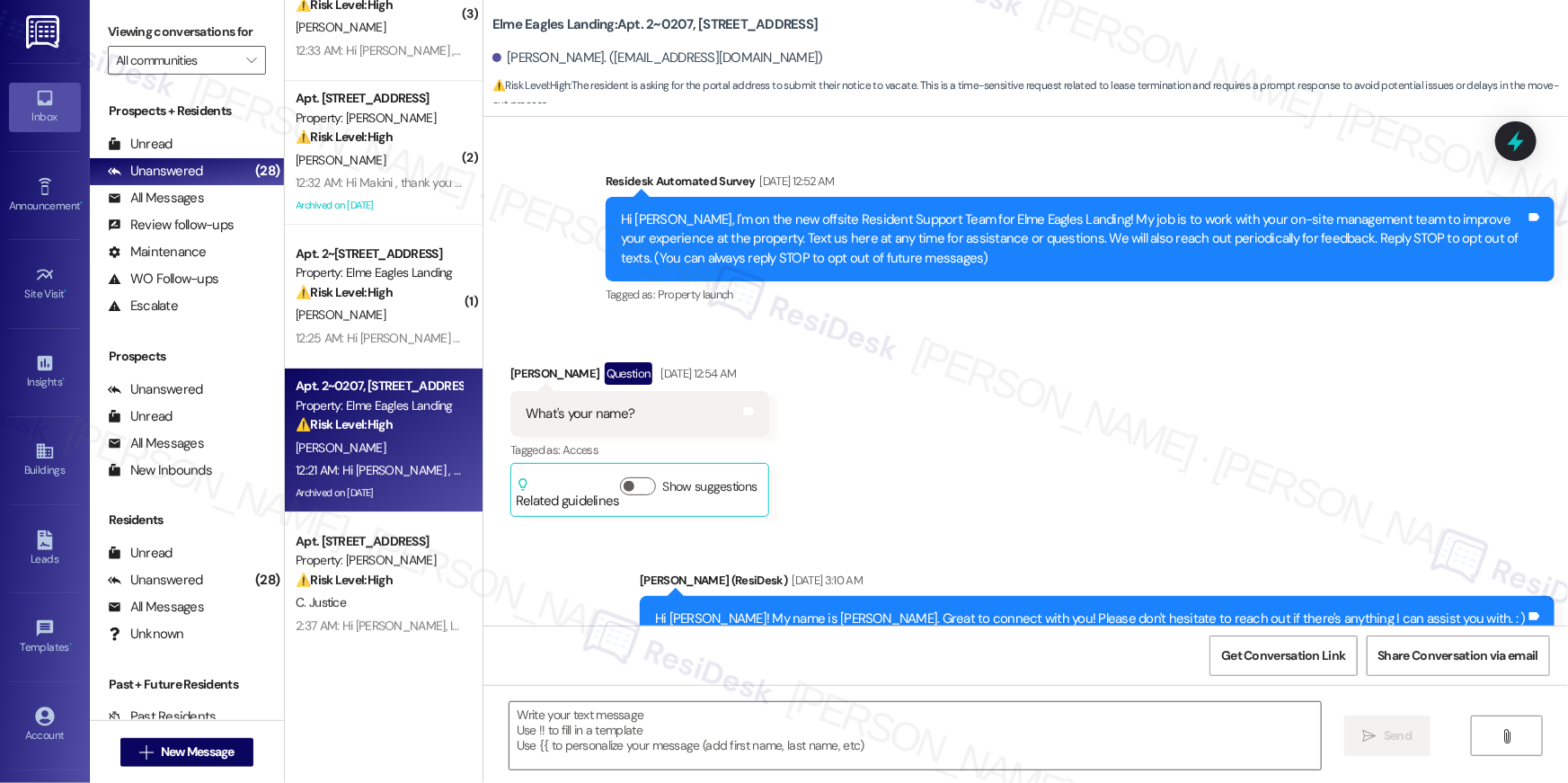
type textarea "Fetching suggested responses. Please feel free to read through the conversation…"
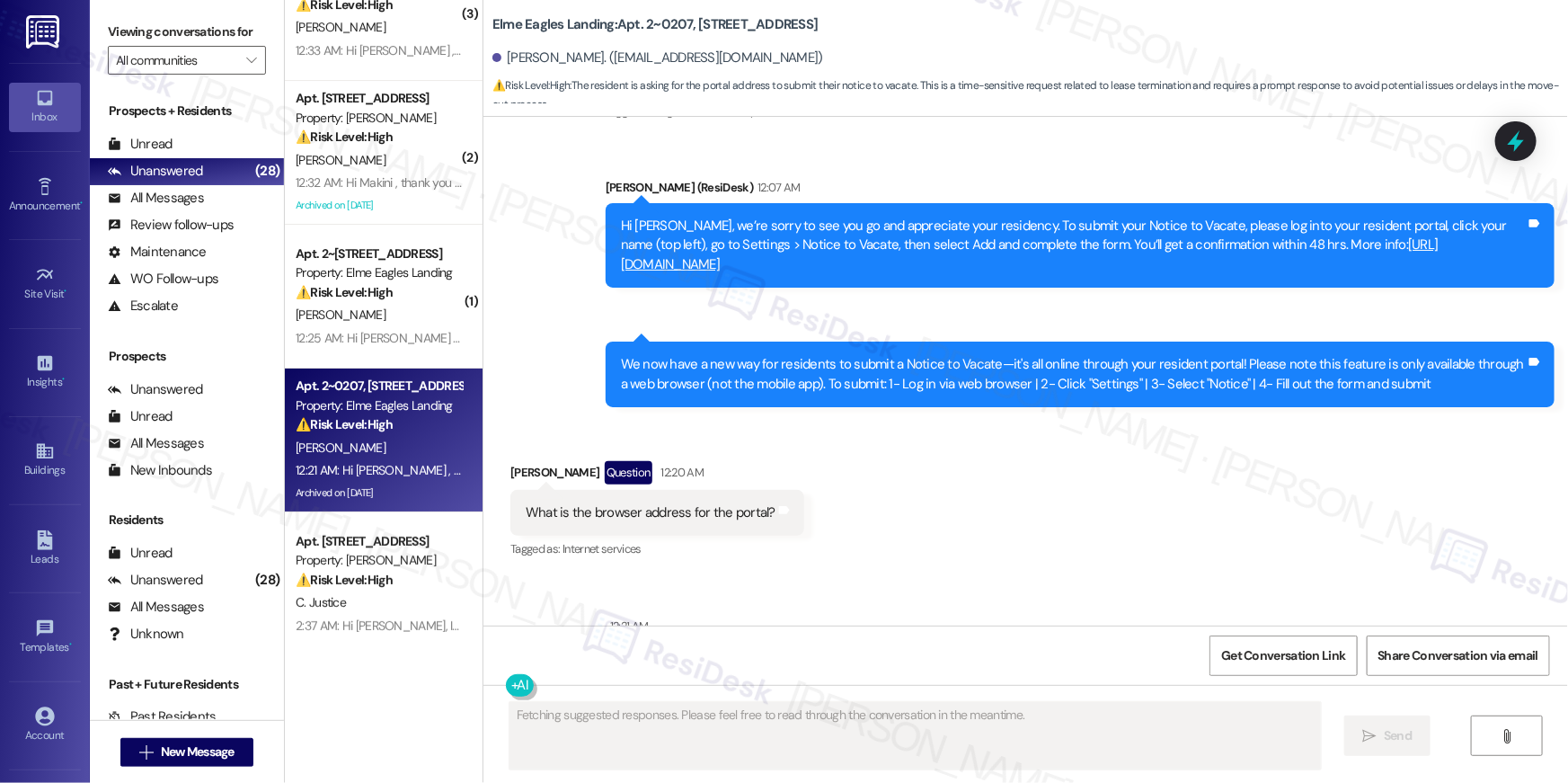
scroll to position [28449, 0]
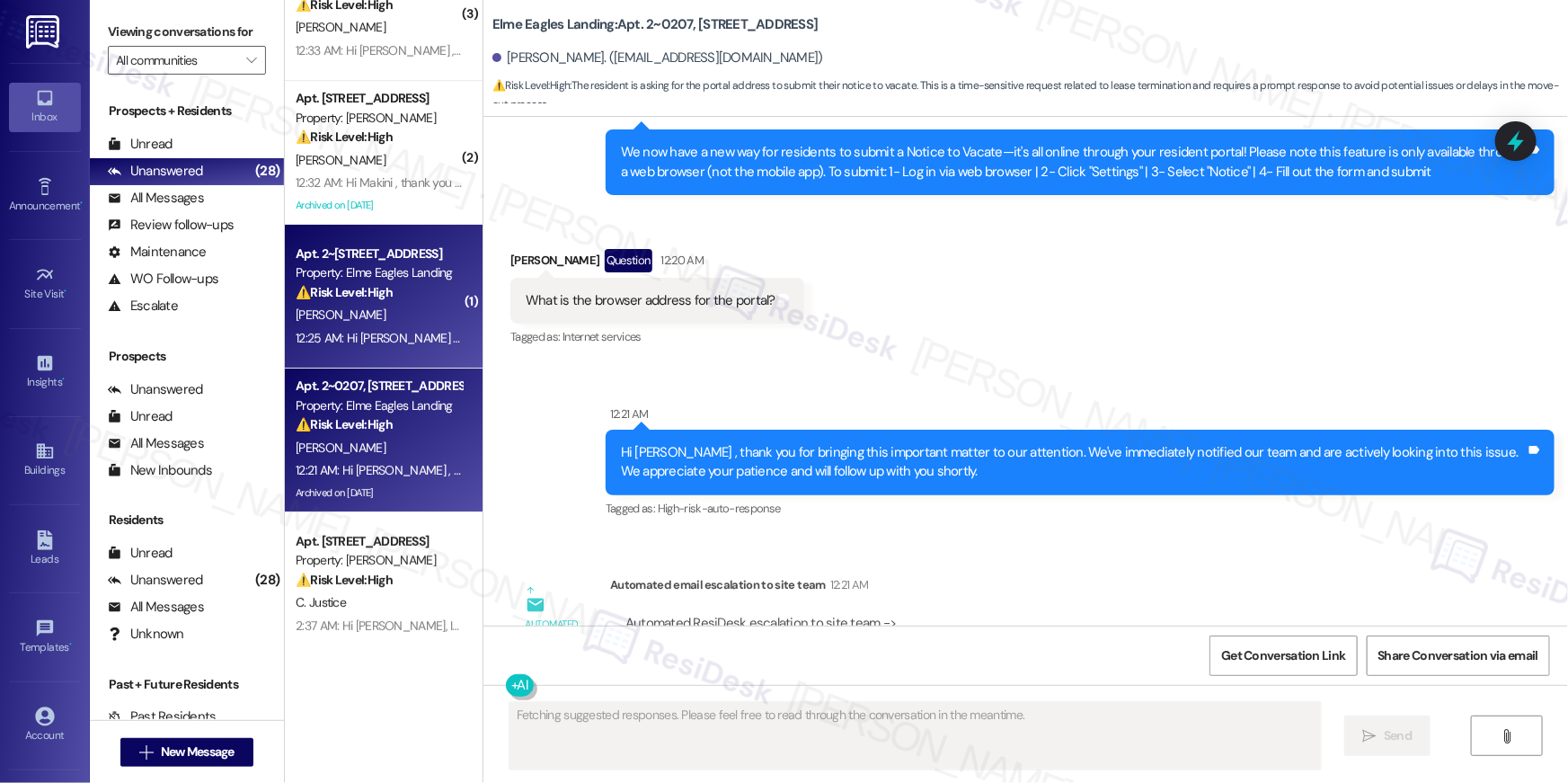
click at [335, 316] on span "[PERSON_NAME]" at bounding box center [341, 315] width 90 height 17
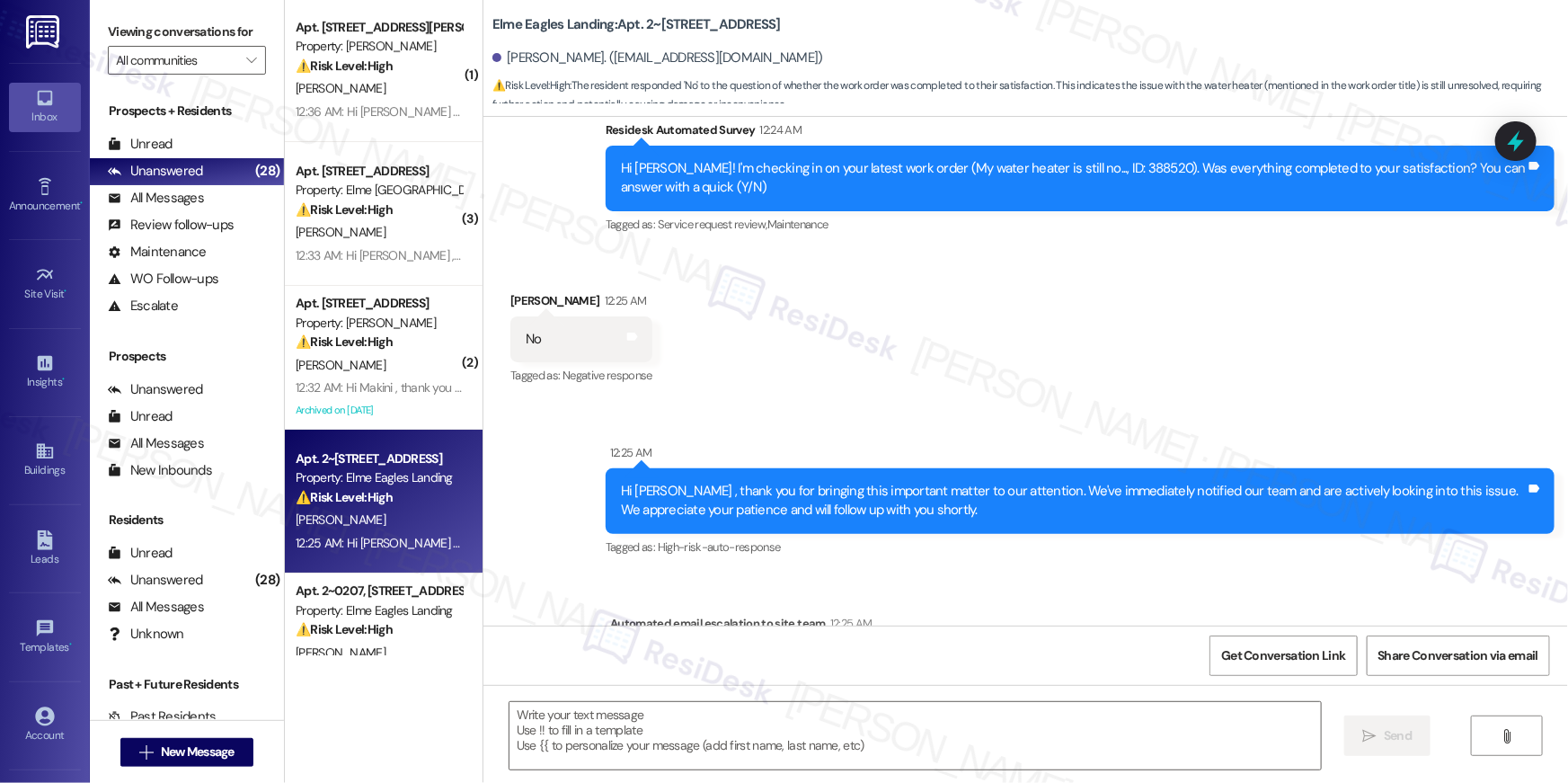
scroll to position [483, 0]
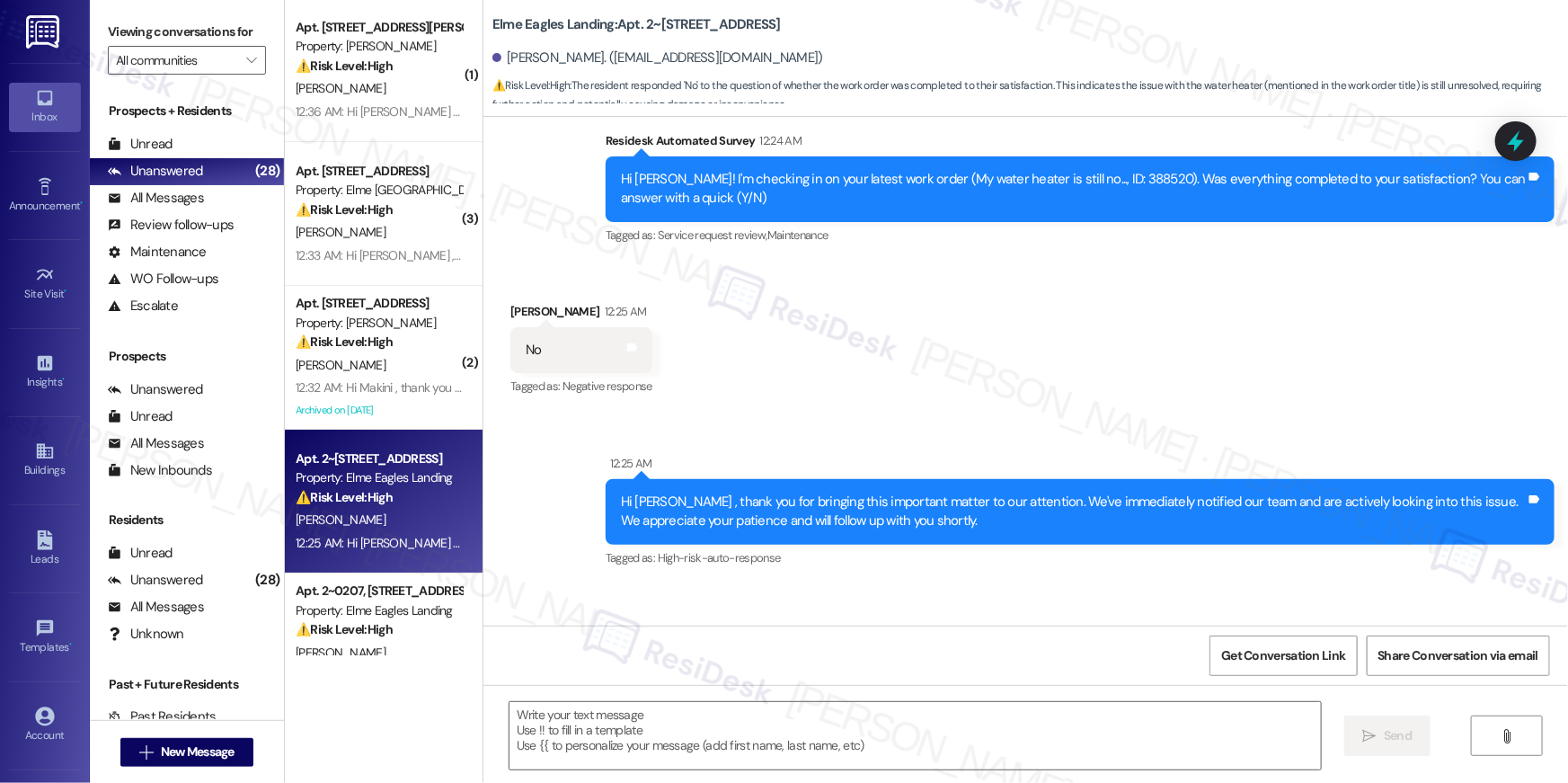
click at [1064, 182] on div "Hi Vivian! I'm checking in on your latest work order (My water heater is still …" at bounding box center [1073, 189] width 905 height 39
click at [753, 733] on textarea at bounding box center [914, 735] width 811 height 67
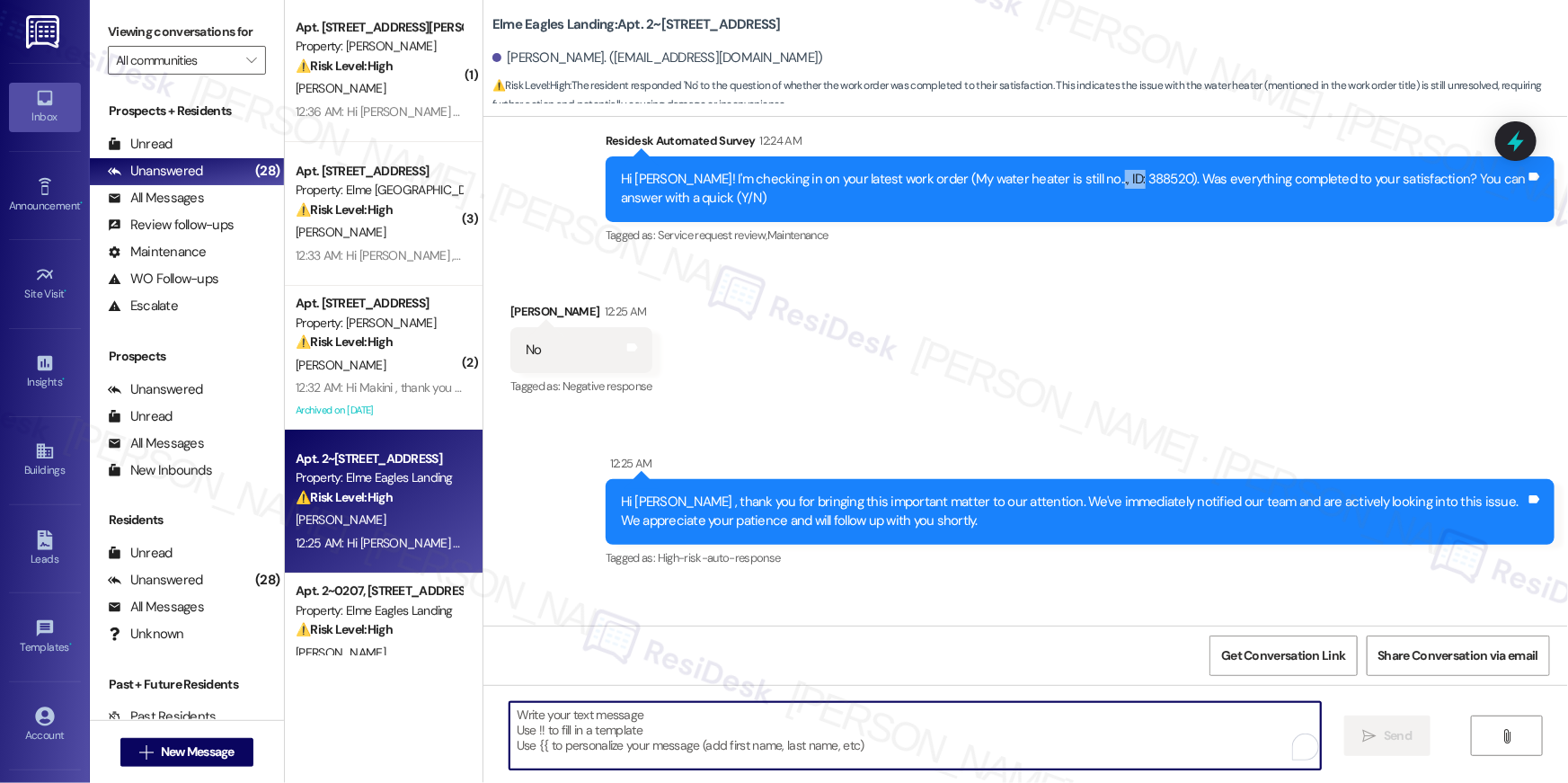
paste textarea "Hi {{first_name}}, I’m sorry to hear your work order hasn’t been completed. Cou…"
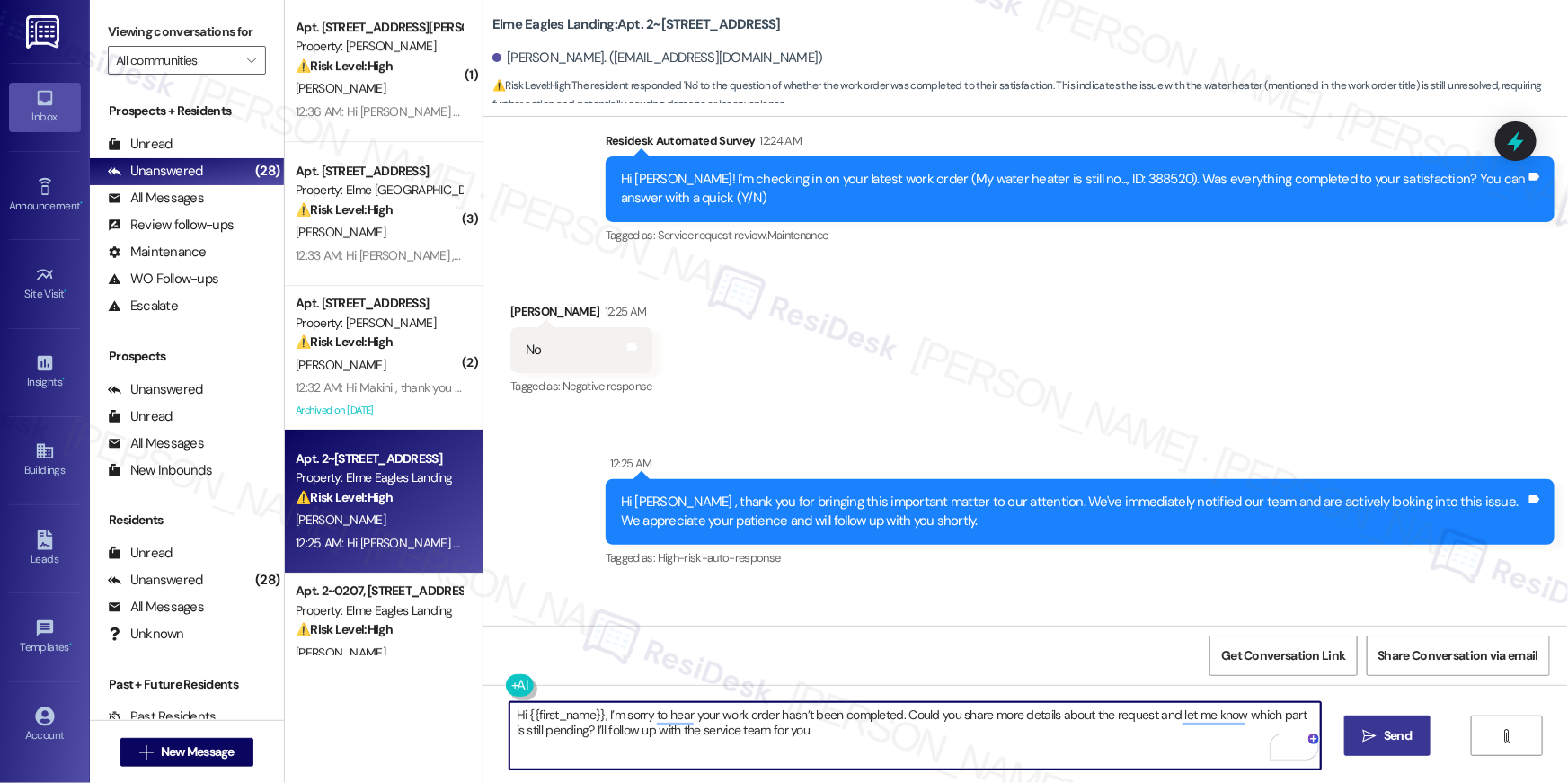
type textarea "Hi {{first_name}}, I’m sorry to hear your work order hasn’t been completed. Cou…"
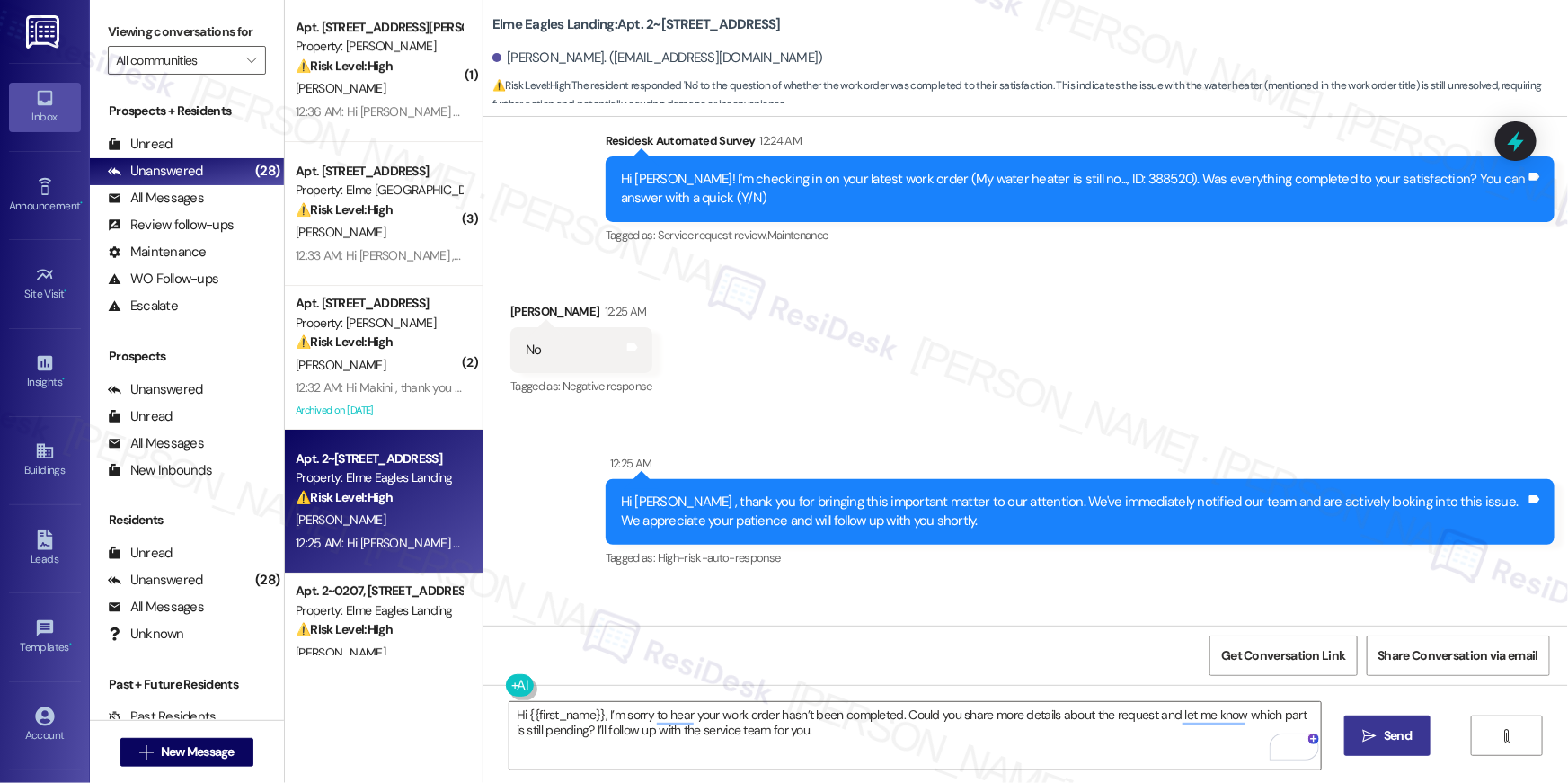
click at [1373, 744] on span " Send" at bounding box center [1387, 735] width 56 height 18
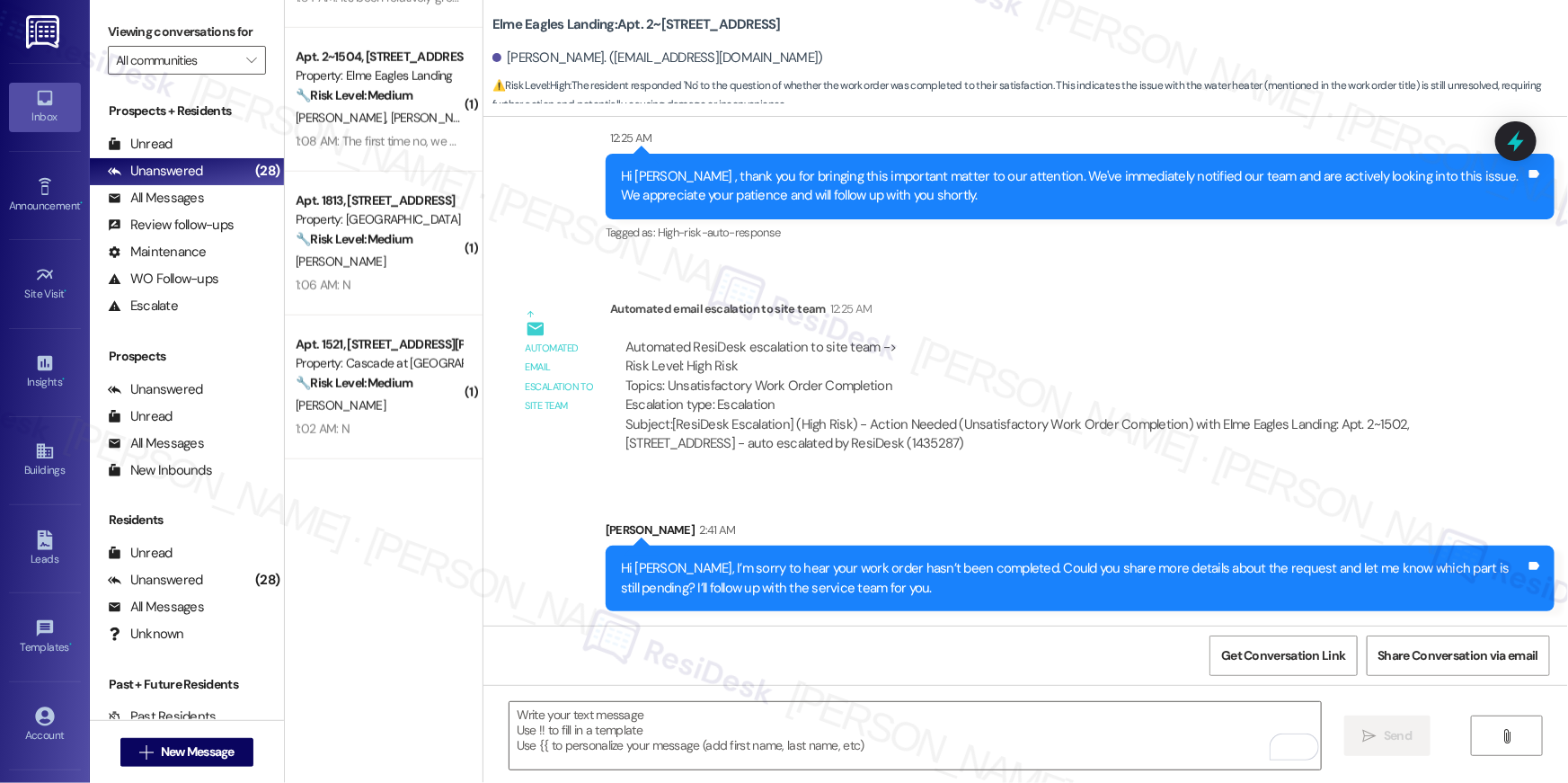
scroll to position [0, 0]
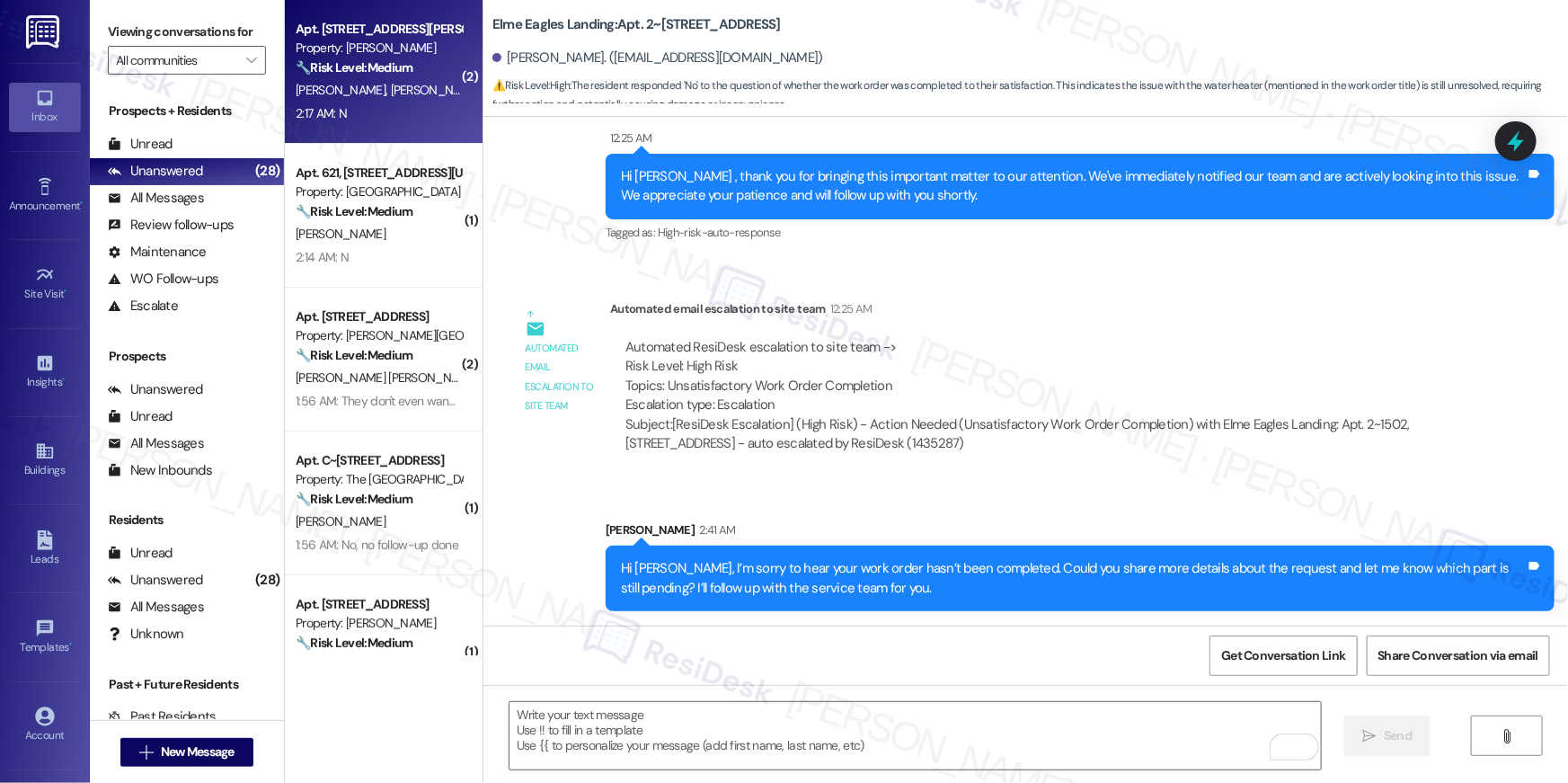
click at [419, 94] on div "T. Malcolm T. Williams" at bounding box center [378, 90] width 169 height 22
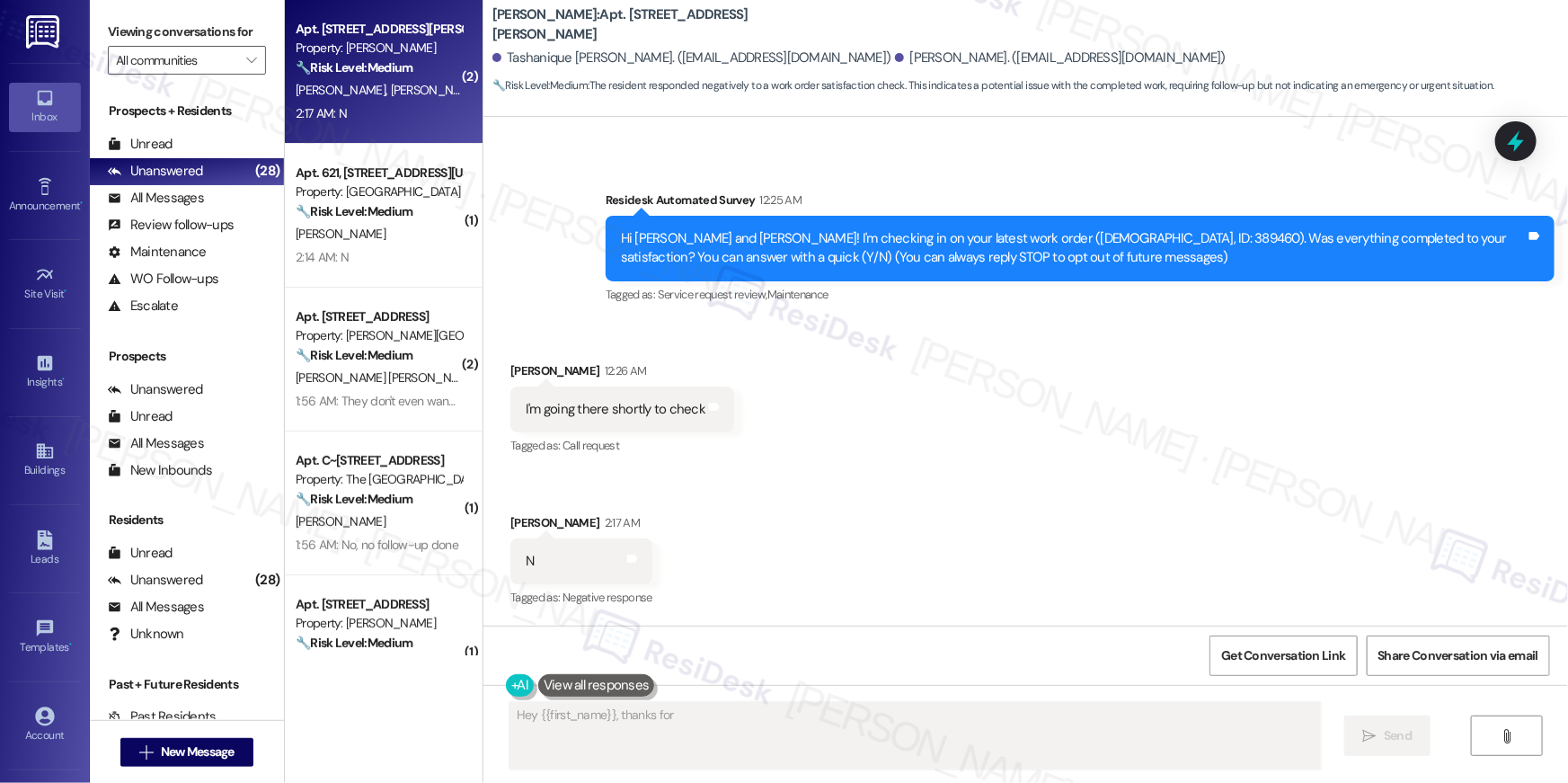
scroll to position [86, 0]
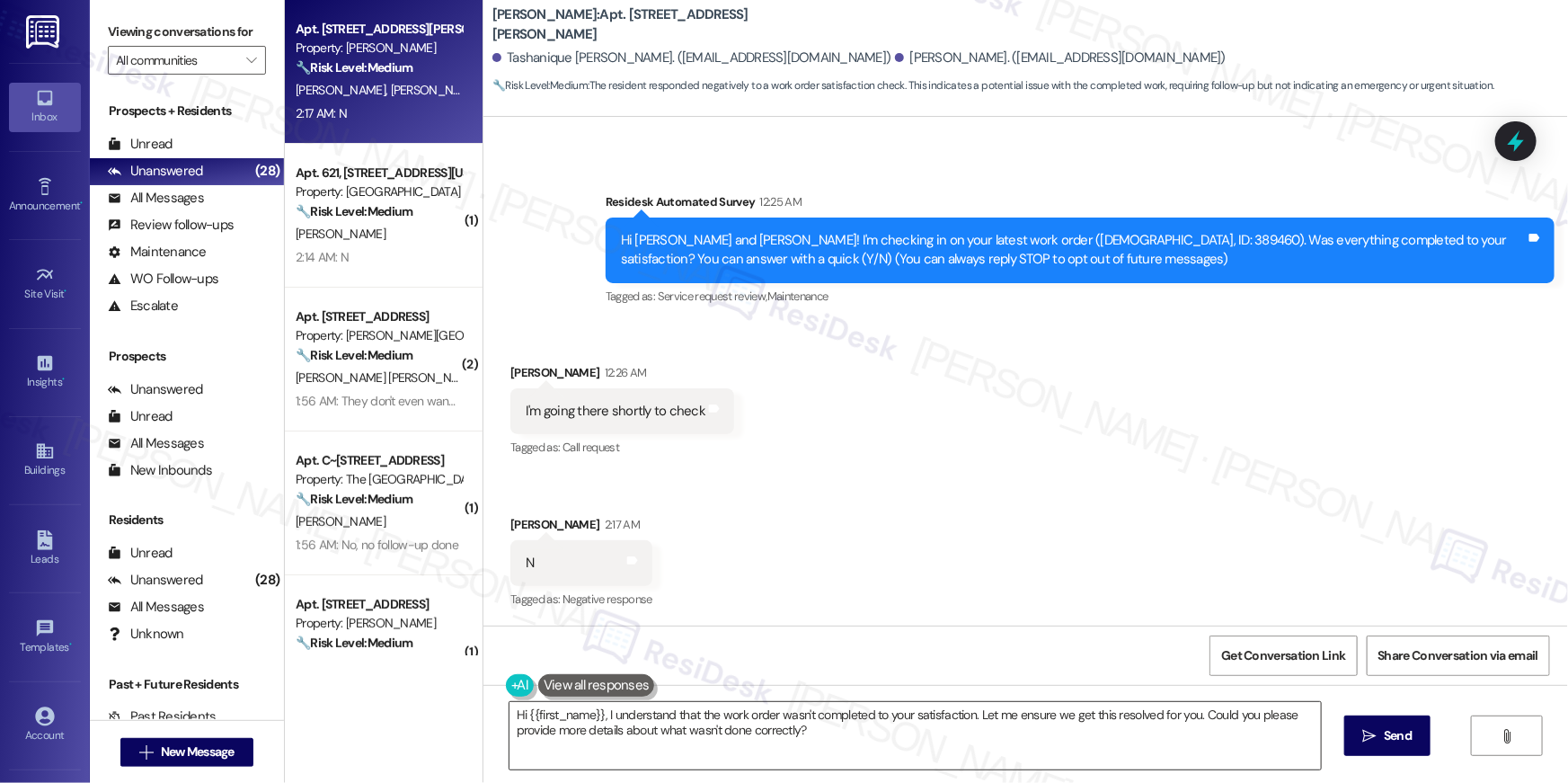
click at [966, 742] on textarea "Hi {{first_name}}, I understand that the work order wasn't completed to your sa…" at bounding box center [914, 735] width 811 height 67
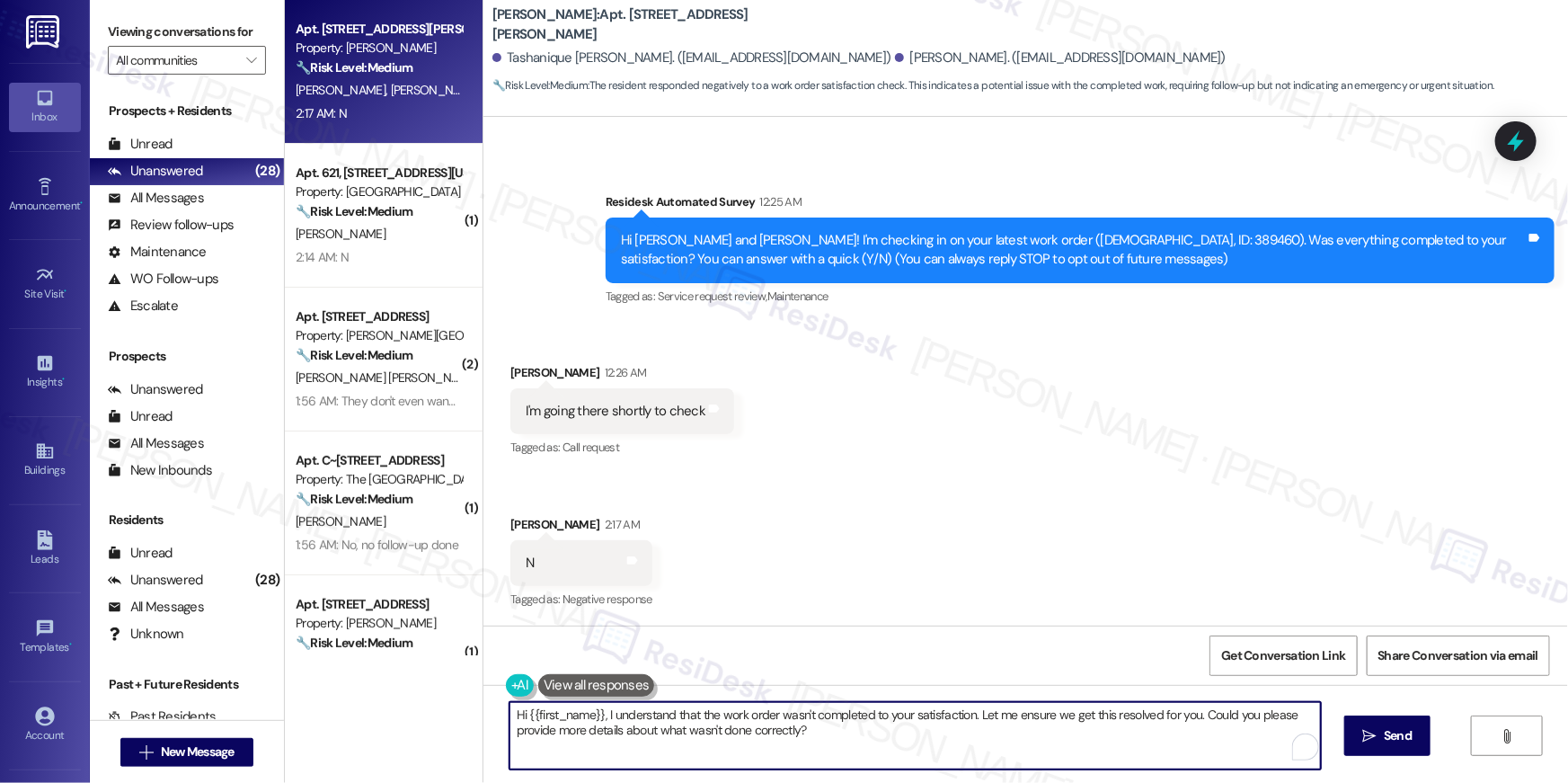
paste textarea "’m sorry to hear your work order hasn’t been completed. Could you share more de…"
click at [1404, 742] on span "Send" at bounding box center [1398, 735] width 28 height 18
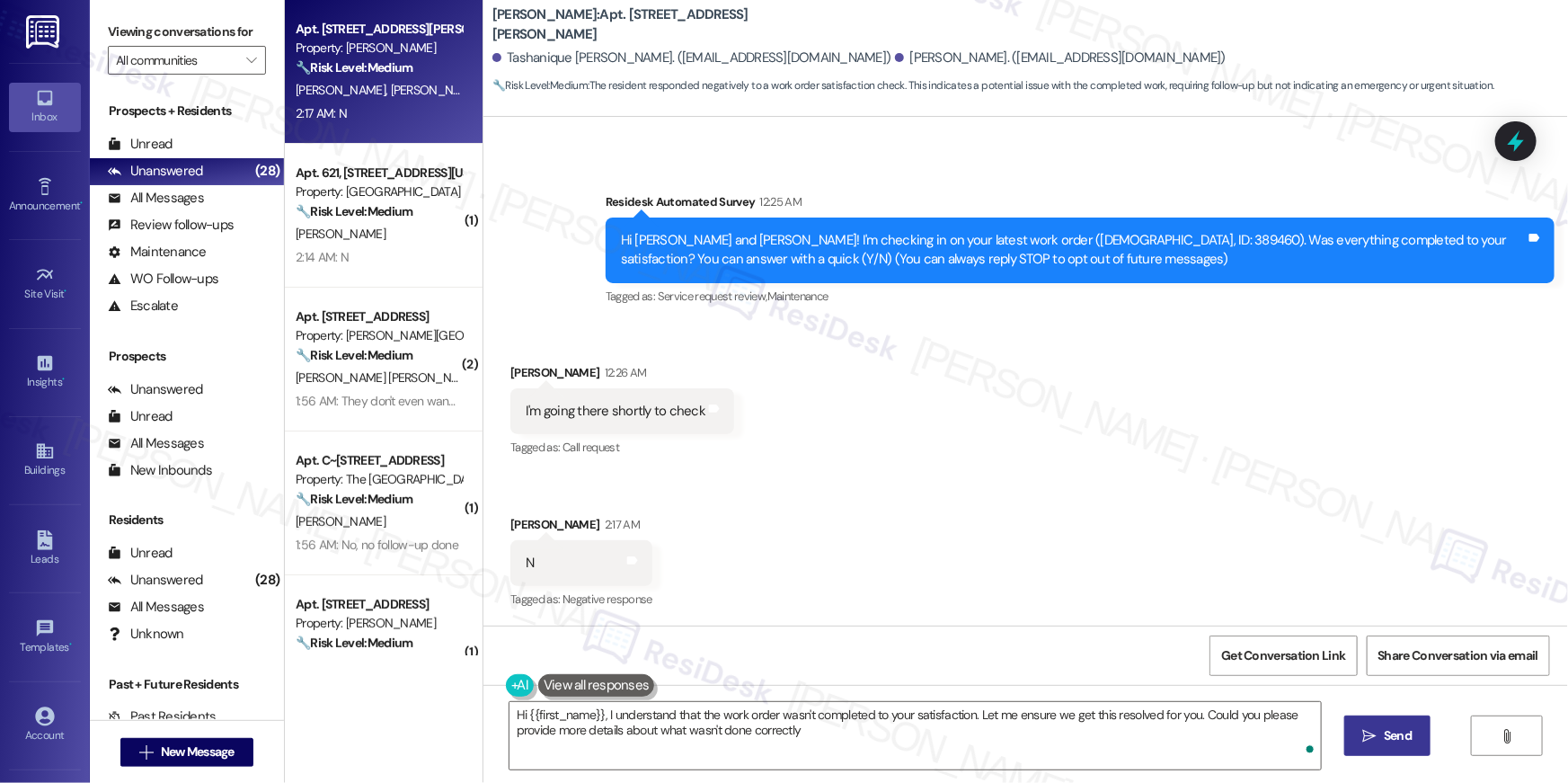
type textarea "Hi {{first_name}}, I understand that the work order wasn't completed to your sa…"
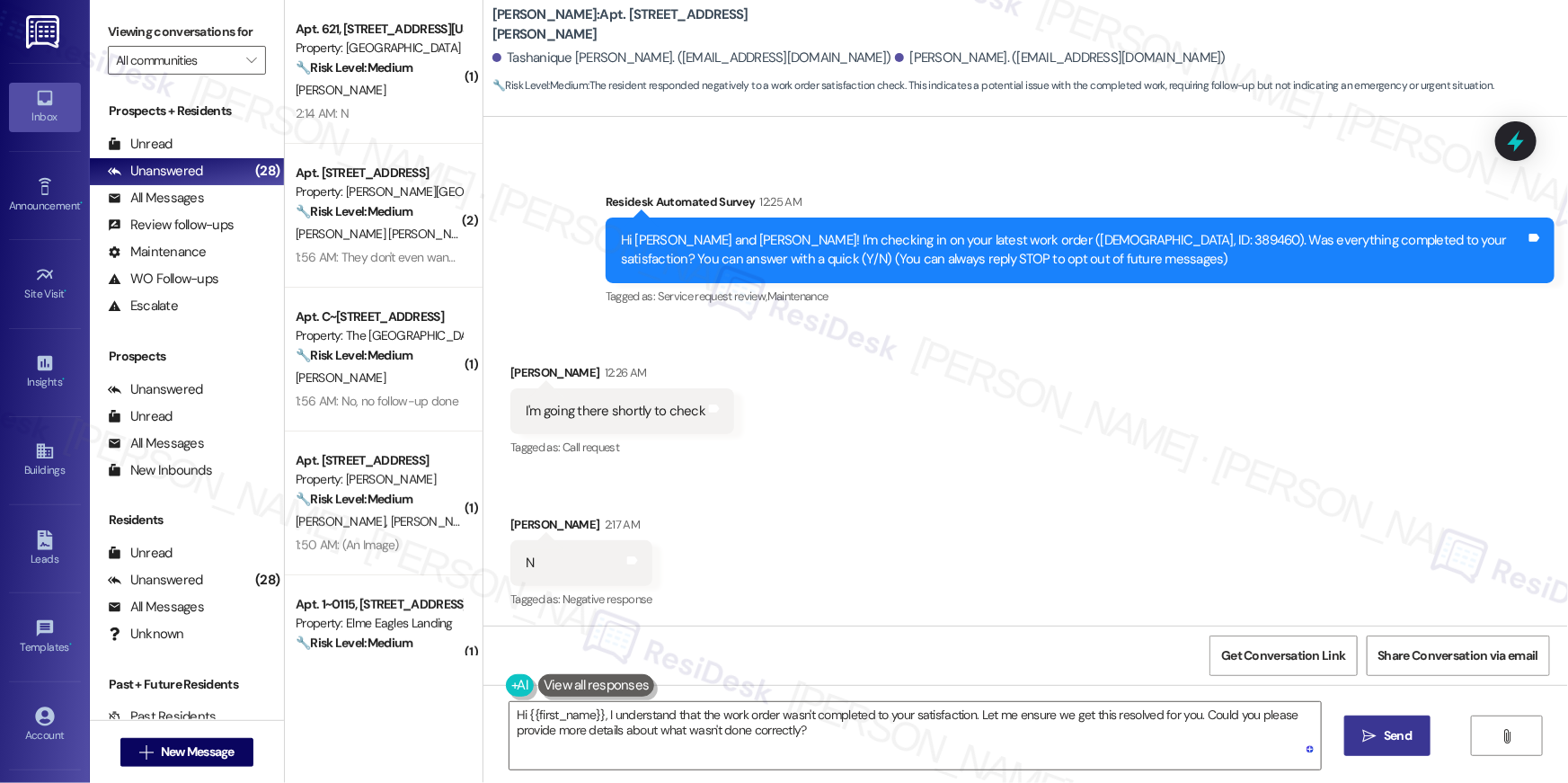
scroll to position [231, 0]
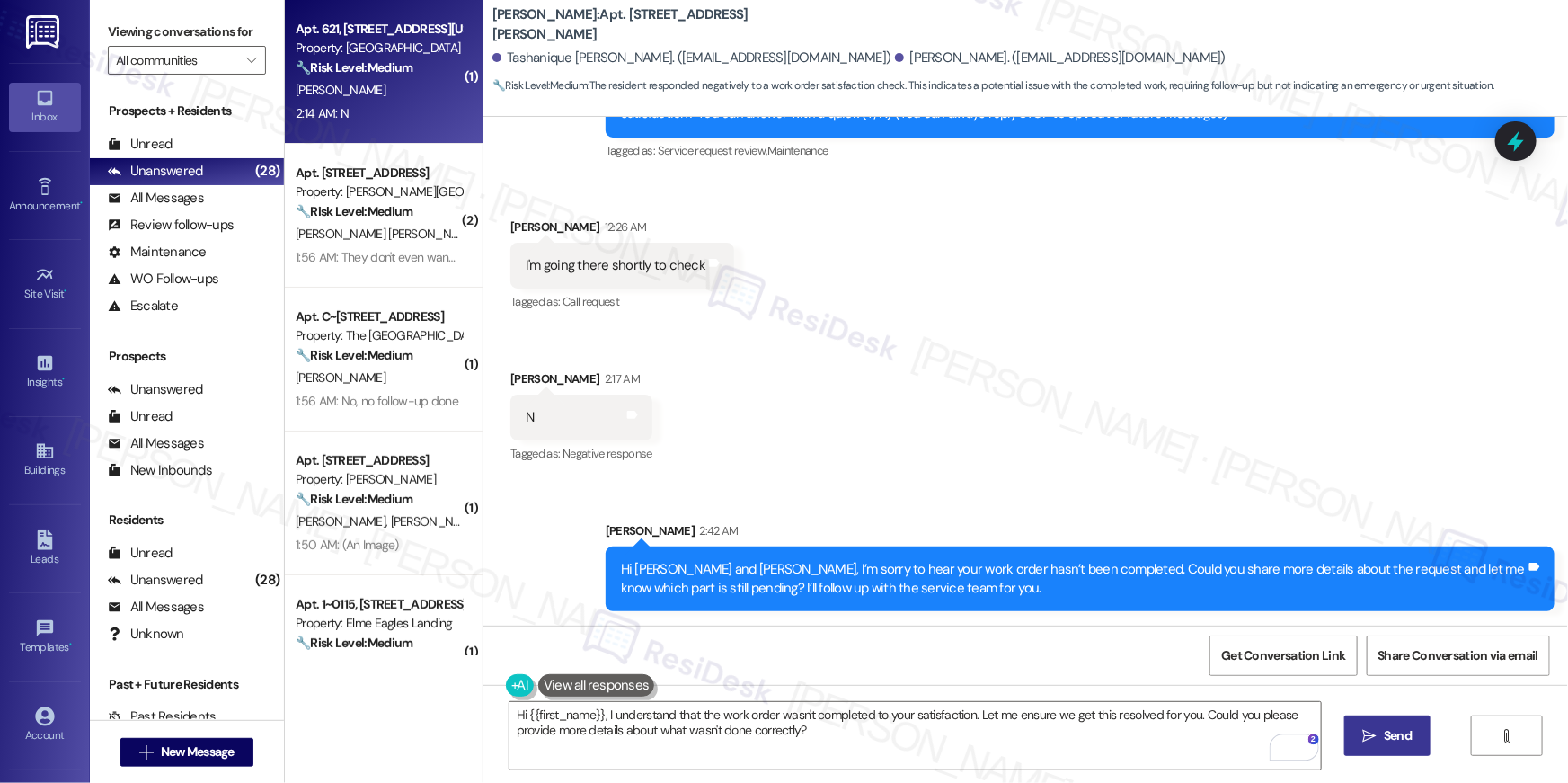
click at [359, 55] on div "Property: [GEOGRAPHIC_DATA]" at bounding box center [378, 48] width 167 height 18
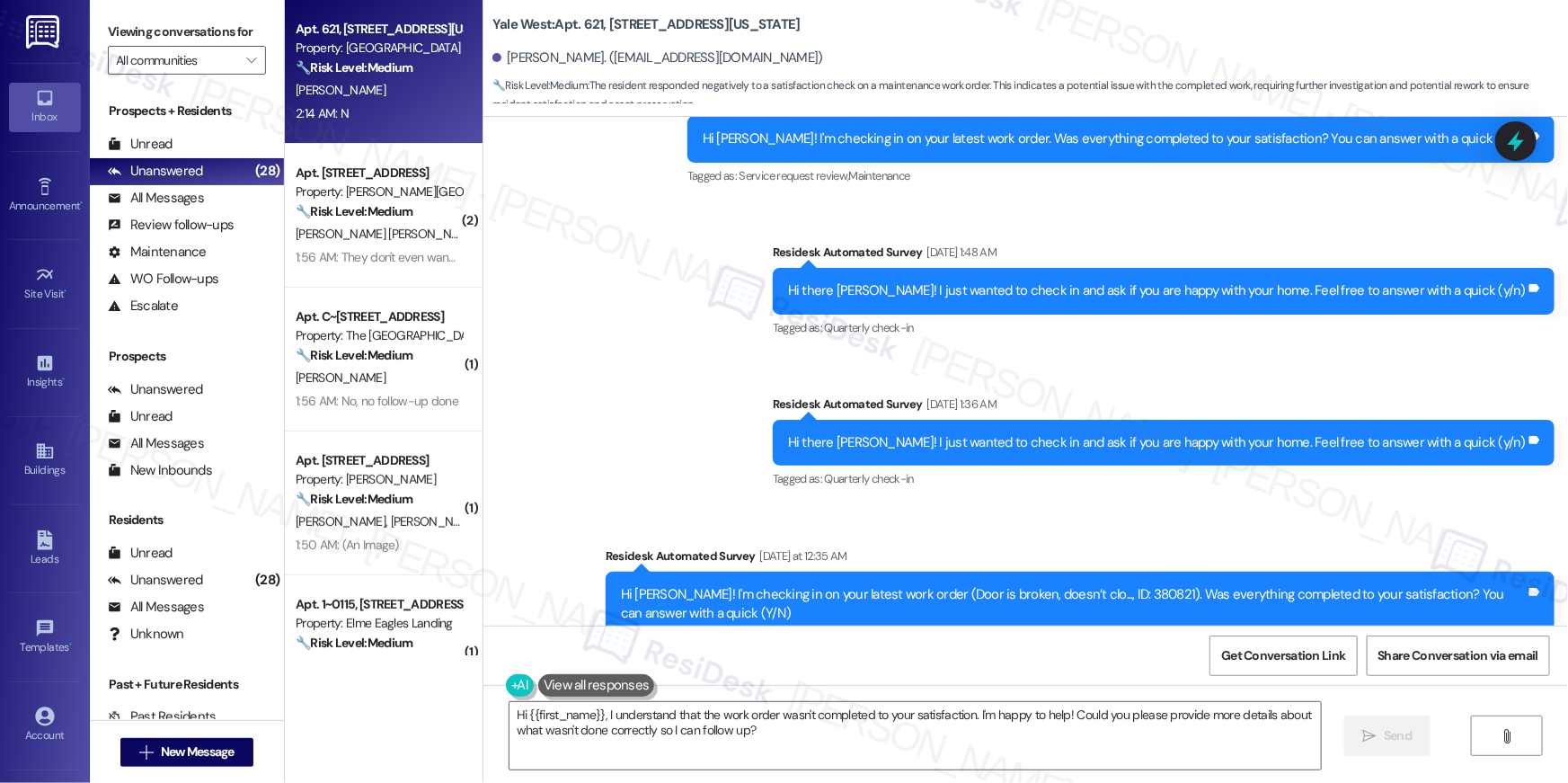
scroll to position [298, 0]
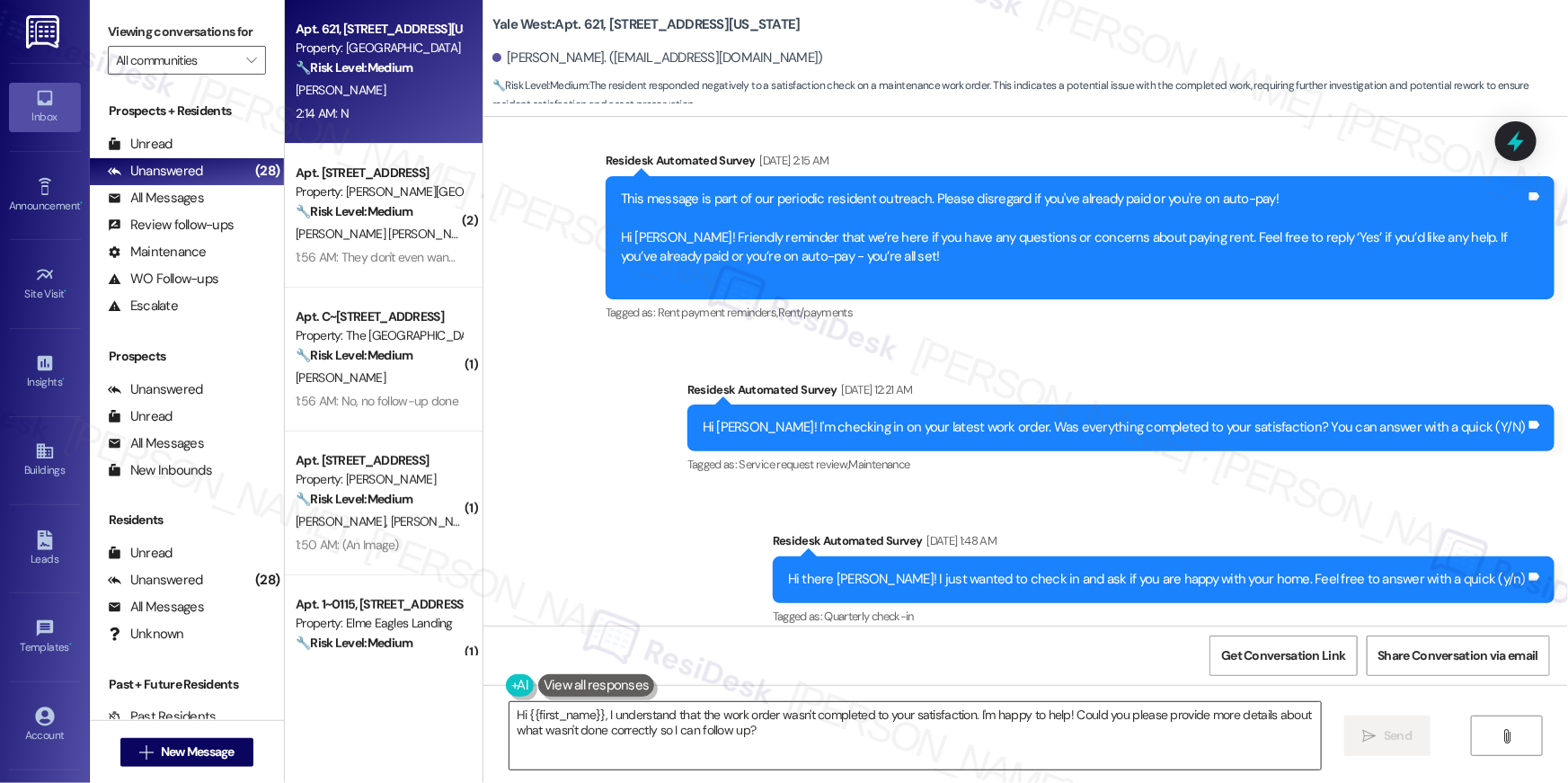
click at [1033, 763] on textarea "Hi {{first_name}}, I understand that the work order wasn't completed to your sa…" at bounding box center [914, 735] width 811 height 67
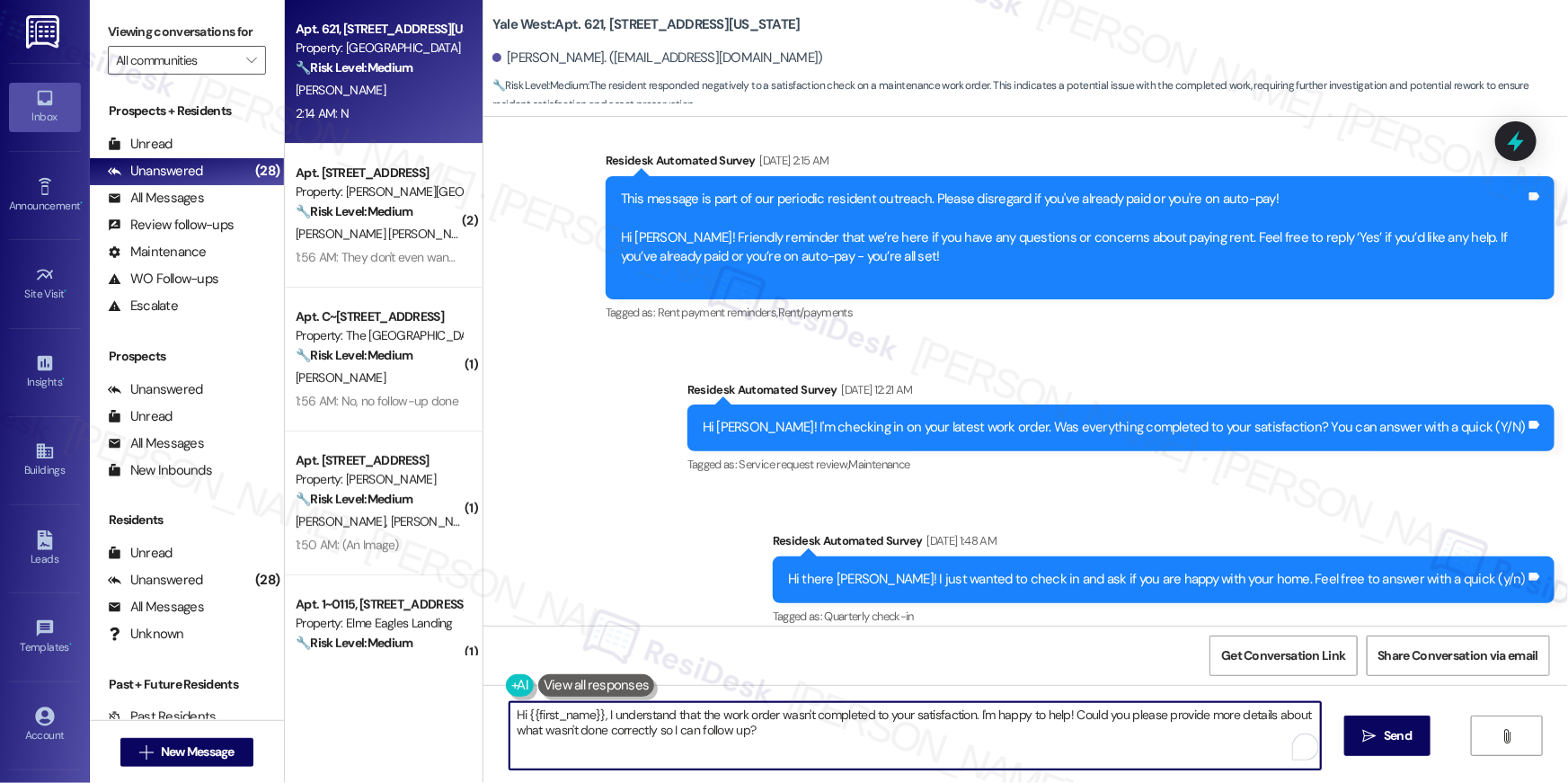
click at [1032, 742] on textarea "Hi {{first_name}}, I understand that the work order wasn't completed to your sa…" at bounding box center [914, 735] width 811 height 67
click at [1032, 742] on textarea "Hi {{first_name}}, I understand that the work order wasn't completed to your sa…" at bounding box center [914, 735] width 811 height 67
paste textarea "’m sorry to hear your work order hasn’t been completed. Could you share more de…"
type textarea "Hi {{first_name}}, I’m sorry to hear your work order hasn’t been completed. Cou…"
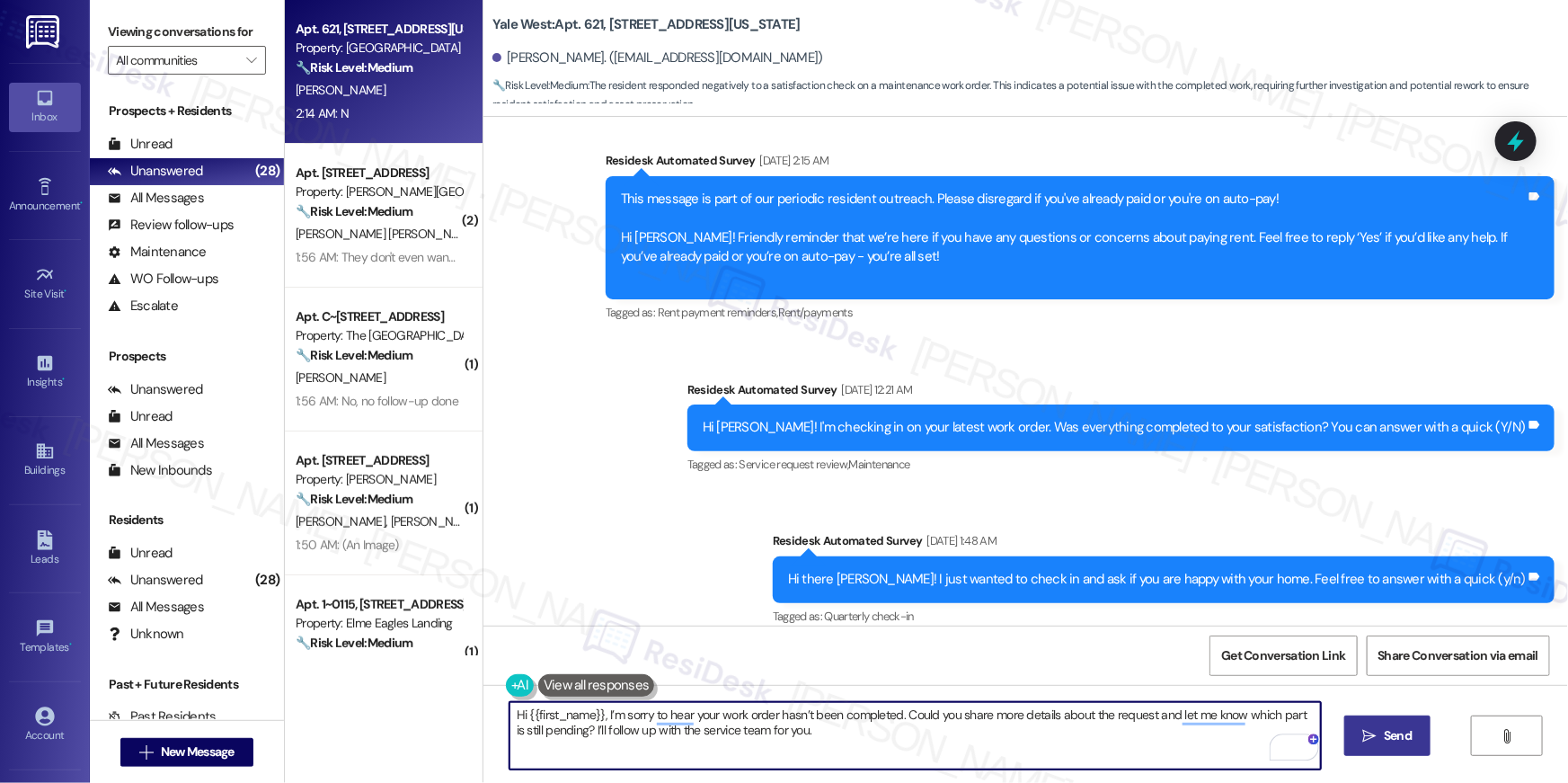
click at [1414, 745] on button " Send" at bounding box center [1388, 736] width 87 height 41
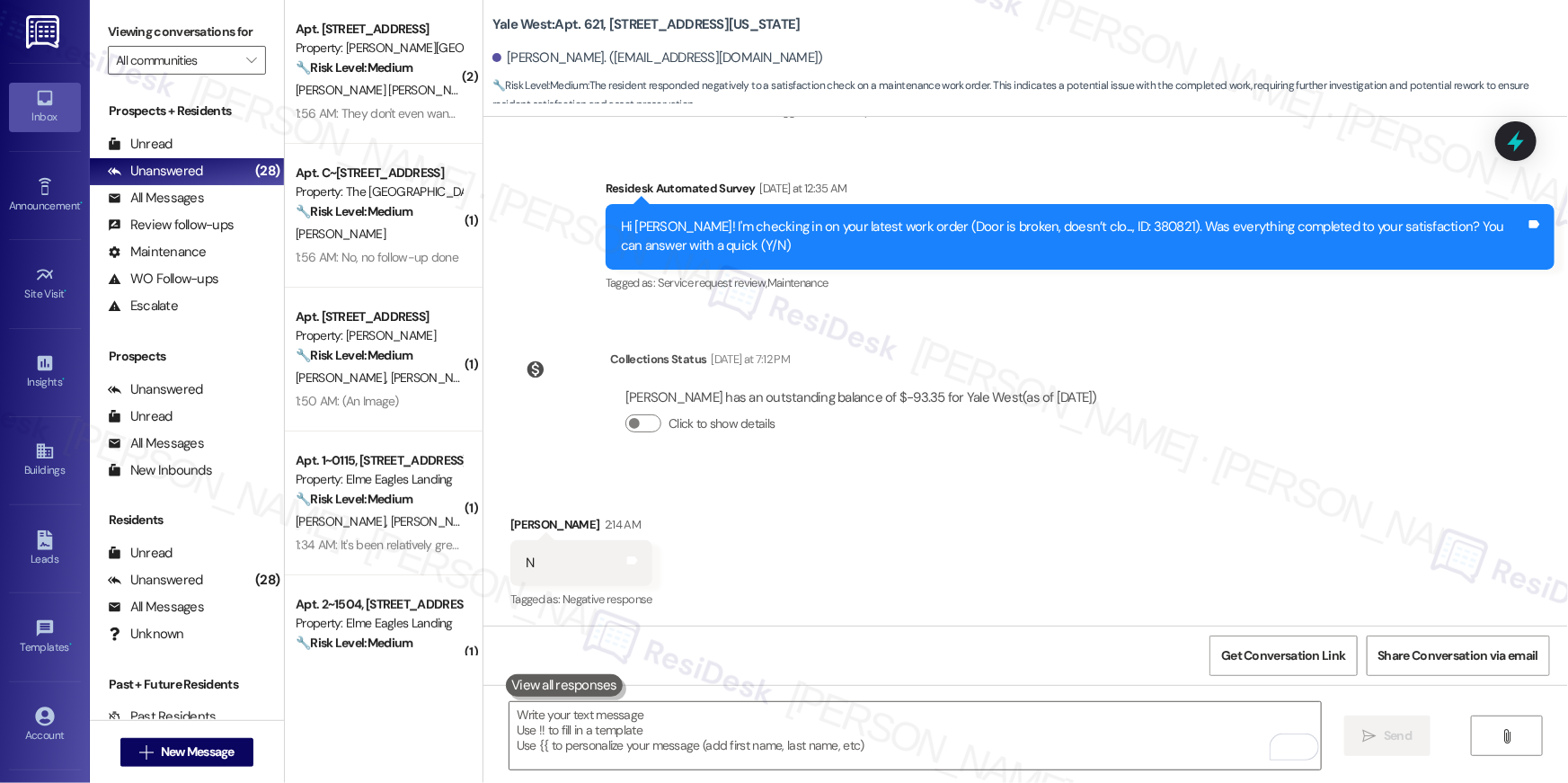
scroll to position [0, 0]
click at [400, 46] on div "Property: [PERSON_NAME][GEOGRAPHIC_DATA]" at bounding box center [378, 48] width 167 height 18
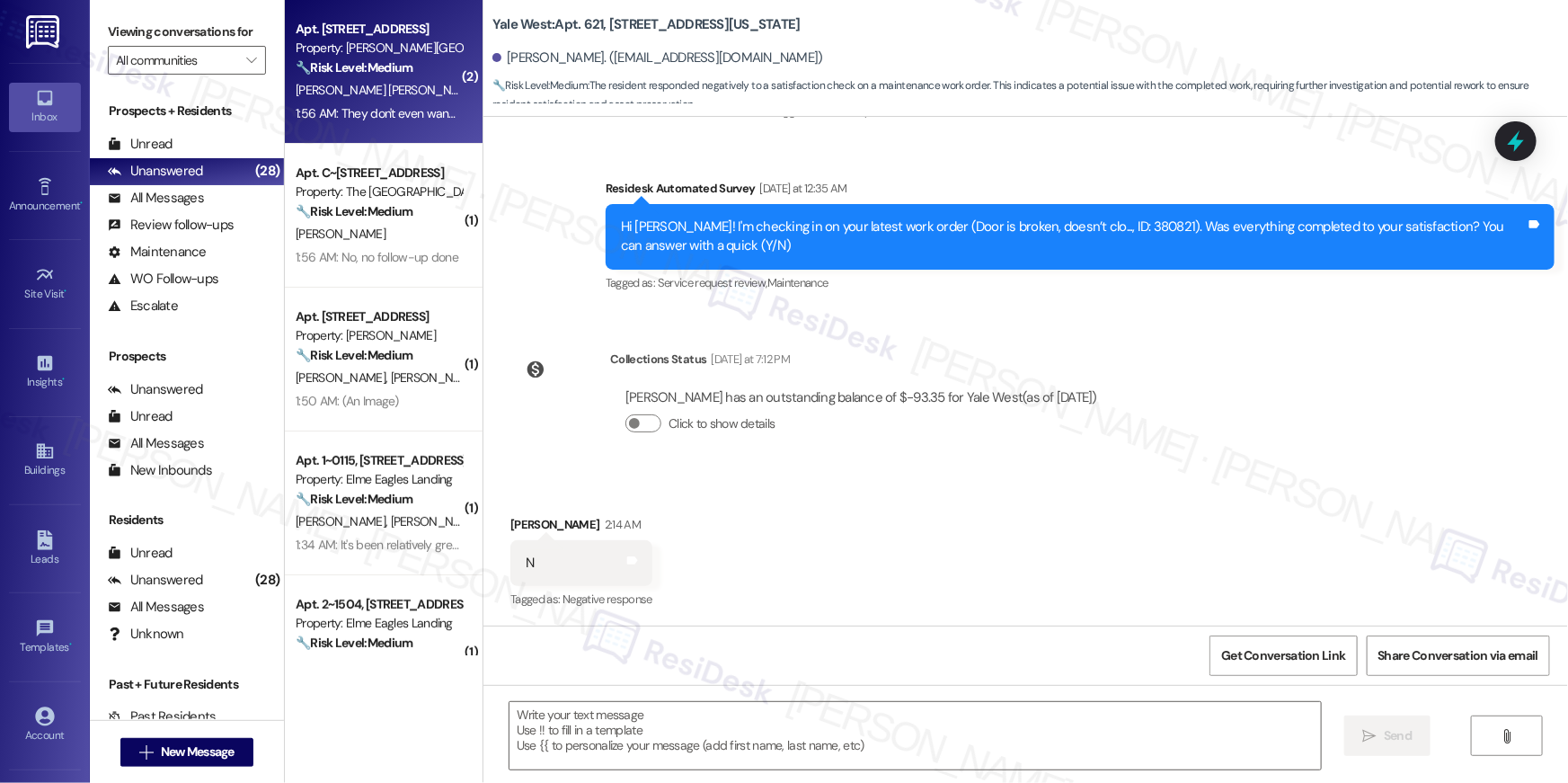
type textarea "Fetching suggested responses. Please feel free to read through the conversation…"
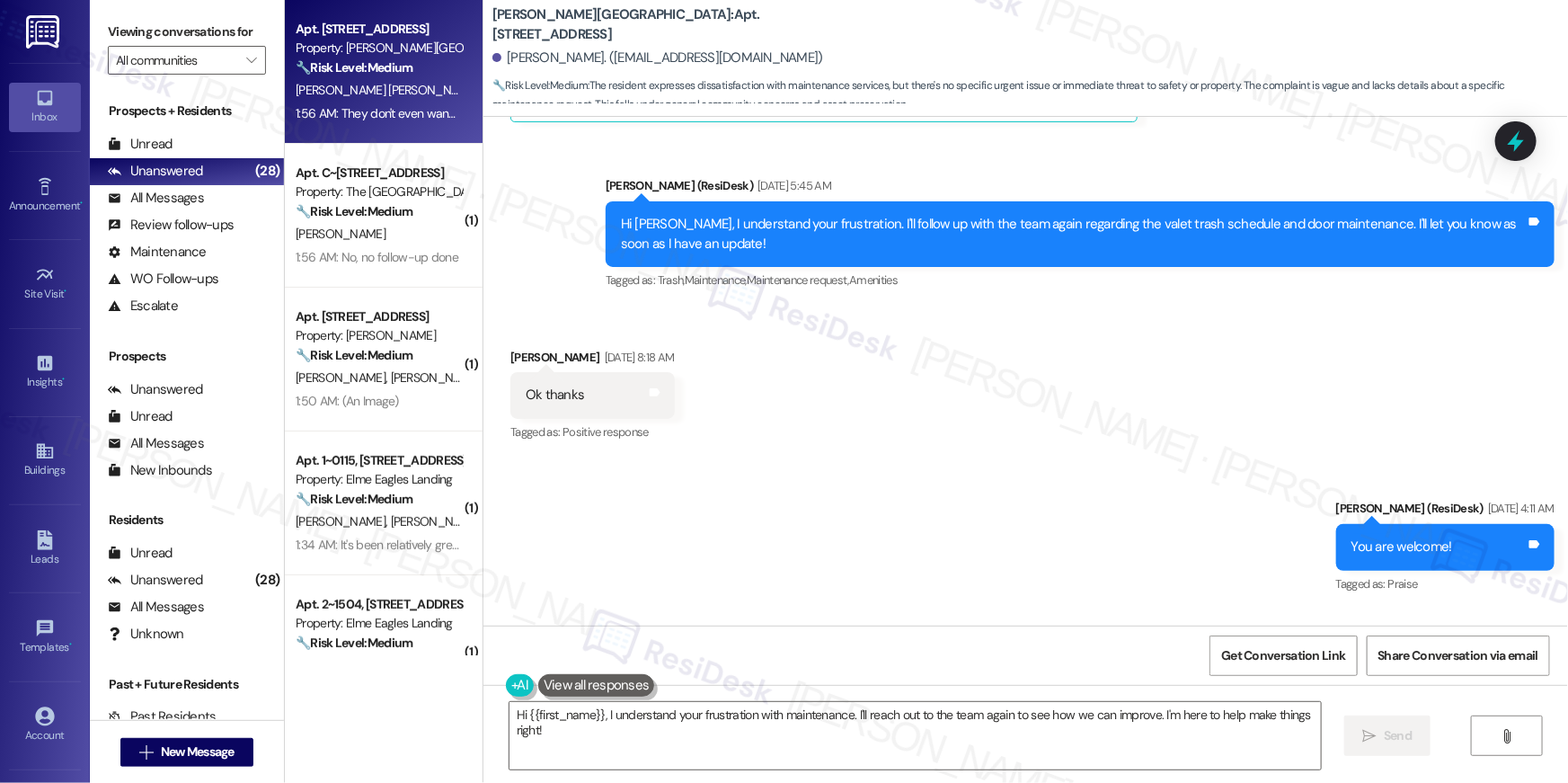
scroll to position [12435, 0]
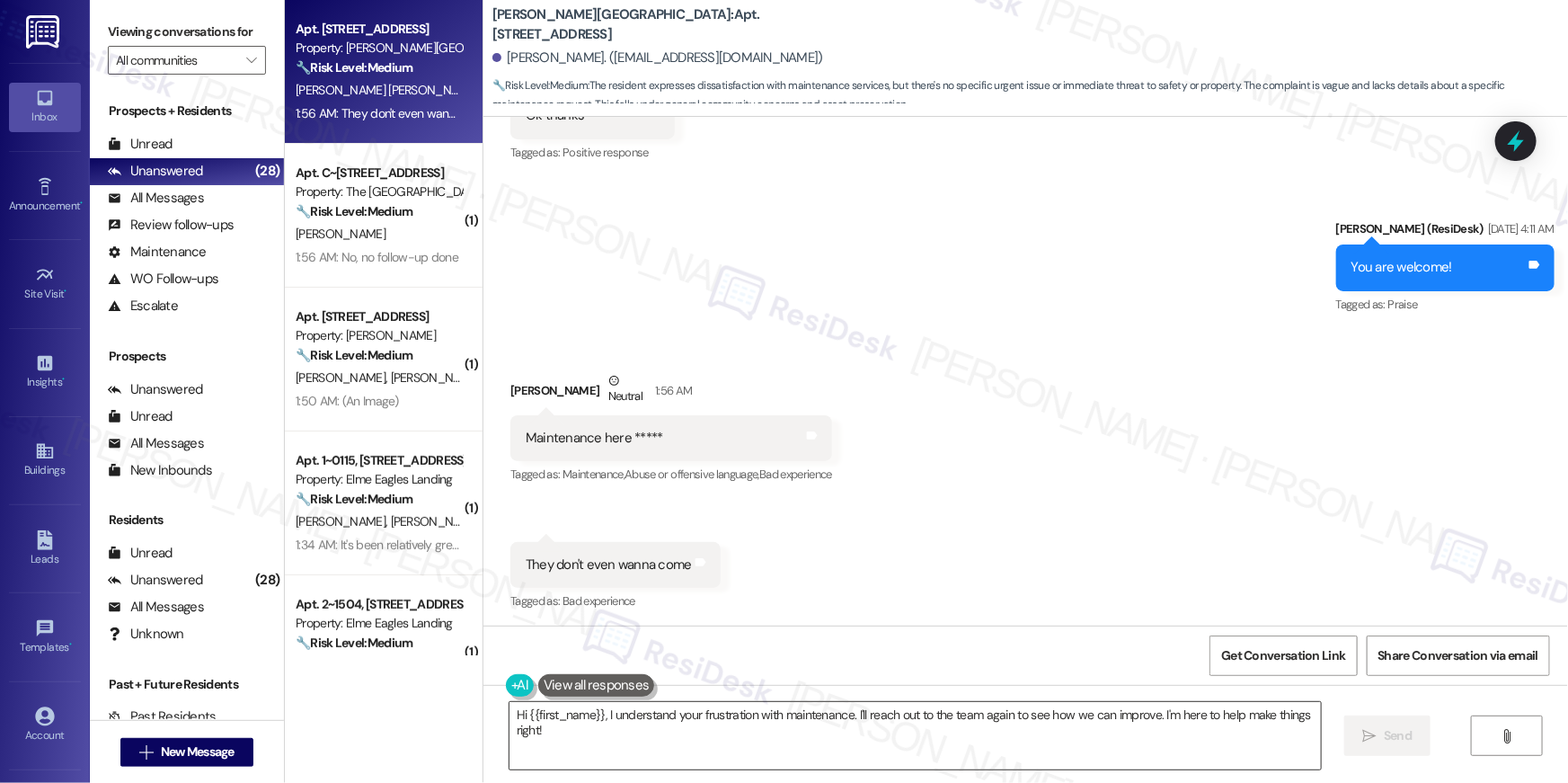
click at [683, 749] on textarea "Hi {{first_name}}, I understand your frustration with maintenance. I'll reach o…" at bounding box center [914, 735] width 811 height 67
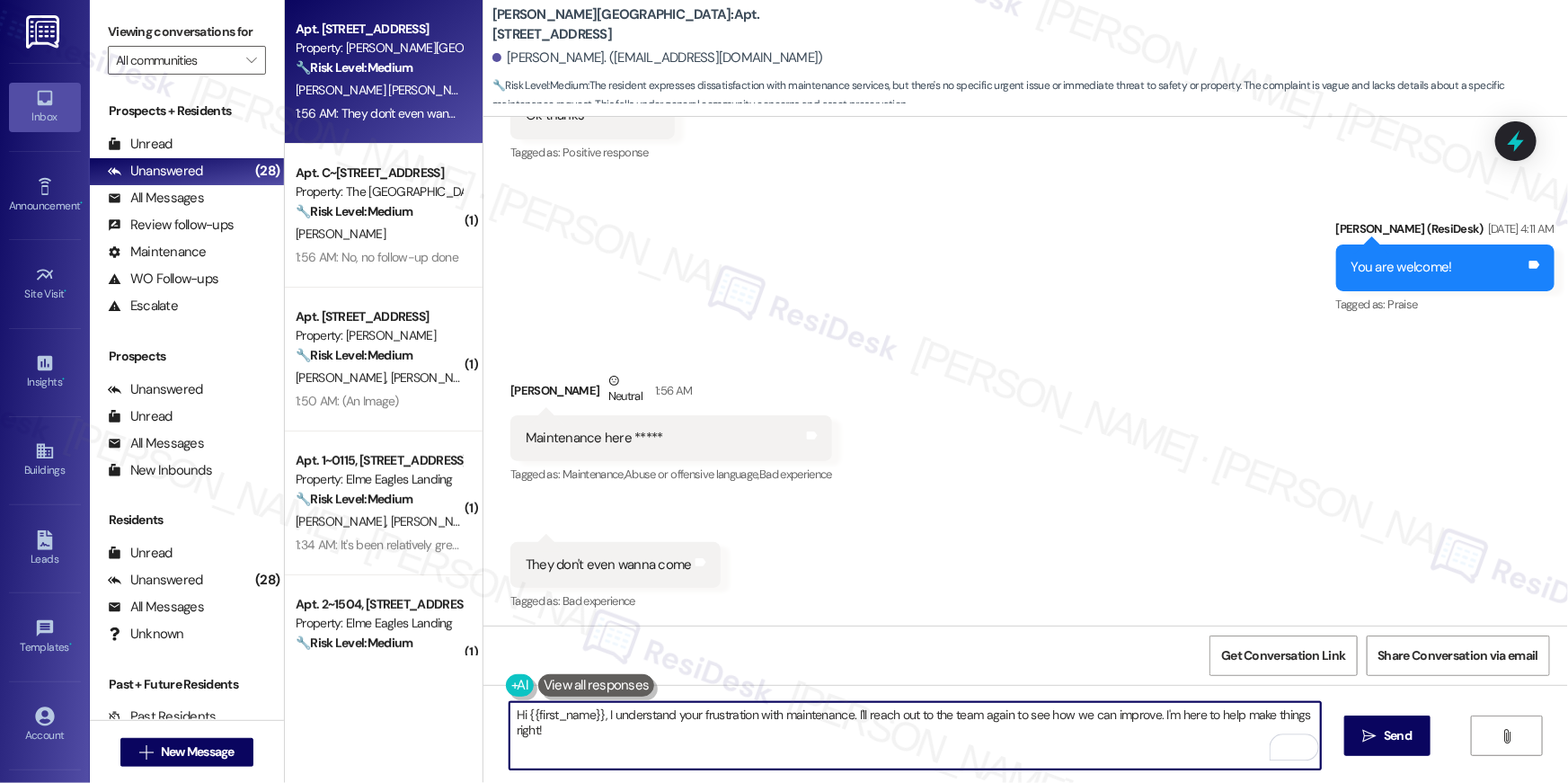
drag, startPoint x: 851, startPoint y: 716, endPoint x: 877, endPoint y: 776, distance: 65.4
click at [877, 776] on div "Hi {{first_name}}, I understand your frustration with maintenance. I'll reach o…" at bounding box center [1026, 753] width 1085 height 134
paste textarea "Hi {{first_name}}, I’m sorry to hear your work order hasn’t been completed. Cou…"
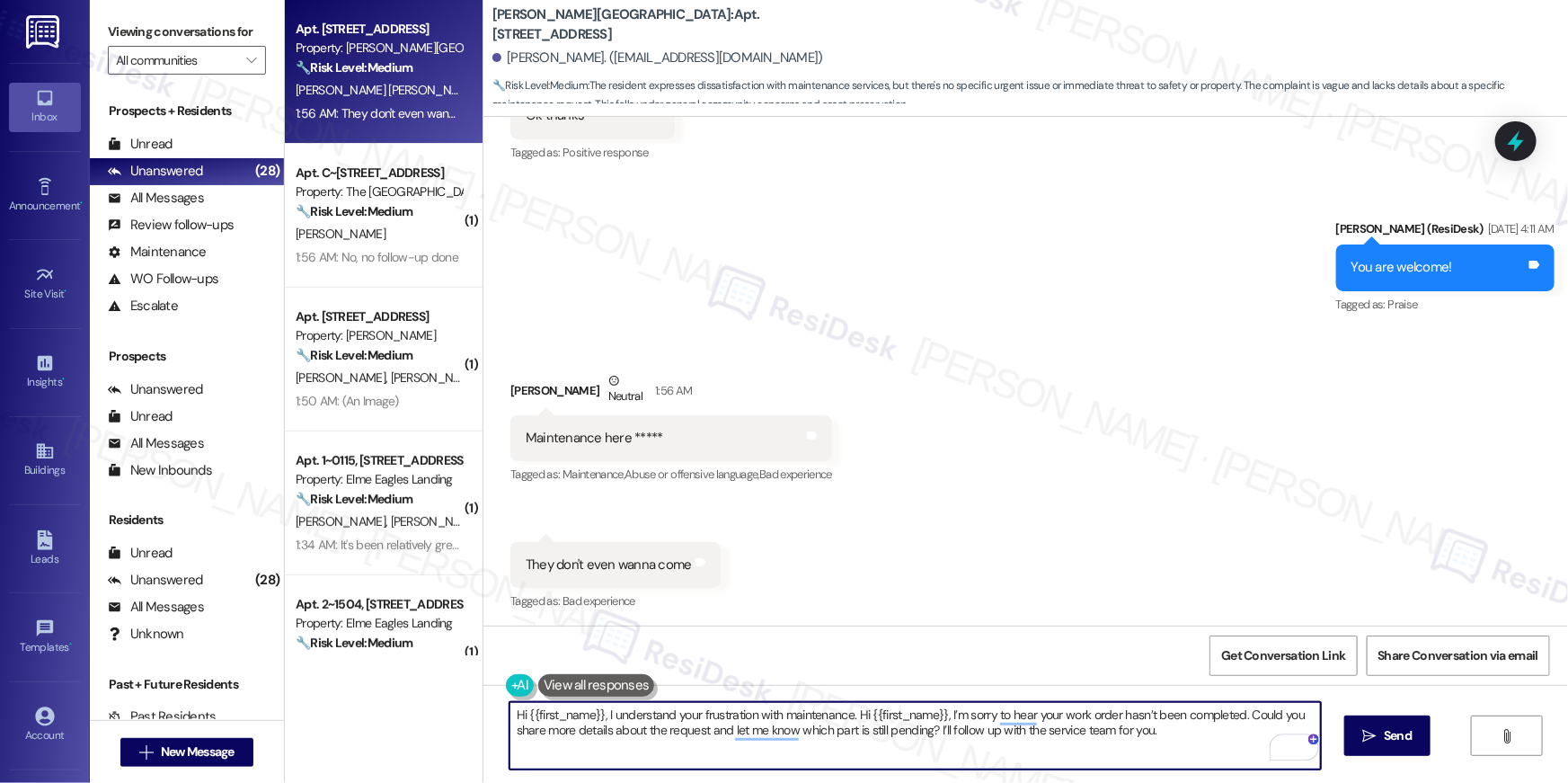
click at [850, 717] on textarea "Hi {{first_name}}, I understand your frustration with maintenance. Hi {{first_n…" at bounding box center [914, 735] width 811 height 67
click at [1244, 714] on textarea "Hi {{first_name}}, I understand your frustration with maintenance. Hi {{first_n…" at bounding box center [914, 735] width 811 height 67
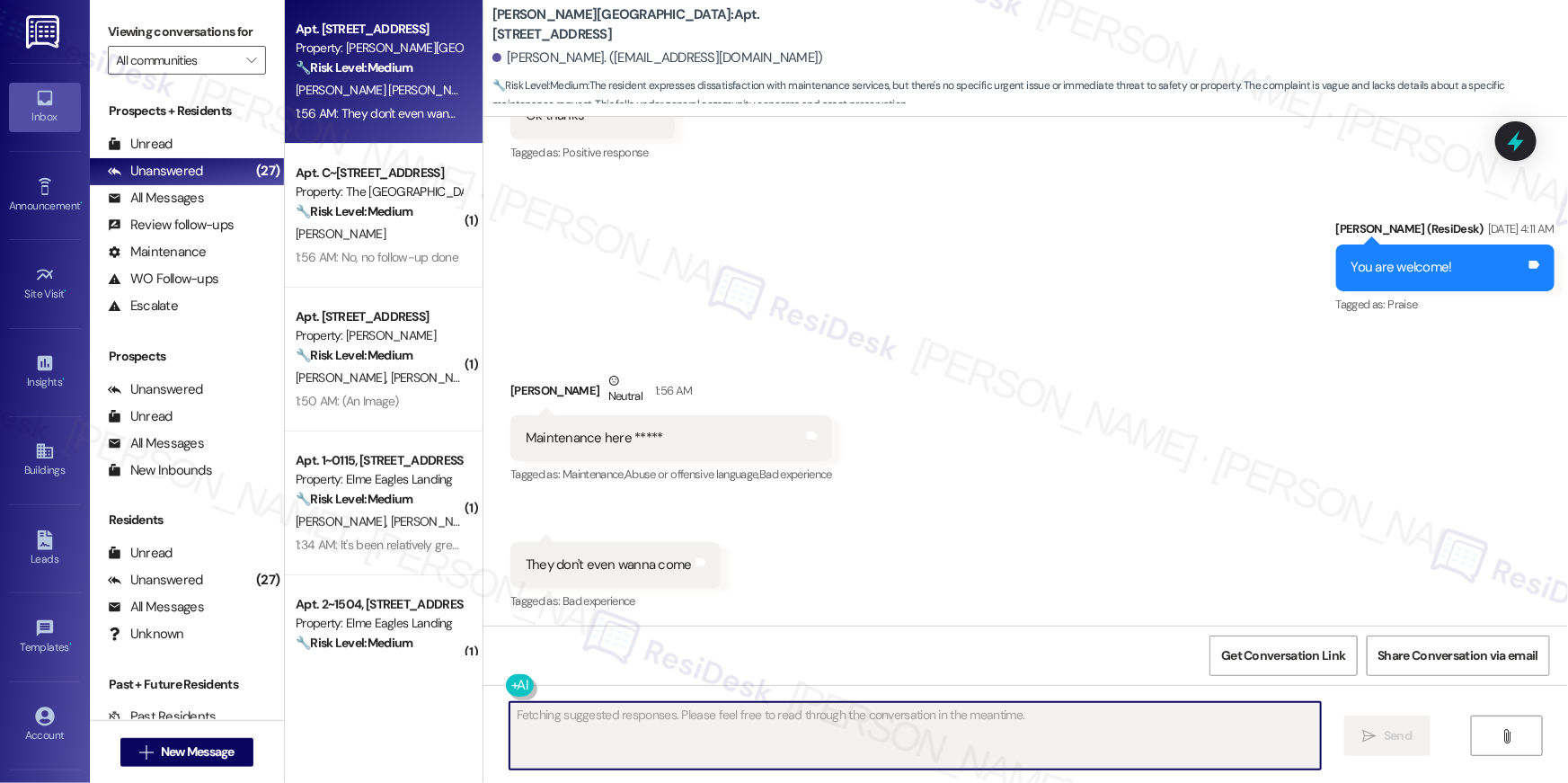
scroll to position [12434, 0]
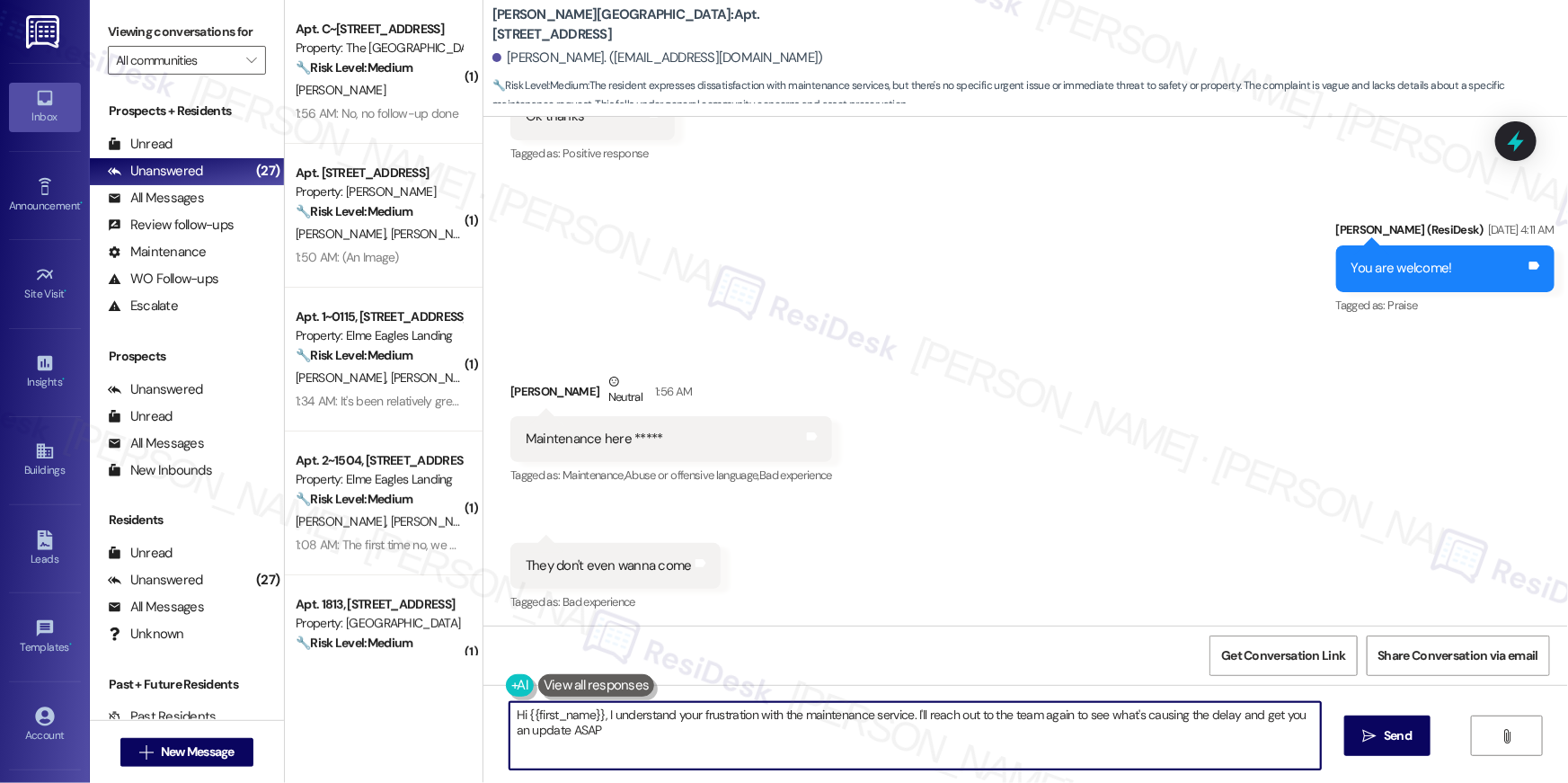
type textarea "Hi {{first_name}}, I understand your frustration with the maintenance service. …"
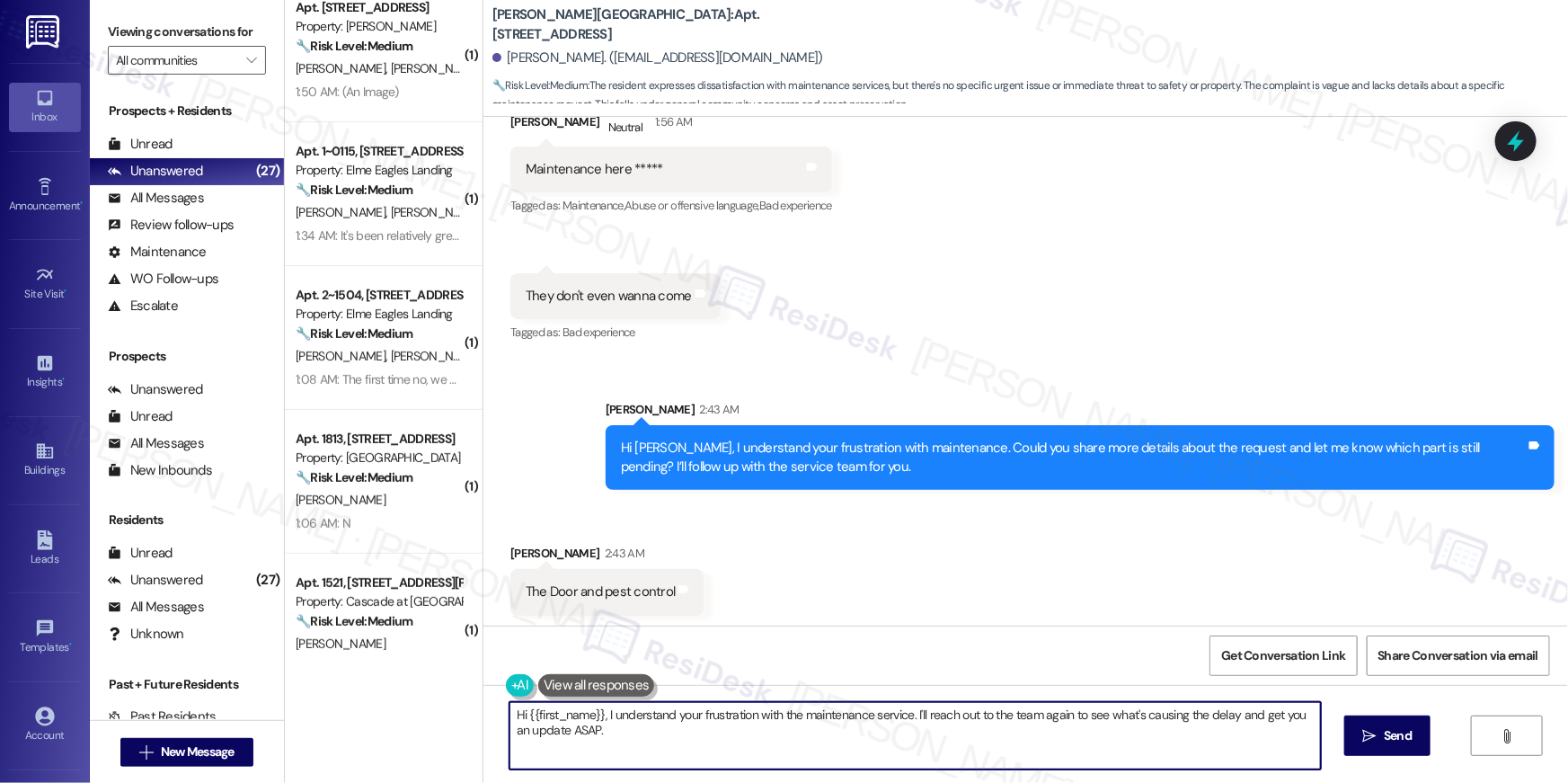
scroll to position [226, 0]
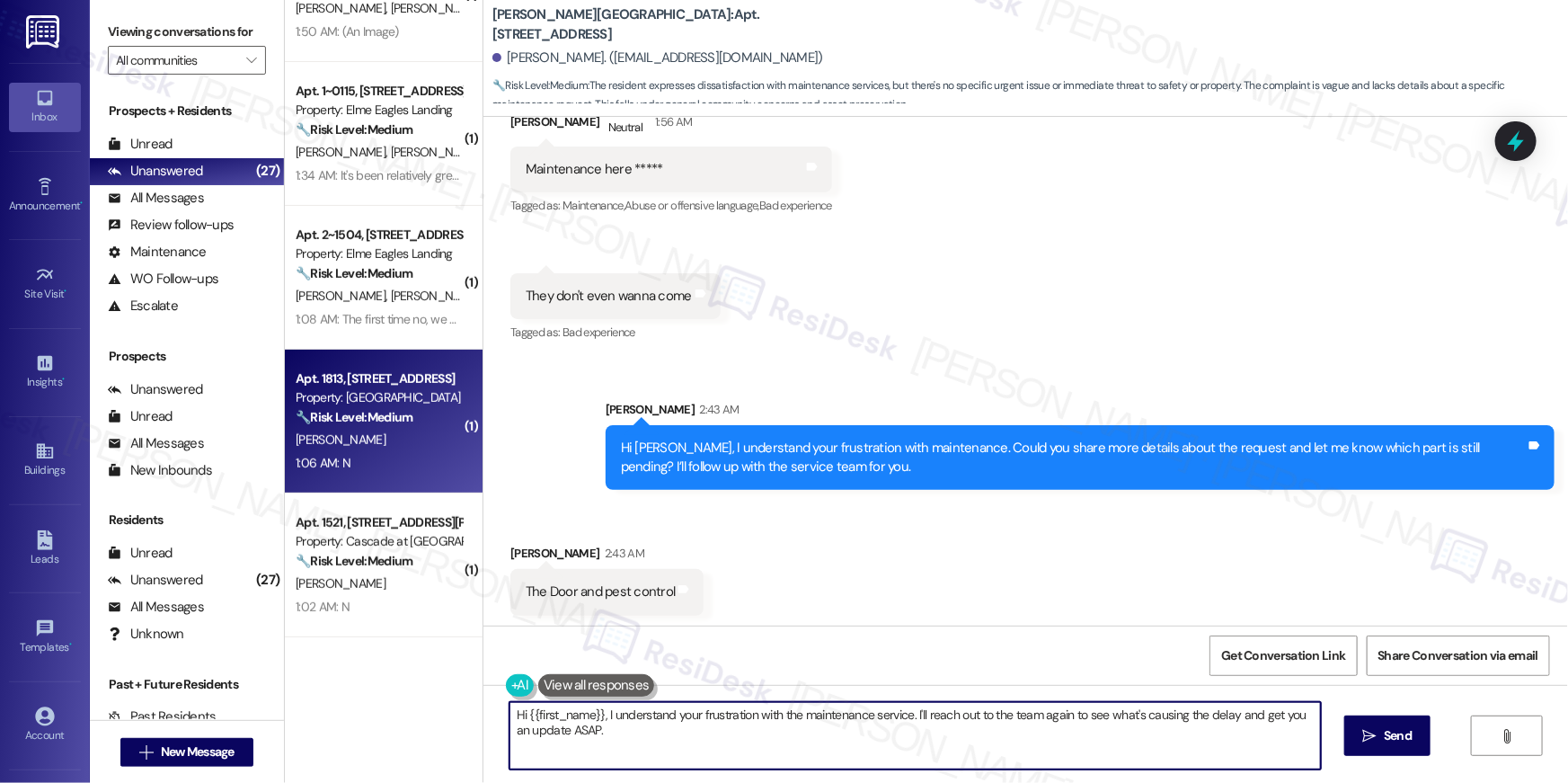
click at [385, 425] on div "🔧 Risk Level: Medium The resident responded negatively to a follow-up on a work…" at bounding box center [378, 417] width 167 height 18
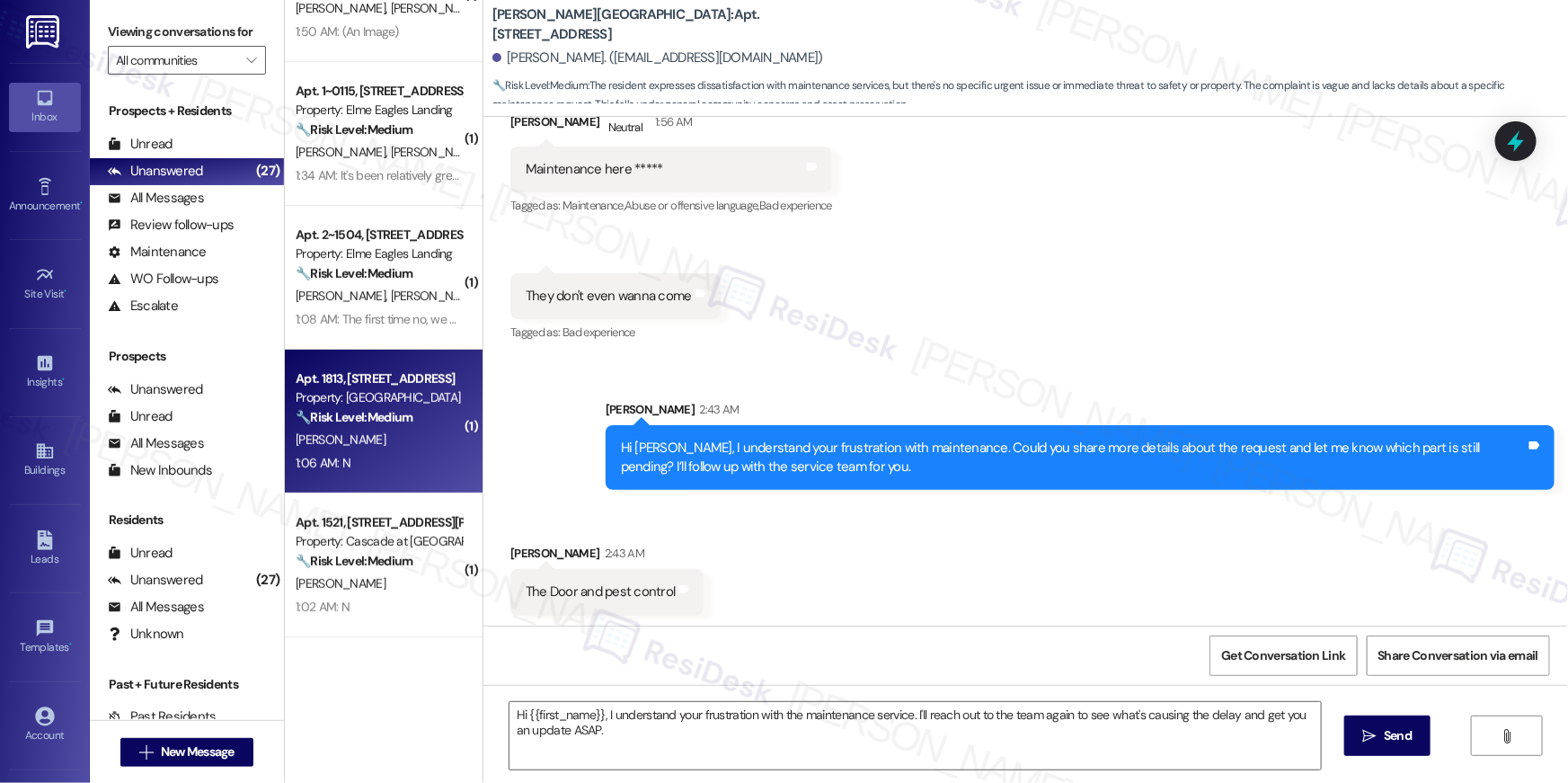
type textarea "Fetching suggested responses. Please feel free to read through the conversation…"
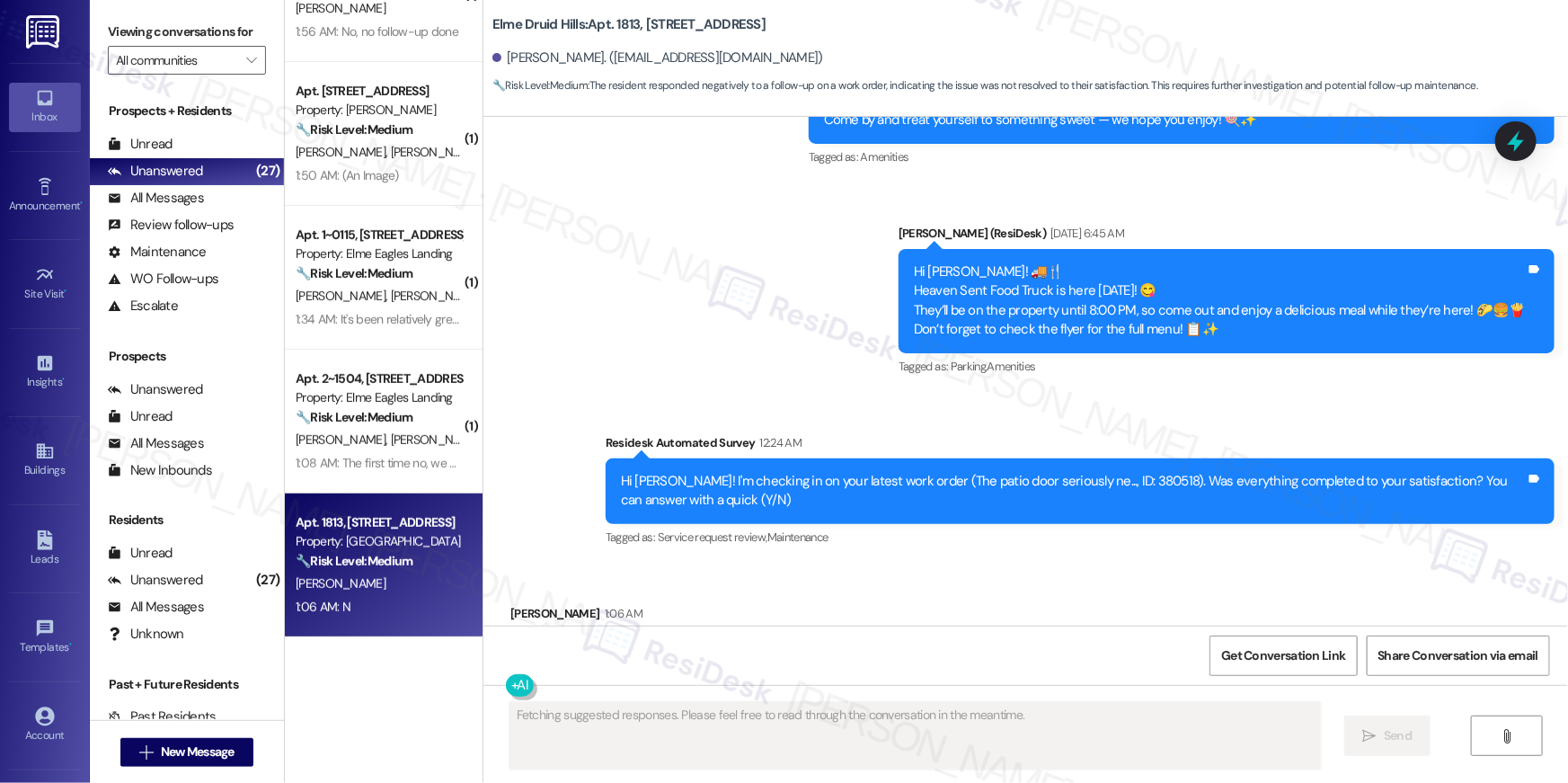
scroll to position [32285, 0]
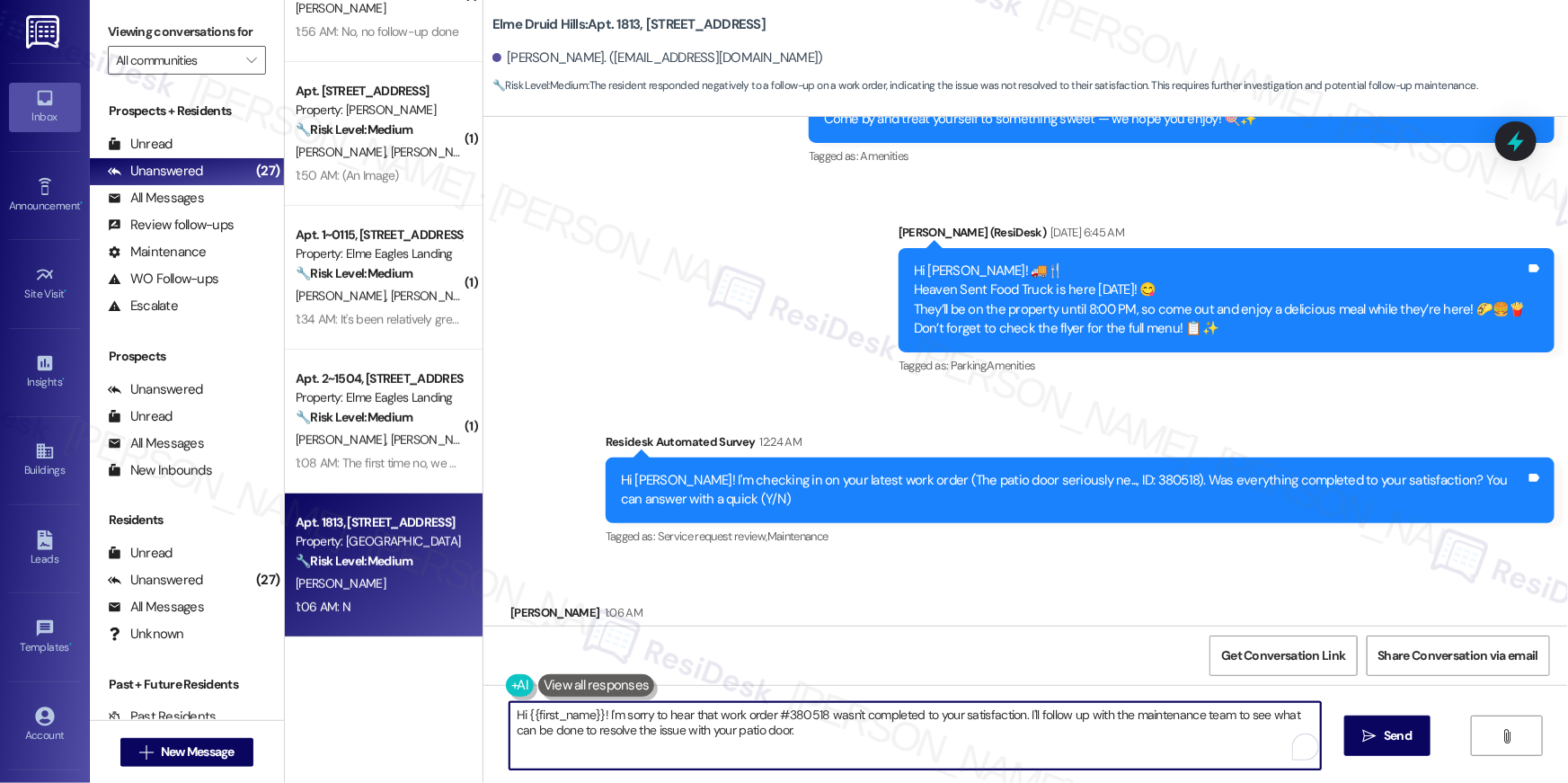
click at [925, 721] on textarea "Hi {{first_name}}! I'm sorry to hear that work order #380518 wasn't completed t…" at bounding box center [914, 735] width 811 height 67
paste textarea ", I’m sorry to hear your work order hasn’t been completed. Could you share more…"
type textarea "Hi {{first_name}}, I’m sorry to hear your work order hasn’t been completed. Cou…"
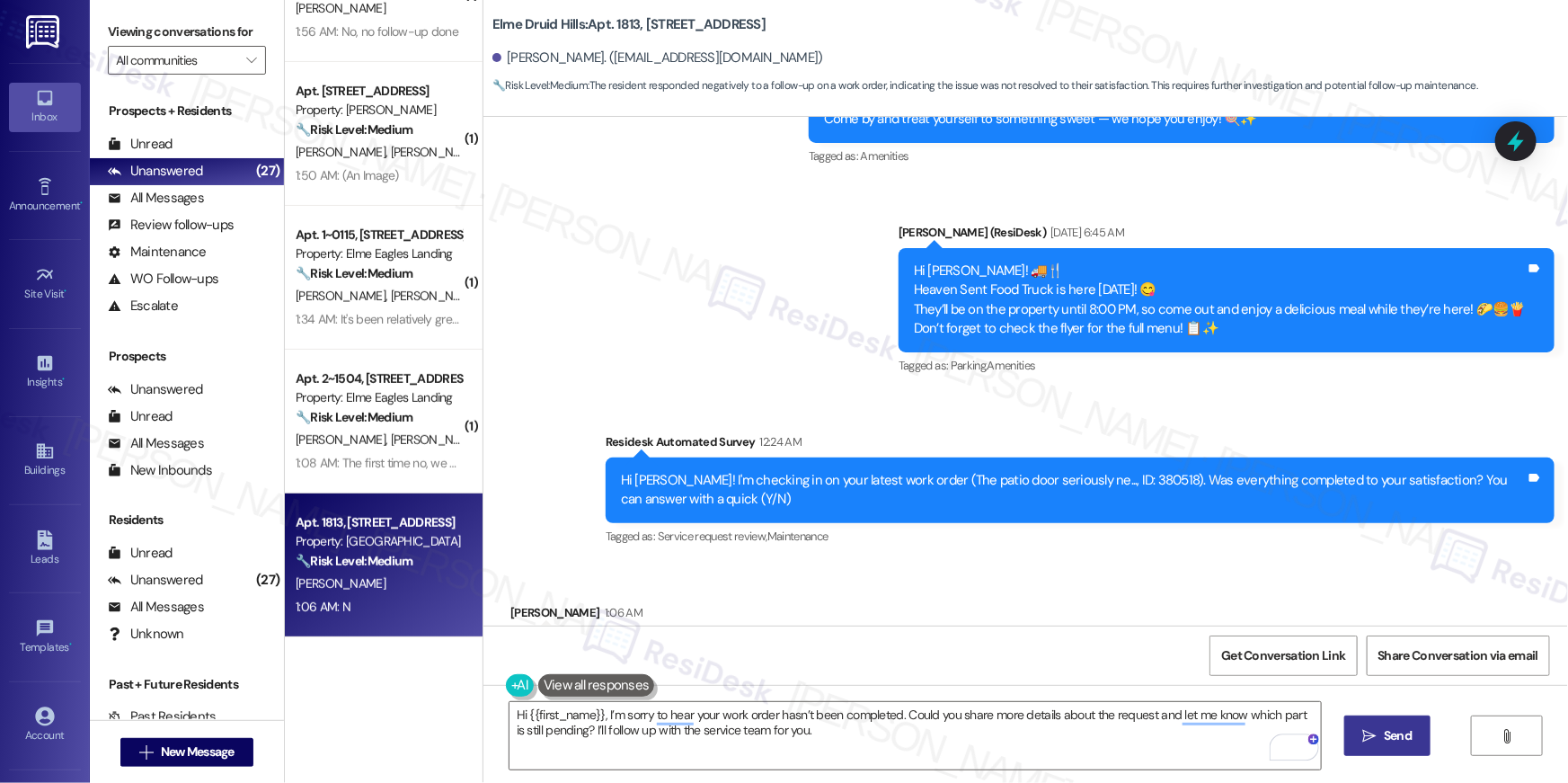
click at [1411, 730] on span "Send" at bounding box center [1398, 735] width 28 height 18
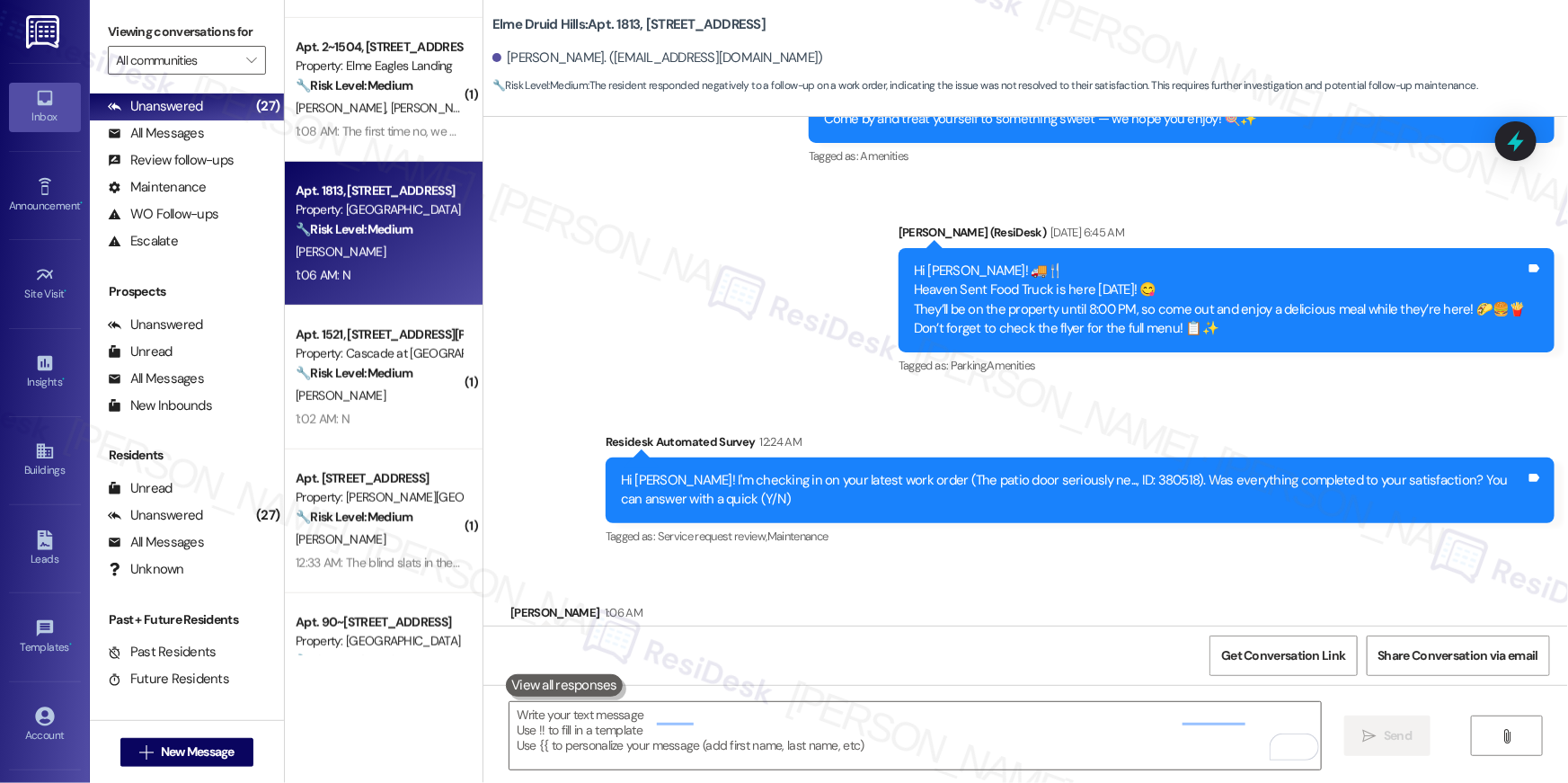
scroll to position [32284, 0]
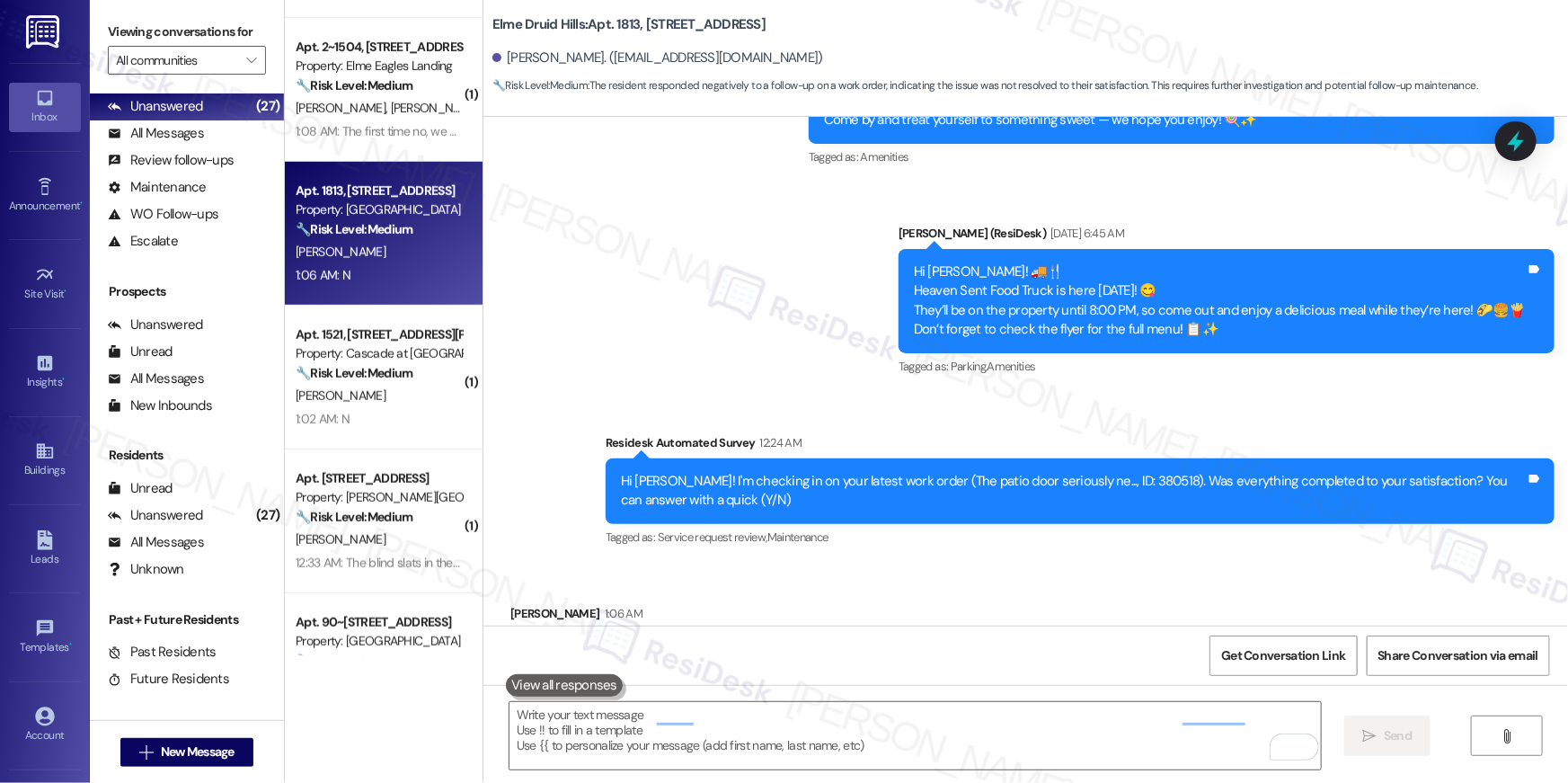
click at [400, 388] on div "[PERSON_NAME]" at bounding box center [378, 396] width 169 height 22
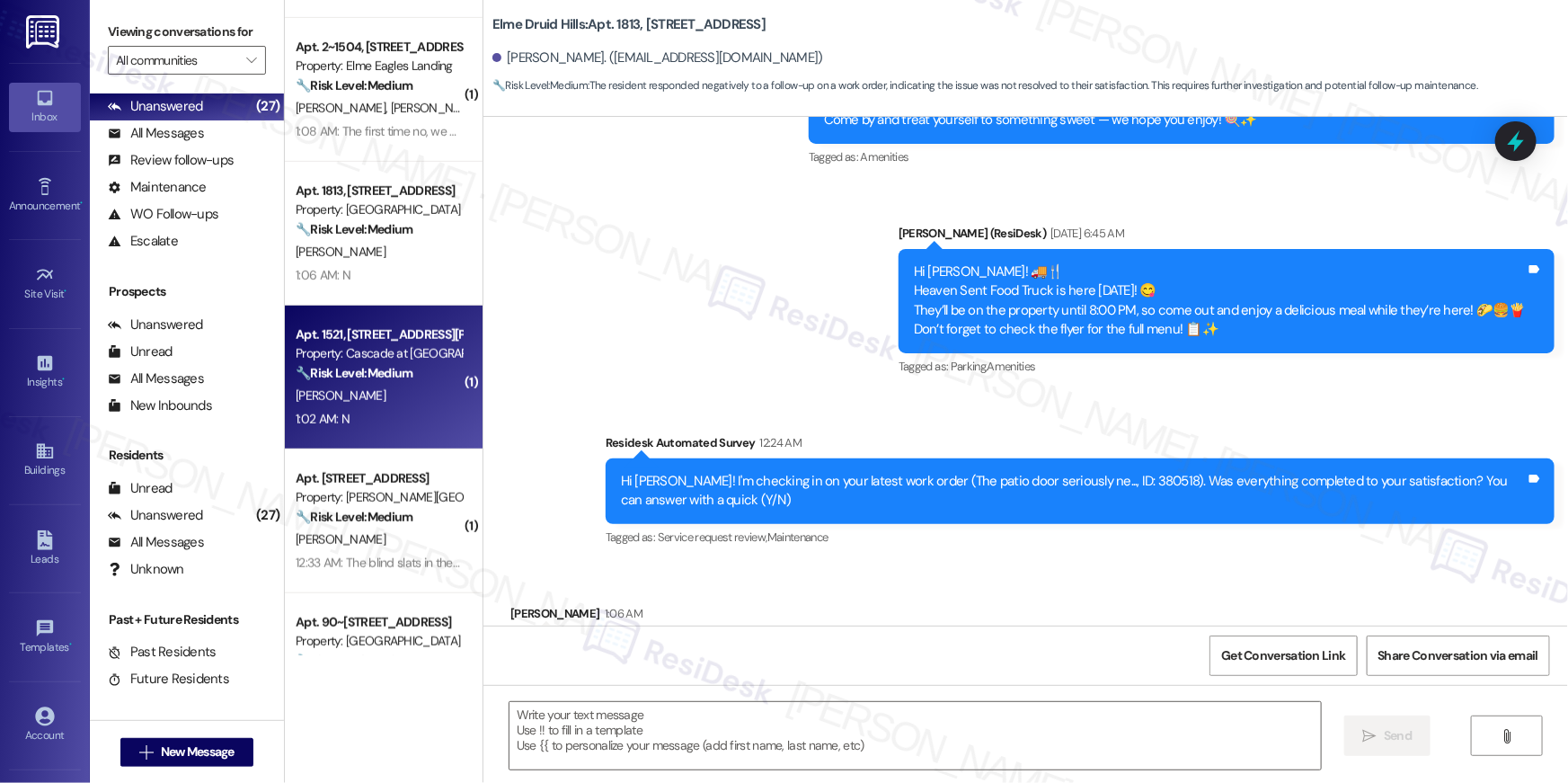
type textarea "Fetching suggested responses. Please feel free to read through the conversation…"
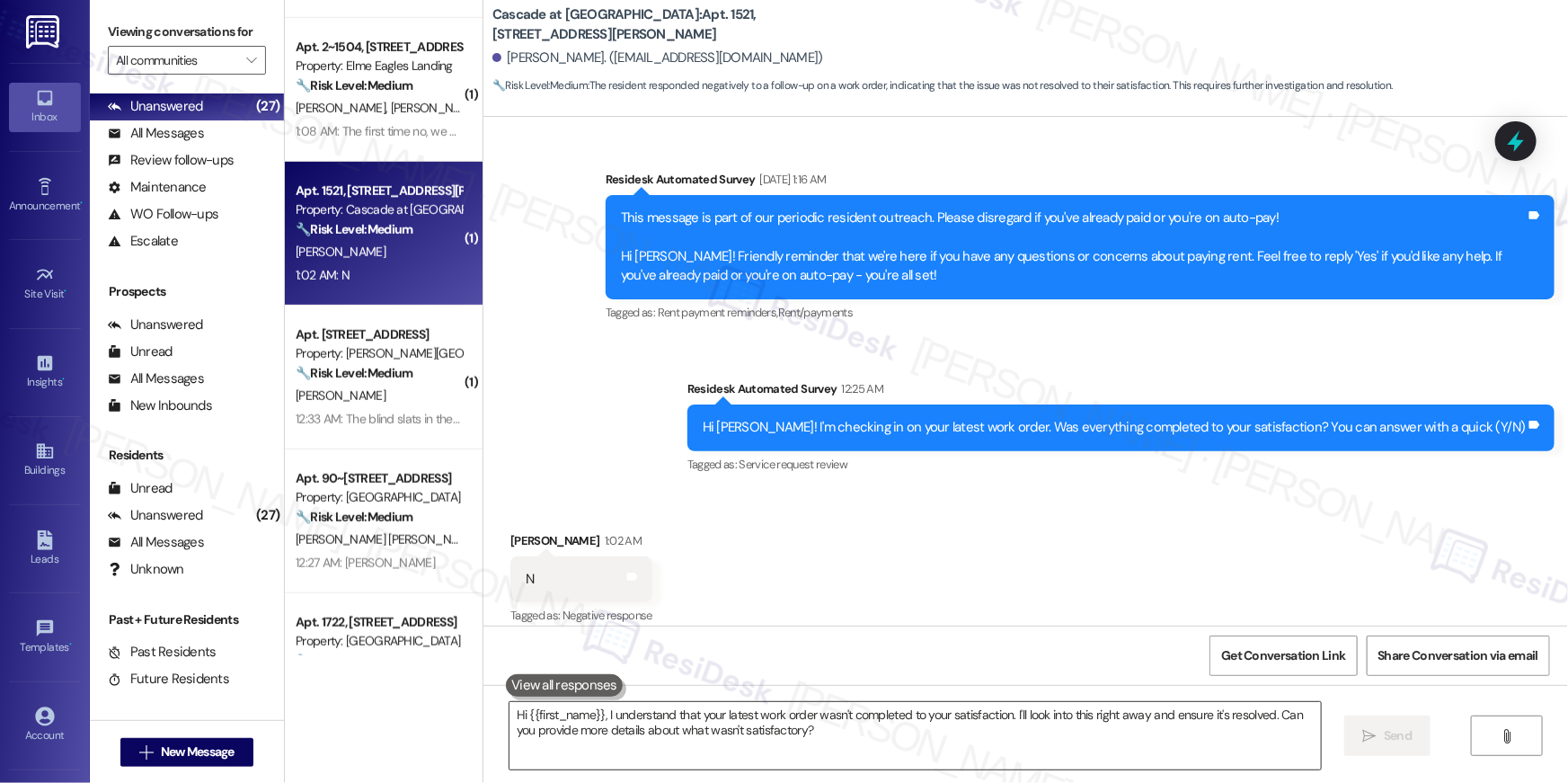
scroll to position [1321, 0]
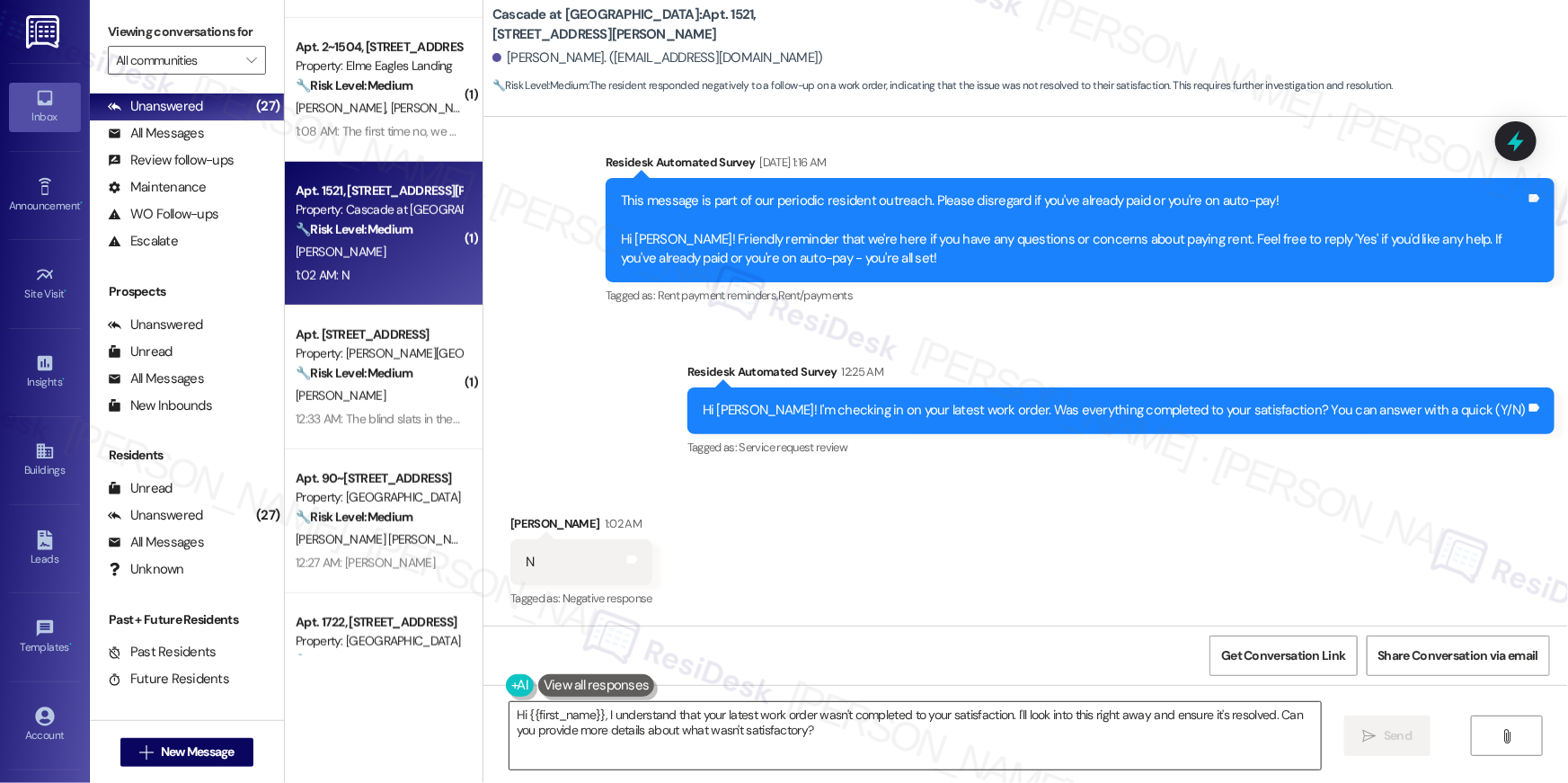
click at [912, 763] on textarea "Hi {{first_name}}, I understand that your latest work order wasn't completed to…" at bounding box center [914, 735] width 811 height 67
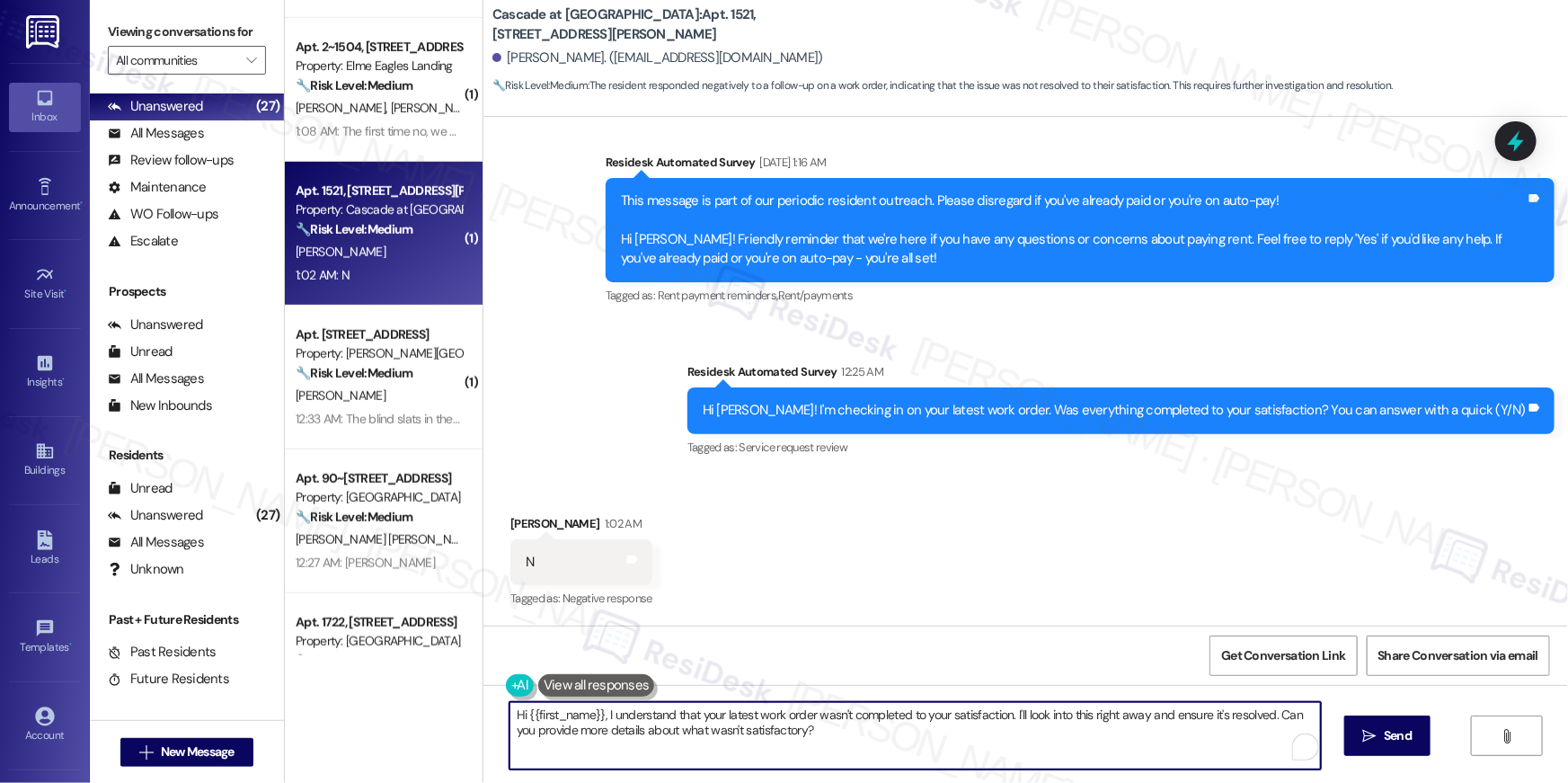
click at [912, 761] on textarea "Hi {{first_name}}, I understand that your latest work order wasn't completed to…" at bounding box center [914, 735] width 811 height 67
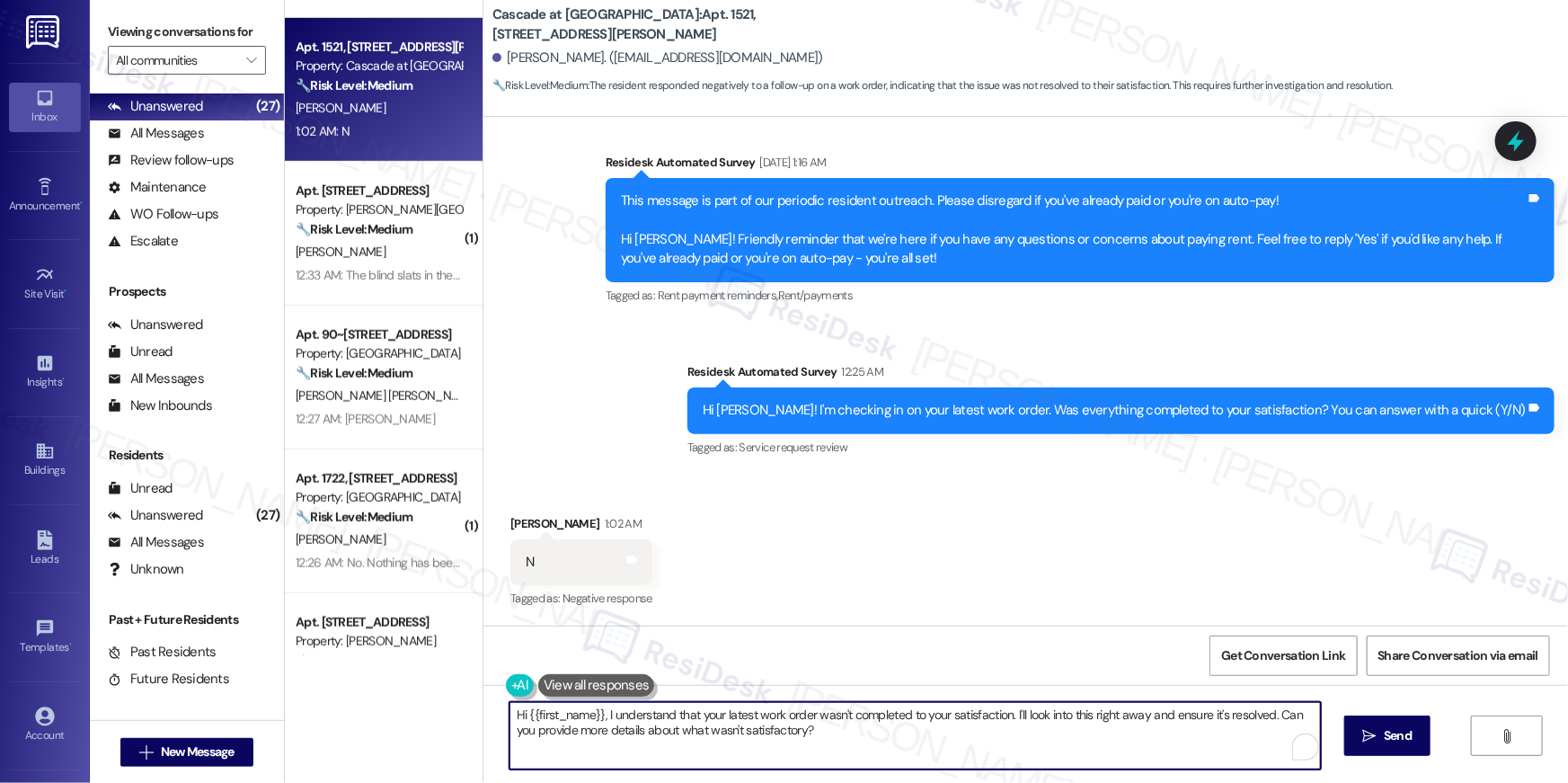
paste textarea "’m sorry to hear your work order hasn’t been completed. Could you share more de…"
type textarea "Hi {{first_name}}, I’m sorry to hear your work order hasn’t been completed. Cou…"
click at [1422, 734] on button " Send" at bounding box center [1388, 736] width 87 height 41
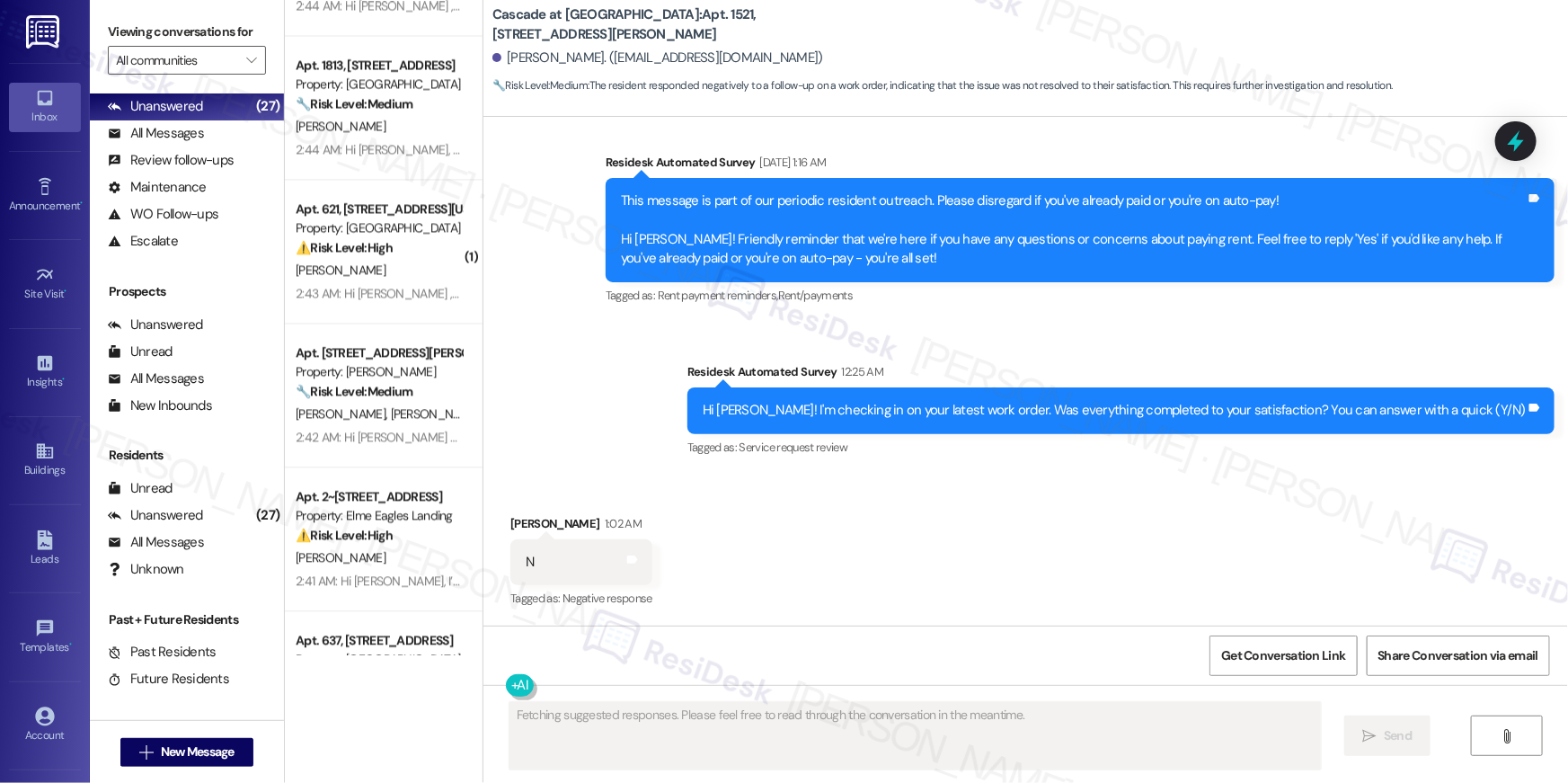
scroll to position [2123, 0]
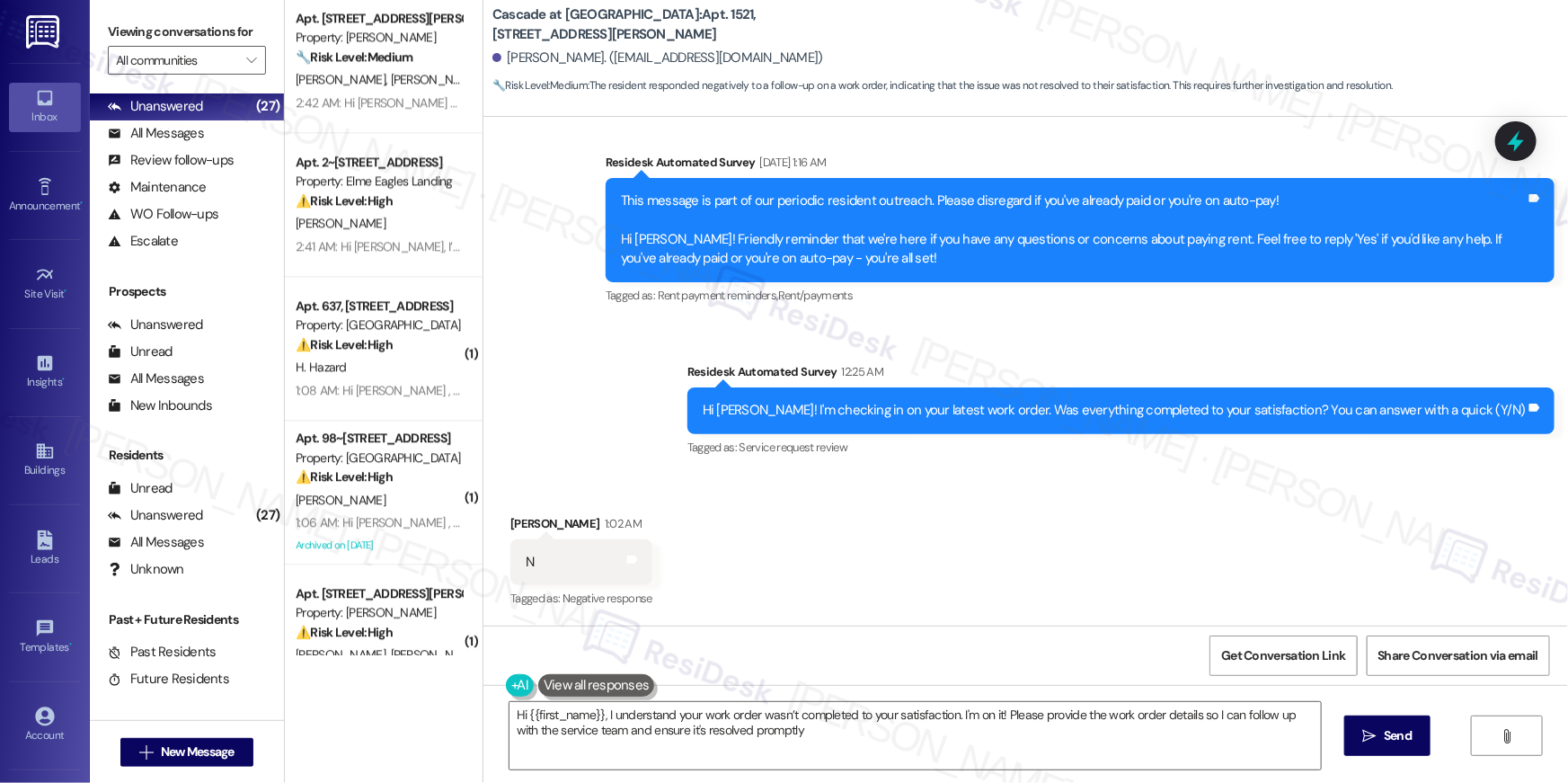
type textarea "Hi {{first_name}}, I understand your work order wasn’t completed to your satisf…"
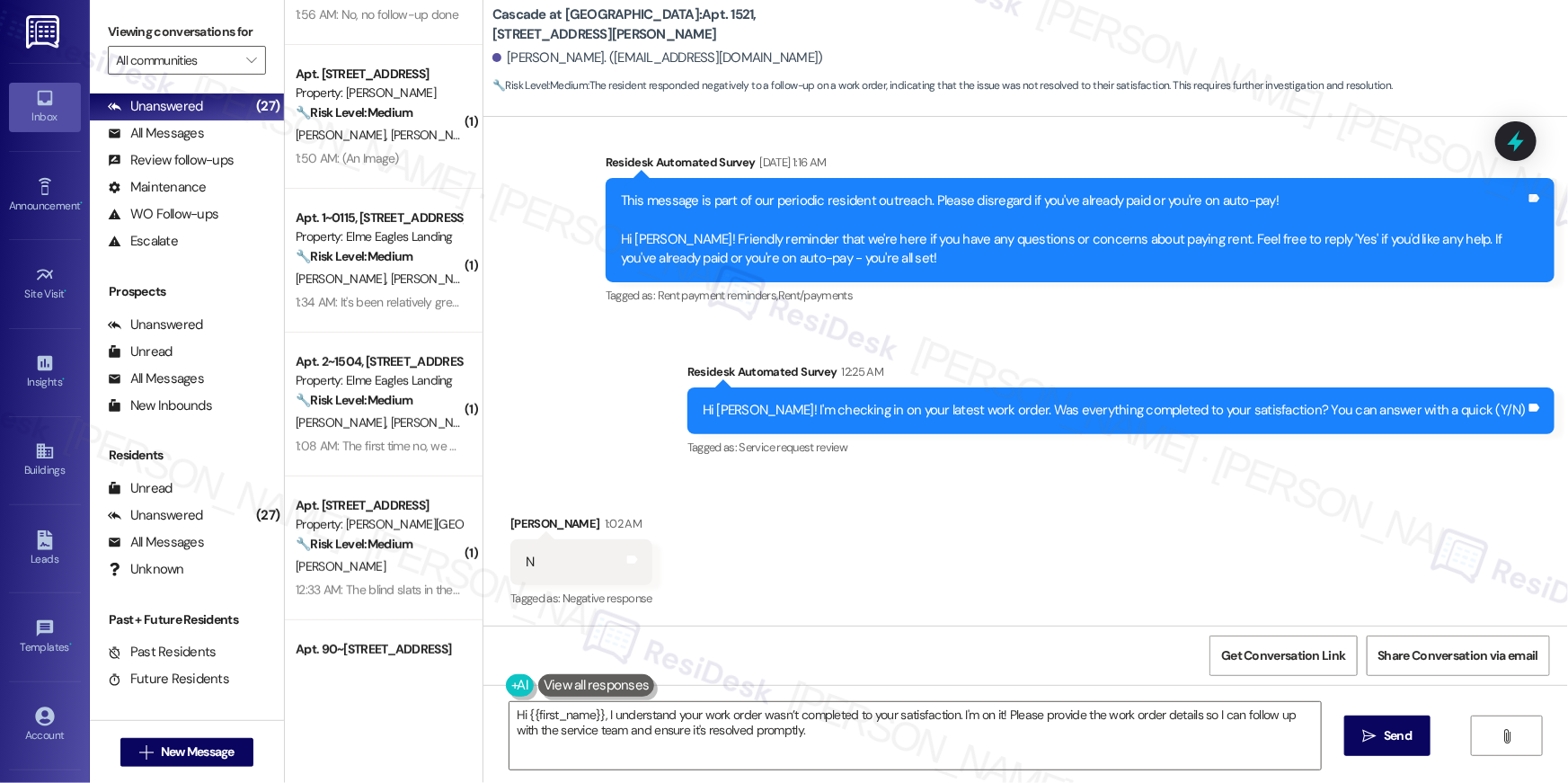
scroll to position [0, 0]
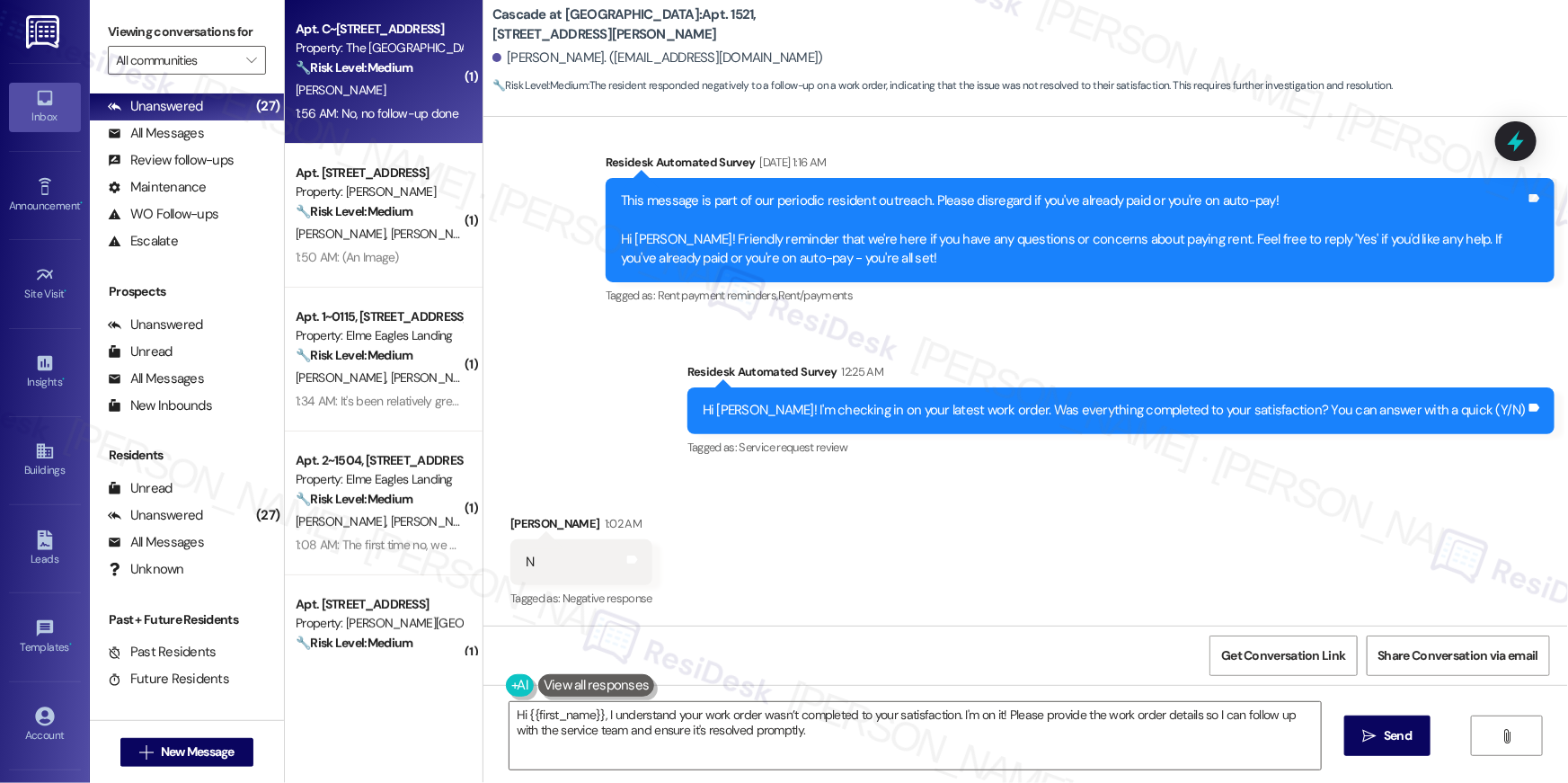
click at [366, 41] on div "Property: The [GEOGRAPHIC_DATA]" at bounding box center [378, 48] width 167 height 18
type textarea "Fetching suggested responses. Please feel free to read through the conversation…"
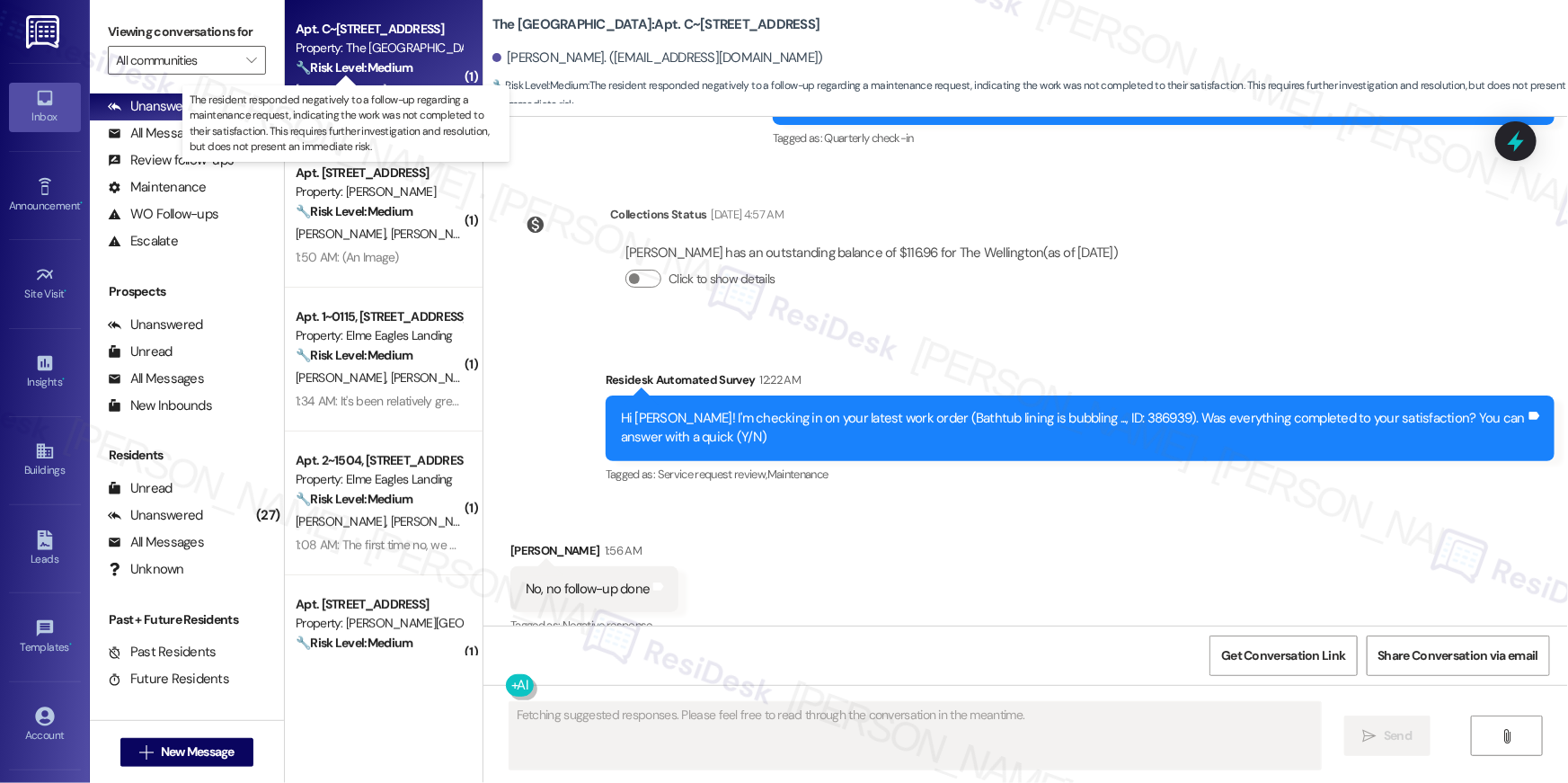
scroll to position [8388, 0]
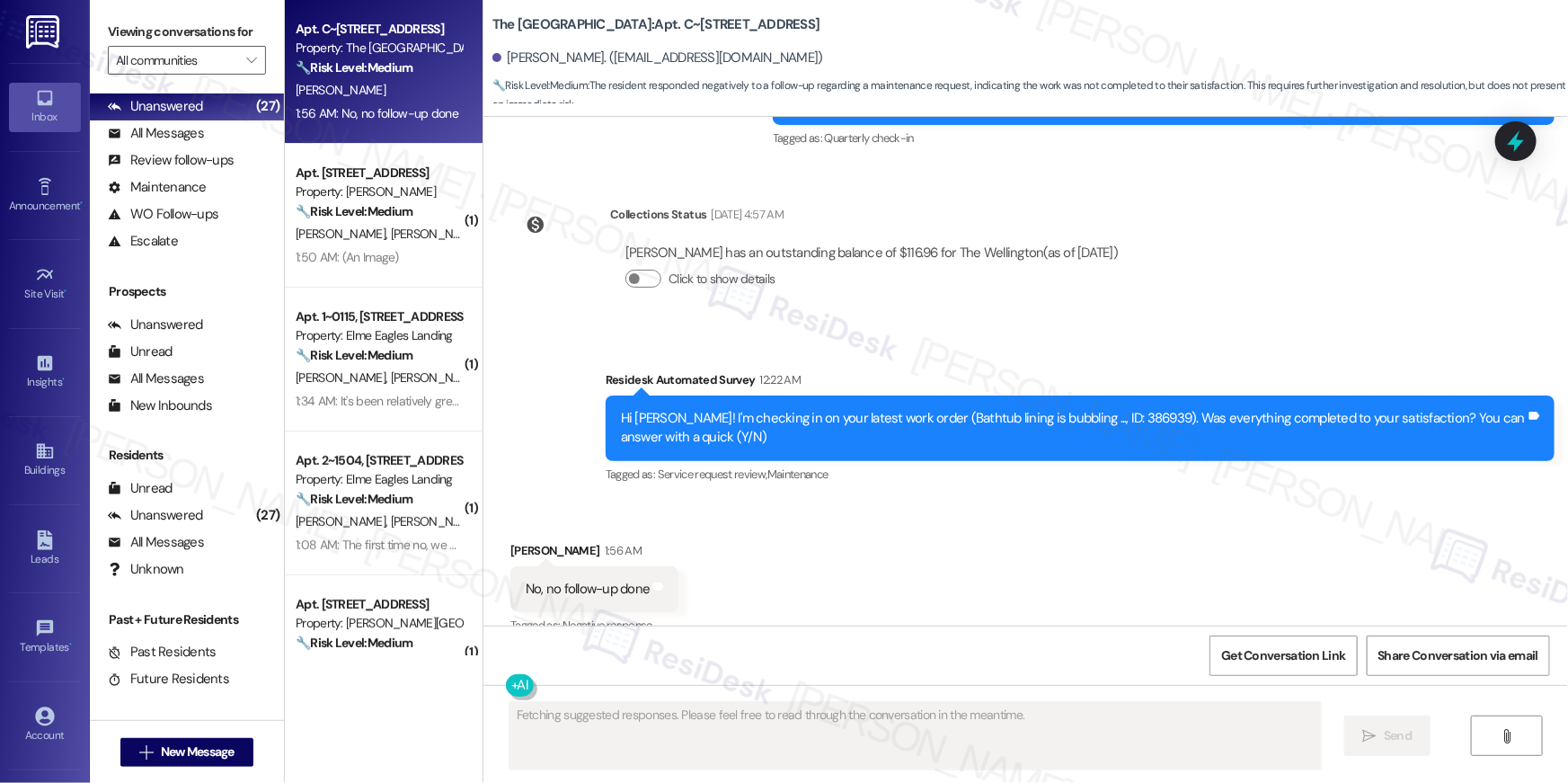
click at [1088, 409] on div "Hi Taylor! I'm checking in on your latest work order (Bathtub lining is bubblin…" at bounding box center [1073, 428] width 905 height 39
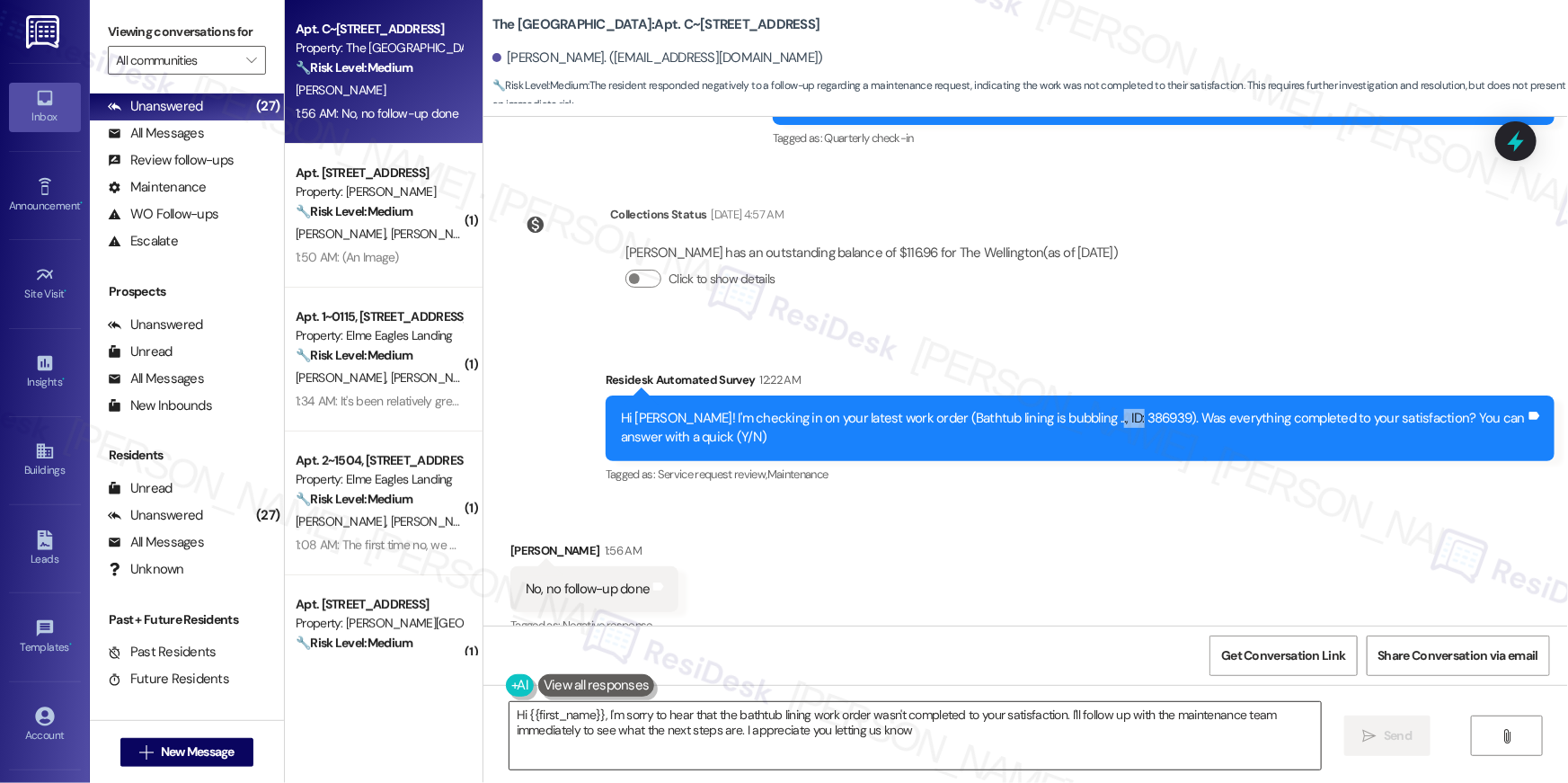
type textarea "Hi {{first_name}}, I'm sorry to hear that the bathtub lining work order wasn't …"
click at [917, 716] on textarea "Hi {{first_name}}, I'm sorry to hear that the bathtub lining work order wasn't …" at bounding box center [914, 735] width 811 height 67
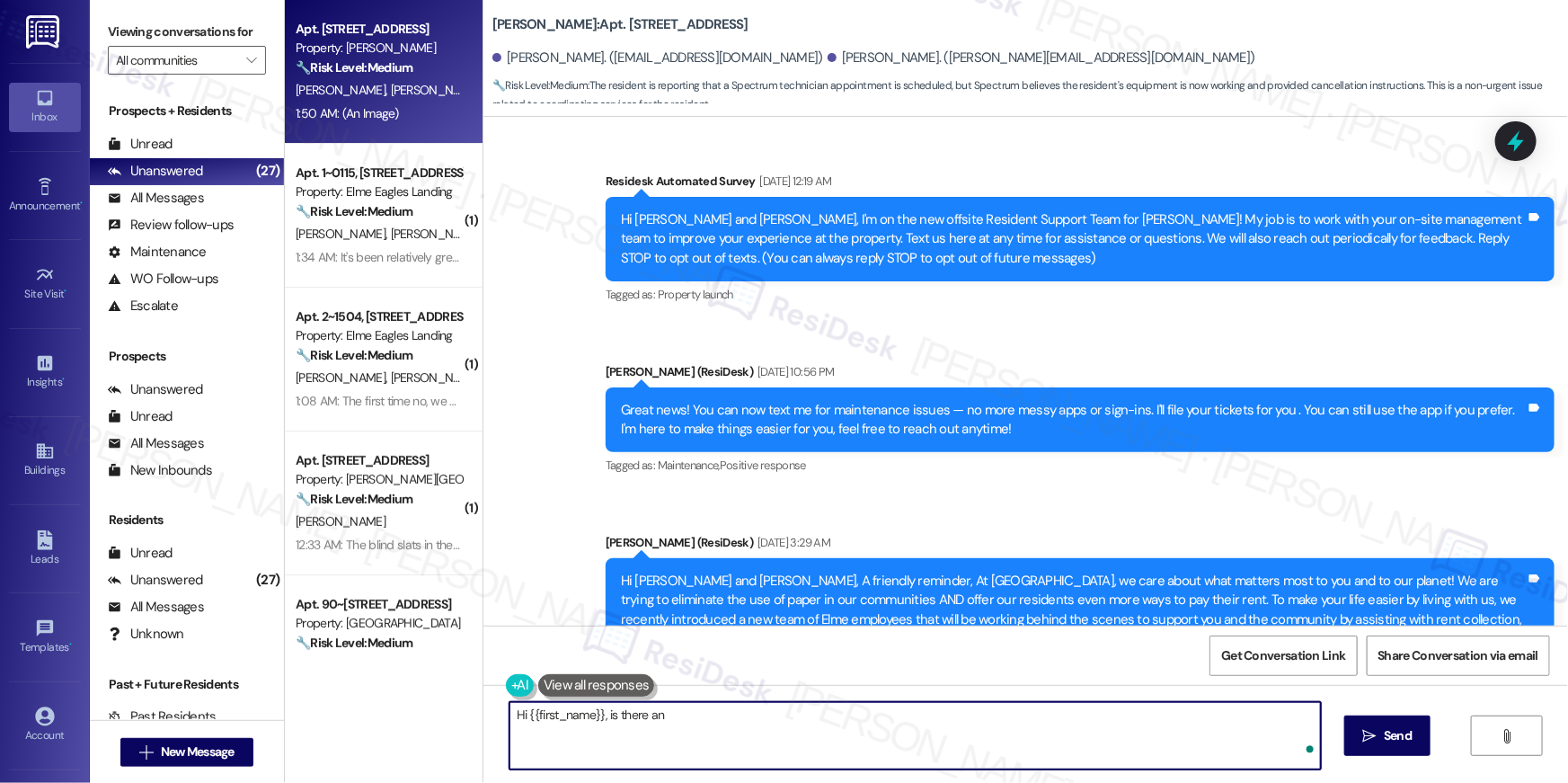
scroll to position [28640, 0]
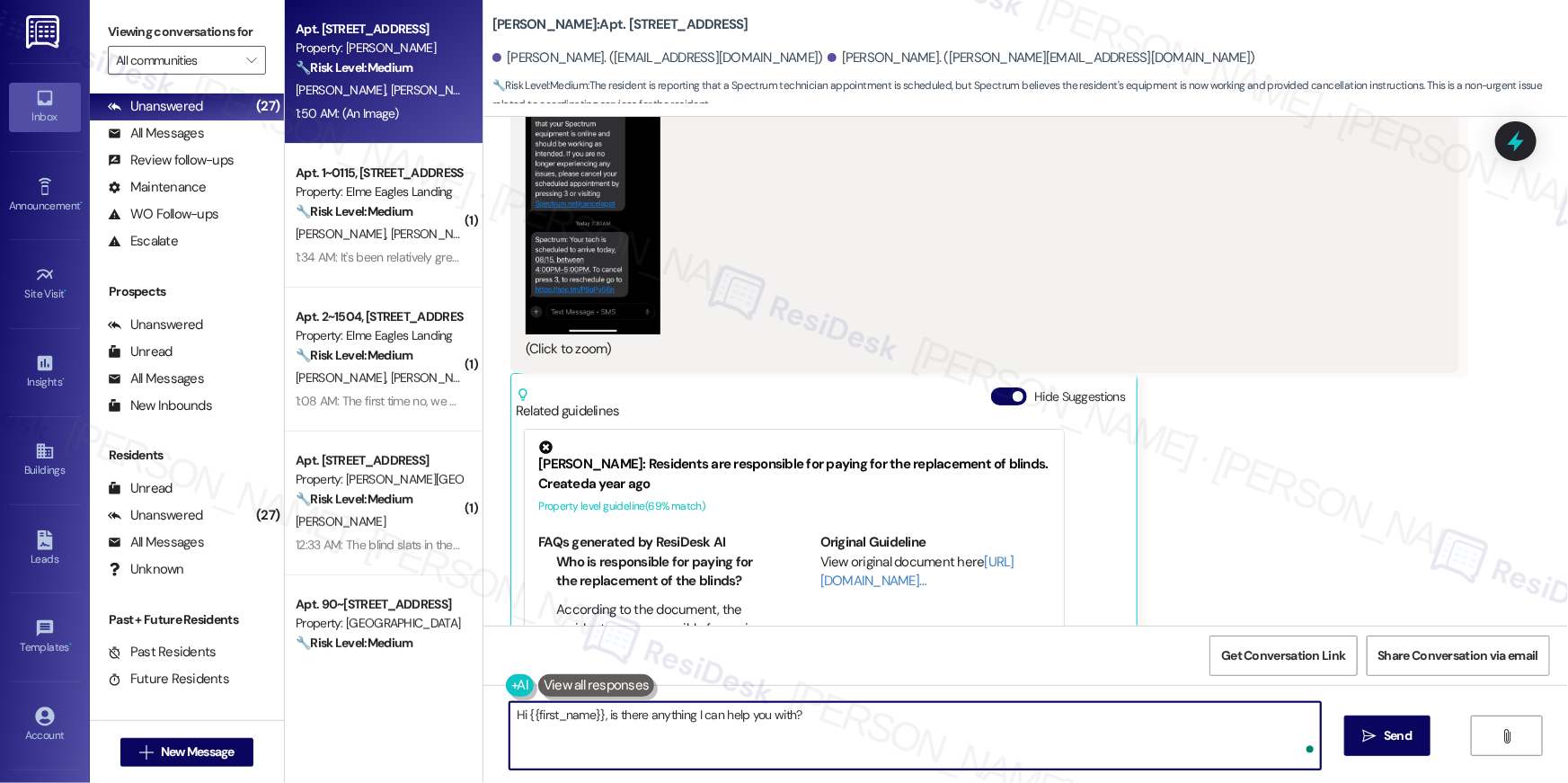
type textarea "Hi {{first_name}}, is there anything I can help you with?"
